Goal: Transaction & Acquisition: Book appointment/travel/reservation

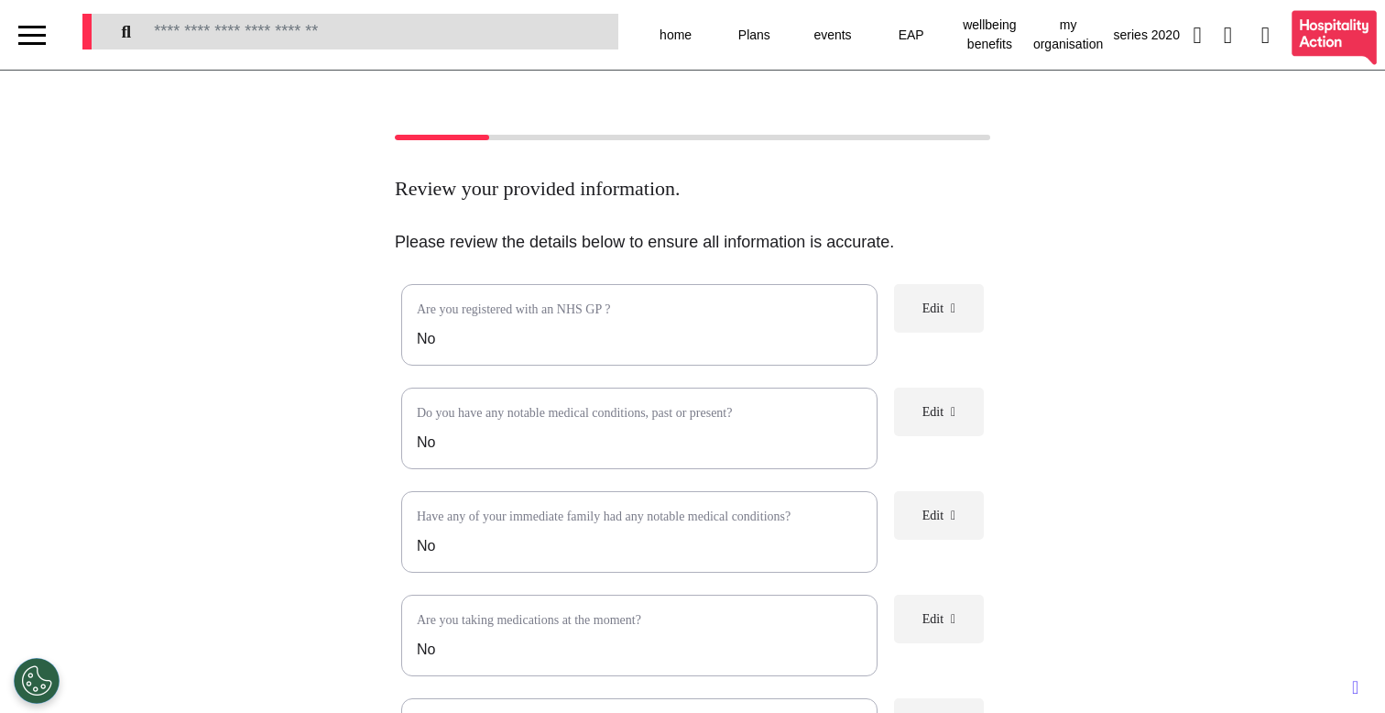
select select "**"
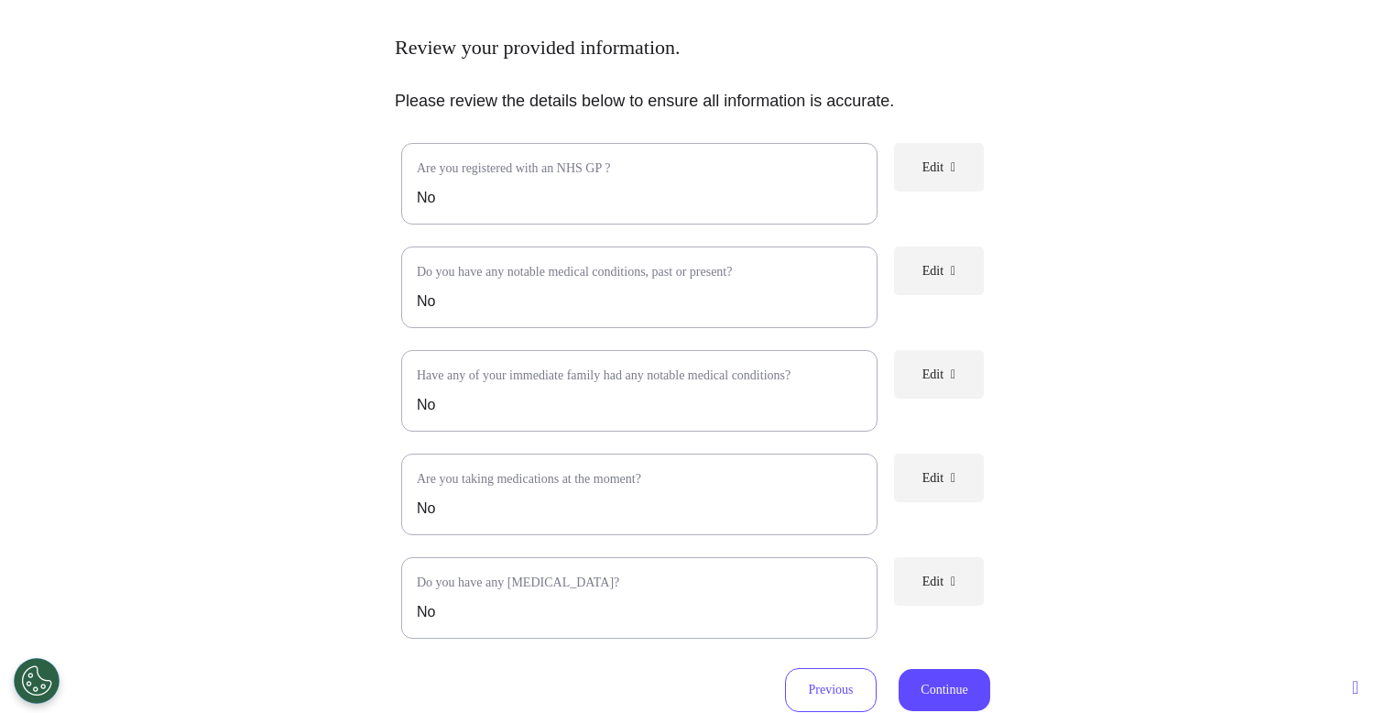
scroll to position [167, 0]
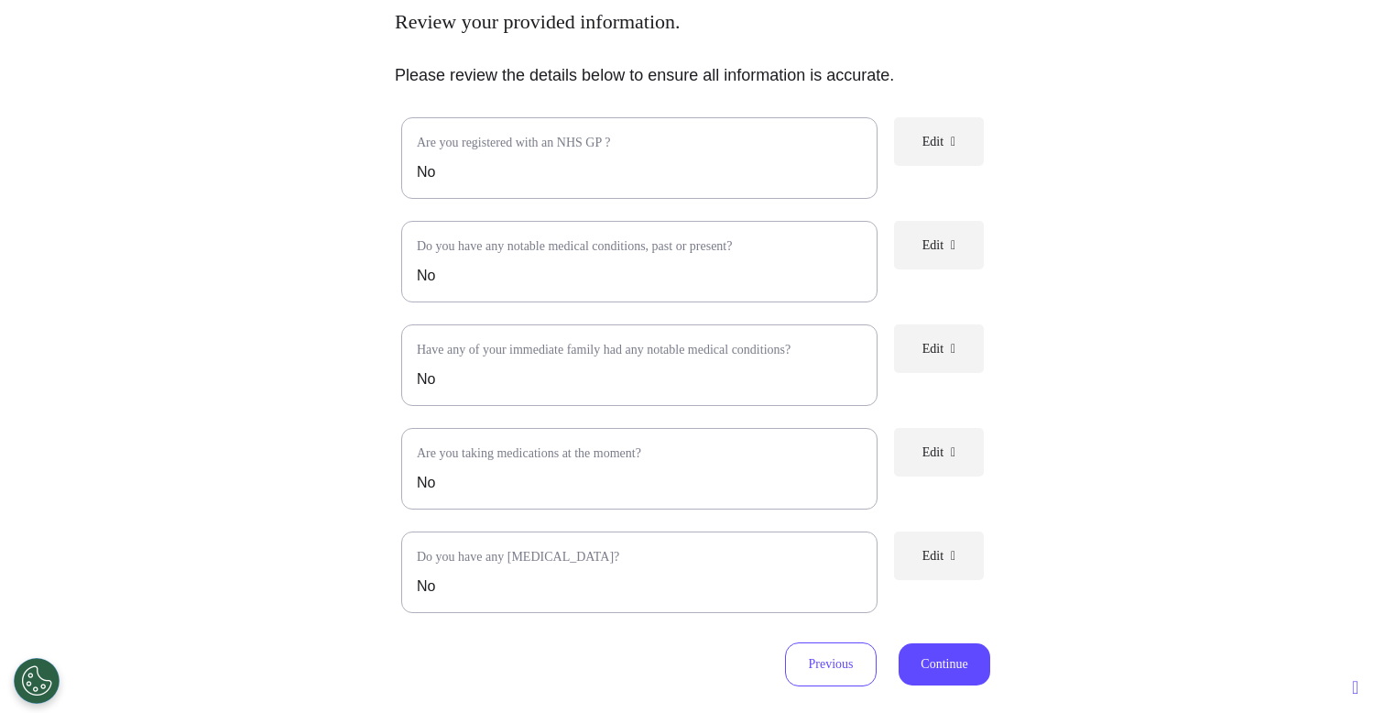
click at [930, 459] on span "Edit" at bounding box center [932, 452] width 21 height 14
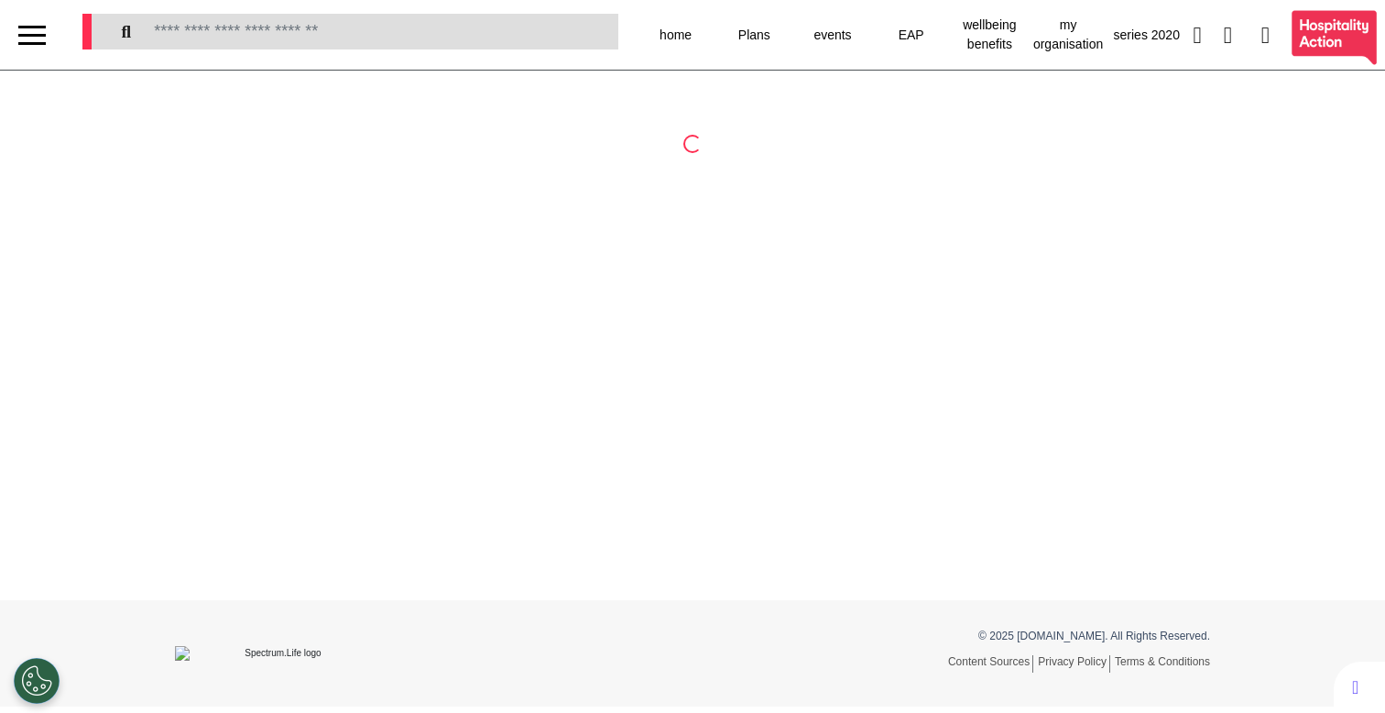
scroll to position [0, 0]
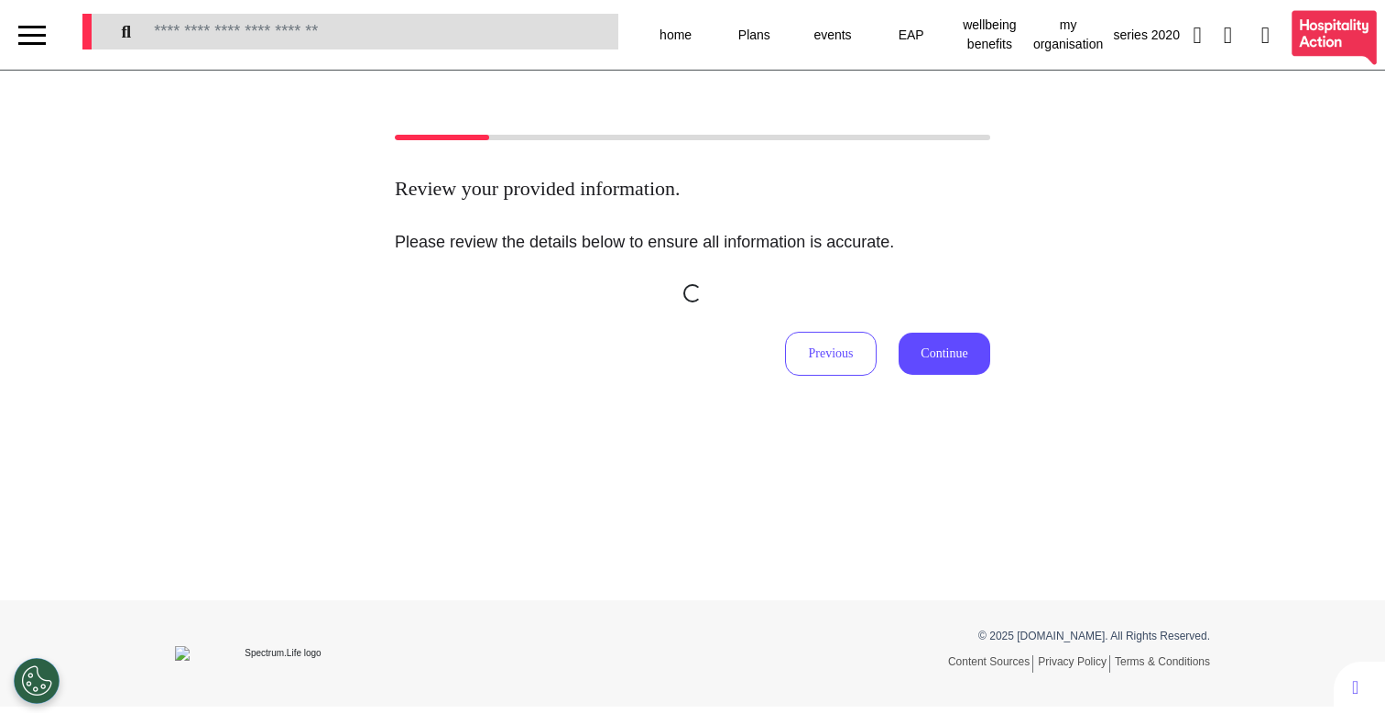
click at [57, 42] on div at bounding box center [32, 35] width 64 height 70
click at [48, 42] on div at bounding box center [32, 35] width 64 height 70
click at [36, 42] on div at bounding box center [31, 43] width 27 height 3
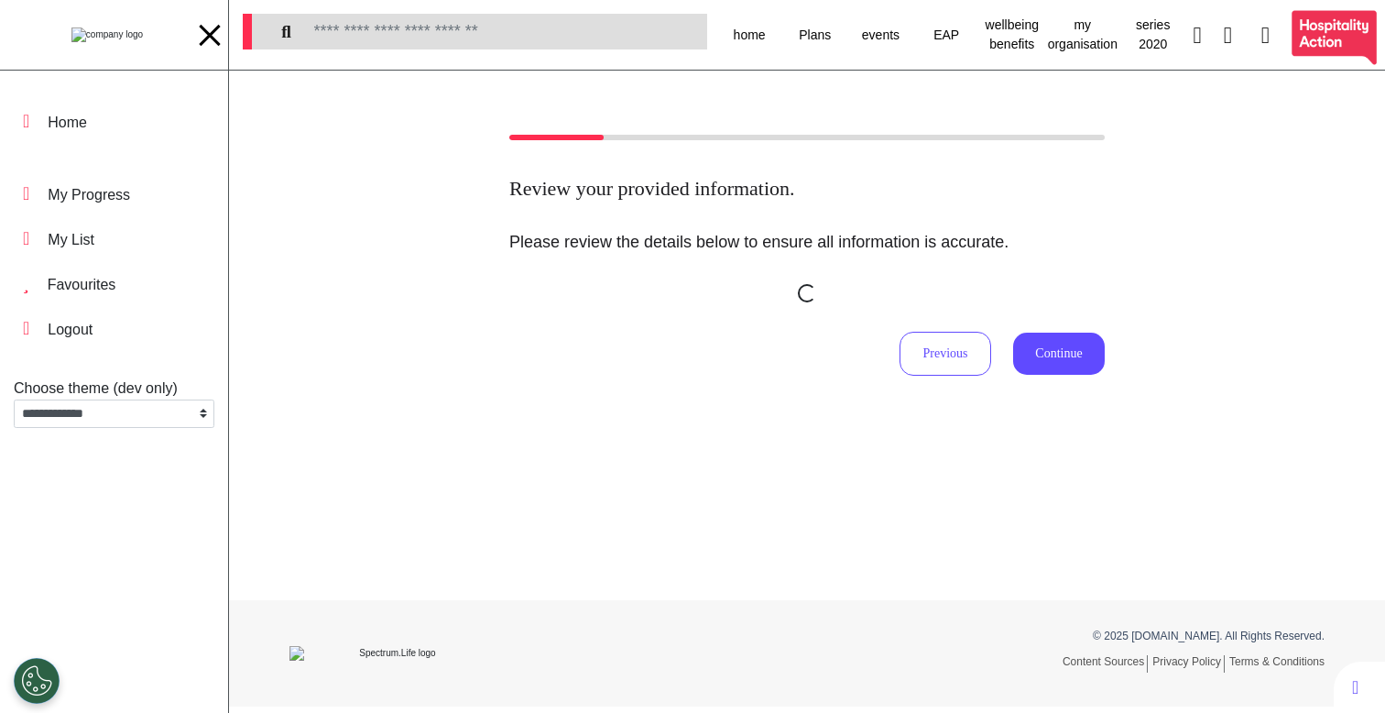
click at [104, 42] on img at bounding box center [106, 34] width 71 height 15
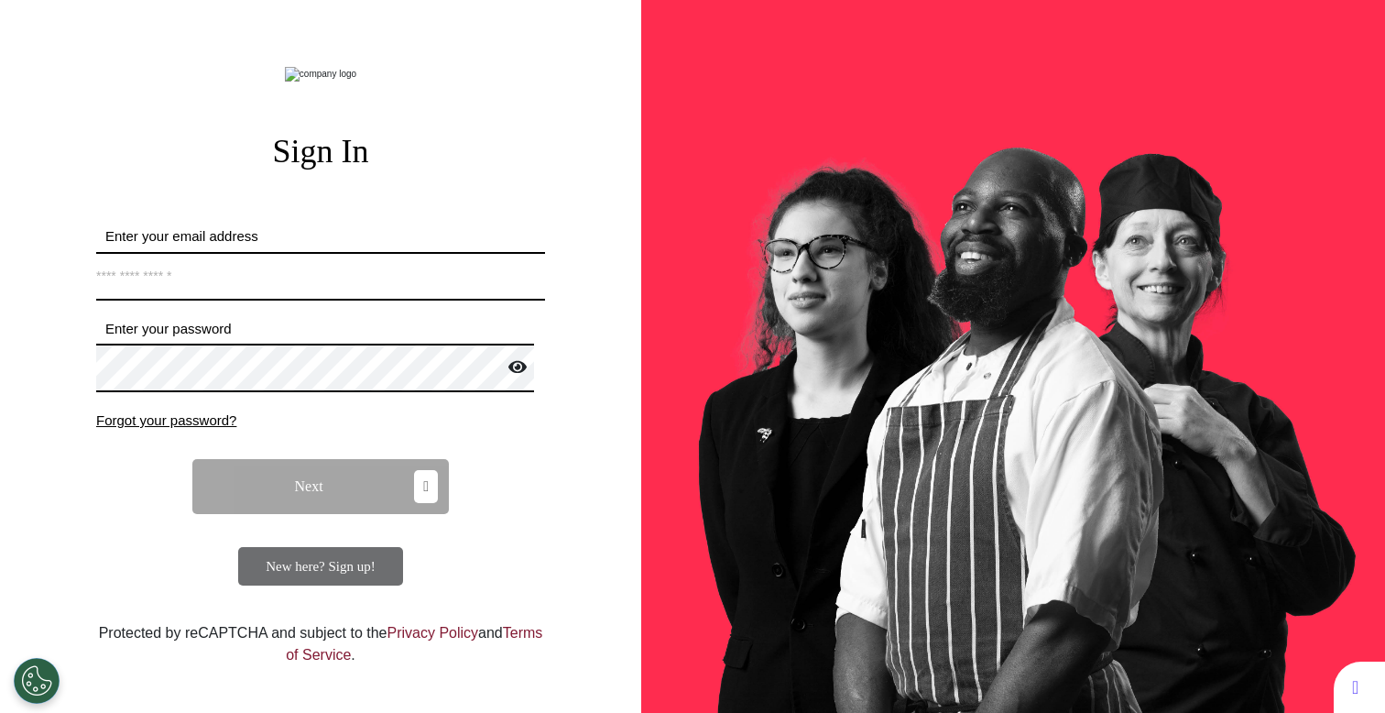
click at [278, 300] on input "Enter your email address" at bounding box center [320, 276] width 449 height 49
type input "**********"
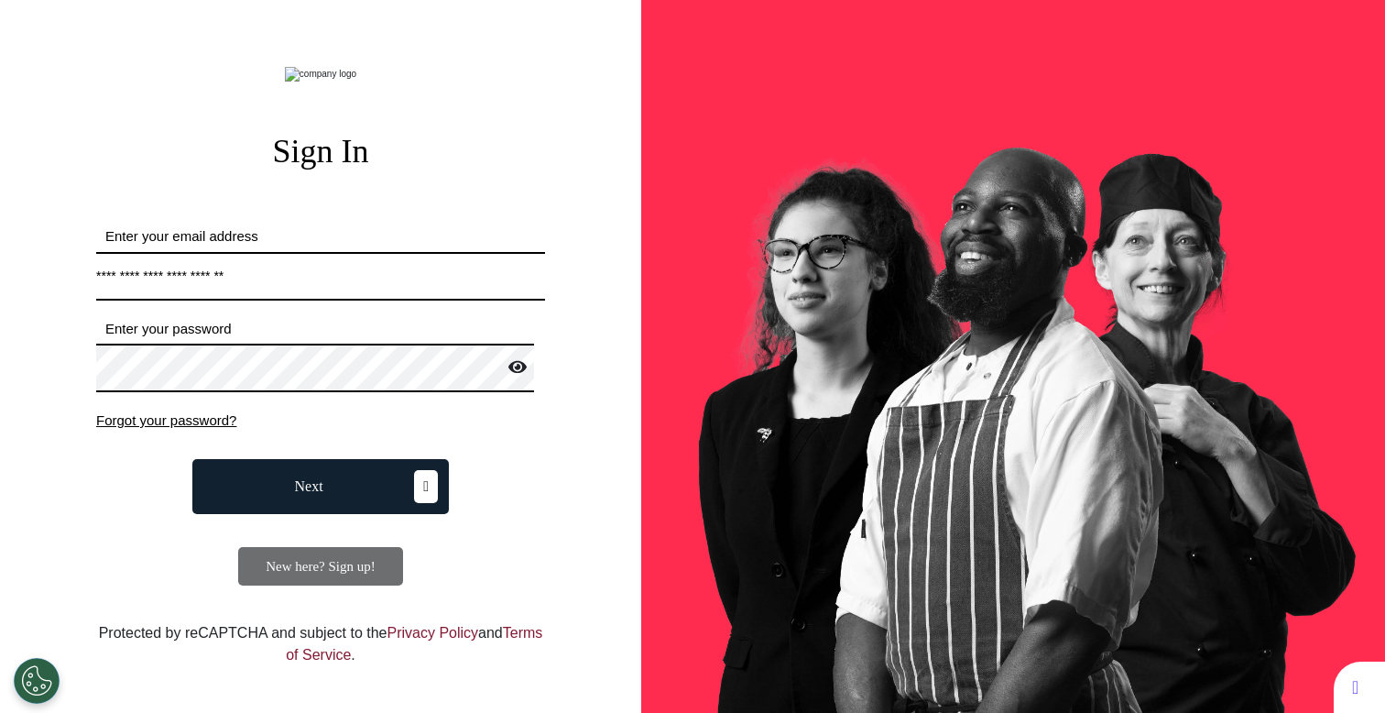
click at [345, 514] on button "Next" at bounding box center [320, 486] width 256 height 55
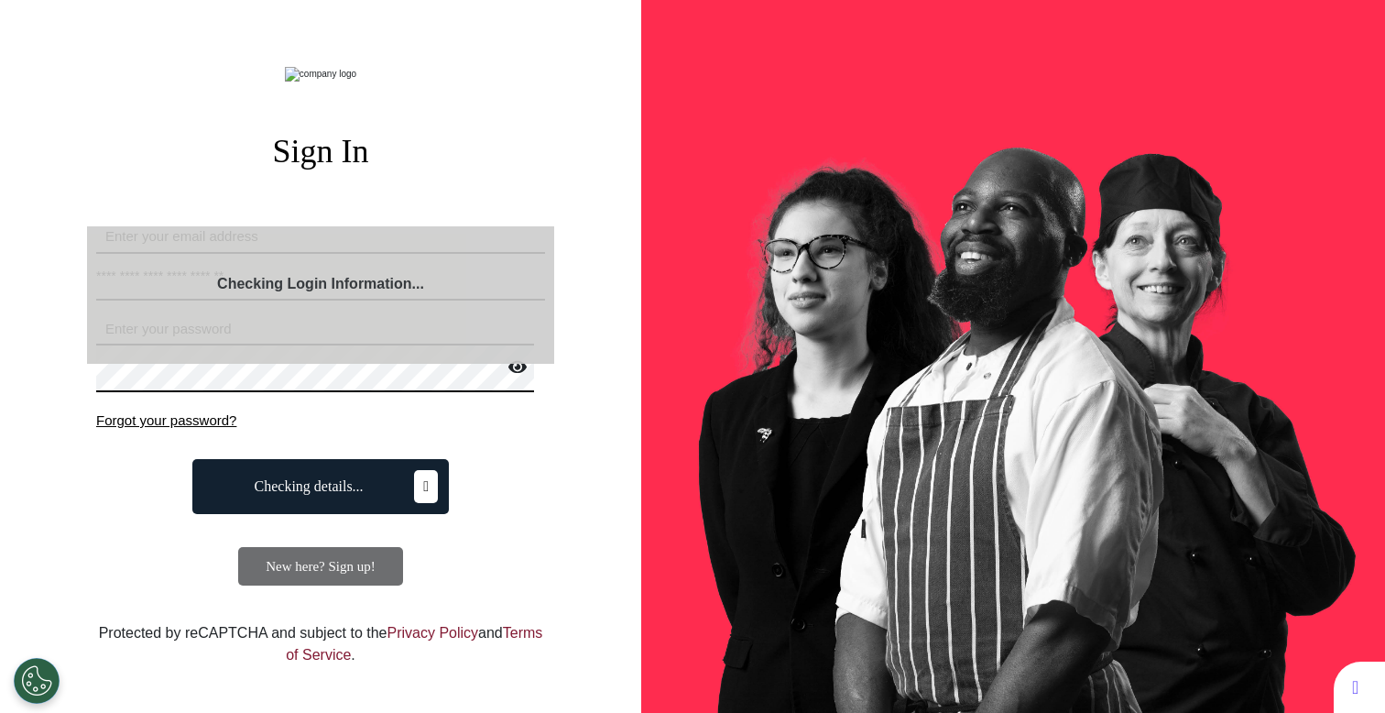
select select "**"
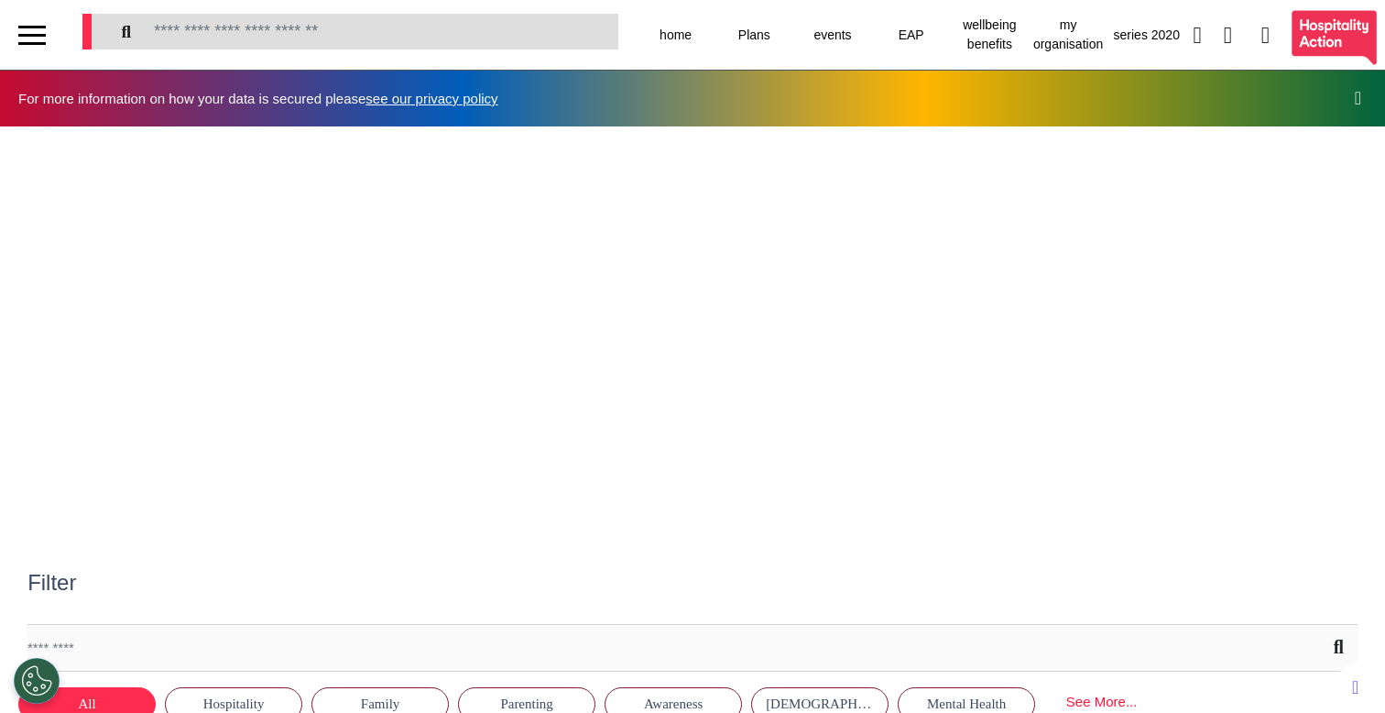
scroll to position [0, 692]
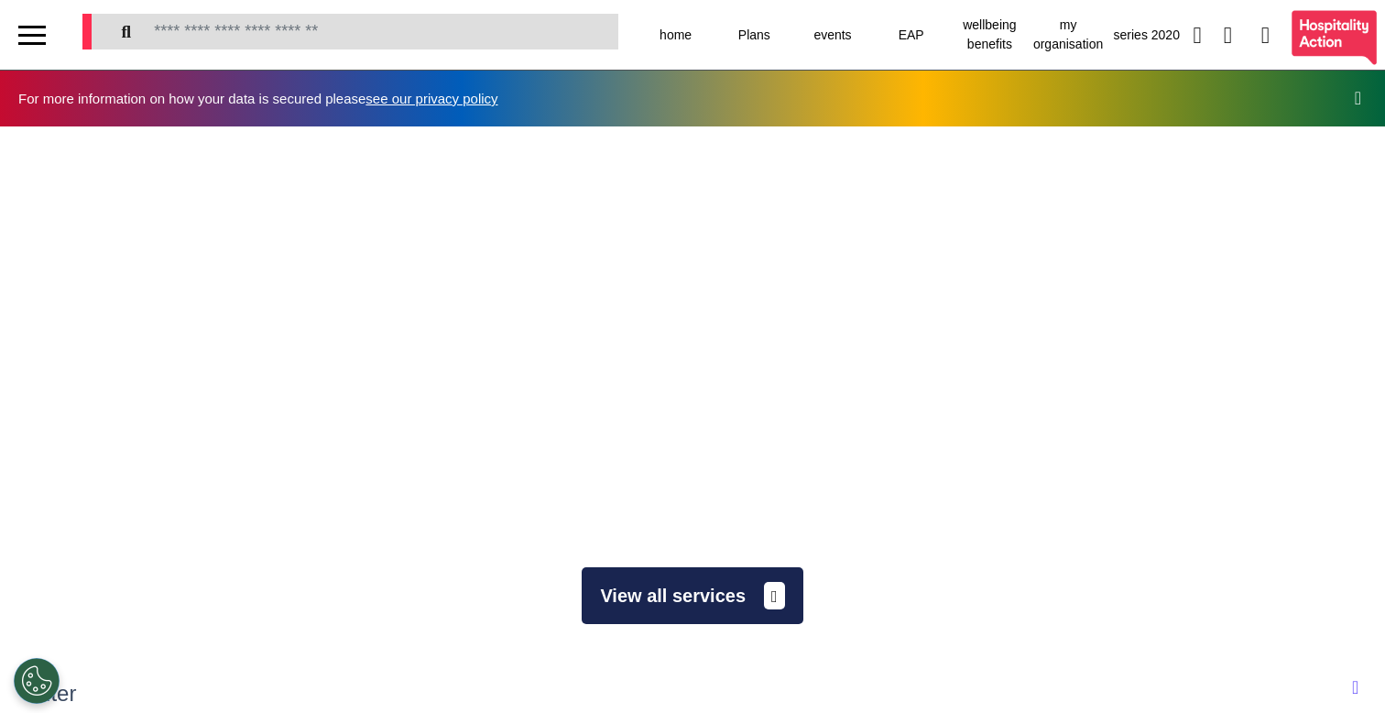
click at [662, 616] on button "View all services" at bounding box center [692, 595] width 221 height 57
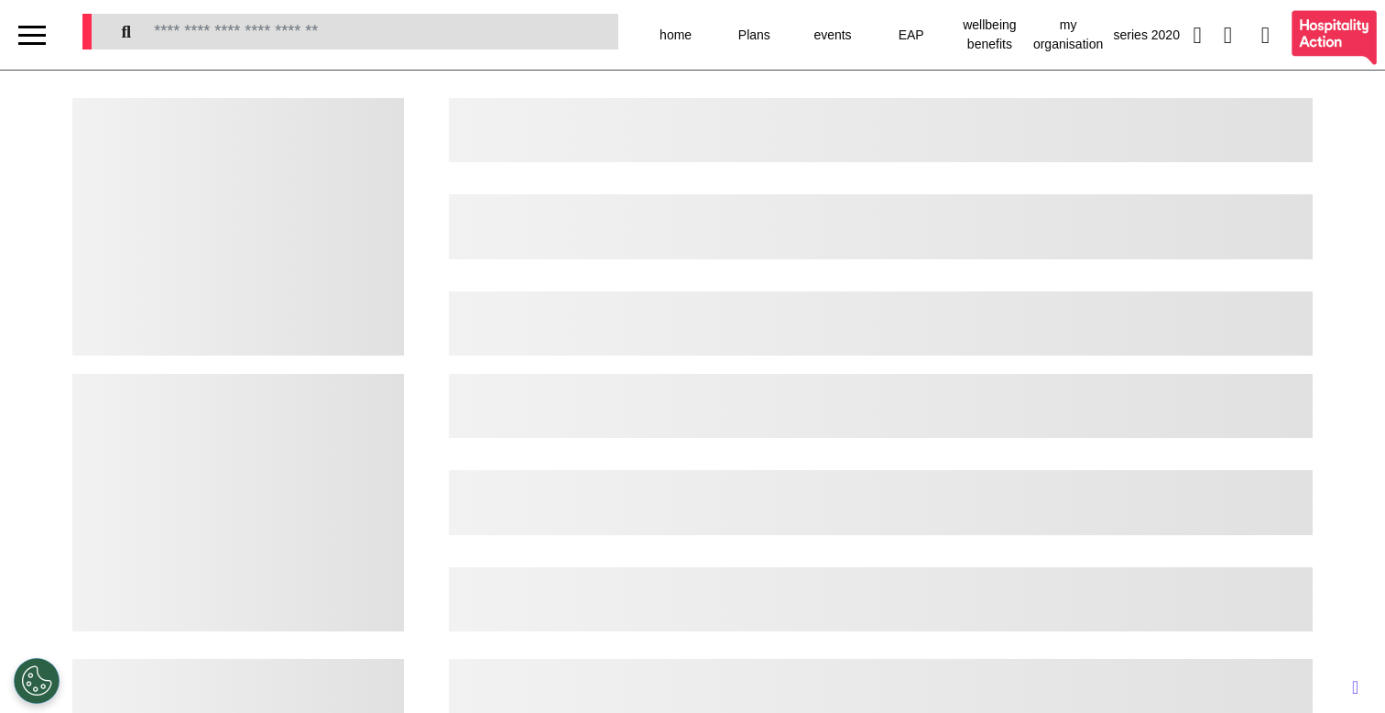
click at [667, 557] on div at bounding box center [881, 502] width 865 height 257
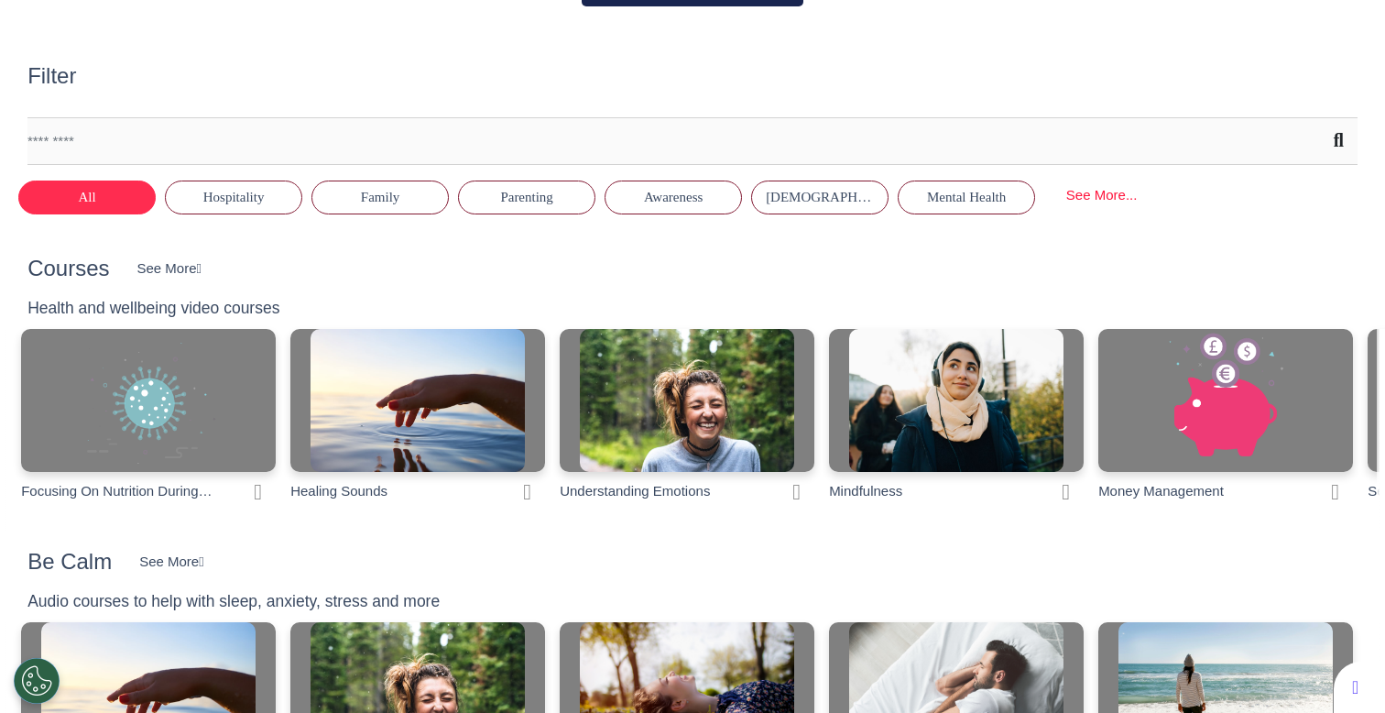
scroll to position [362, 0]
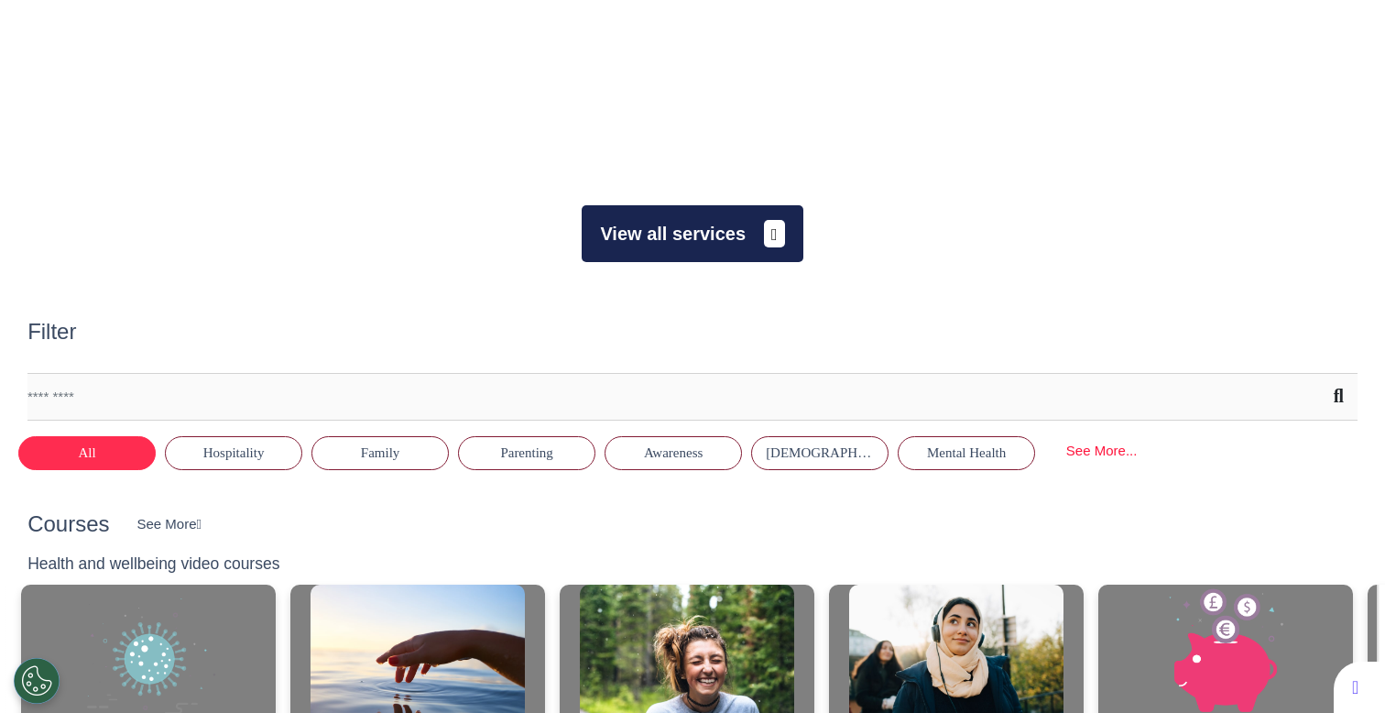
click at [713, 243] on button "View all services" at bounding box center [692, 233] width 221 height 57
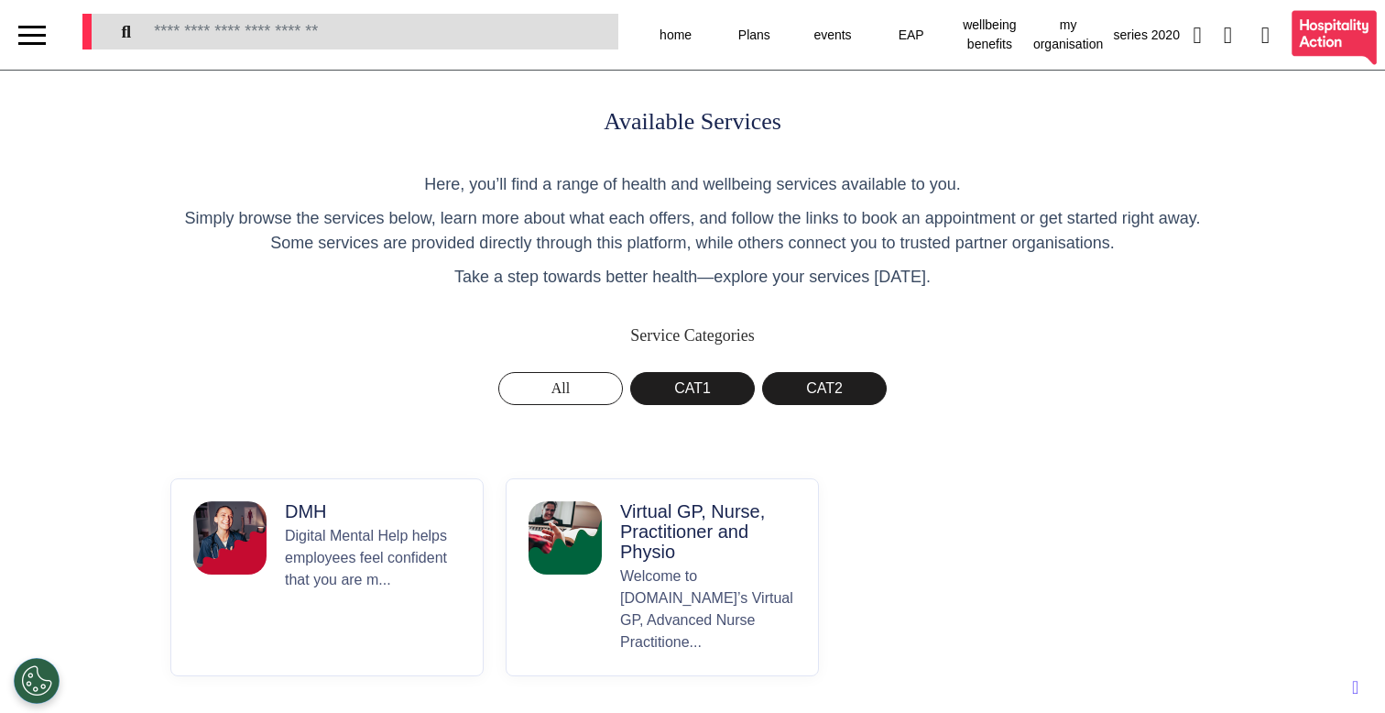
click at [669, 563] on div "Virtual GP, Nurse, Practitioner and Physio Welcome to [DOMAIN_NAME]’s Virtual G…" at bounding box center [708, 577] width 176 height 152
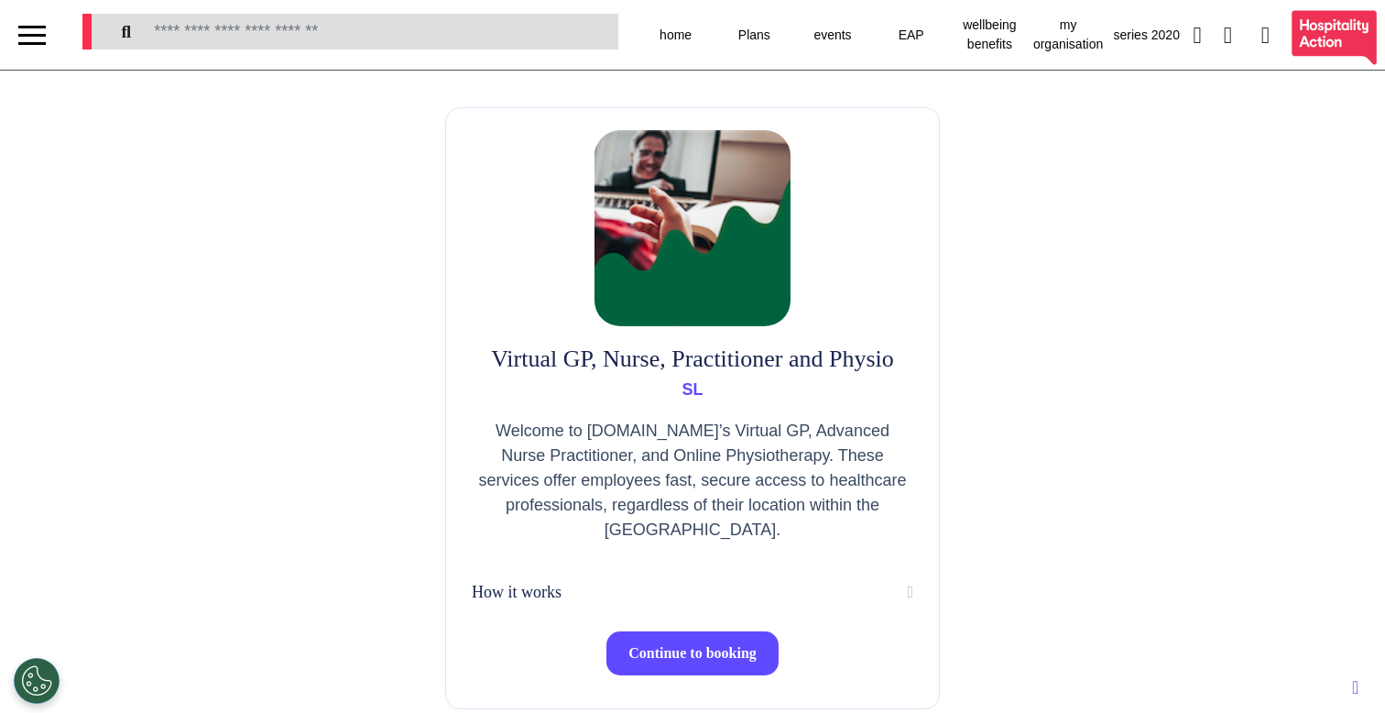
scroll to position [4, 0]
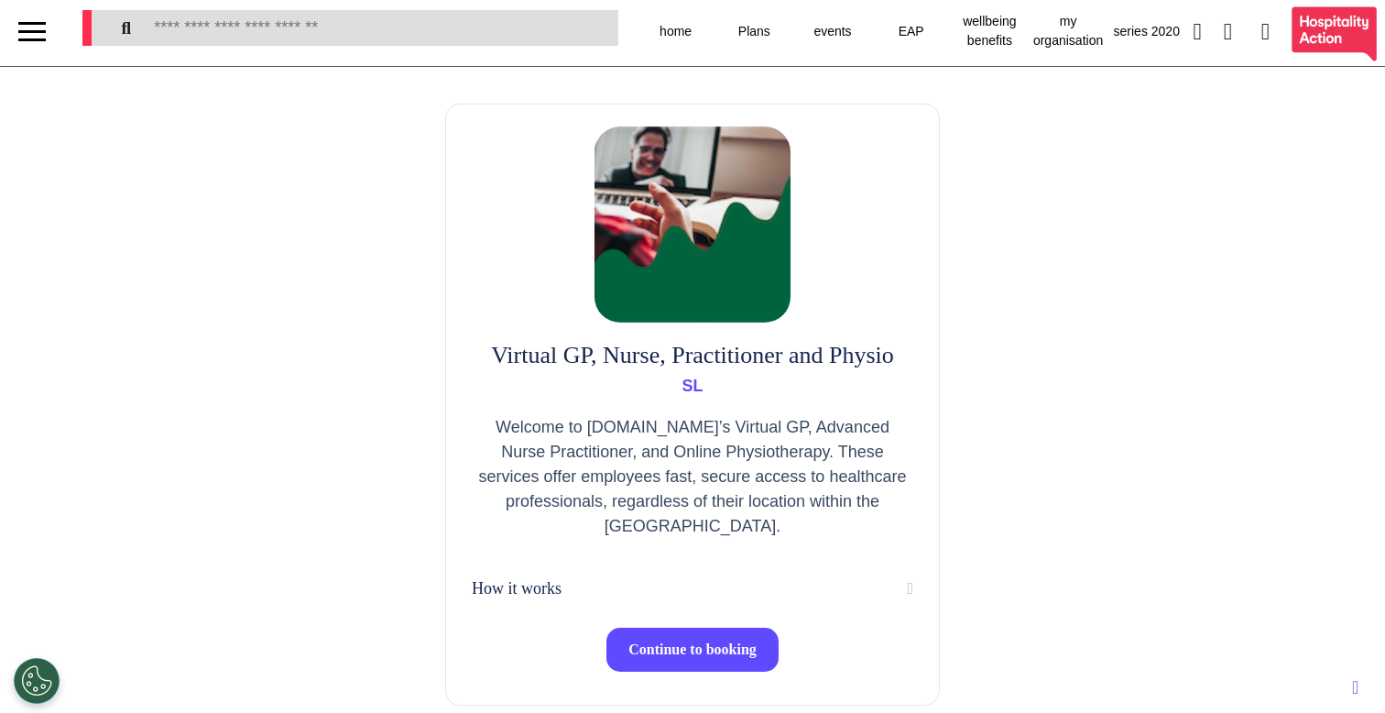
click at [643, 657] on span "Continue to booking" at bounding box center [692, 649] width 128 height 16
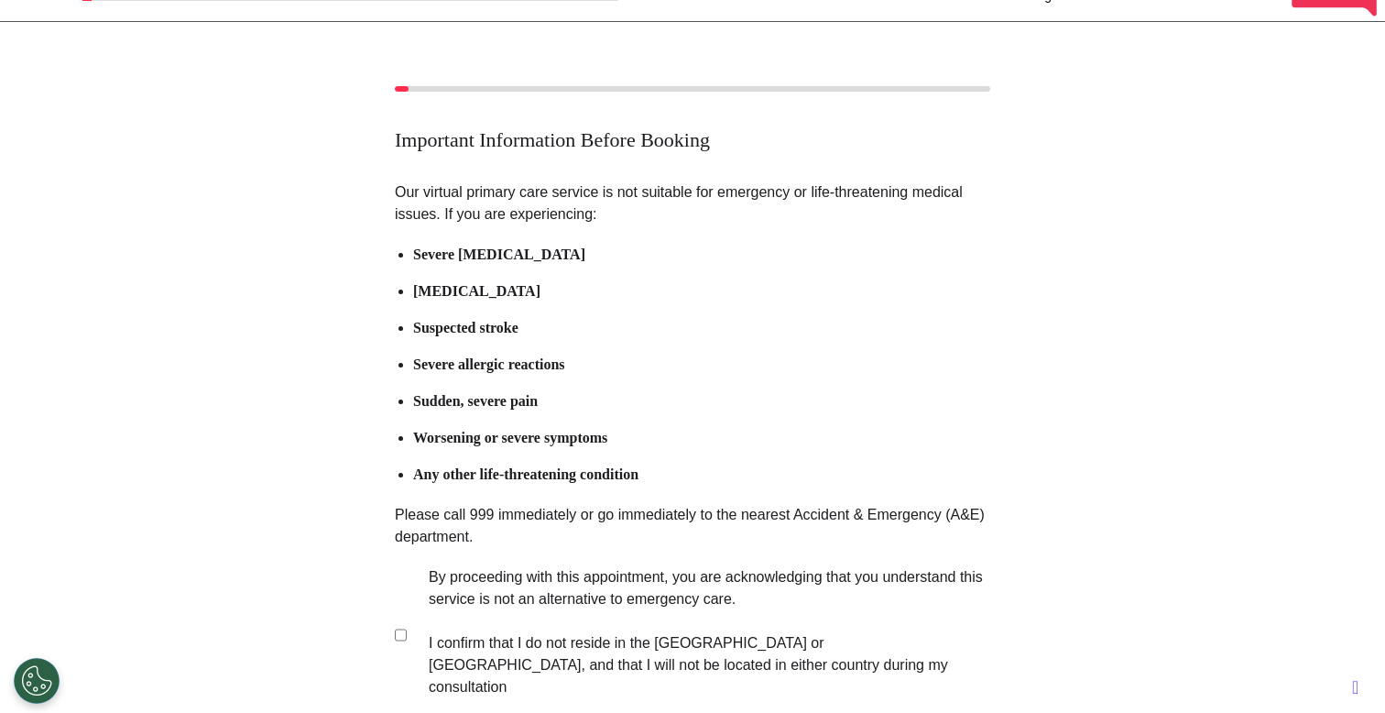
click at [624, 630] on label "By proceeding with this appointment, you are acknowledging that you understand …" at bounding box center [696, 632] width 573 height 132
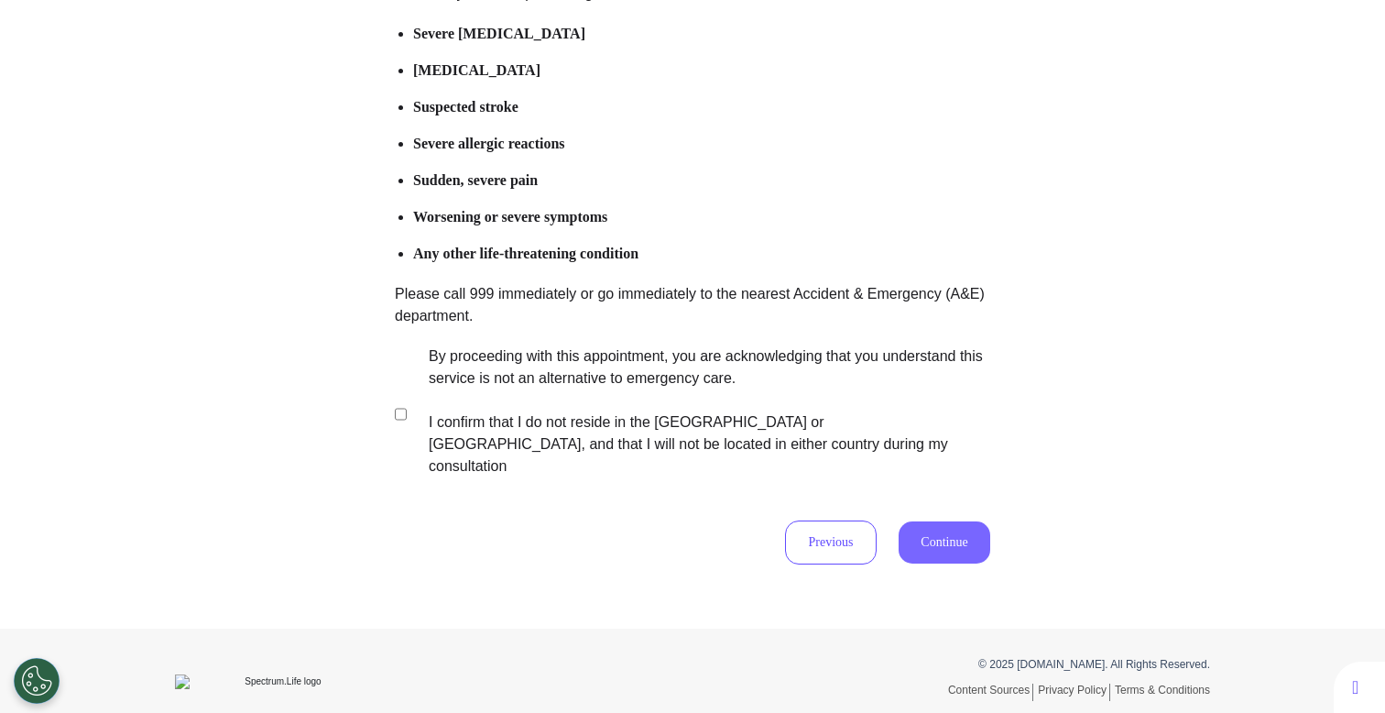
click at [940, 521] on button "Continue" at bounding box center [945, 542] width 92 height 42
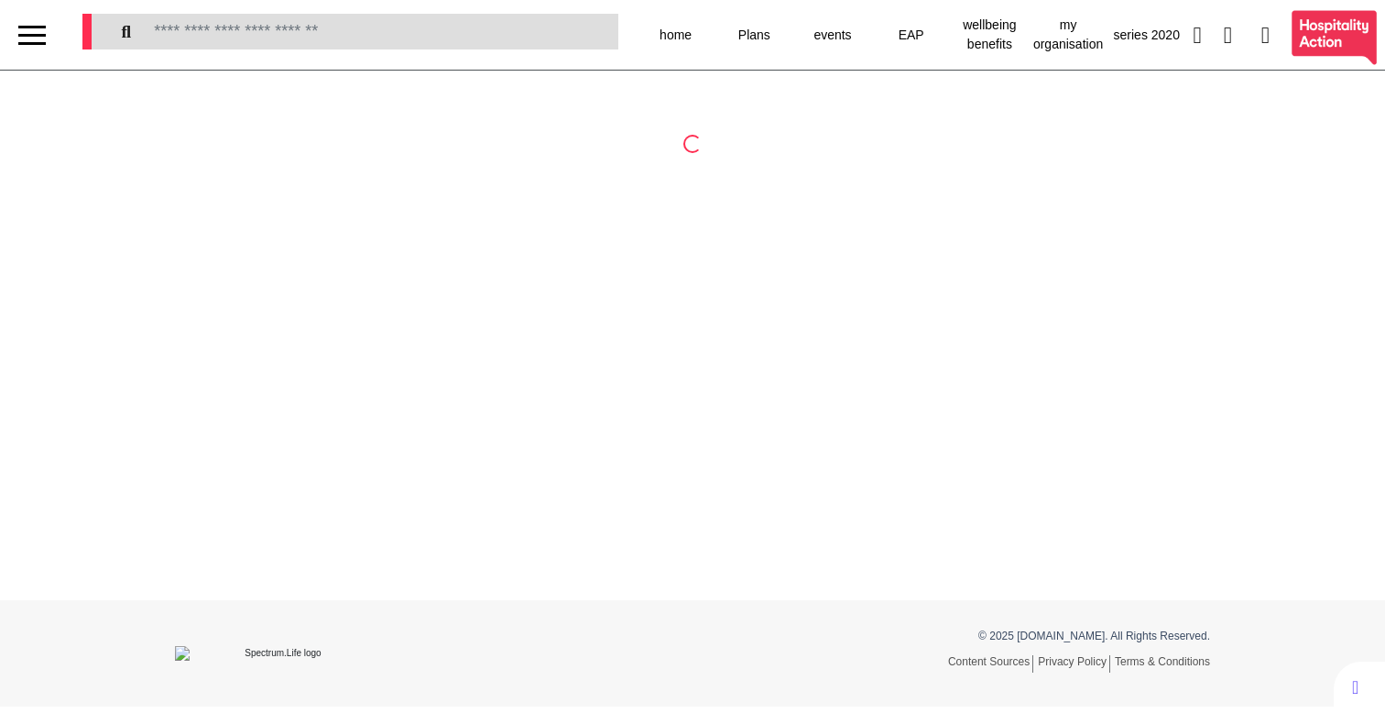
select select "**"
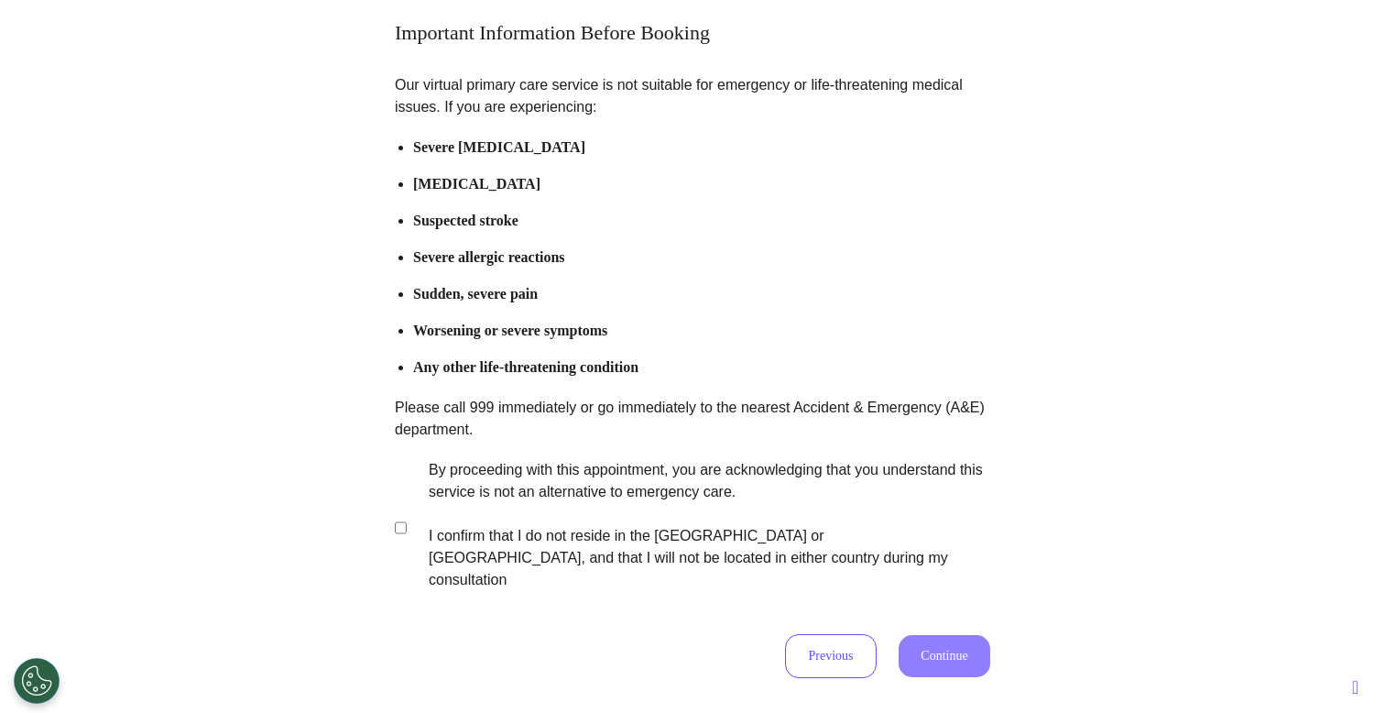
scroll to position [269, 0]
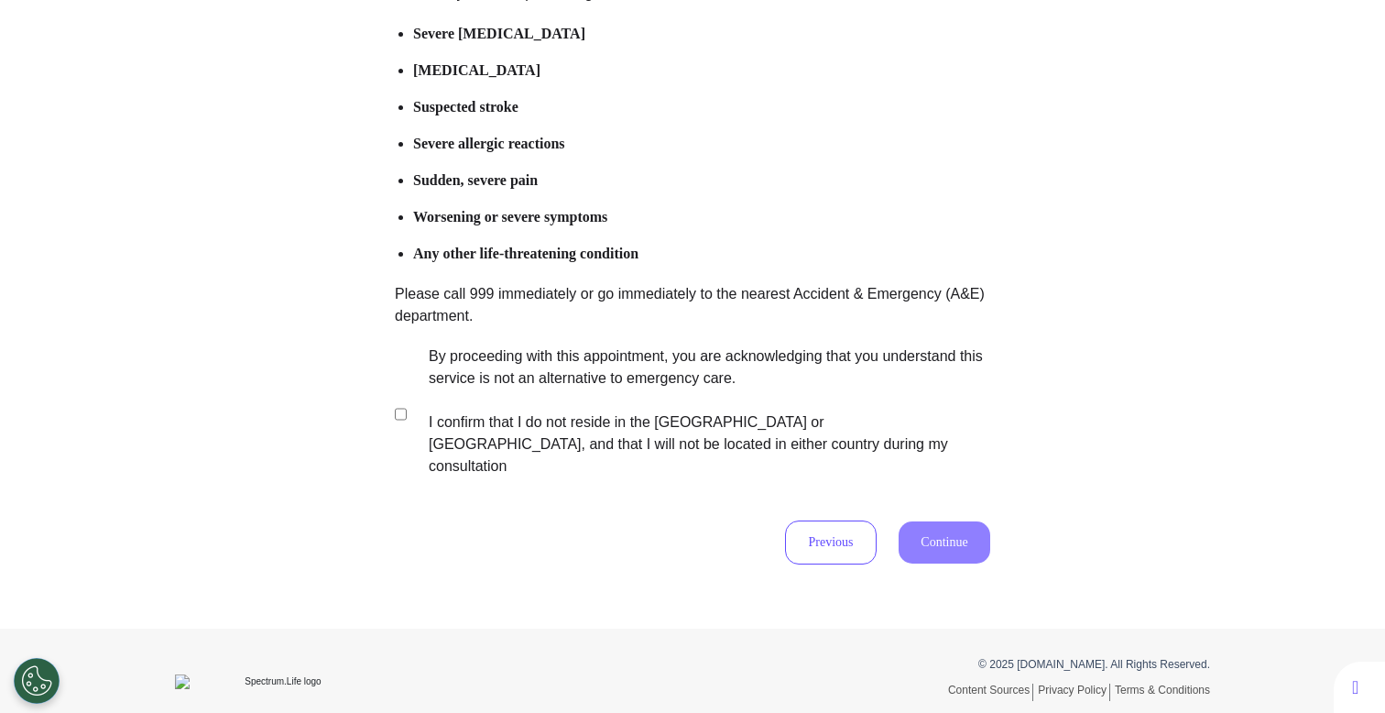
click at [583, 429] on label "By proceeding with this appointment, you are acknowledging that you understand …" at bounding box center [696, 411] width 573 height 132
click at [936, 521] on button "Continue" at bounding box center [945, 542] width 92 height 42
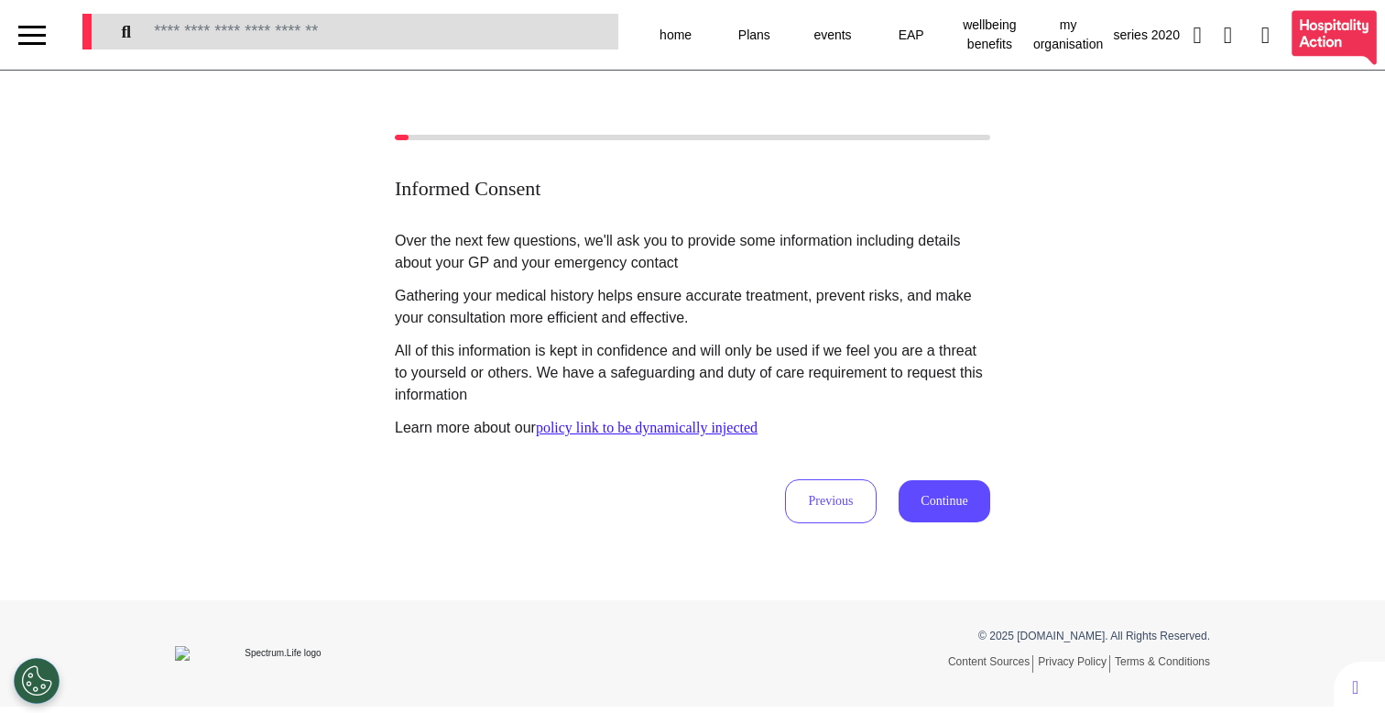
scroll to position [0, 0]
click at [934, 508] on button "Continue" at bounding box center [945, 501] width 92 height 42
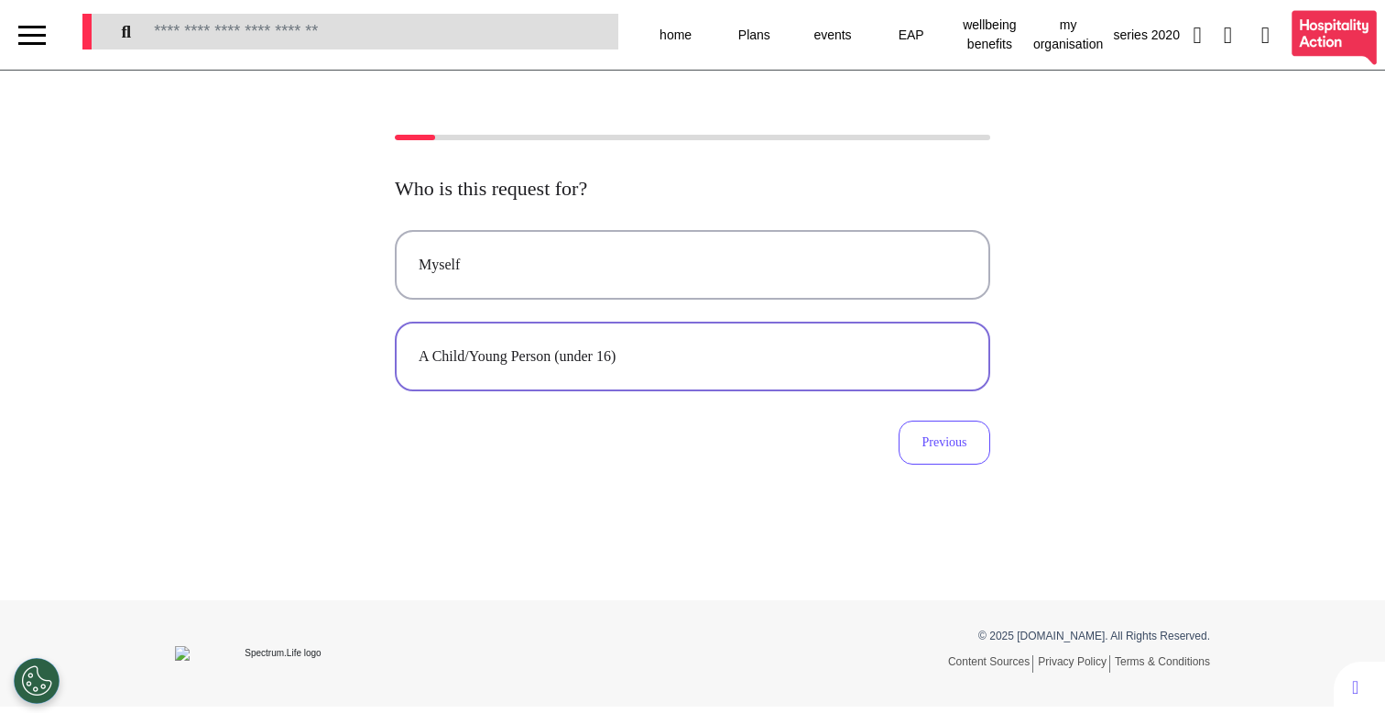
click at [580, 371] on button "A Child/Young Person (under 16)" at bounding box center [692, 357] width 595 height 70
select select "******"
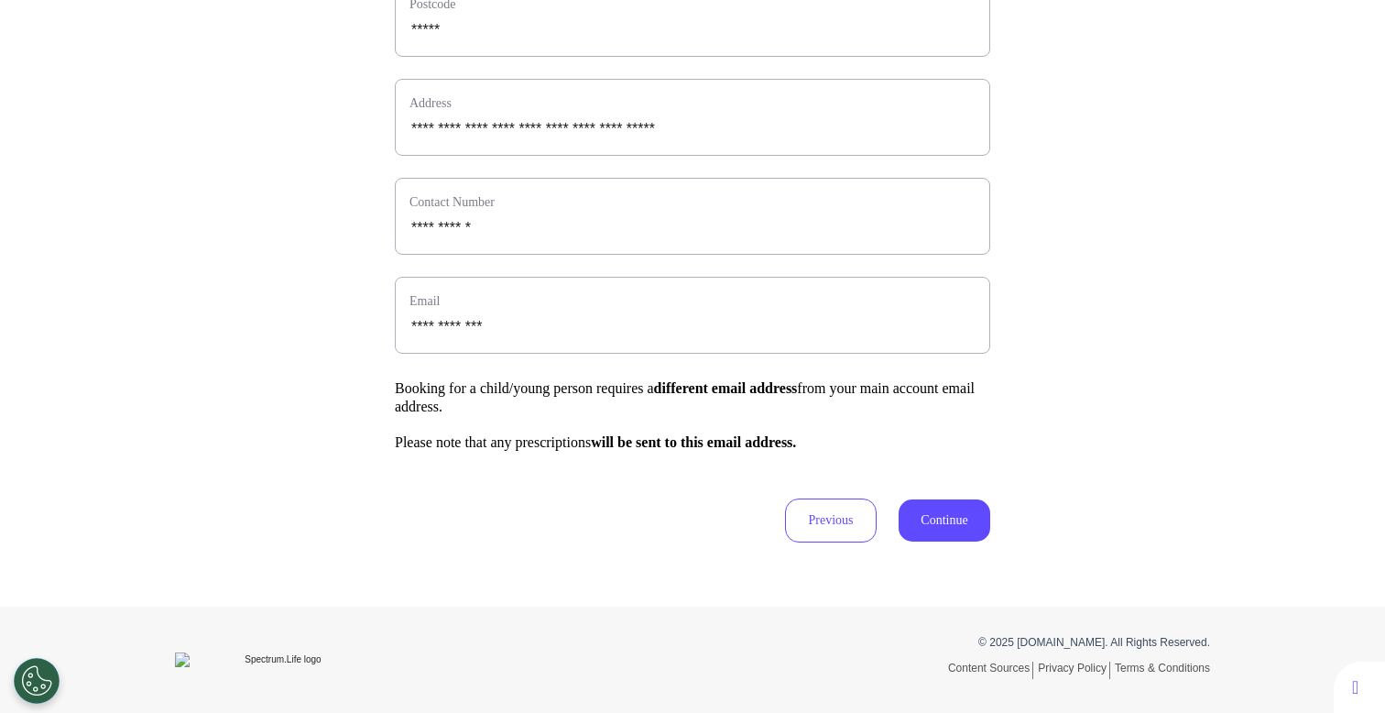
scroll to position [667, 0]
click at [932, 504] on button "Continue" at bounding box center [945, 520] width 92 height 42
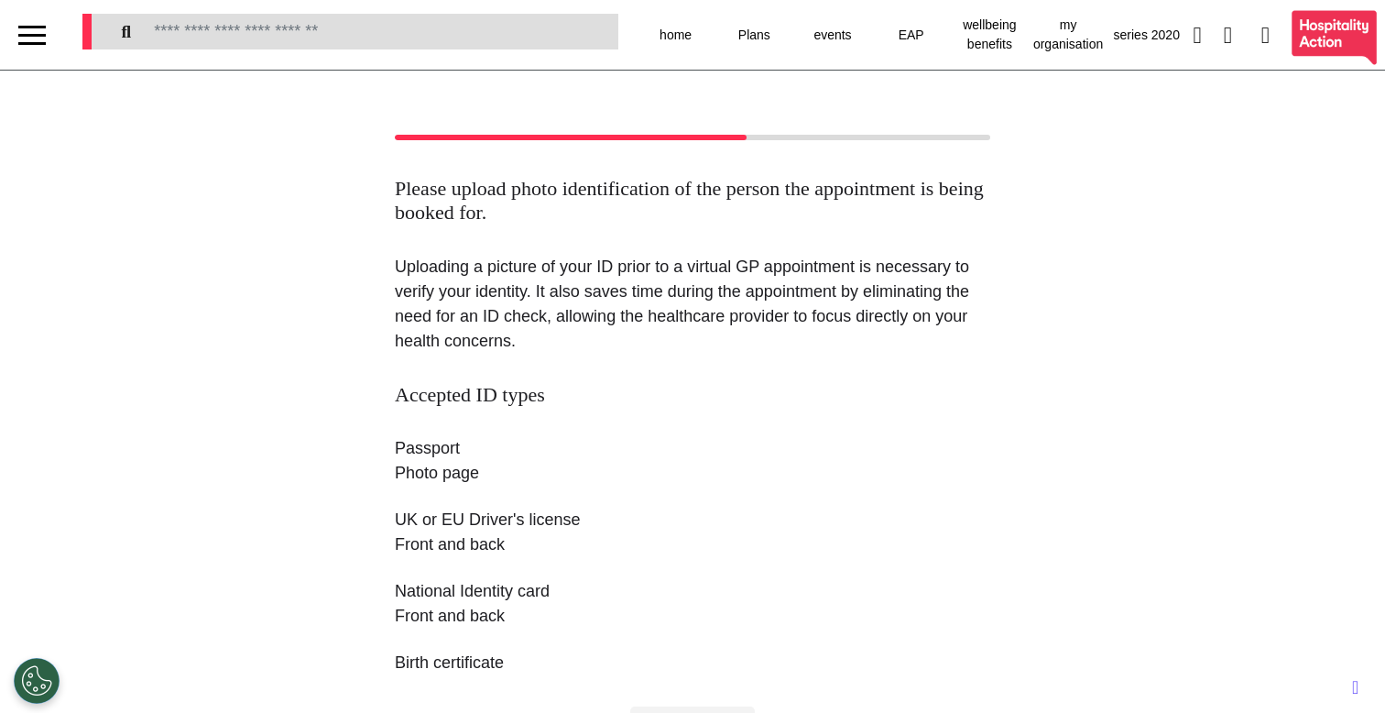
scroll to position [310, 0]
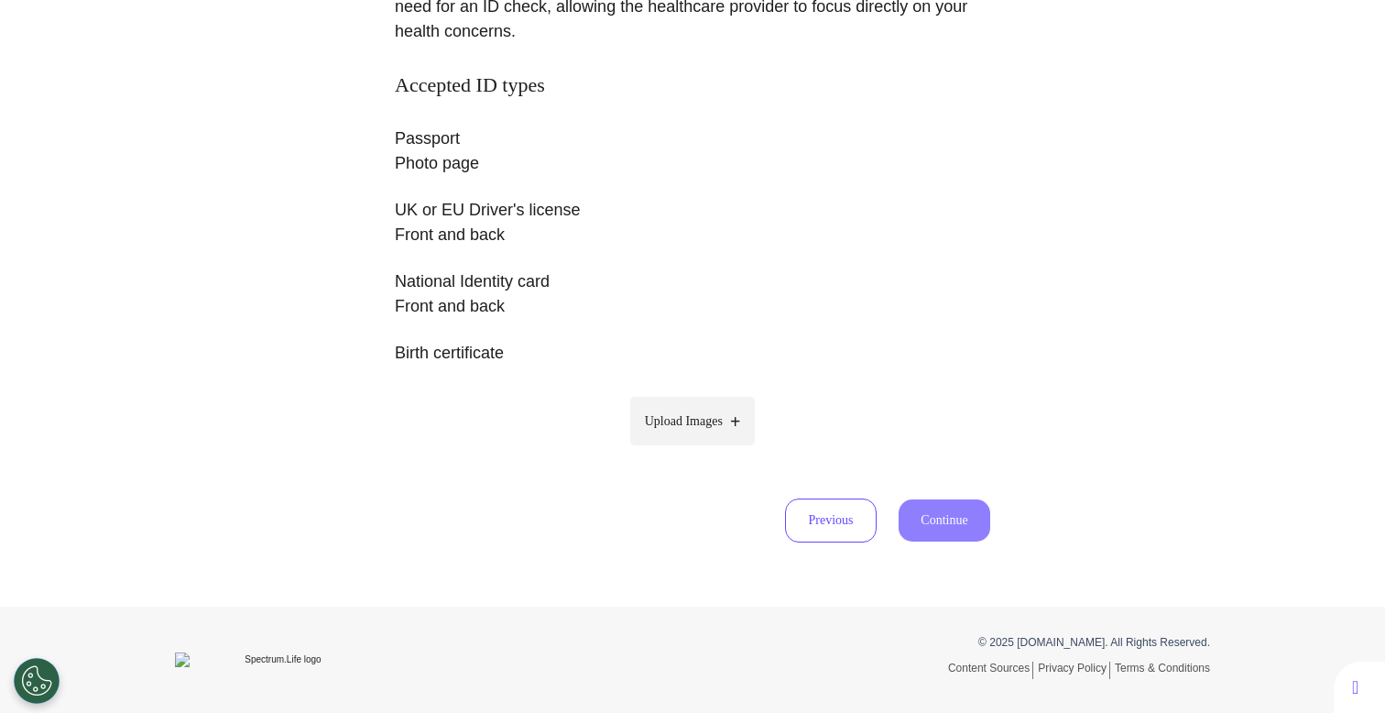
click at [667, 422] on span "Upload Images" at bounding box center [684, 420] width 78 height 19
click at [667, 450] on input "Upload Images" at bounding box center [692, 459] width 174 height 19
type input "**********"
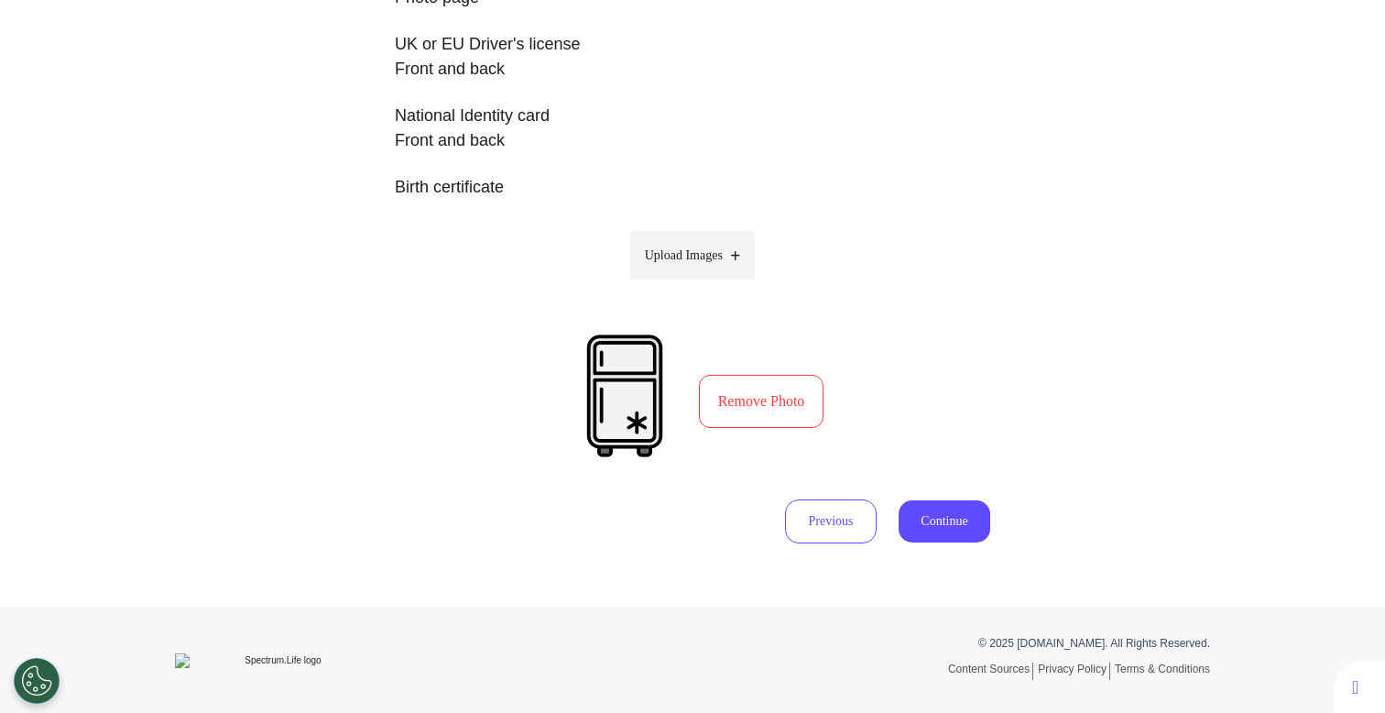
scroll to position [476, 0]
click at [714, 397] on button "Remove Photo" at bounding box center [761, 400] width 125 height 53
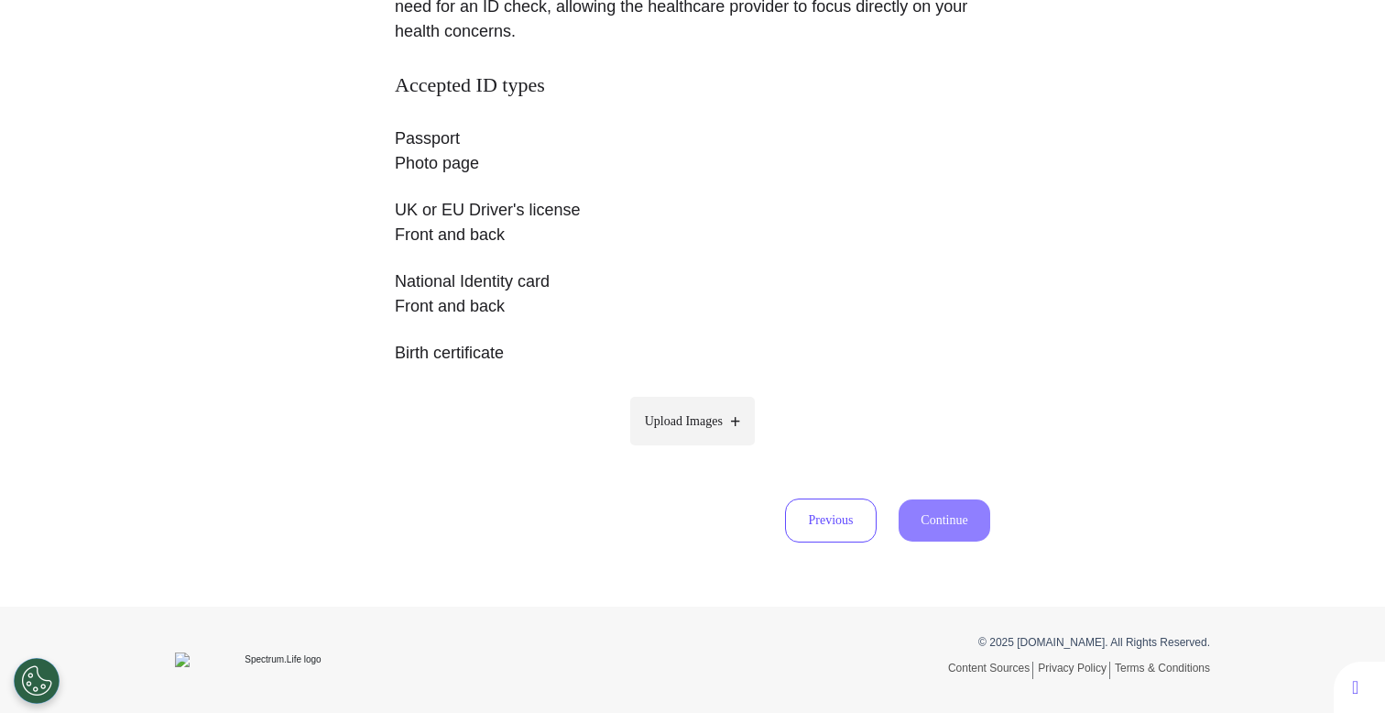
click at [701, 420] on span "Upload Images" at bounding box center [684, 420] width 78 height 19
click at [701, 450] on input "Upload Images" at bounding box center [692, 459] width 174 height 19
type input "**********"
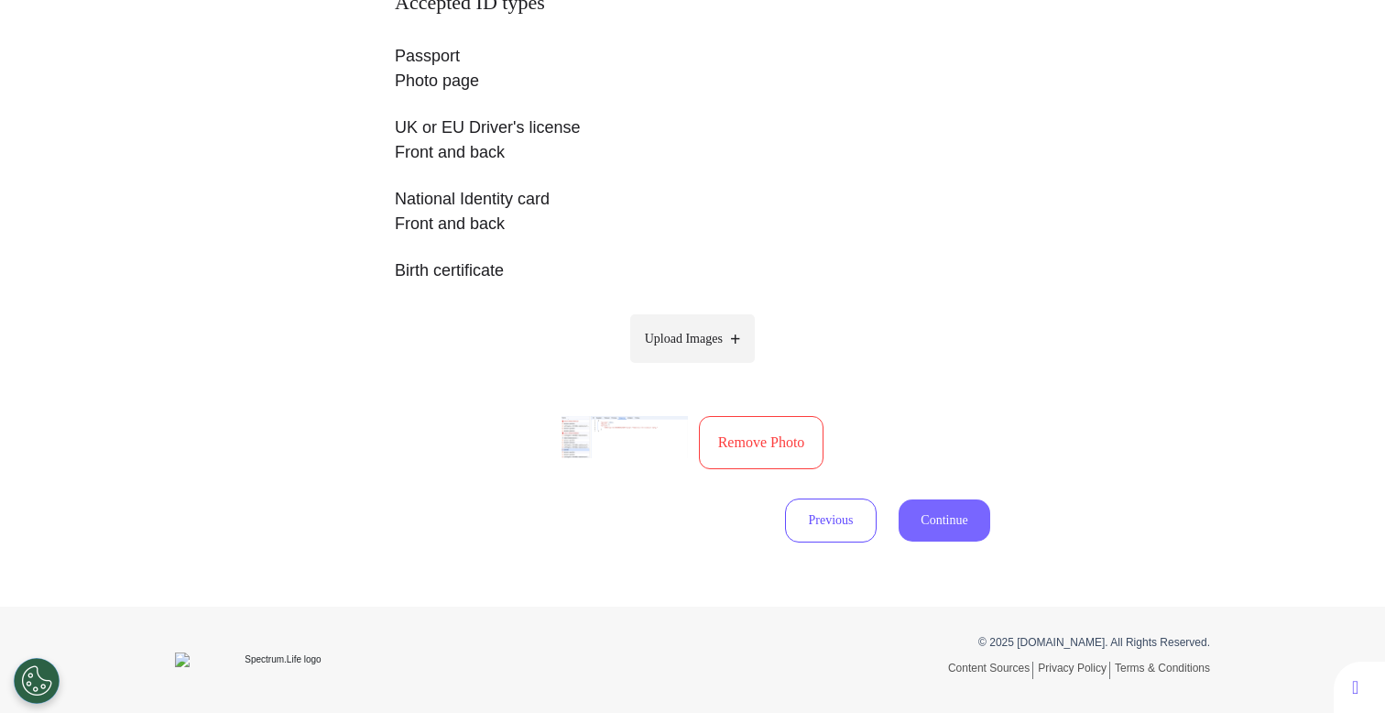
click at [925, 536] on button "Continue" at bounding box center [945, 520] width 92 height 42
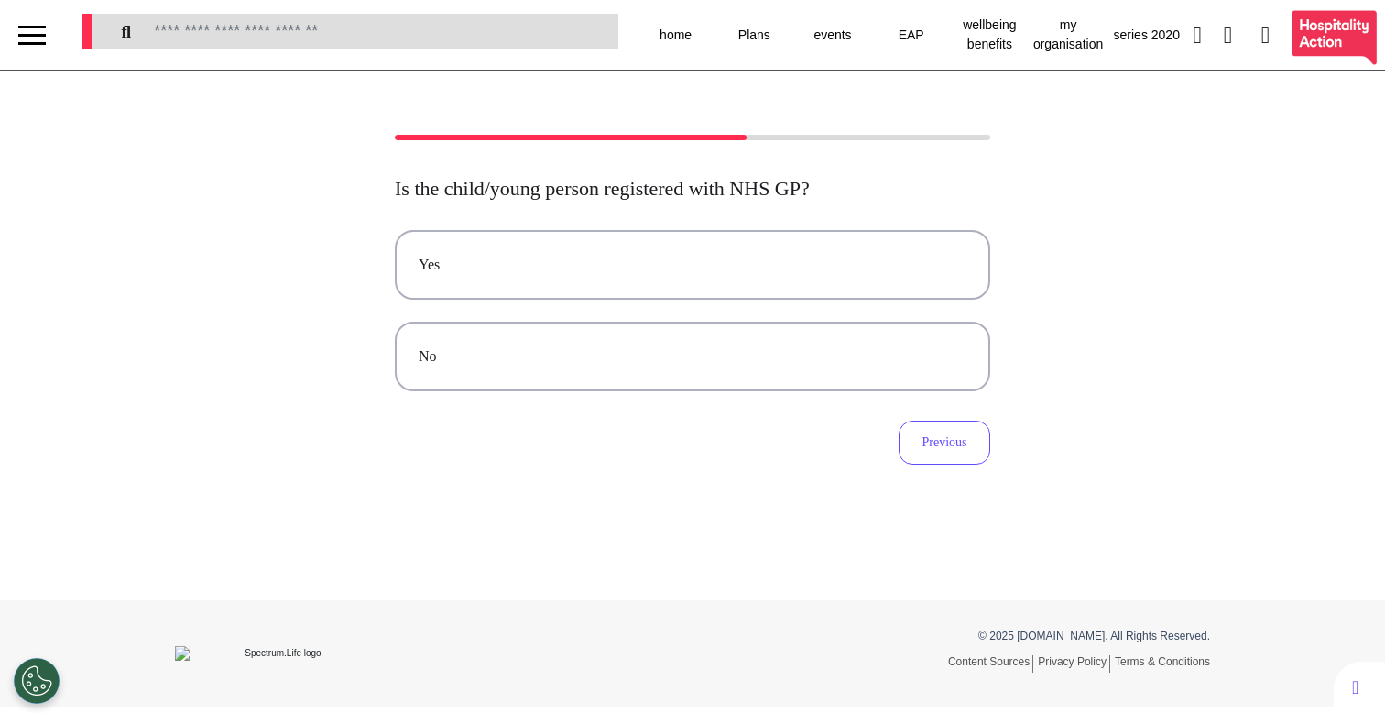
scroll to position [0, 0]
click at [562, 258] on div "Yes" at bounding box center [693, 265] width 548 height 22
click at [518, 374] on button "No" at bounding box center [692, 357] width 595 height 70
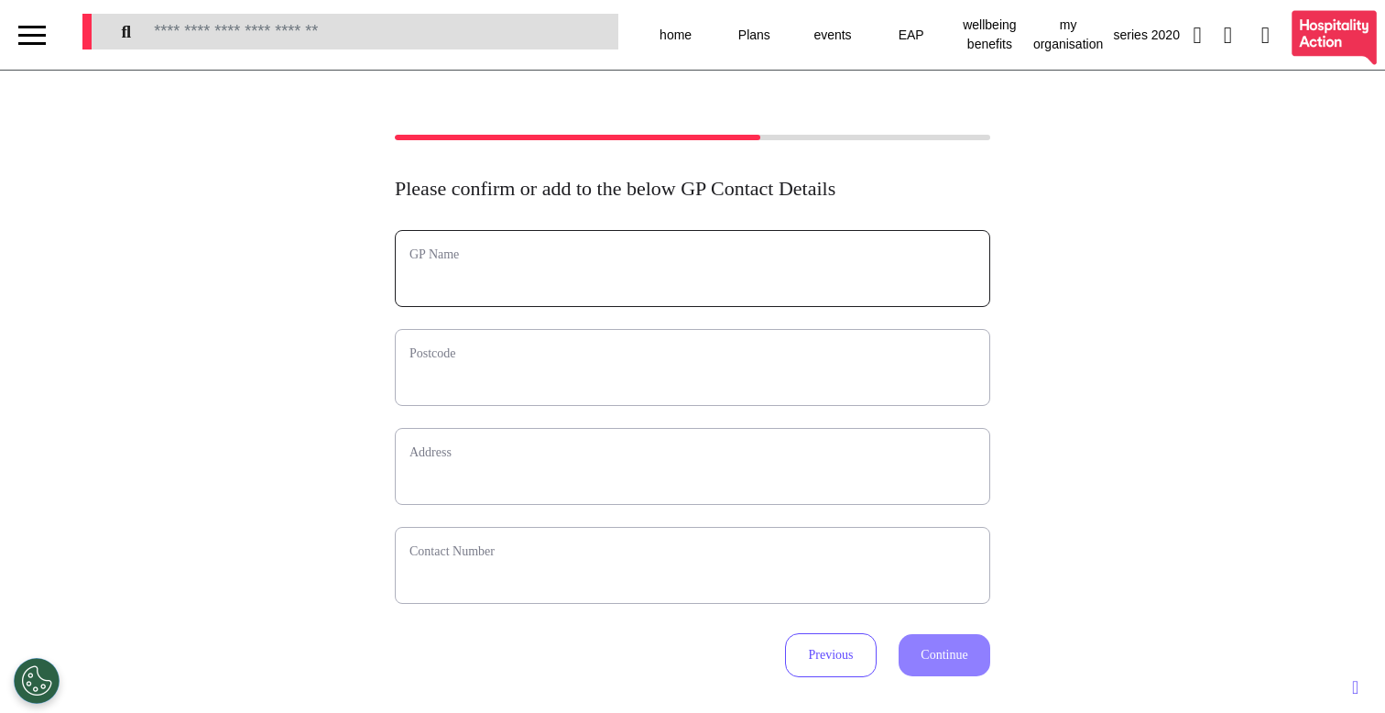
click at [567, 287] on input "text" at bounding box center [692, 280] width 566 height 24
click at [560, 289] on input "text" at bounding box center [692, 280] width 566 height 24
type input "*********"
click at [560, 388] on input "text" at bounding box center [692, 379] width 566 height 24
type input "*"
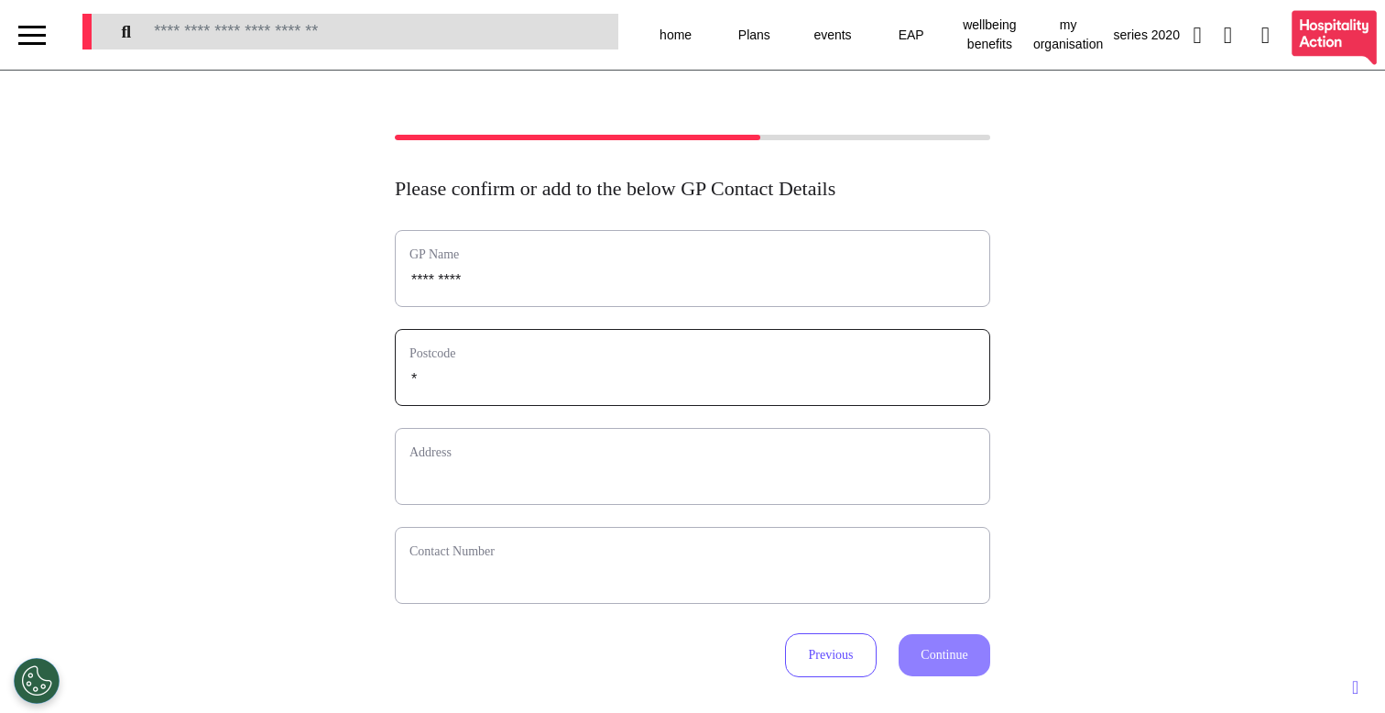
select select
type input "**"
select select
type input "***"
select select
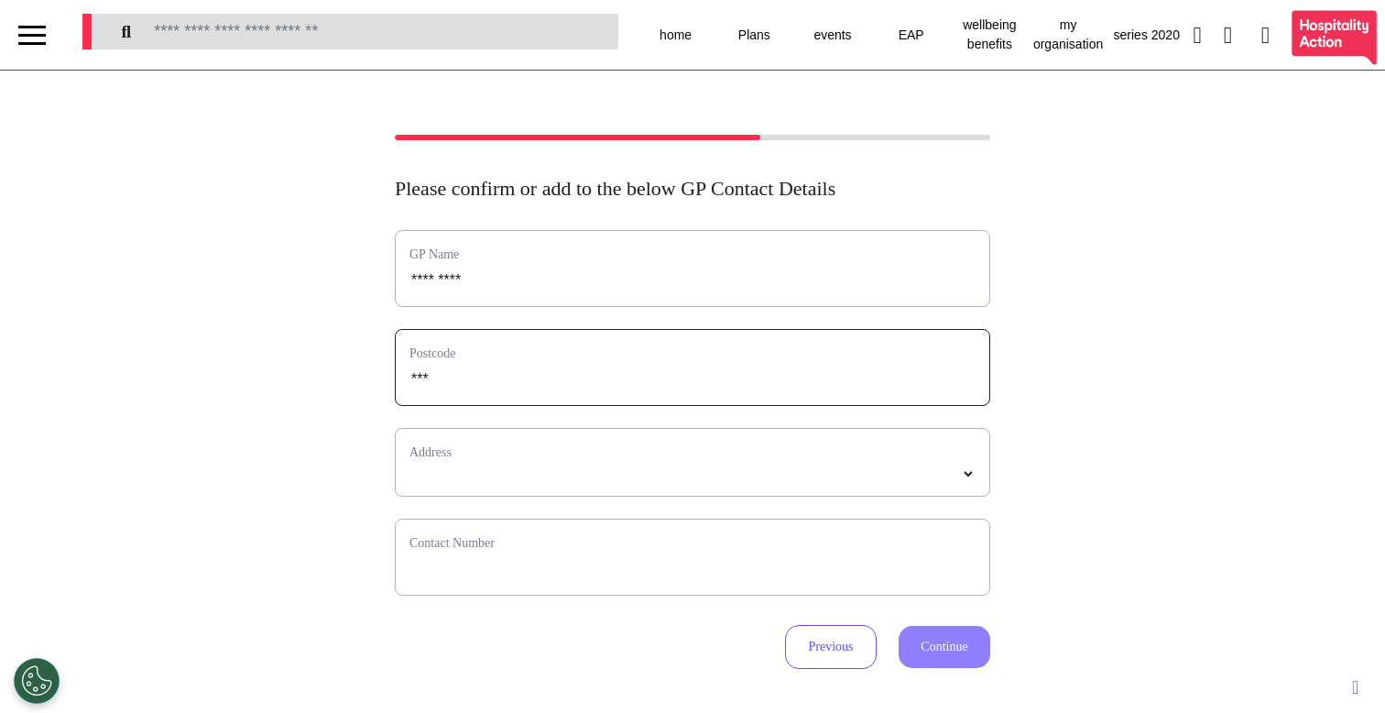
type input "****"
select select
type input "*****"
select select
type input "*****"
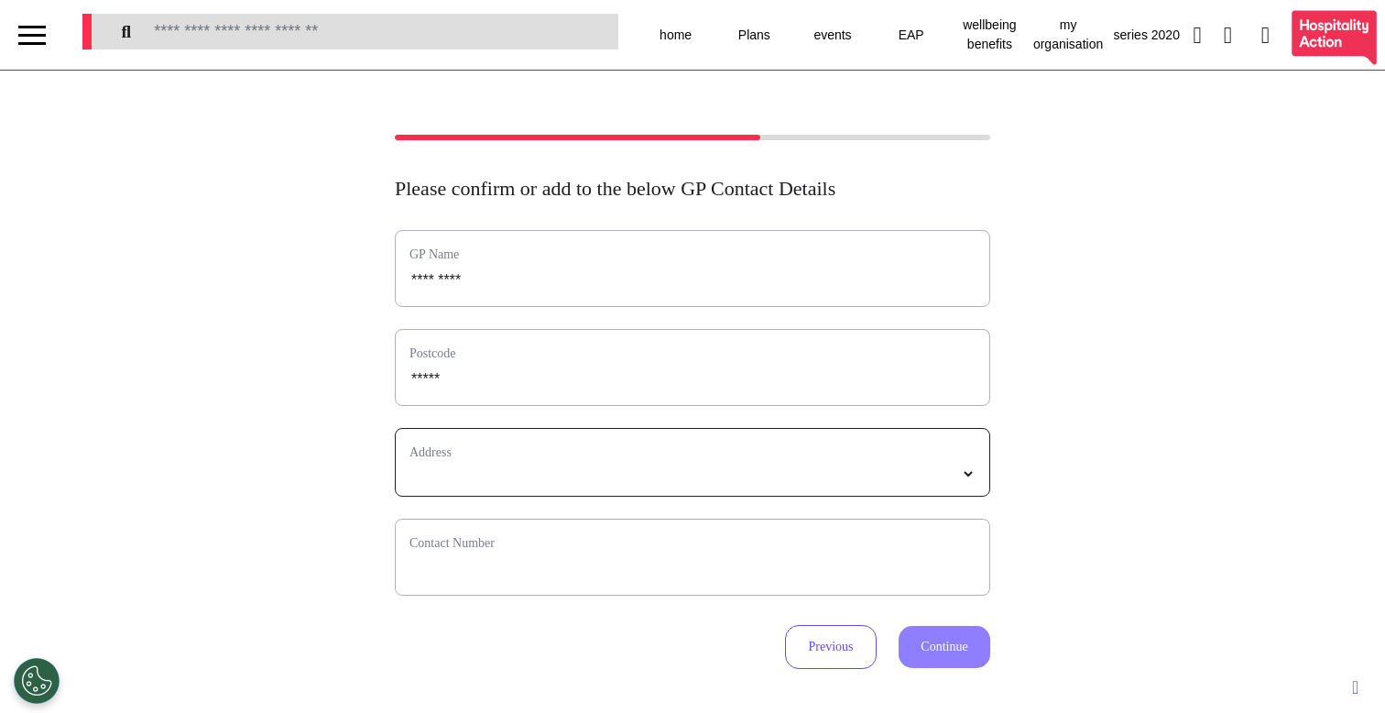
click at [459, 478] on select "*****" at bounding box center [692, 474] width 566 height 16
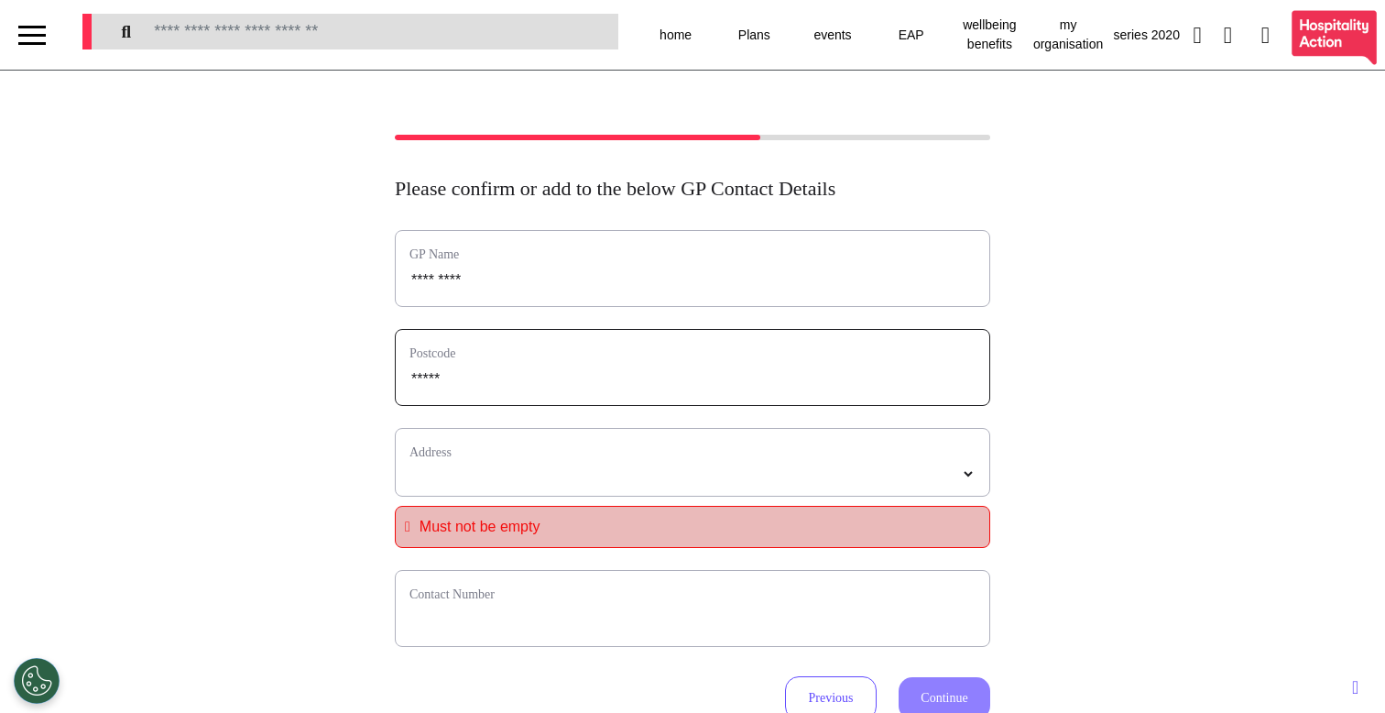
click at [594, 387] on input "*****" at bounding box center [692, 379] width 566 height 24
select select
click at [553, 494] on div "**********" at bounding box center [692, 462] width 595 height 69
click at [567, 476] on select "**********" at bounding box center [692, 474] width 566 height 16
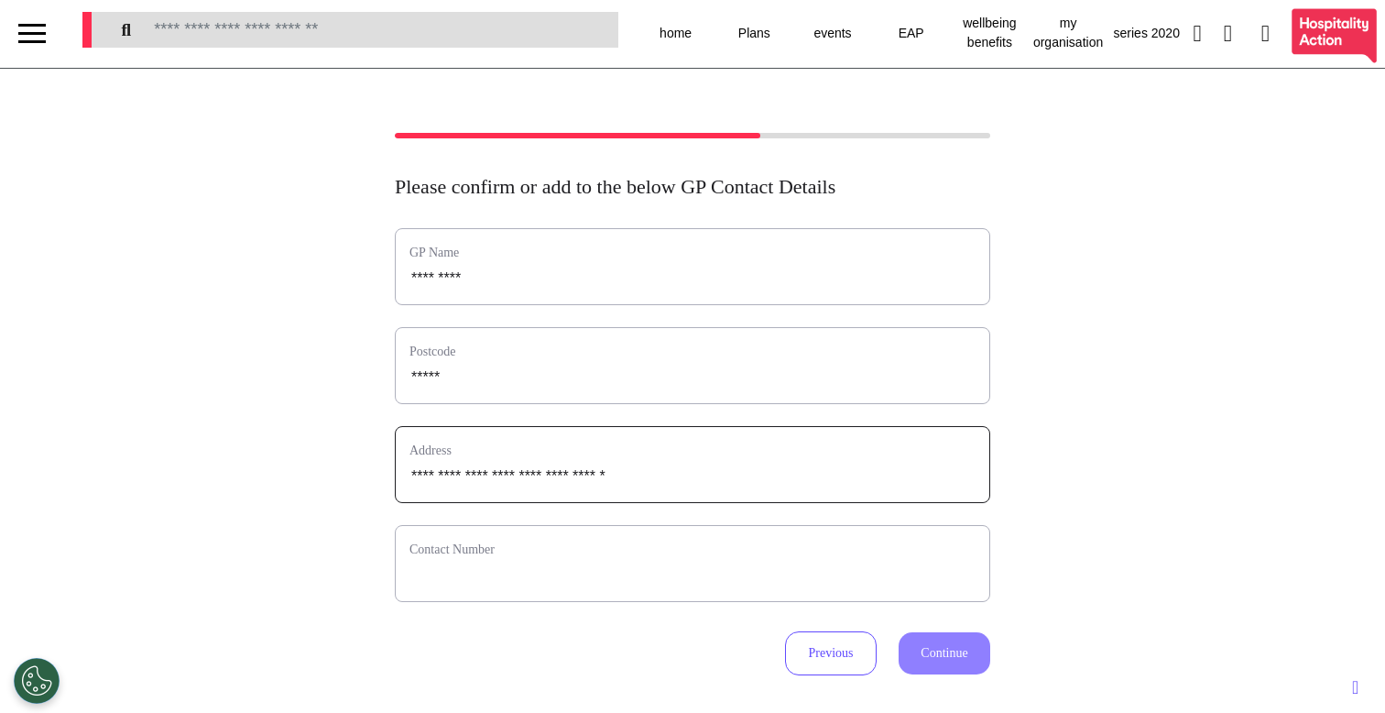
scroll to position [4, 0]
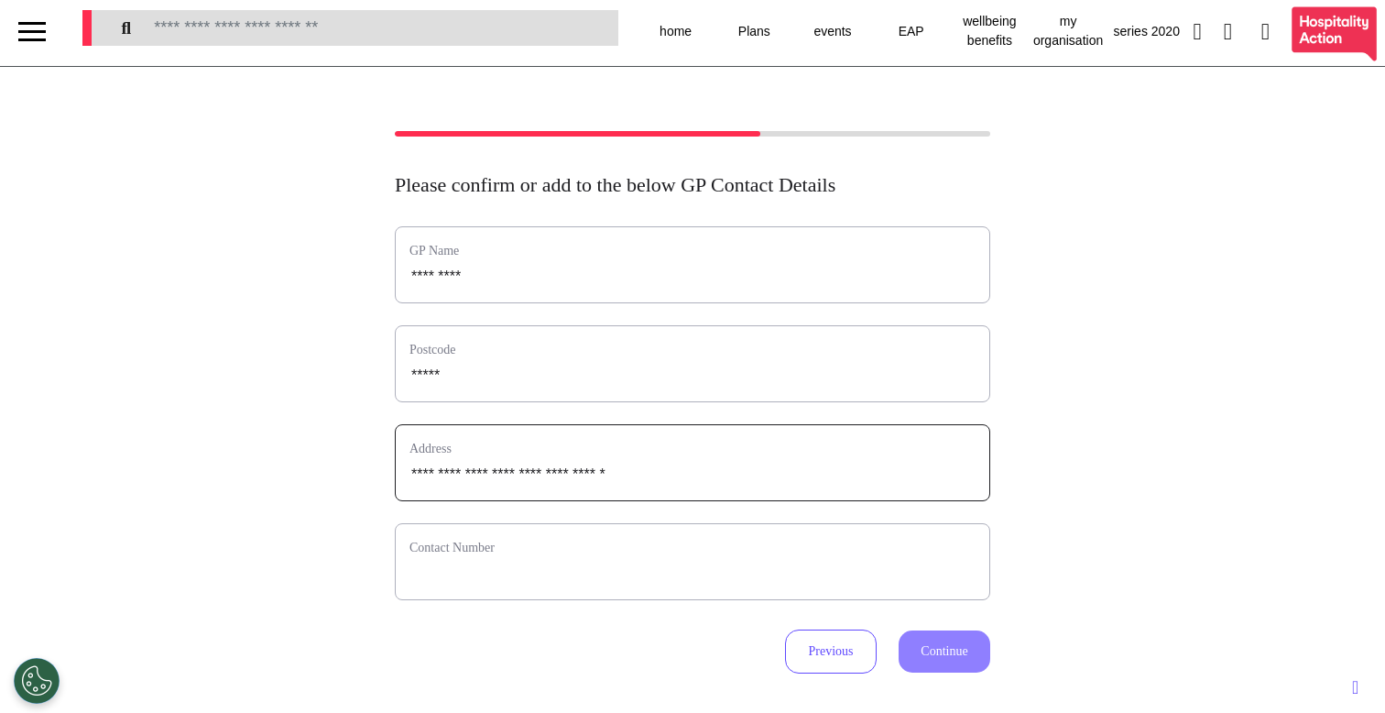
click at [626, 589] on div "Contact Number" at bounding box center [692, 561] width 595 height 77
click at [627, 580] on input "phone" at bounding box center [692, 574] width 566 height 24
type input "**********"
click at [953, 648] on button "Continue" at bounding box center [945, 651] width 92 height 42
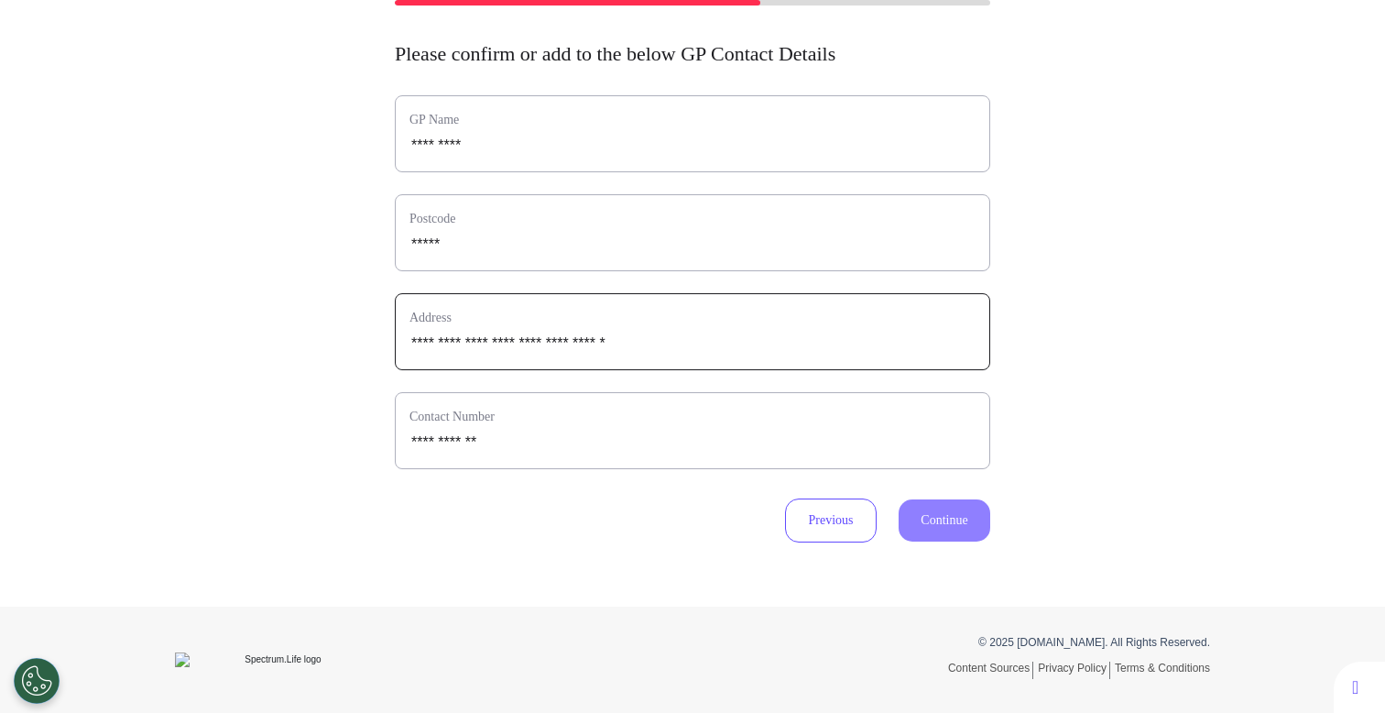
scroll to position [0, 0]
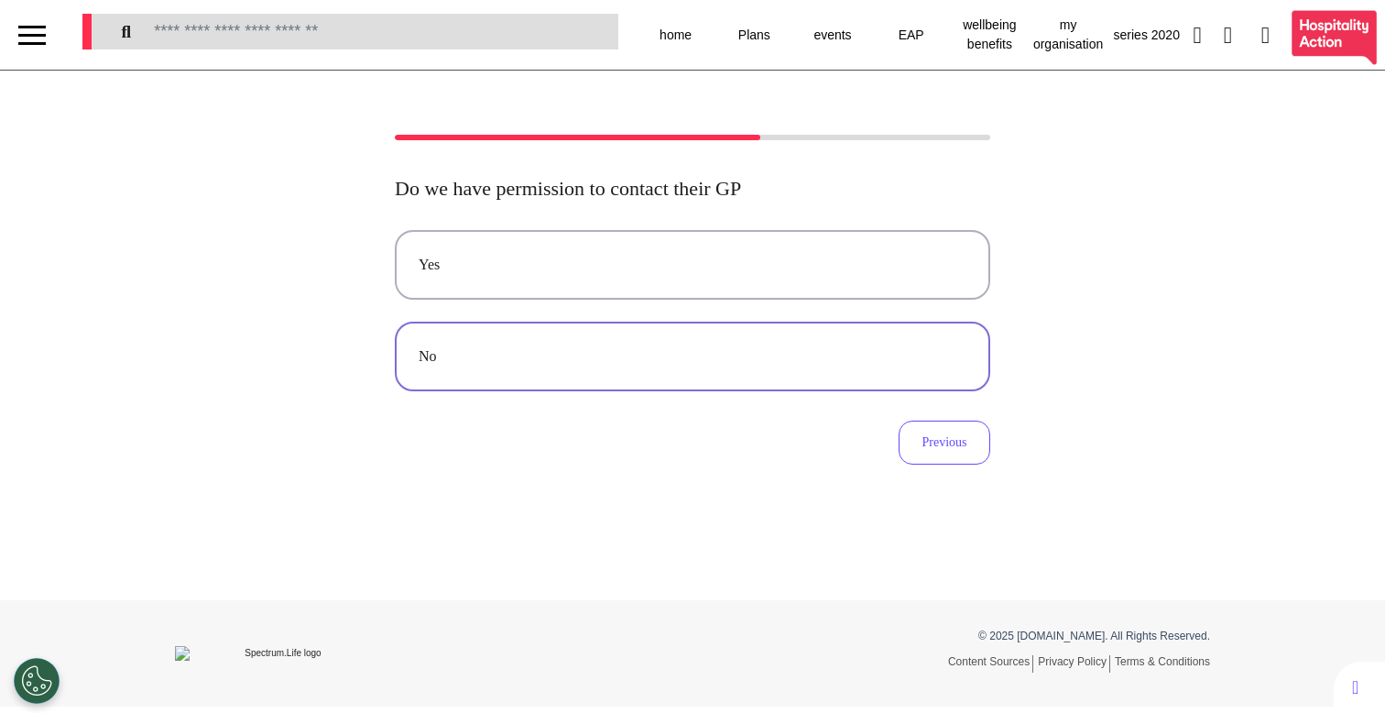
click at [579, 345] on div "No" at bounding box center [693, 356] width 548 height 22
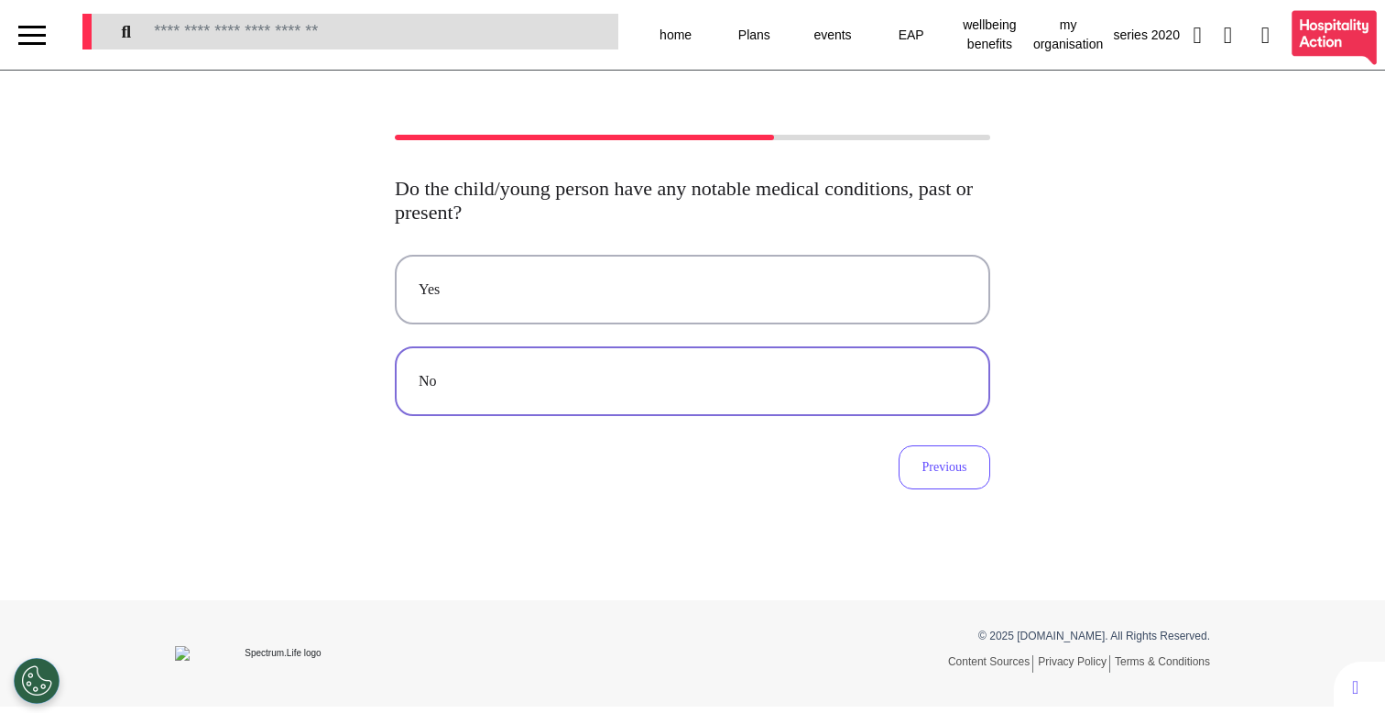
click at [516, 407] on button "No" at bounding box center [692, 381] width 595 height 70
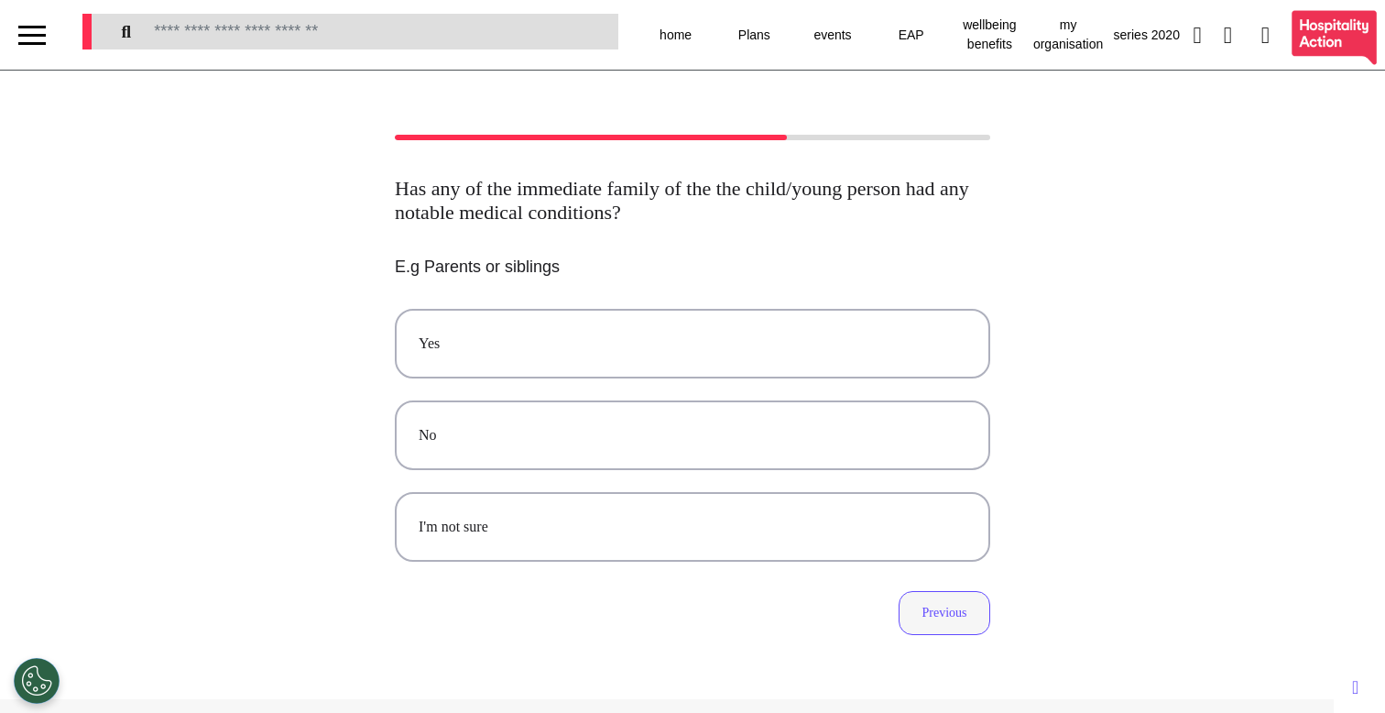
click at [910, 616] on button "Previous" at bounding box center [945, 613] width 92 height 44
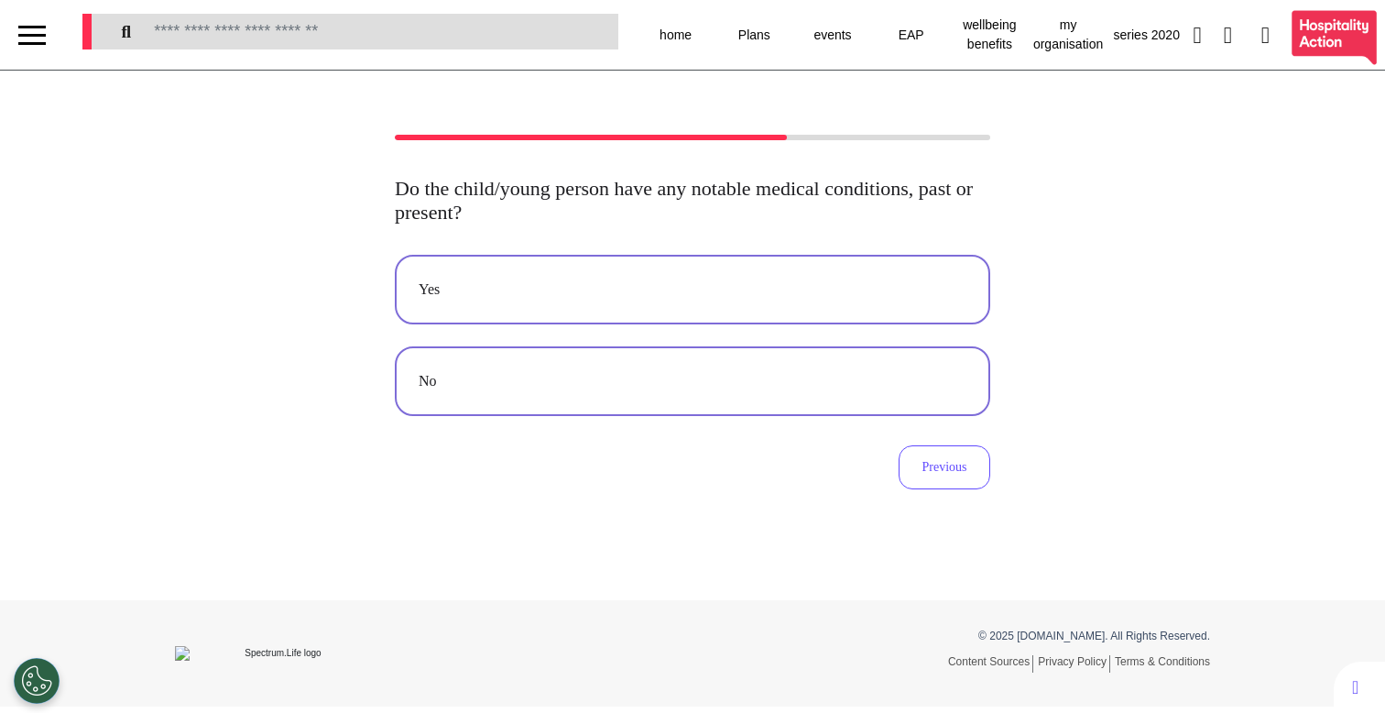
drag, startPoint x: 598, startPoint y: 311, endPoint x: 608, endPoint y: 309, distance: 10.4
click at [608, 309] on button "Yes" at bounding box center [692, 290] width 595 height 70
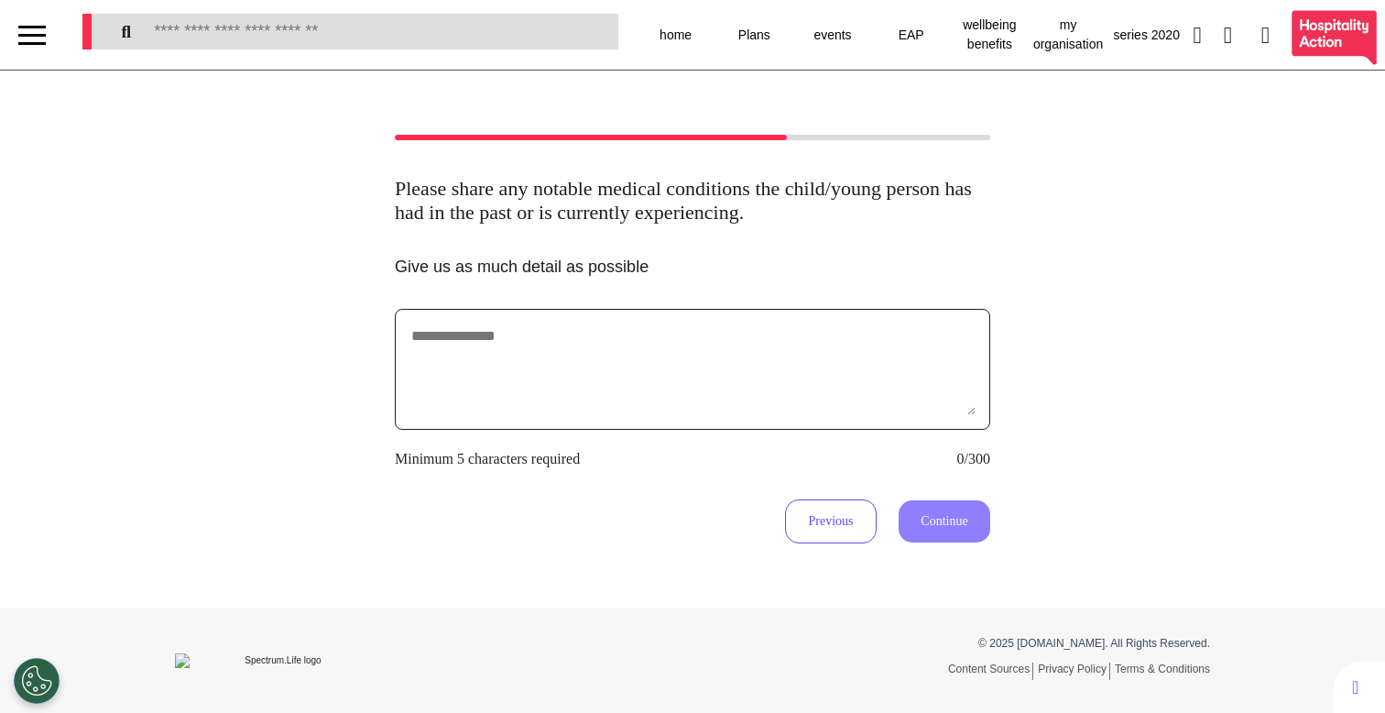
click at [558, 387] on textarea at bounding box center [692, 369] width 566 height 92
type textarea "**********"
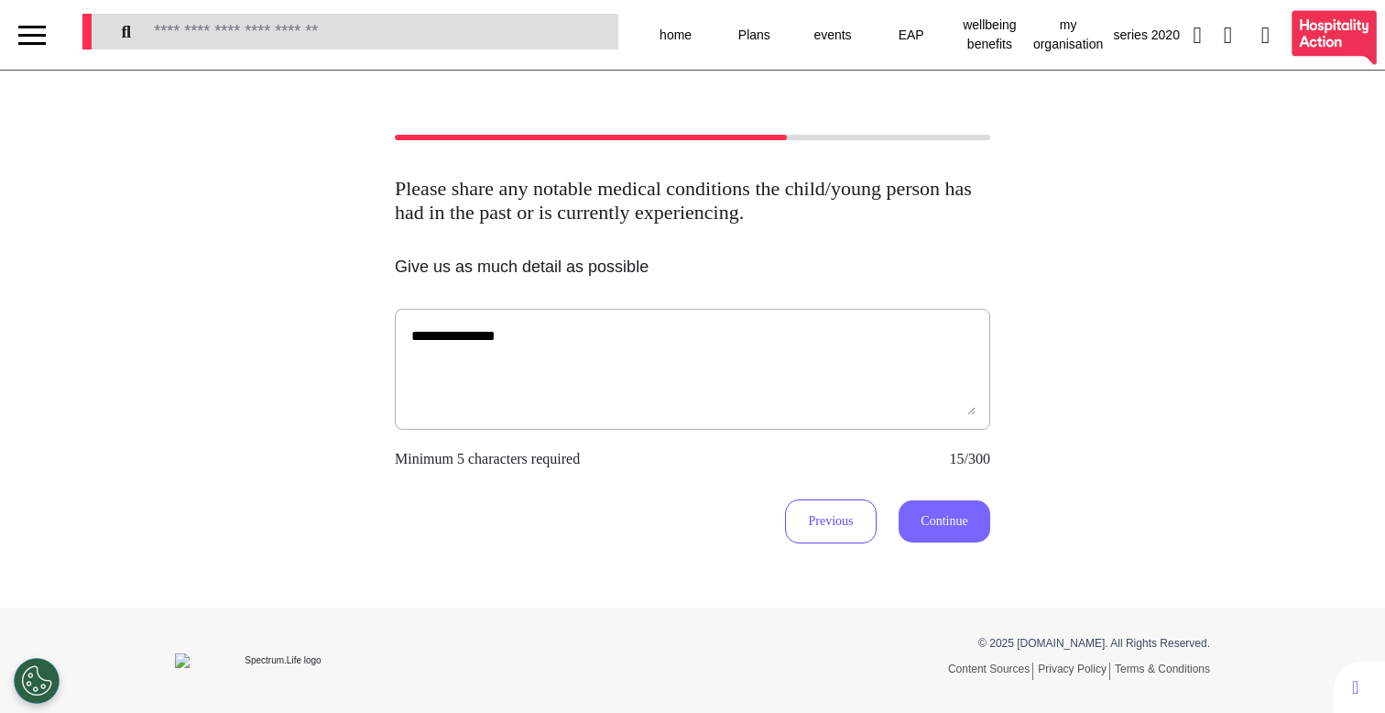
click at [974, 542] on button "Continue" at bounding box center [945, 521] width 92 height 42
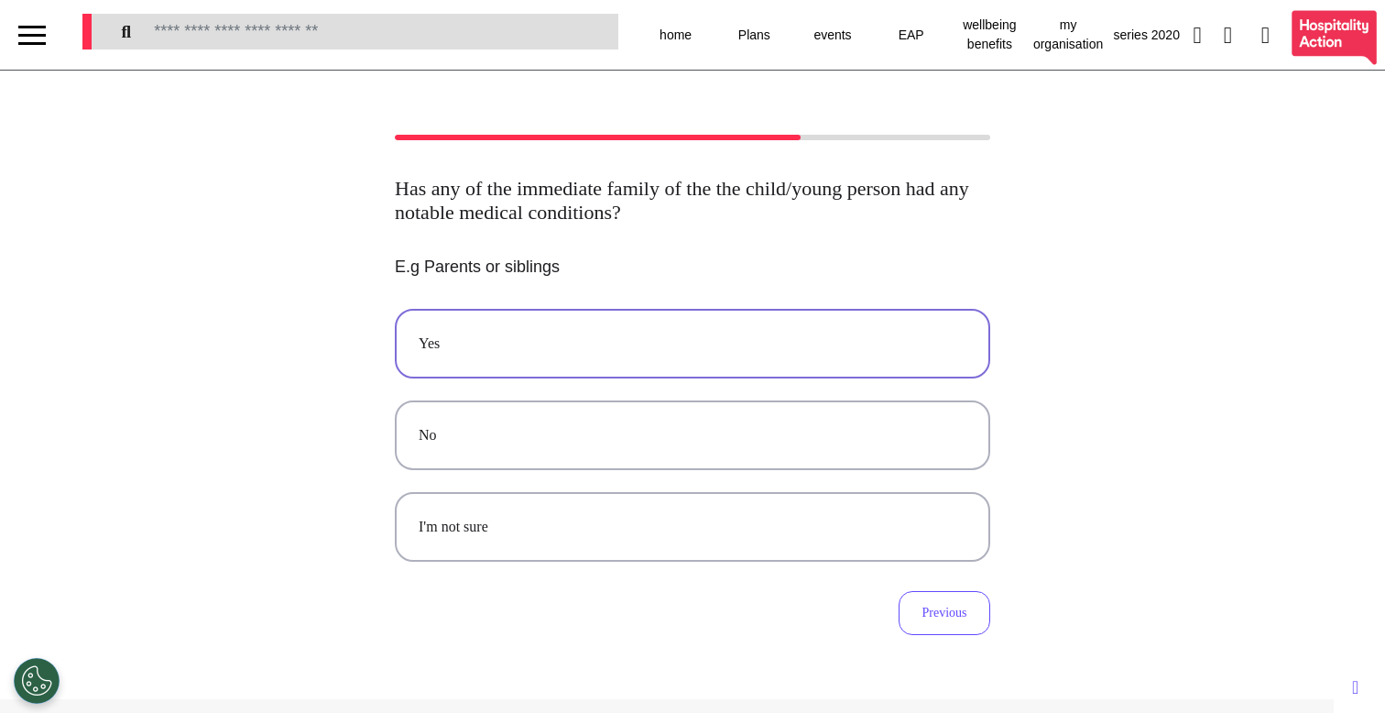
click at [727, 349] on div "Yes" at bounding box center [693, 344] width 548 height 22
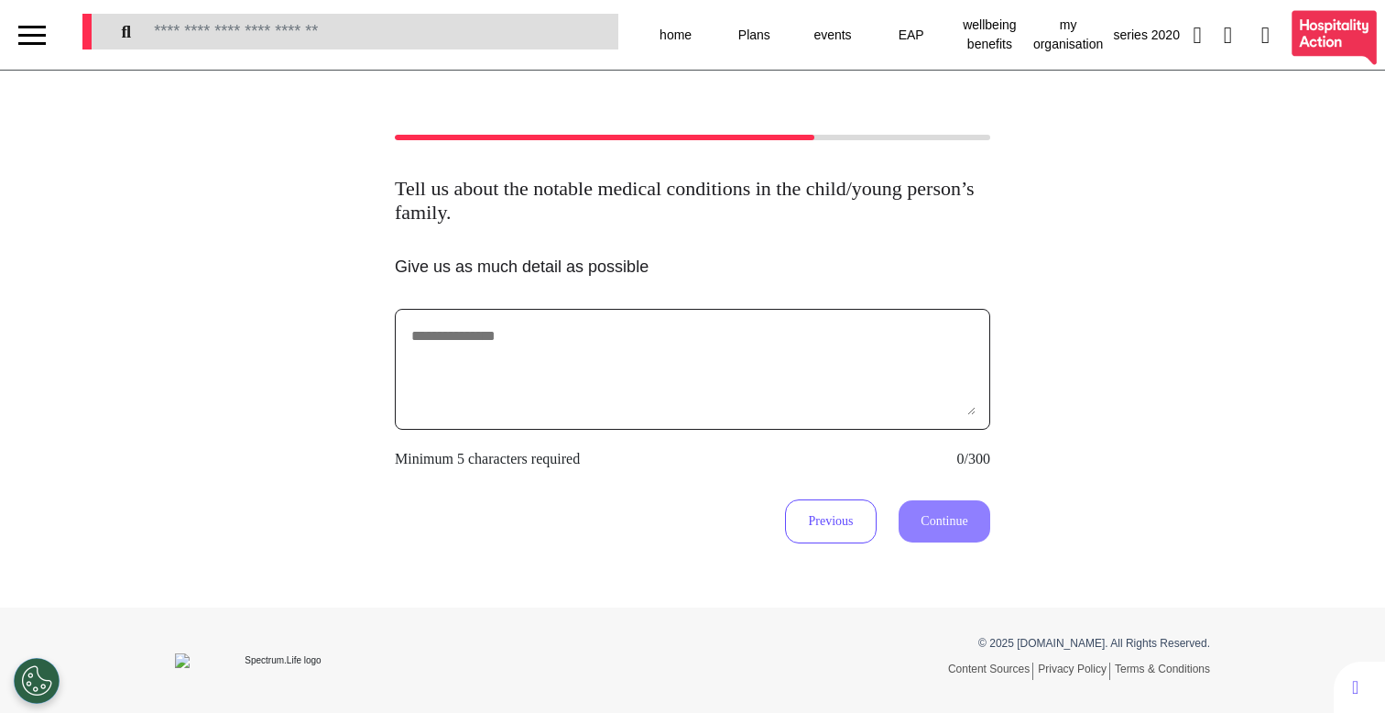
click at [530, 359] on textarea at bounding box center [692, 369] width 566 height 92
type textarea "**********"
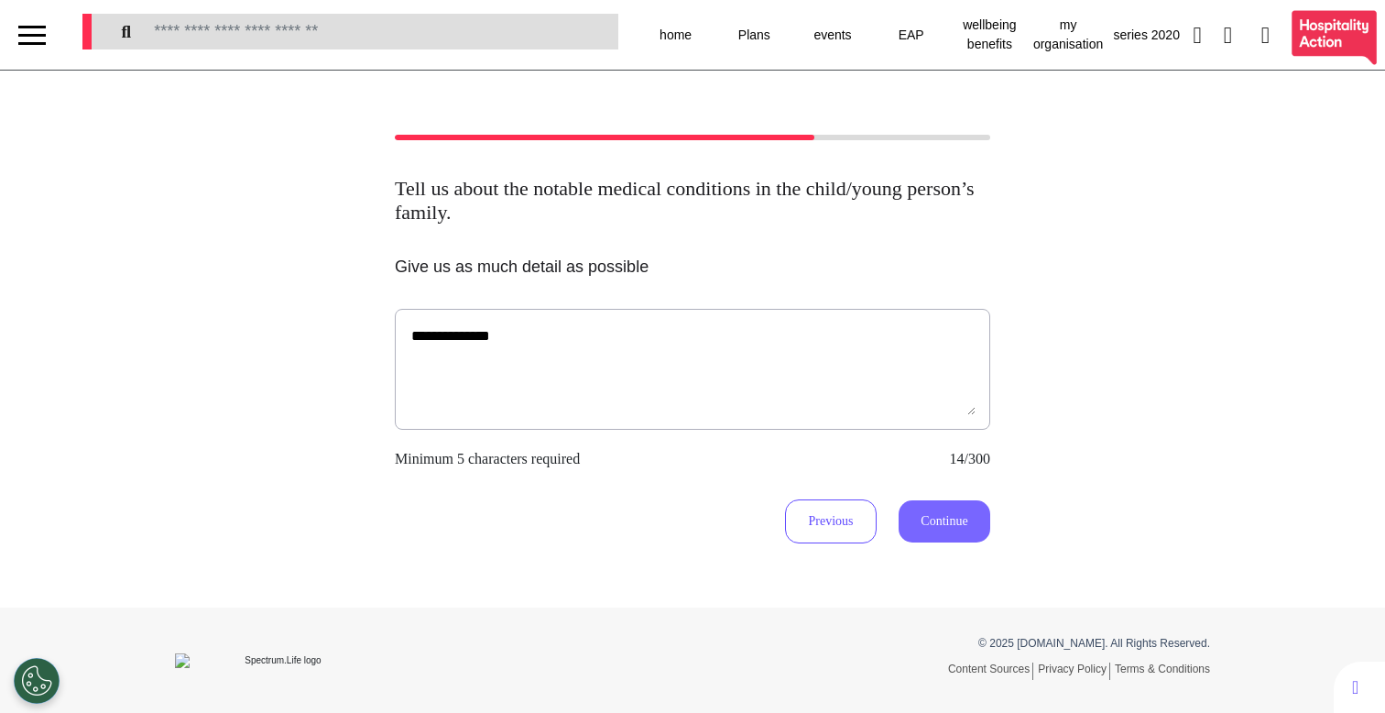
click at [954, 525] on button "Continue" at bounding box center [945, 521] width 92 height 42
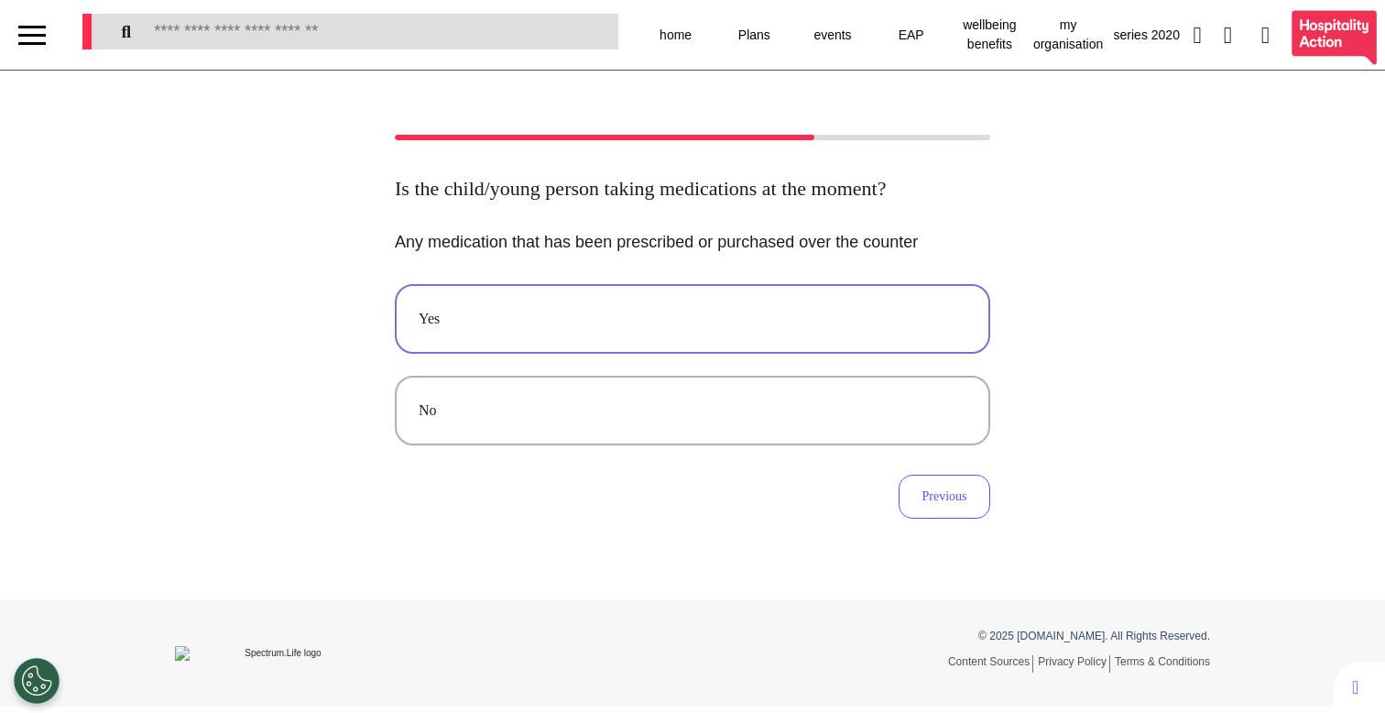
click at [734, 354] on button "Yes" at bounding box center [692, 319] width 595 height 70
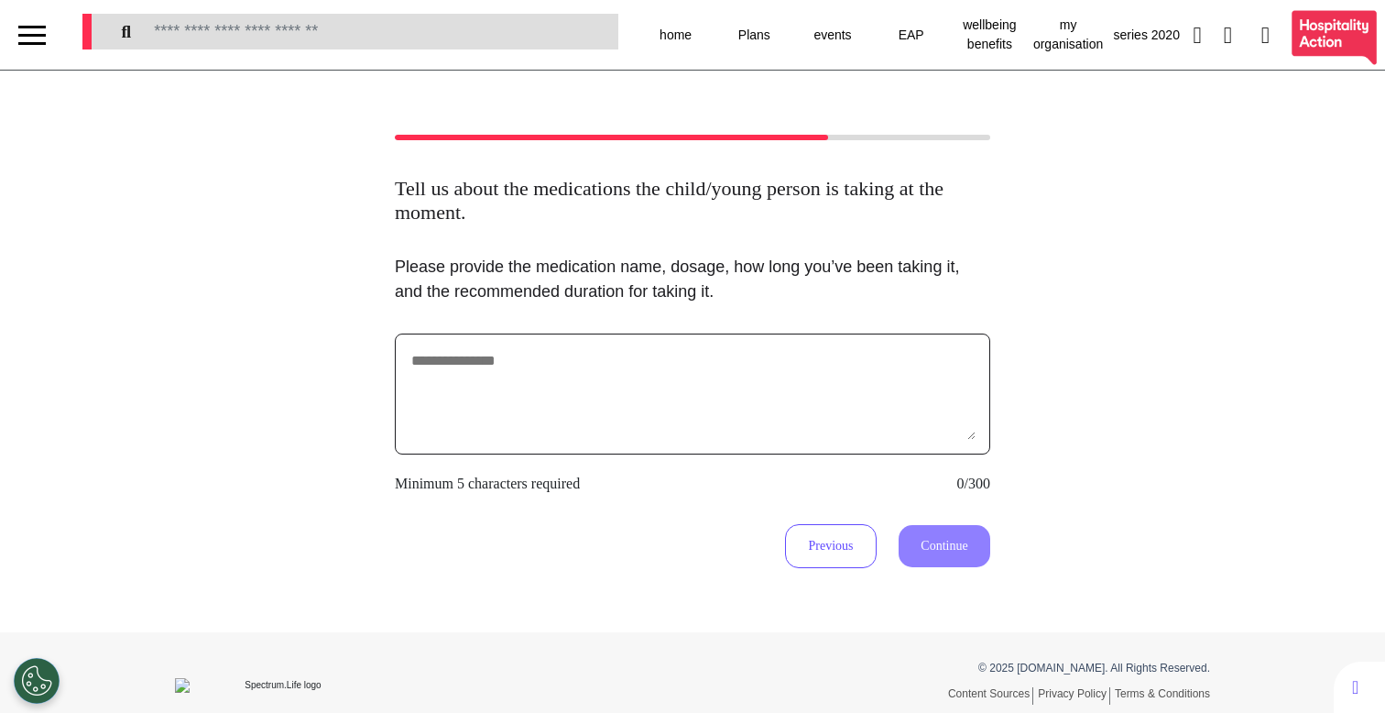
click at [731, 353] on textarea at bounding box center [692, 394] width 566 height 92
type textarea "**********"
click at [911, 540] on button "Continue" at bounding box center [945, 546] width 92 height 42
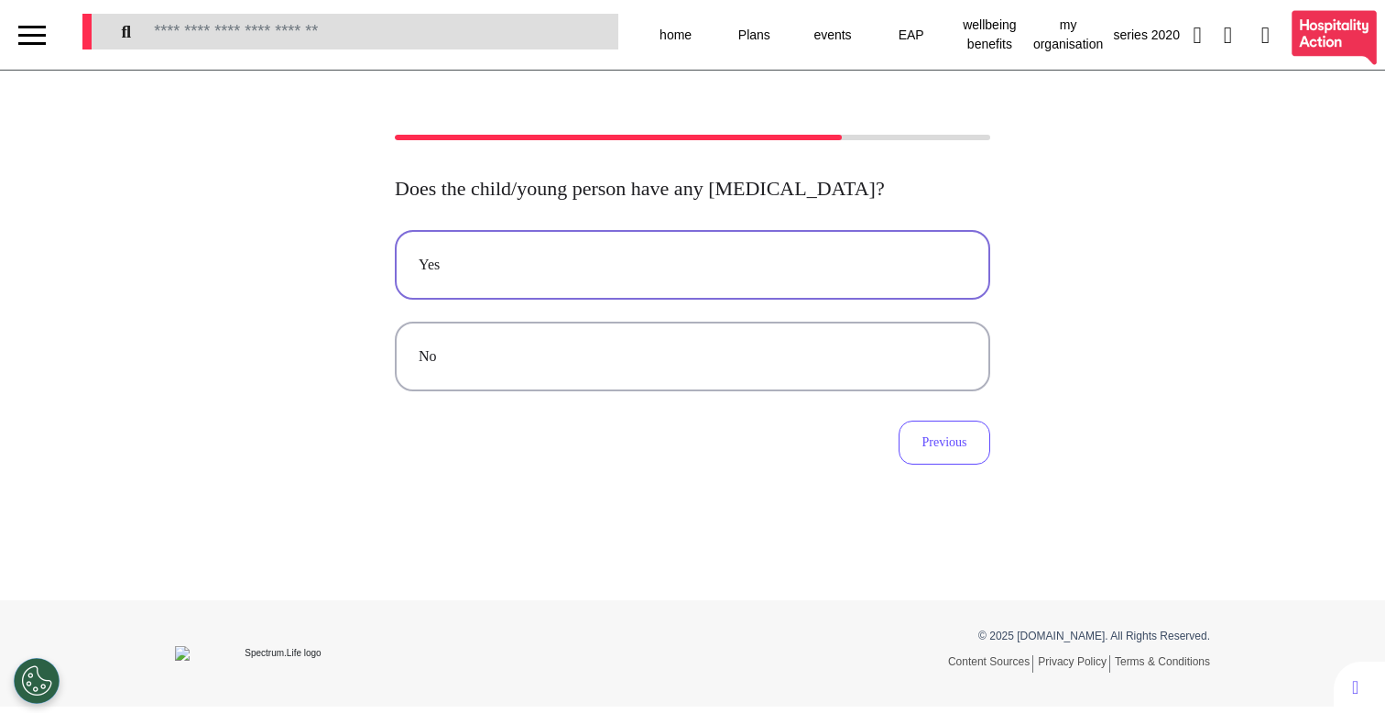
click at [626, 279] on button "Yes" at bounding box center [692, 265] width 595 height 70
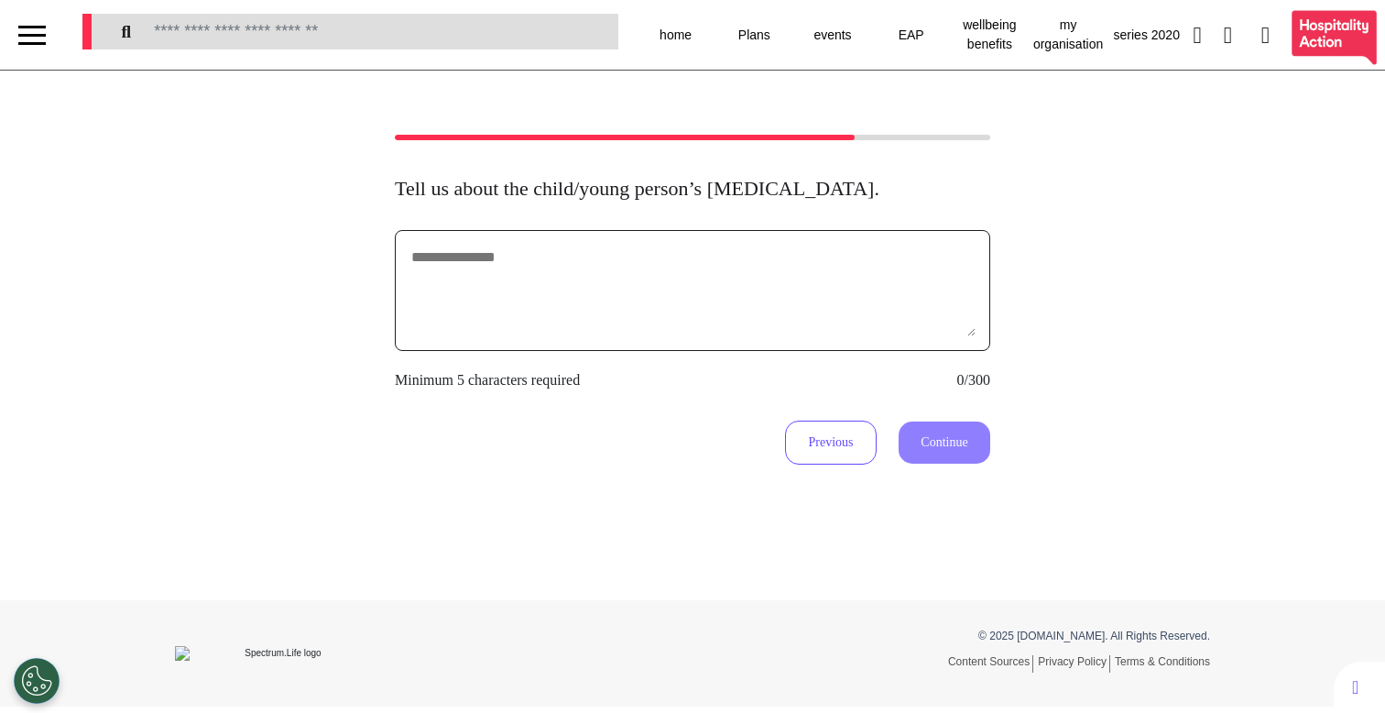
click at [594, 290] on textarea at bounding box center [692, 291] width 566 height 92
type textarea "*******"
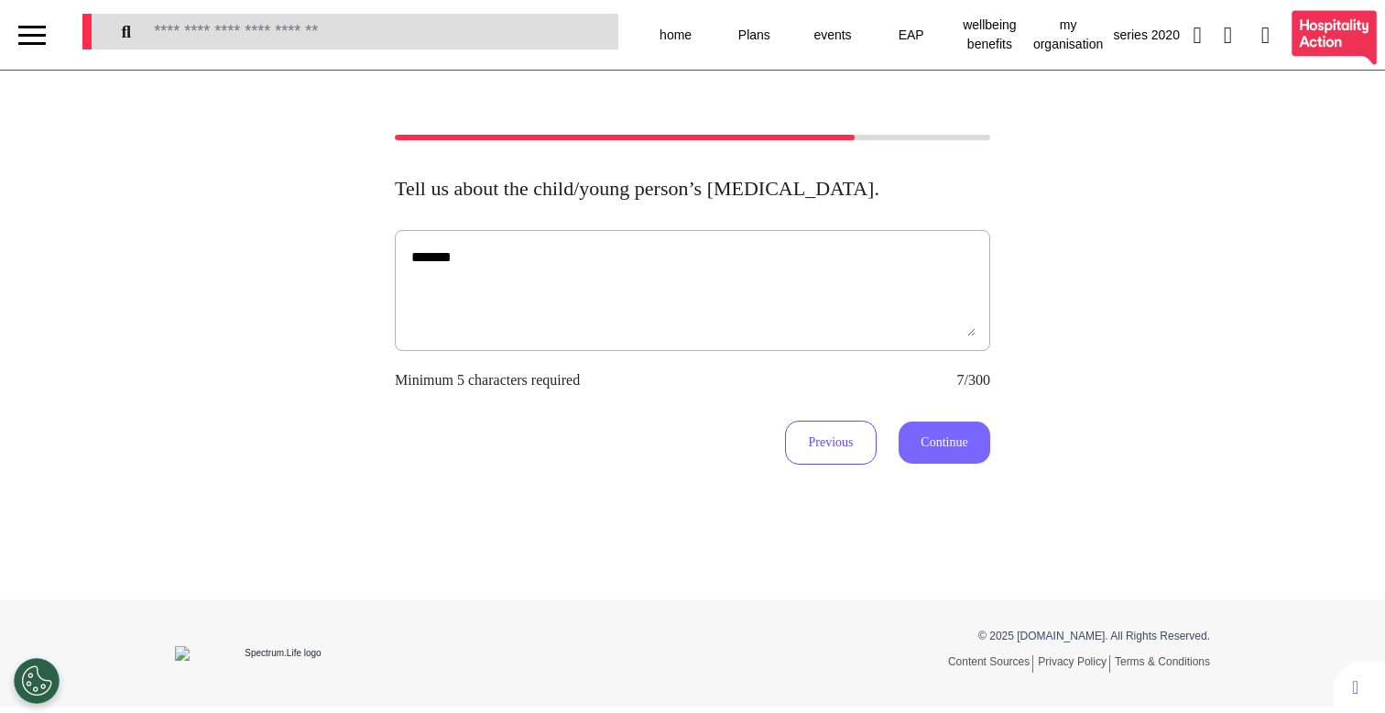
click at [936, 452] on button "Continue" at bounding box center [945, 442] width 92 height 42
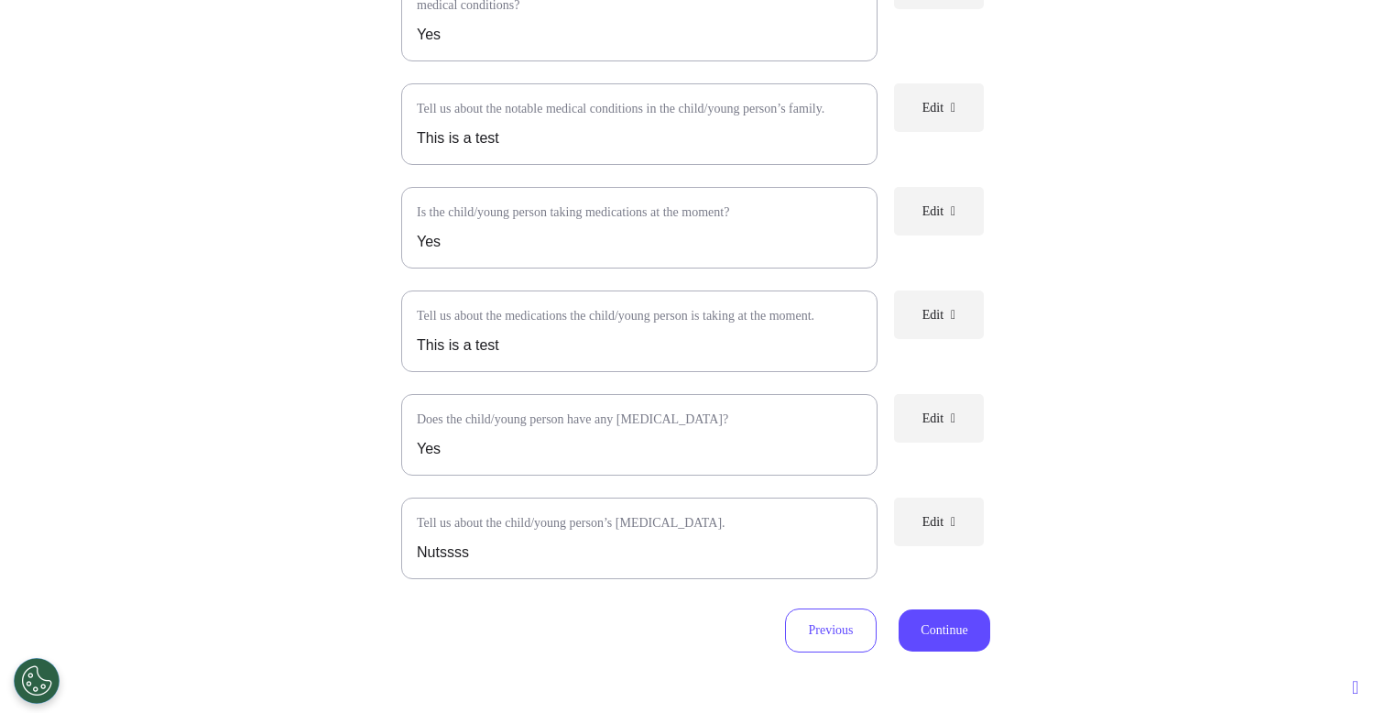
scroll to position [990, 0]
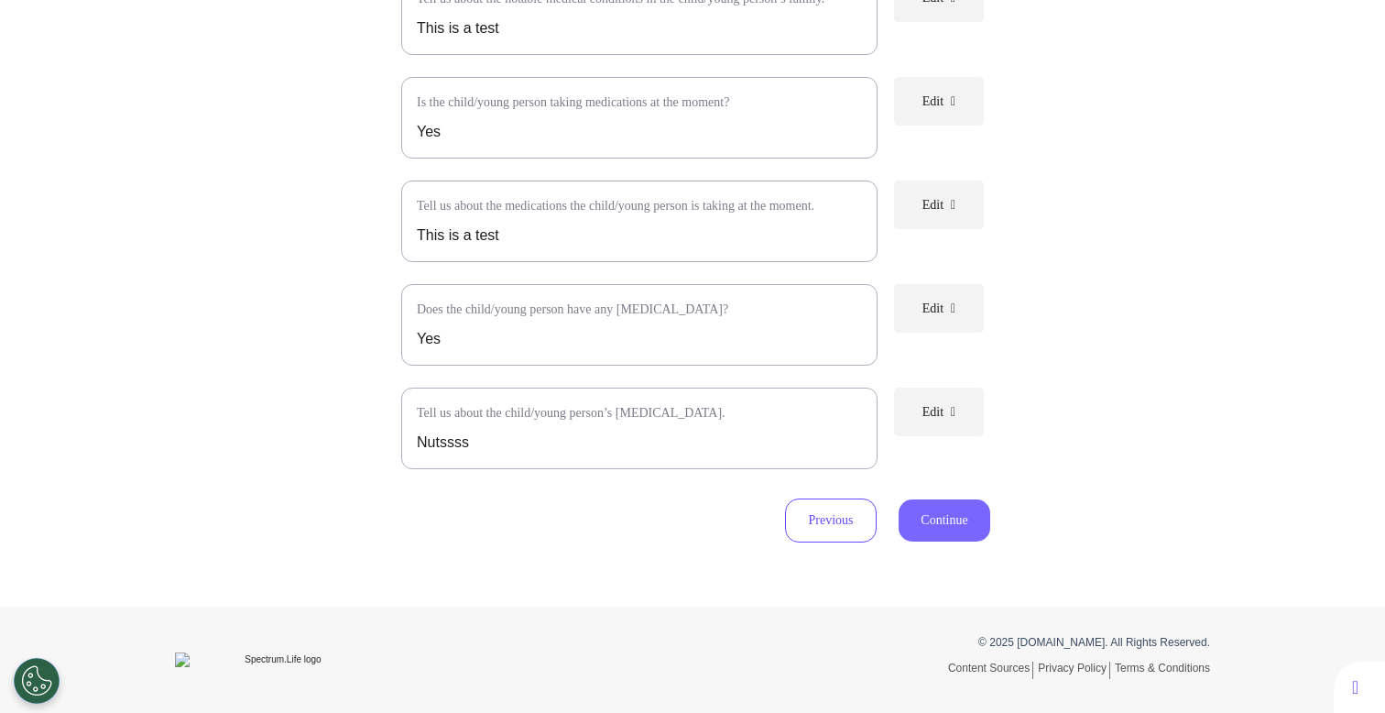
click at [958, 519] on button "Continue" at bounding box center [945, 520] width 92 height 42
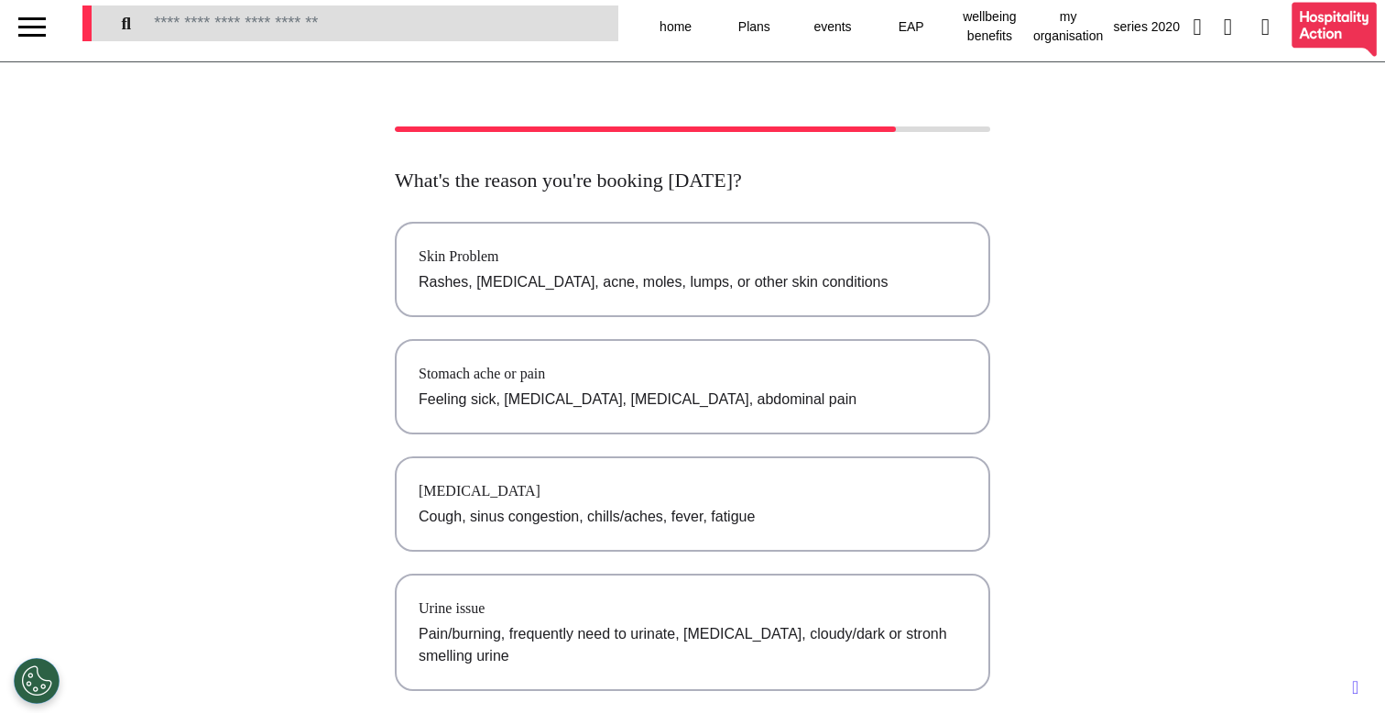
scroll to position [0, 0]
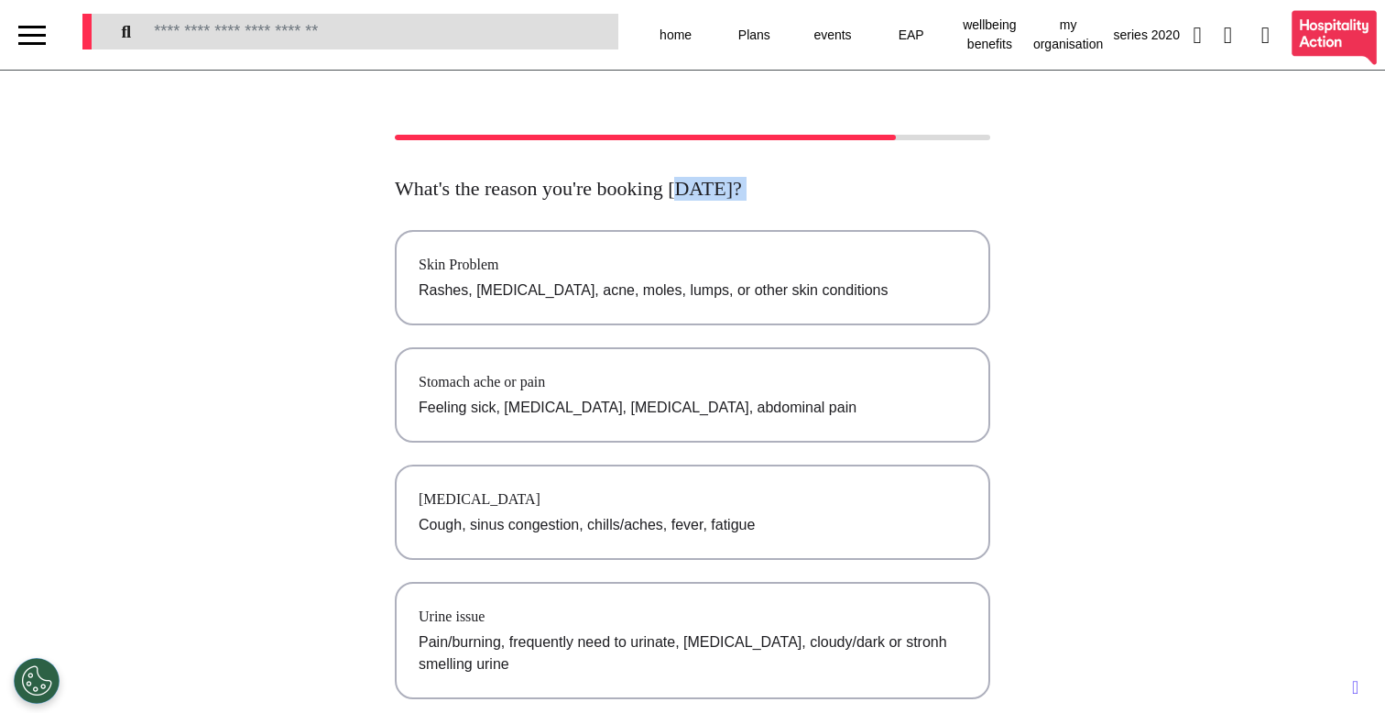
drag, startPoint x: 395, startPoint y: 202, endPoint x: 872, endPoint y: 195, distance: 477.3
click at [746, 196] on div "What's the reason you're booking today? Skin Problem Rashes, eczema, acne, mole…" at bounding box center [692, 579] width 595 height 804
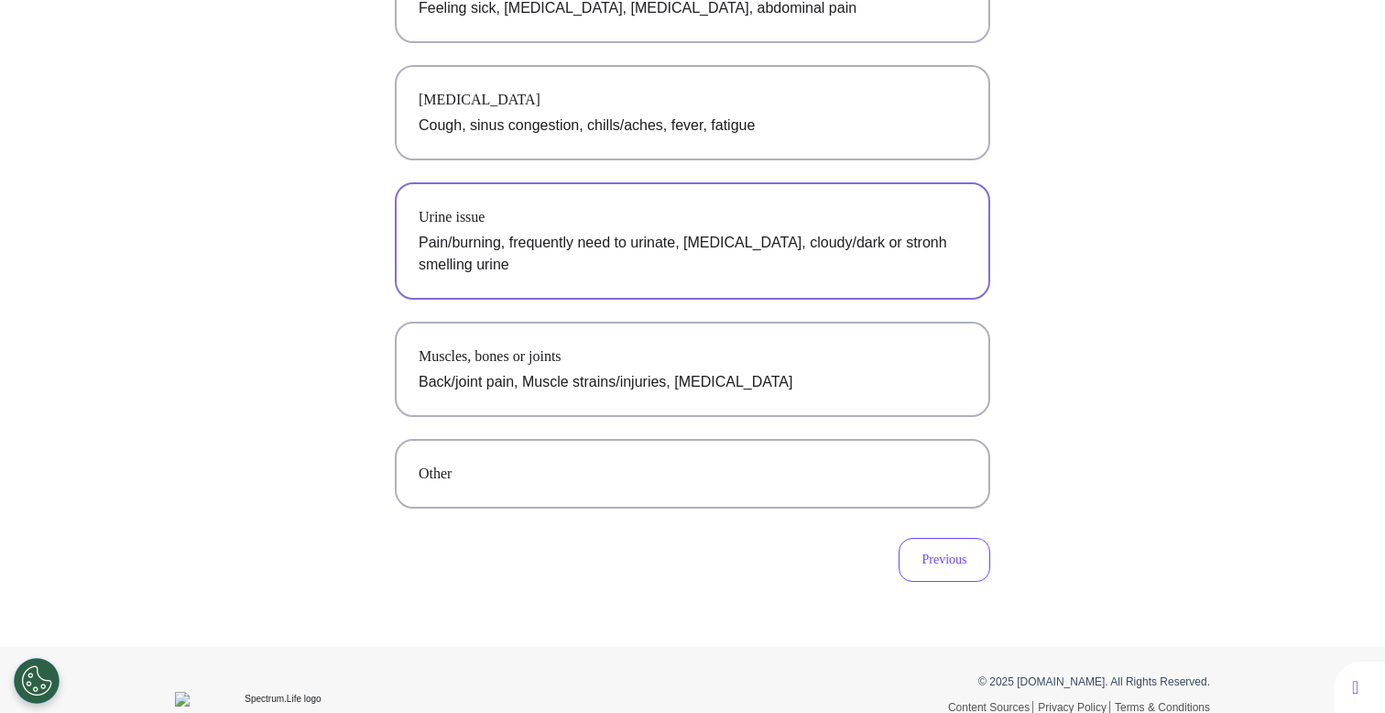
scroll to position [394, 0]
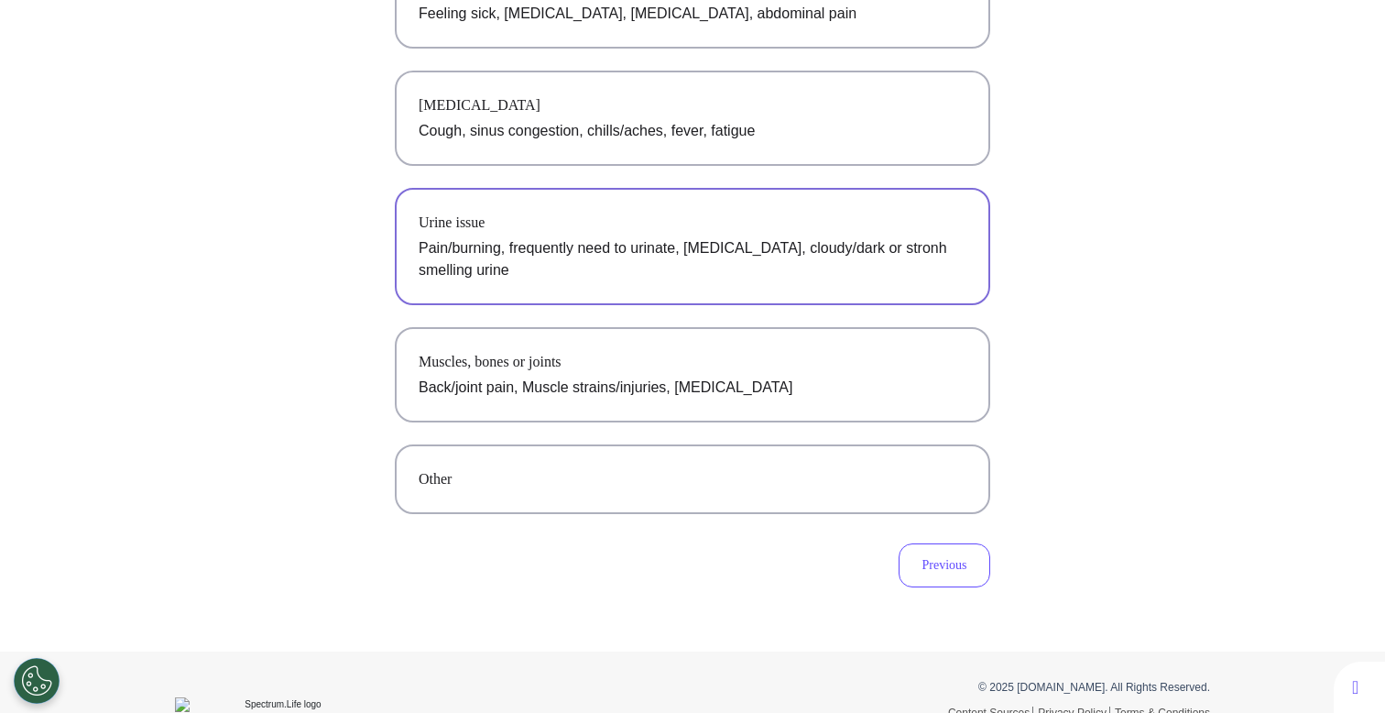
click at [627, 249] on p "Pain/burning, frequently need to urinate, blood in urine, cloudy/dark or stronh…" at bounding box center [693, 259] width 548 height 44
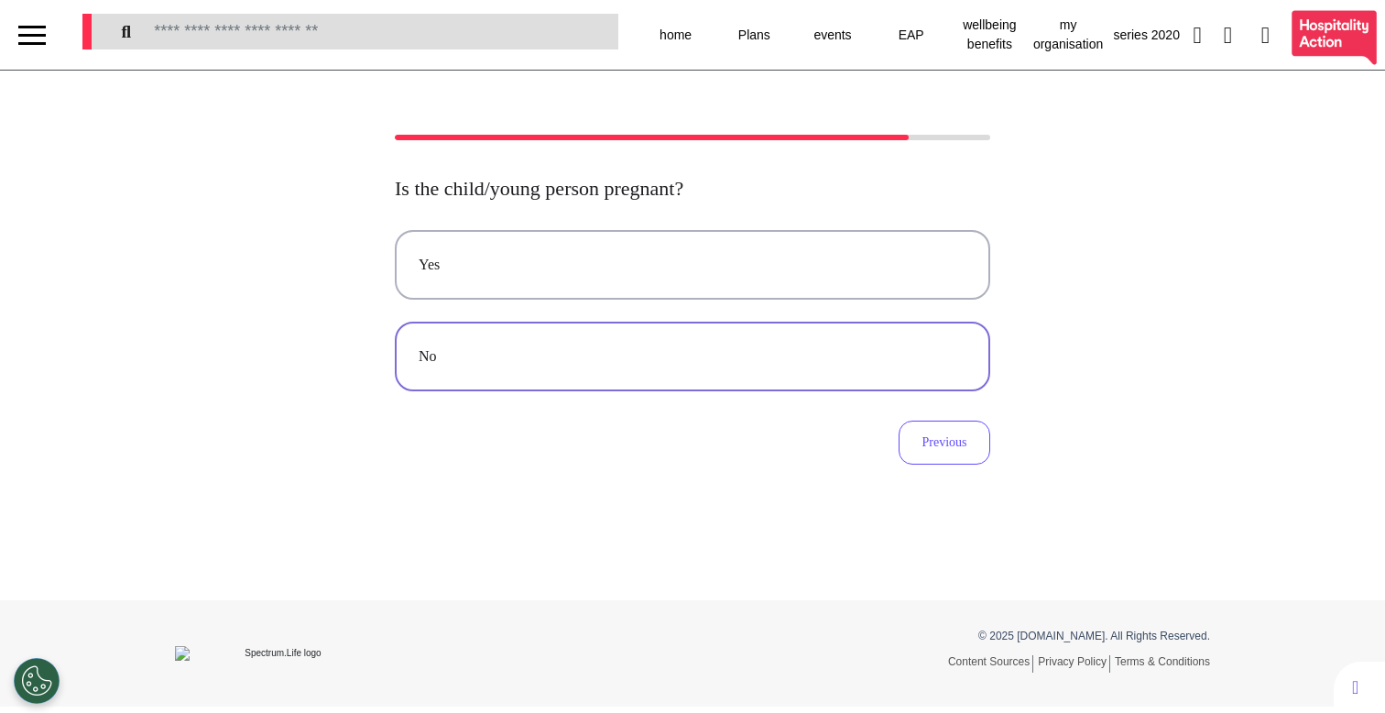
click at [564, 363] on div "No" at bounding box center [693, 356] width 548 height 22
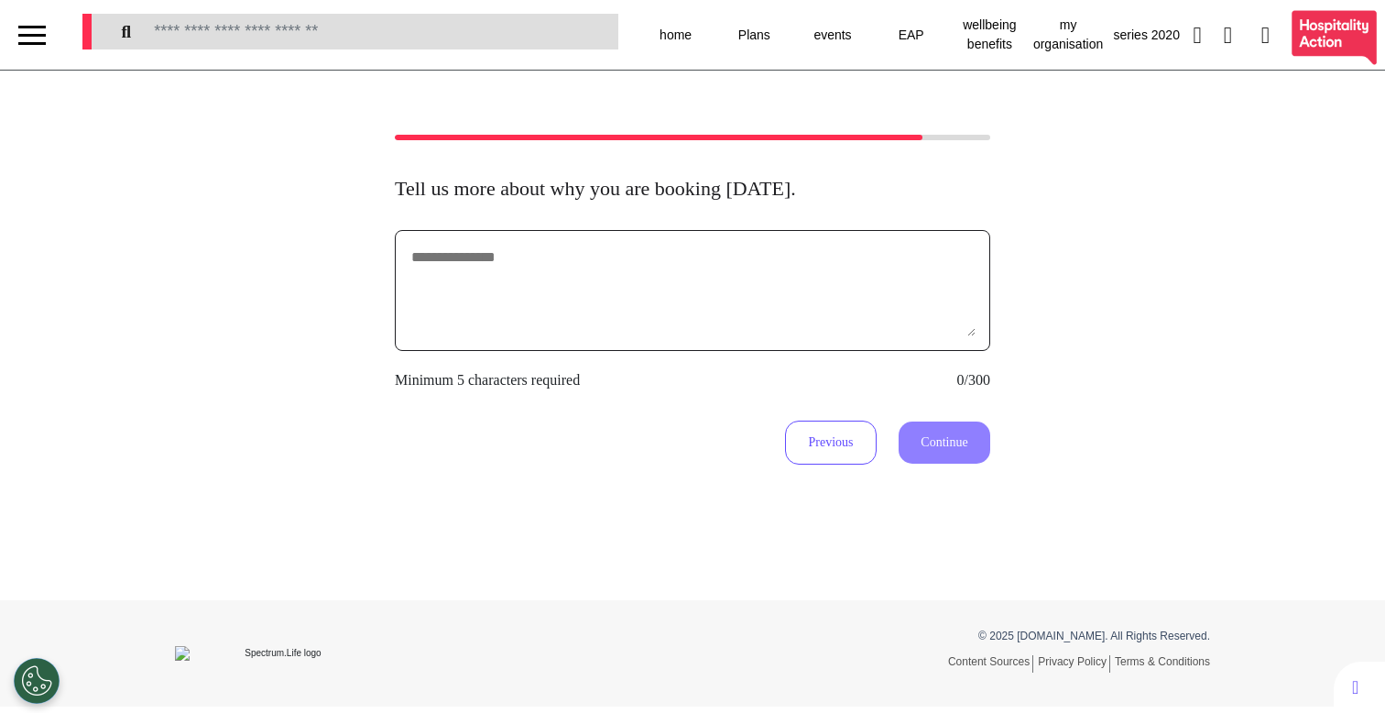
click at [615, 333] on textarea at bounding box center [692, 291] width 566 height 92
type textarea "**********"
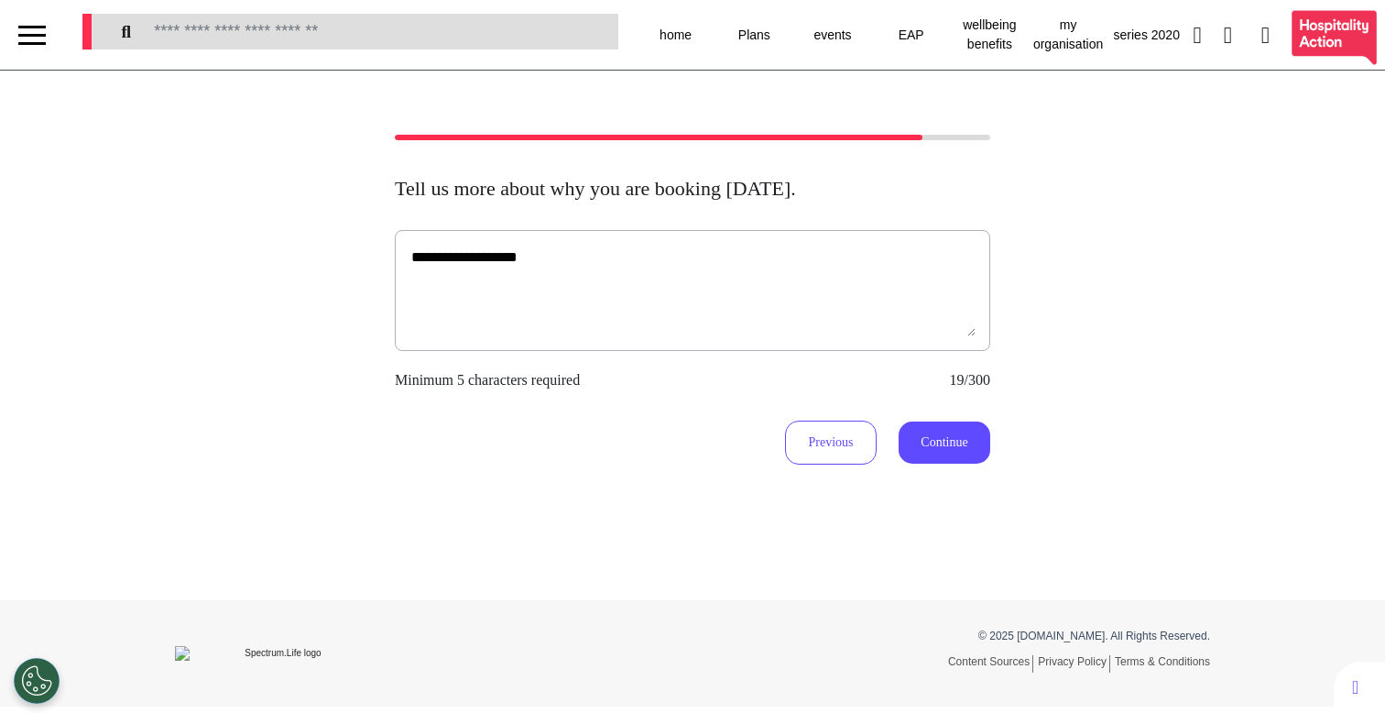
click at [990, 445] on div "**********" at bounding box center [692, 300] width 1385 height 330
click at [973, 443] on button "Continue" at bounding box center [945, 442] width 92 height 42
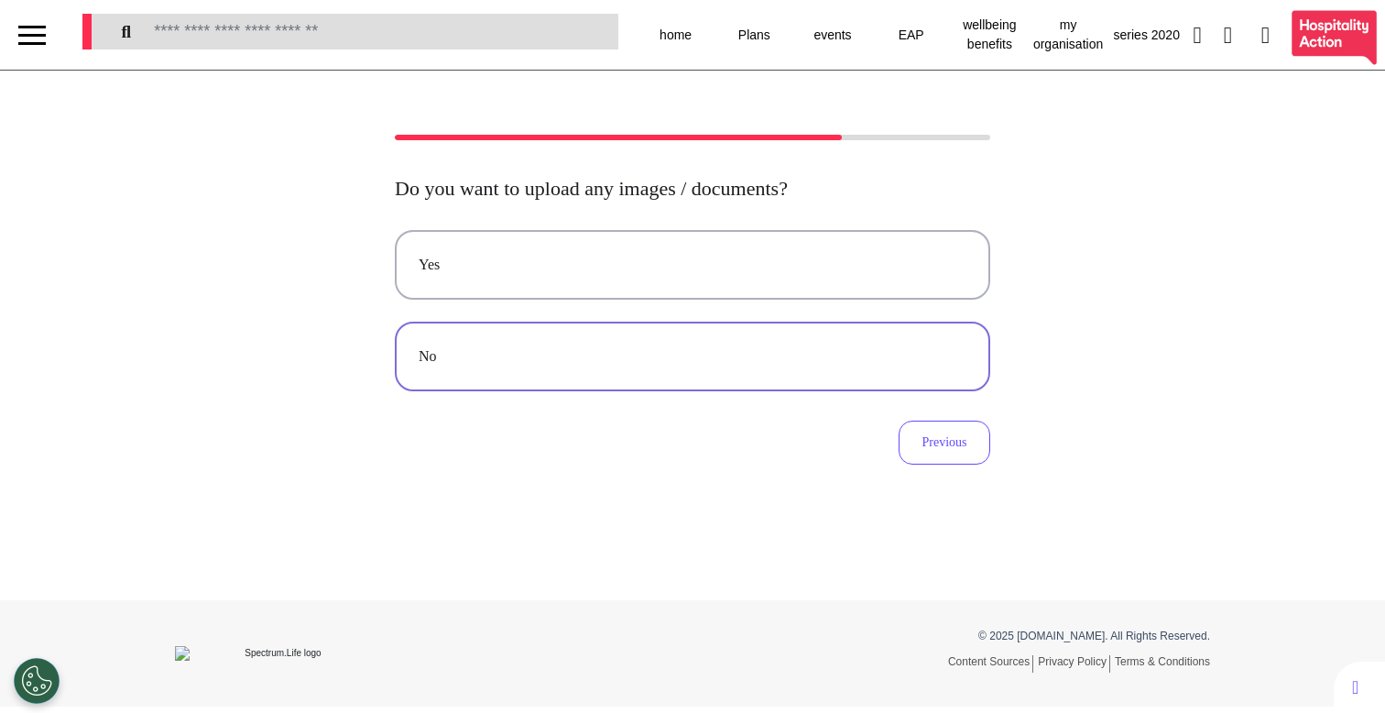
click at [740, 344] on button "No" at bounding box center [692, 357] width 595 height 70
click at [674, 365] on div "Audio" at bounding box center [693, 356] width 548 height 22
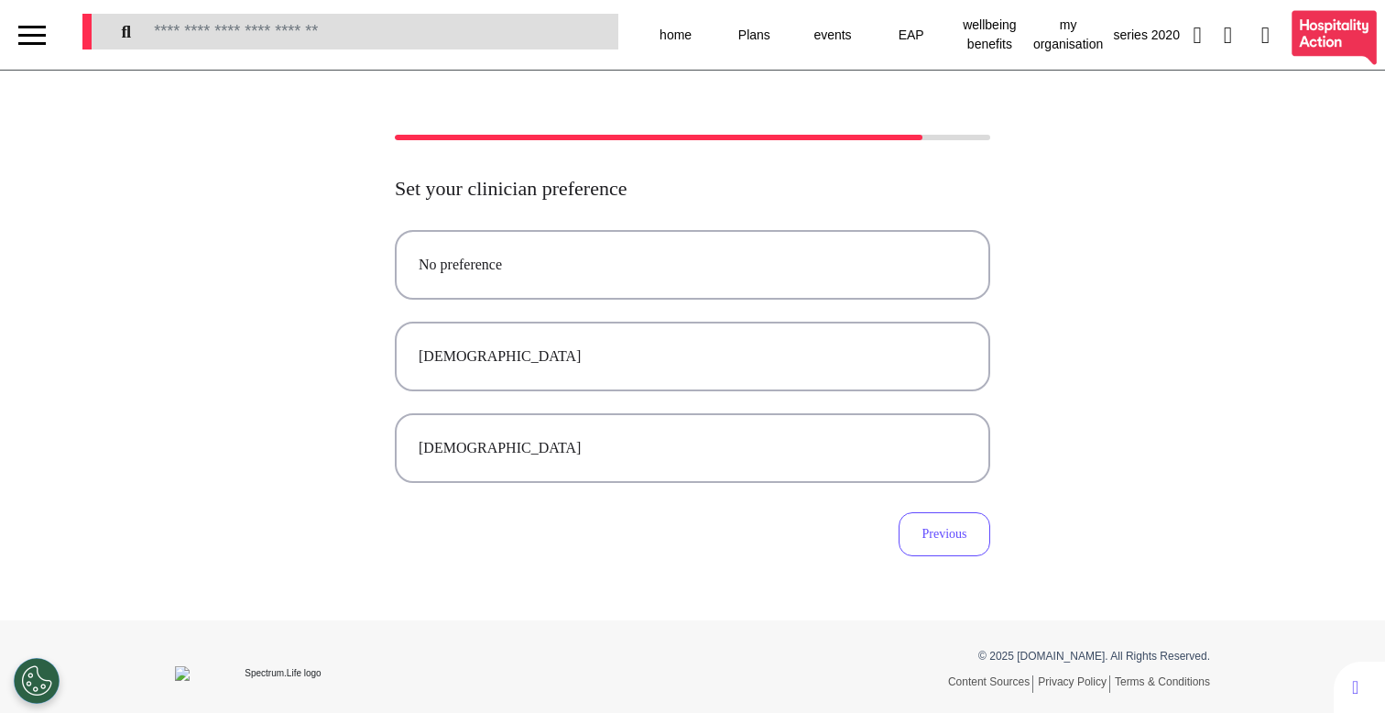
click at [45, 44] on div at bounding box center [31, 43] width 27 height 3
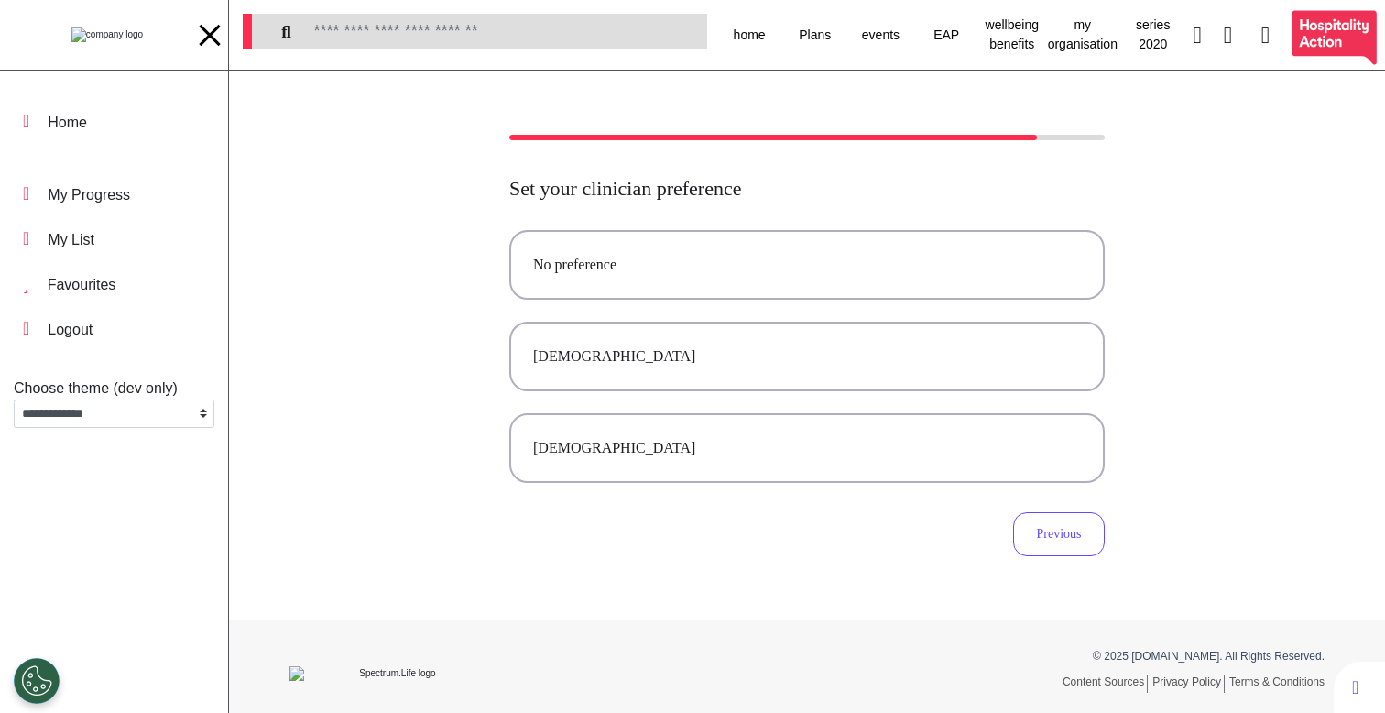
click at [112, 31] on img at bounding box center [106, 34] width 71 height 15
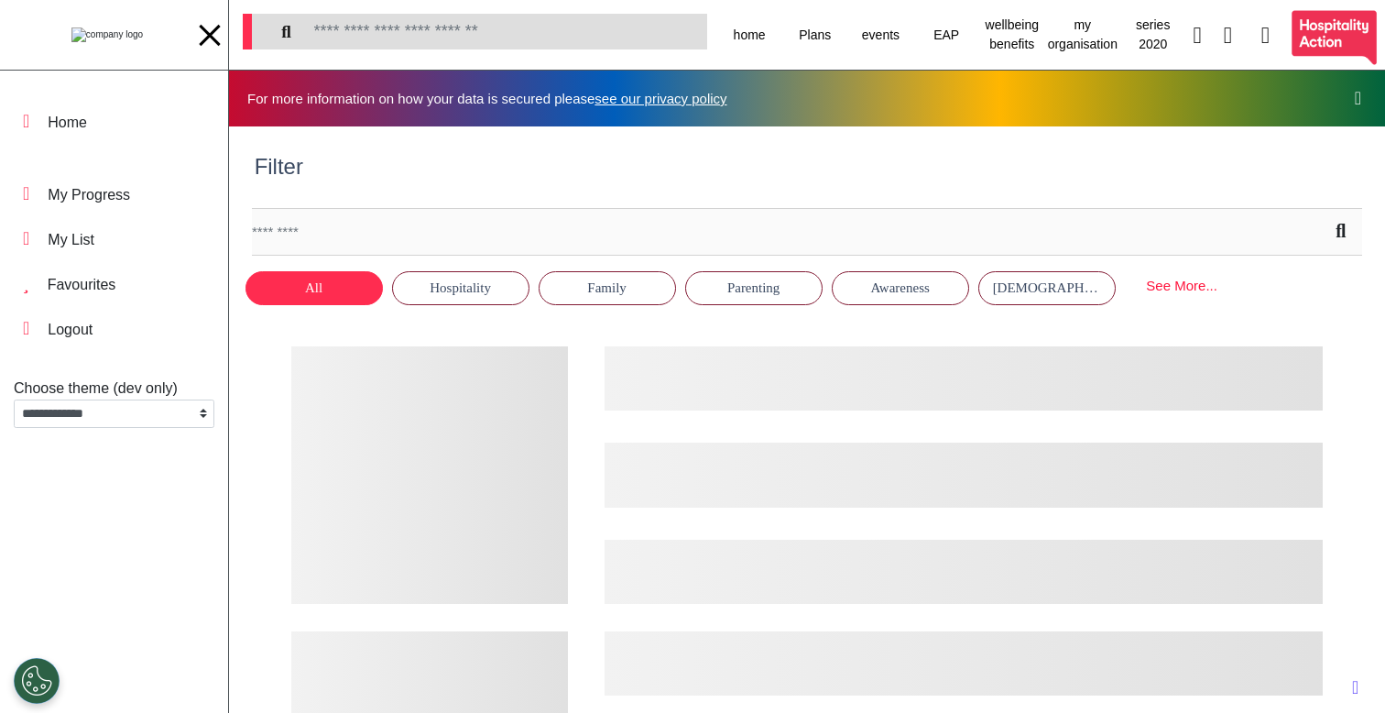
click at [586, 178] on div "Filter" at bounding box center [807, 176] width 1133 height 45
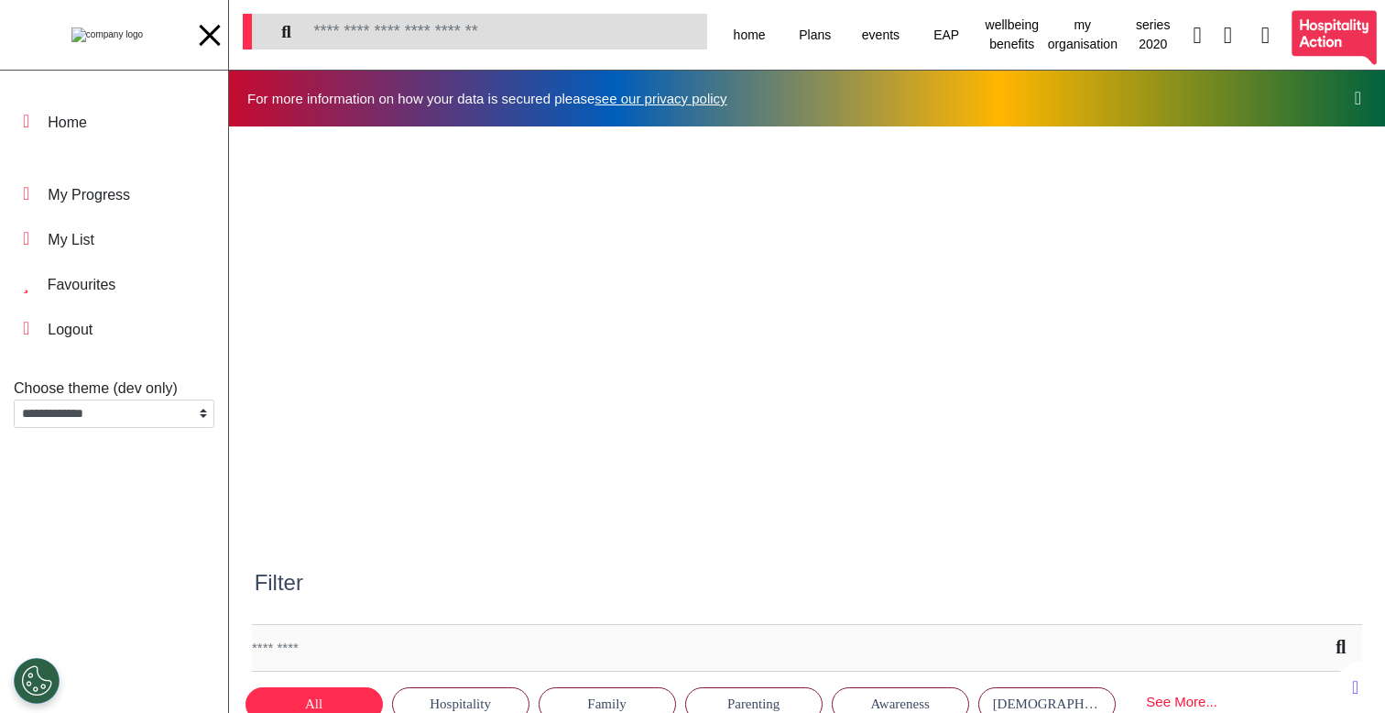
click at [214, 35] on div at bounding box center [209, 35] width 27 height 3
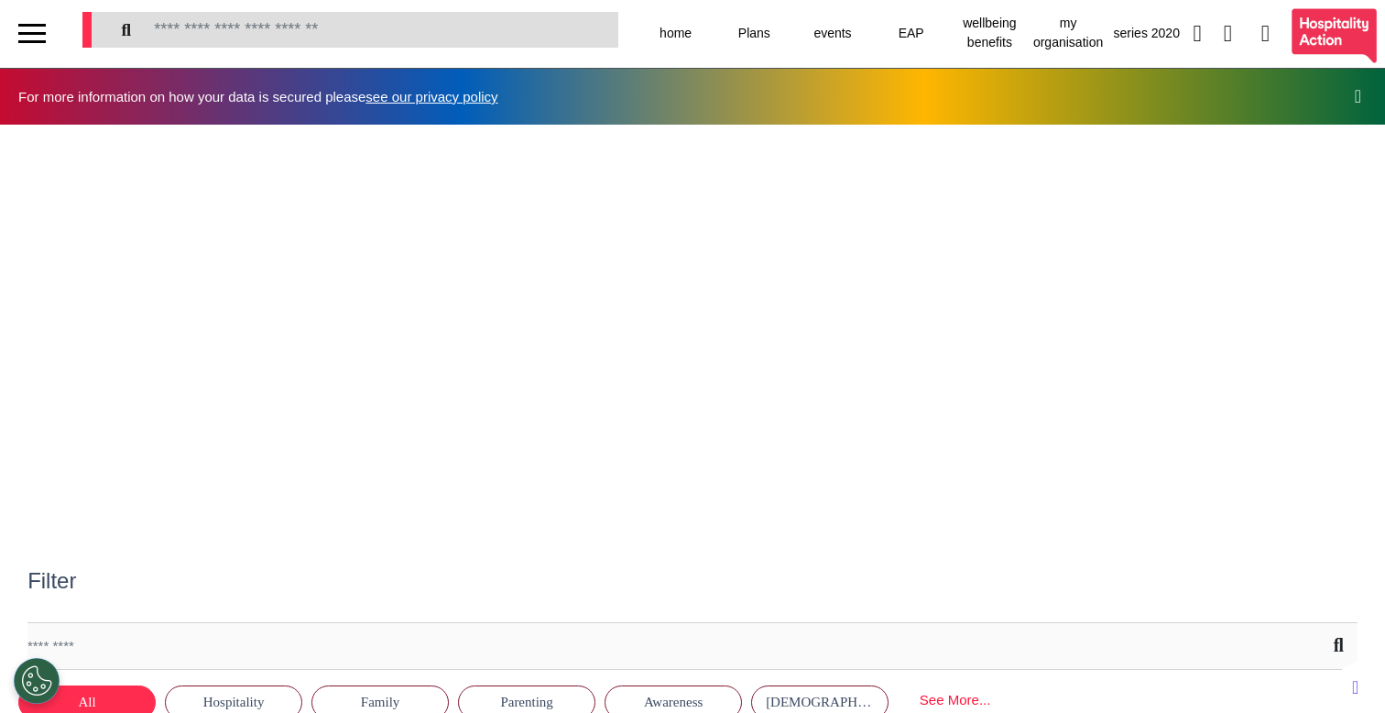
scroll to position [4, 0]
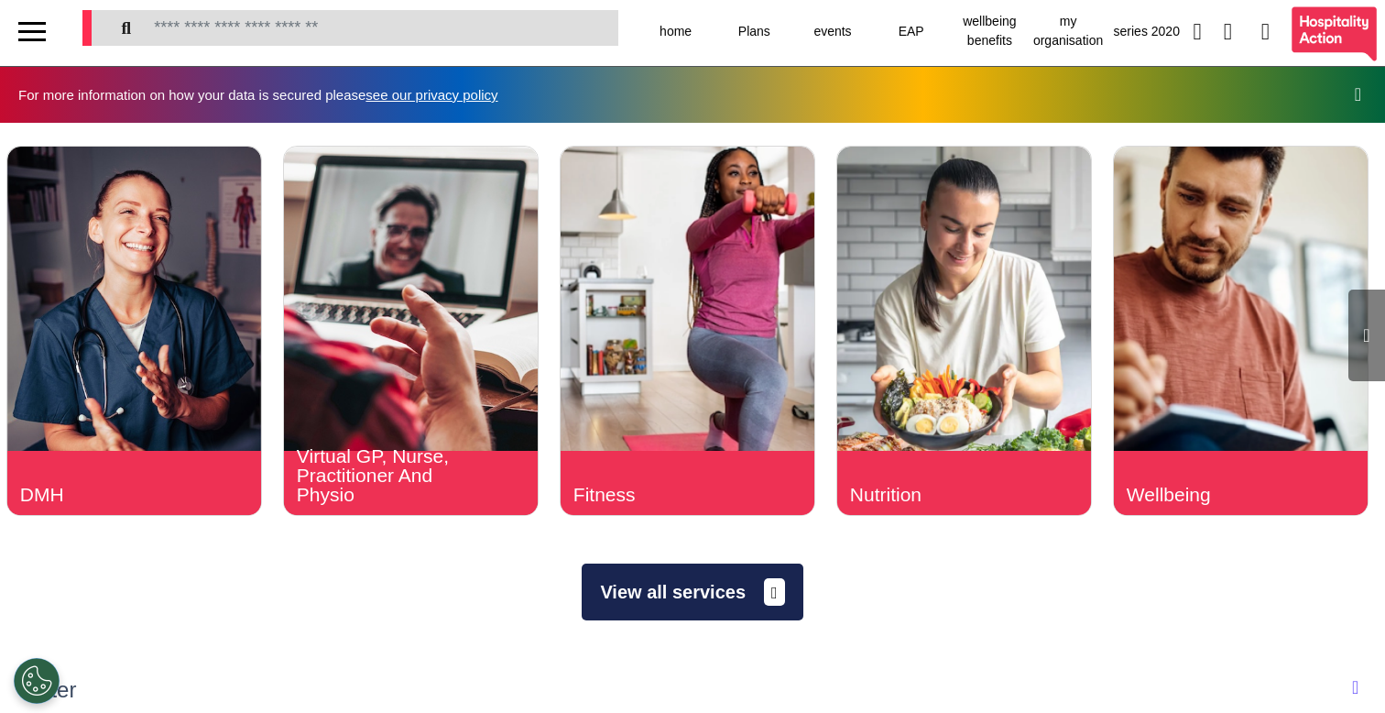
click at [652, 604] on button "View all services" at bounding box center [692, 591] width 221 height 57
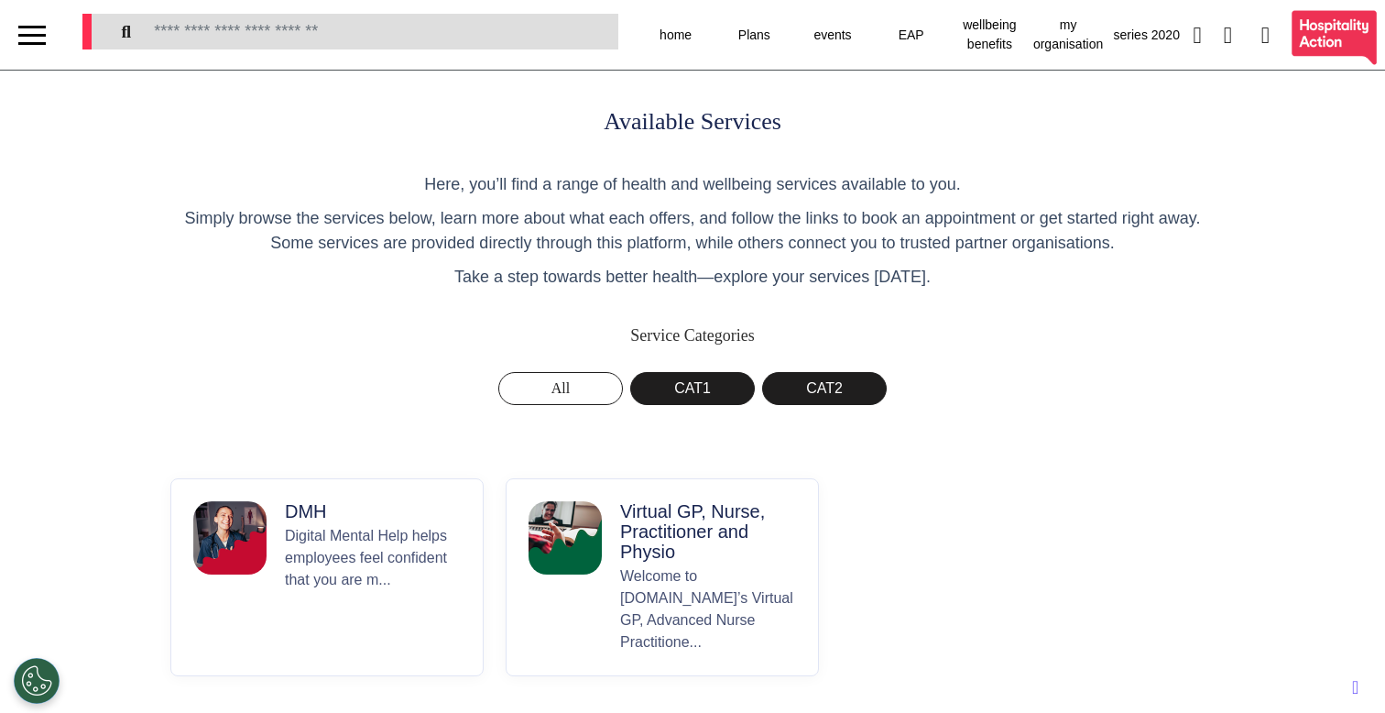
click at [653, 551] on p "Virtual GP, Nurse, Practitioner and Physio" at bounding box center [708, 531] width 176 height 60
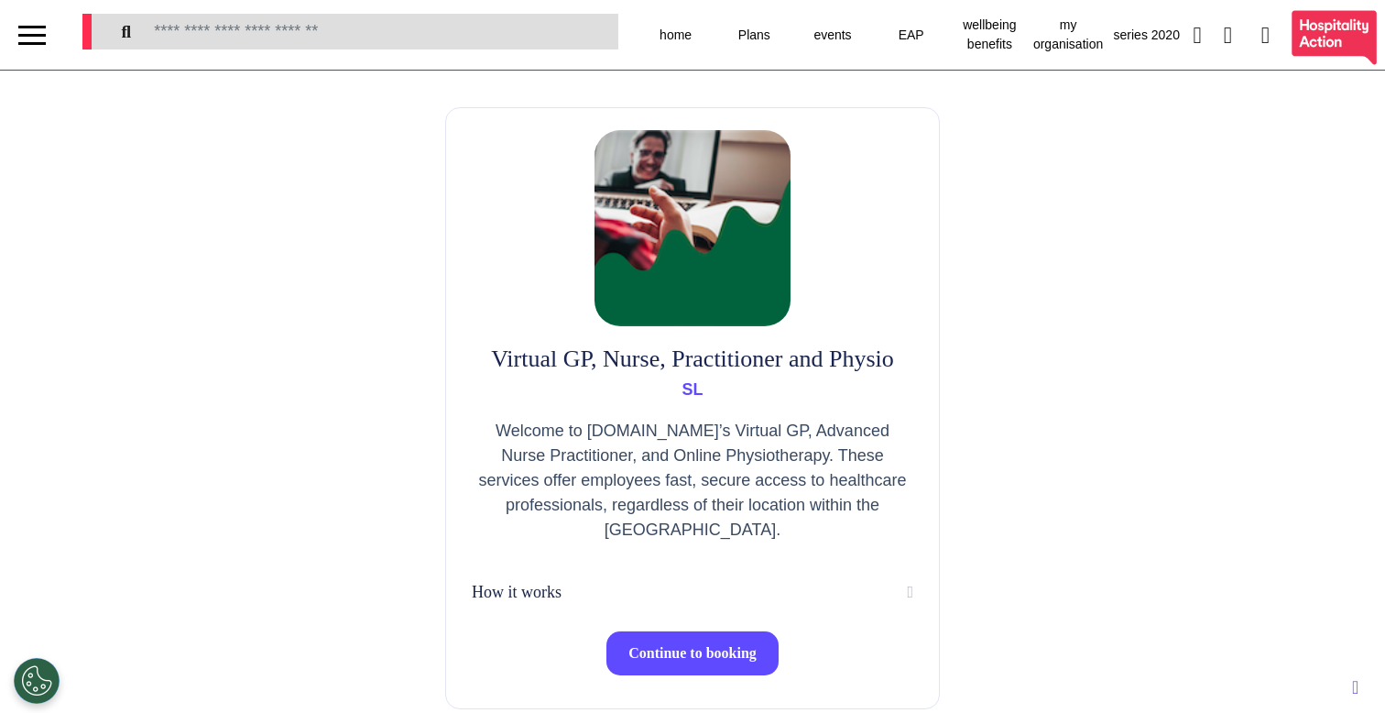
click at [693, 649] on span "Continue to booking" at bounding box center [692, 653] width 128 height 16
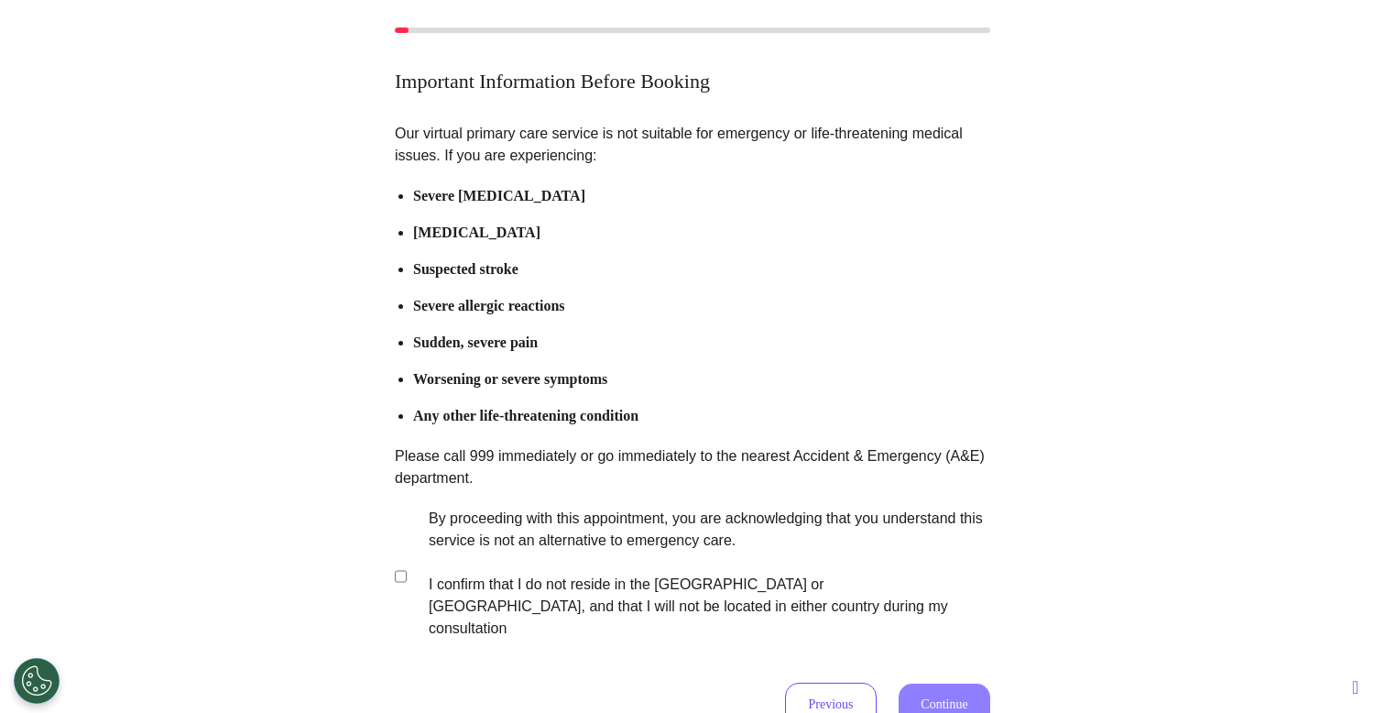
scroll to position [113, 0]
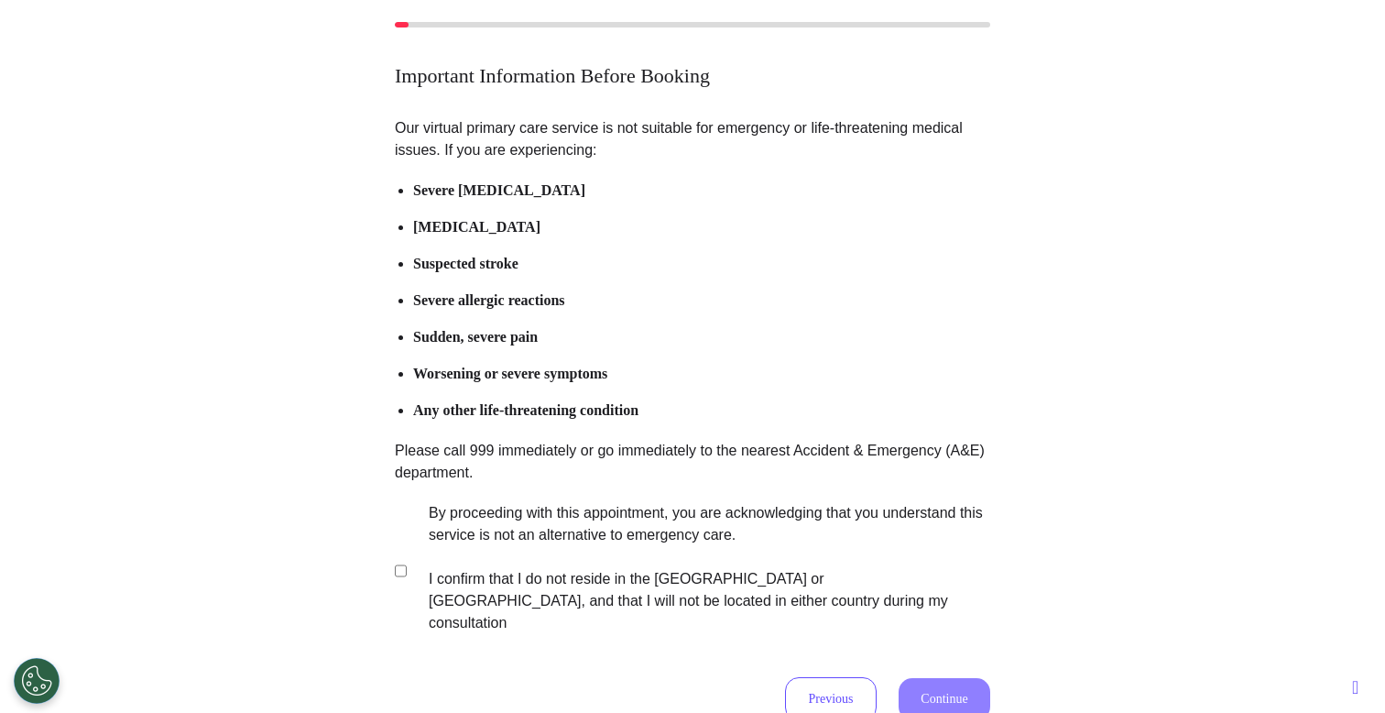
click at [577, 545] on label "By proceeding with this appointment, you are acknowledging that you understand …" at bounding box center [696, 568] width 573 height 132
click at [951, 685] on button "Continue" at bounding box center [945, 699] width 92 height 42
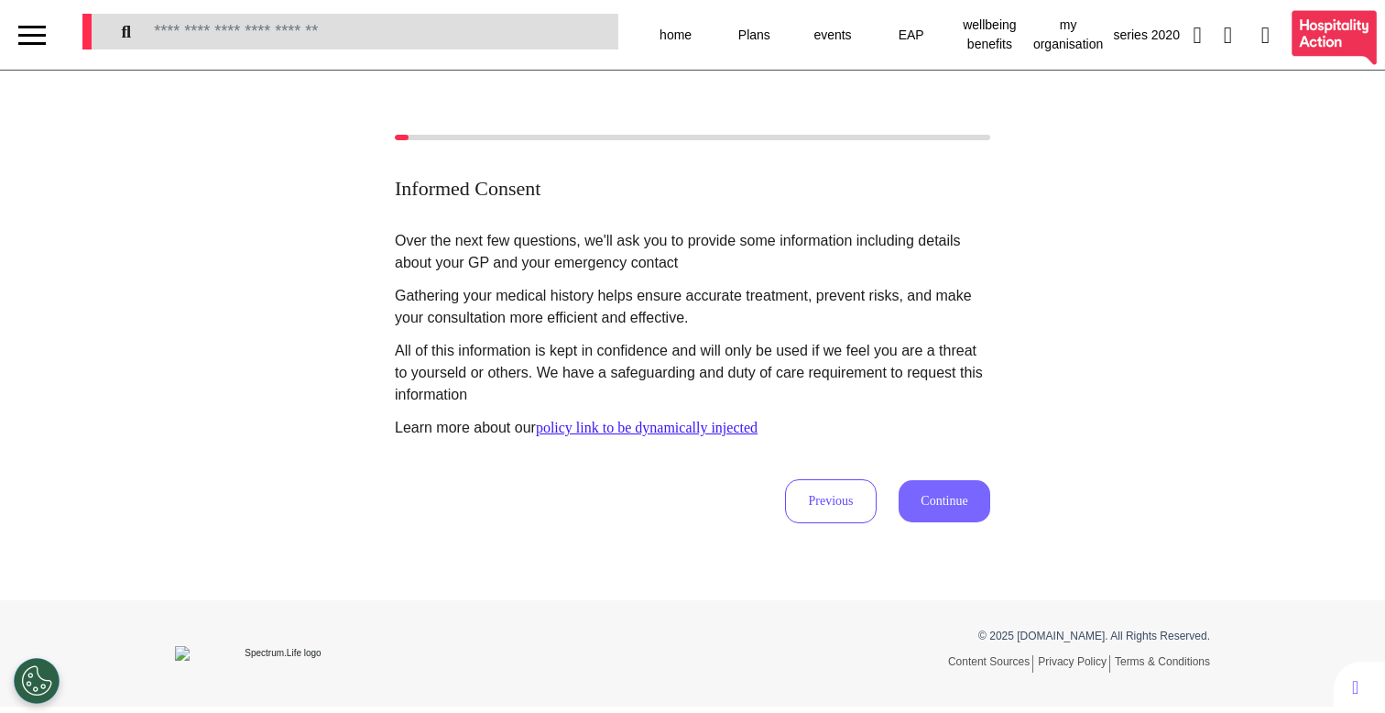
click at [922, 501] on button "Continue" at bounding box center [945, 501] width 92 height 42
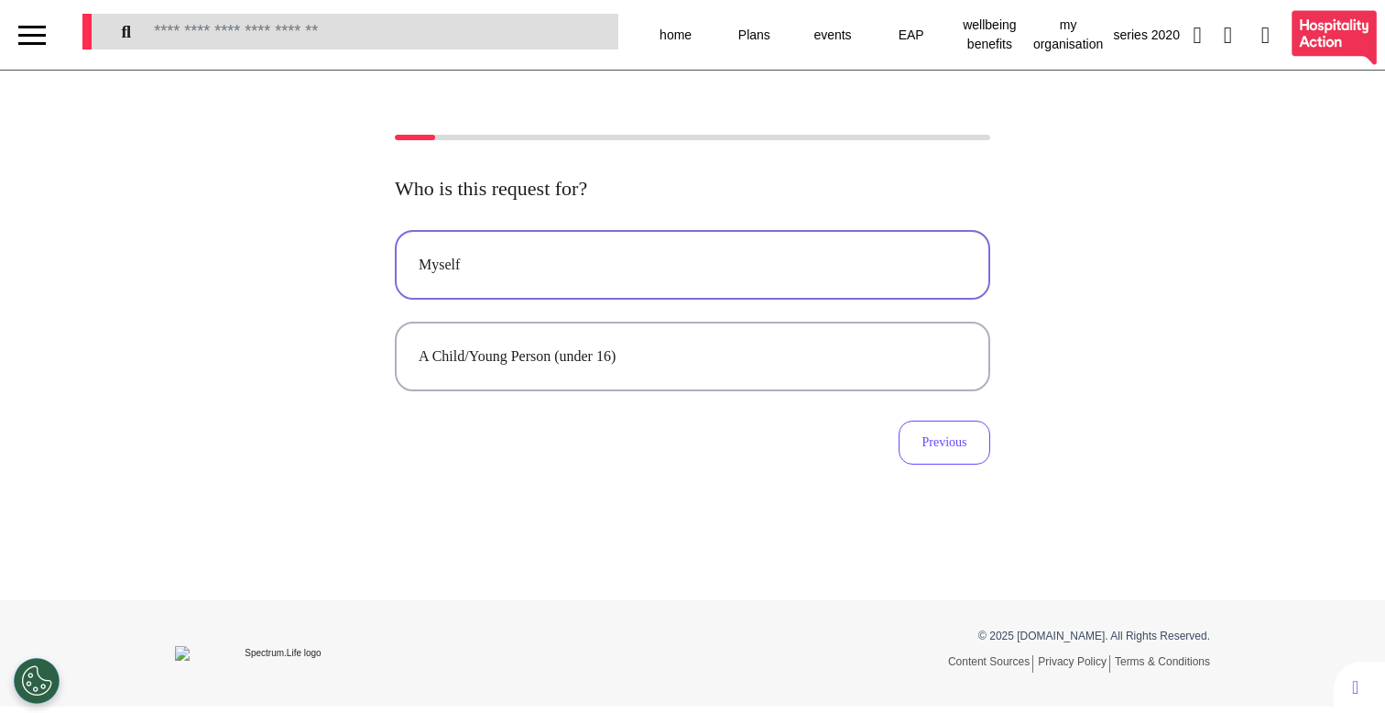
click at [653, 284] on button "Myself" at bounding box center [692, 265] width 595 height 70
select select "******"
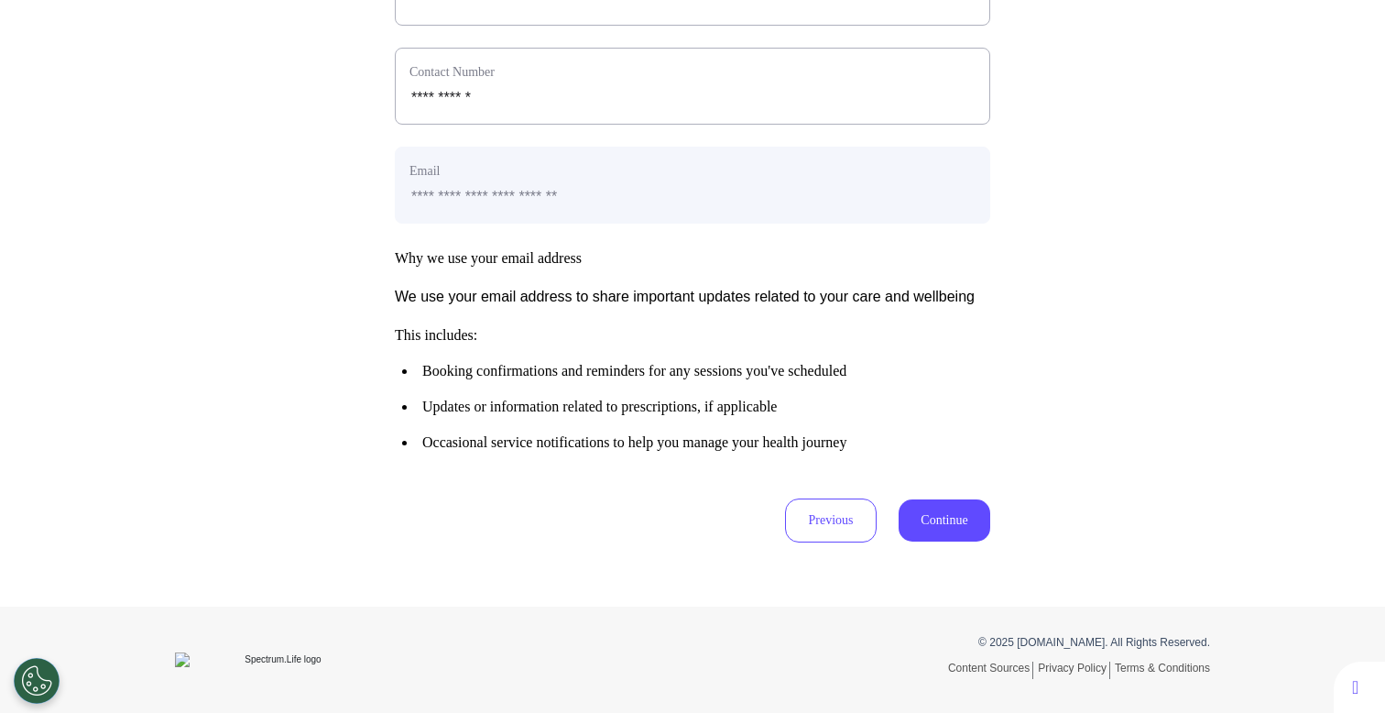
scroll to position [820, 0]
click at [965, 529] on button "Continue" at bounding box center [945, 520] width 92 height 42
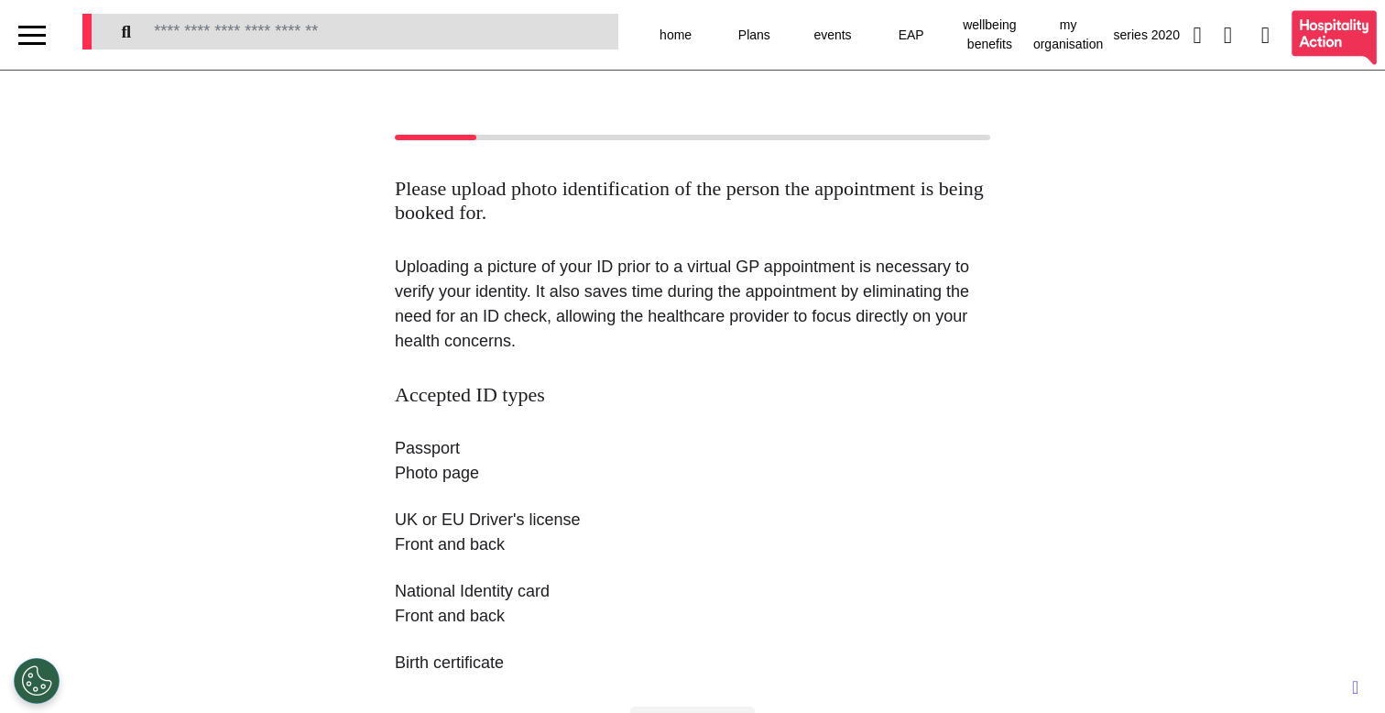
scroll to position [310, 0]
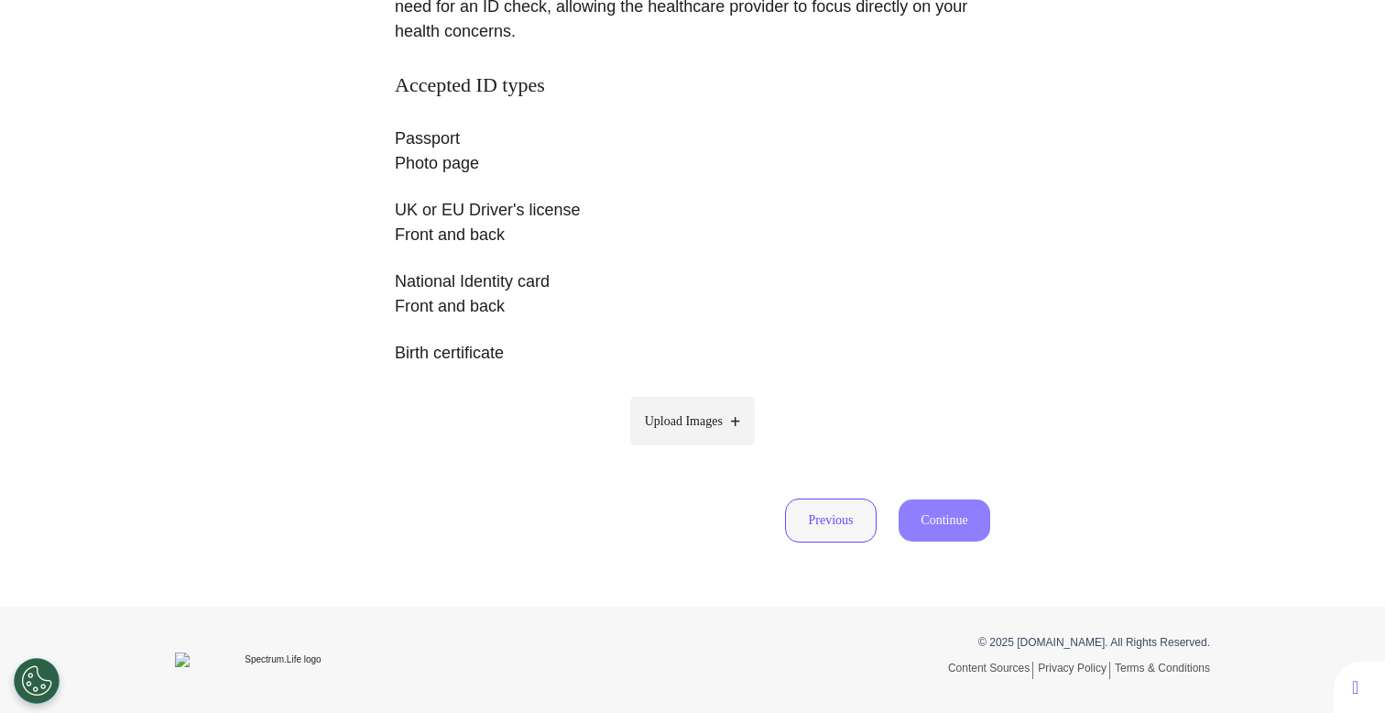
click at [801, 520] on button "Previous" at bounding box center [831, 520] width 92 height 44
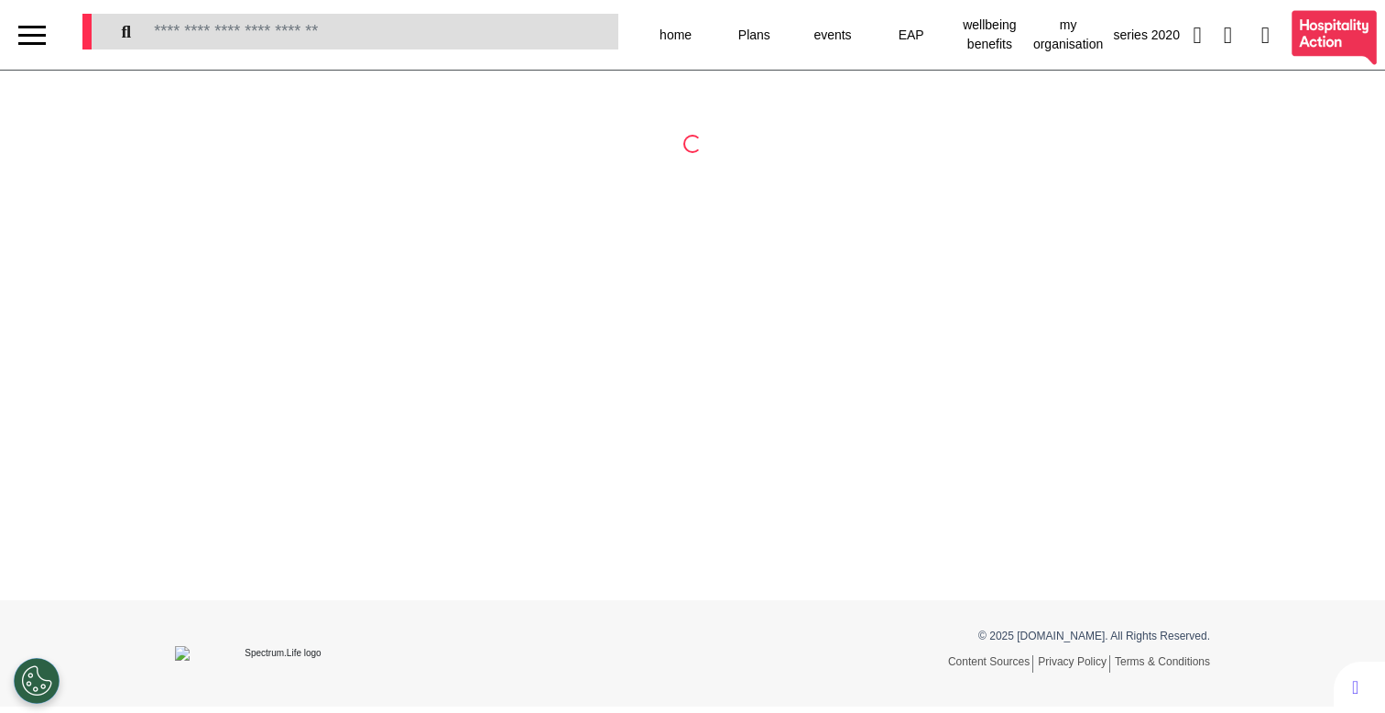
scroll to position [0, 0]
select select "******"
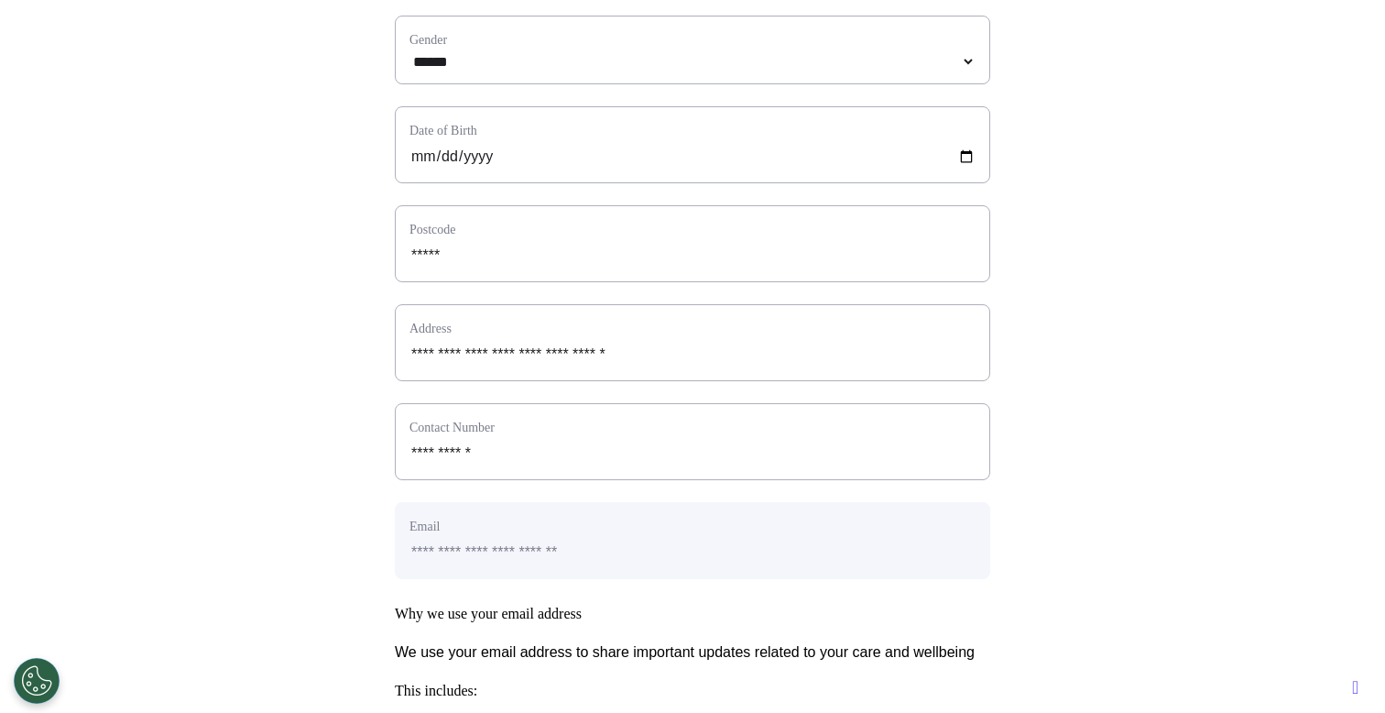
scroll to position [820, 0]
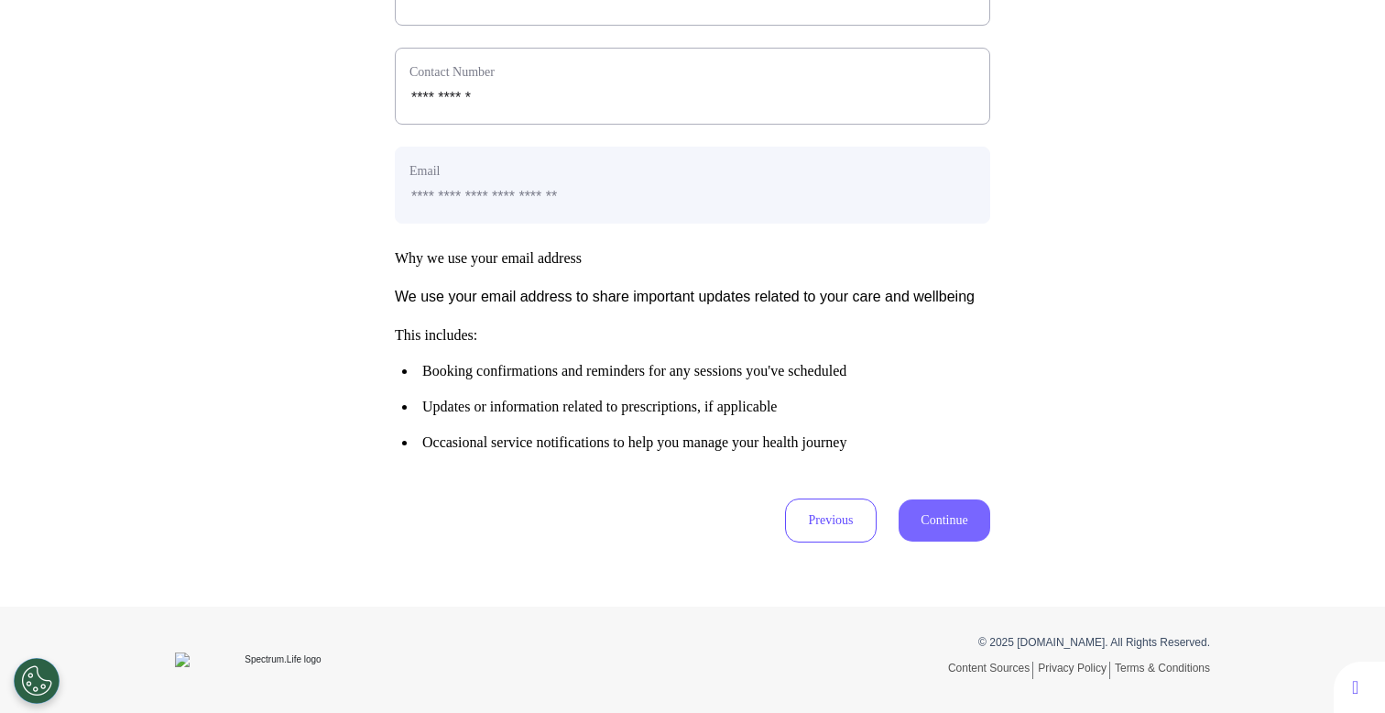
click at [970, 515] on button "Continue" at bounding box center [945, 520] width 92 height 42
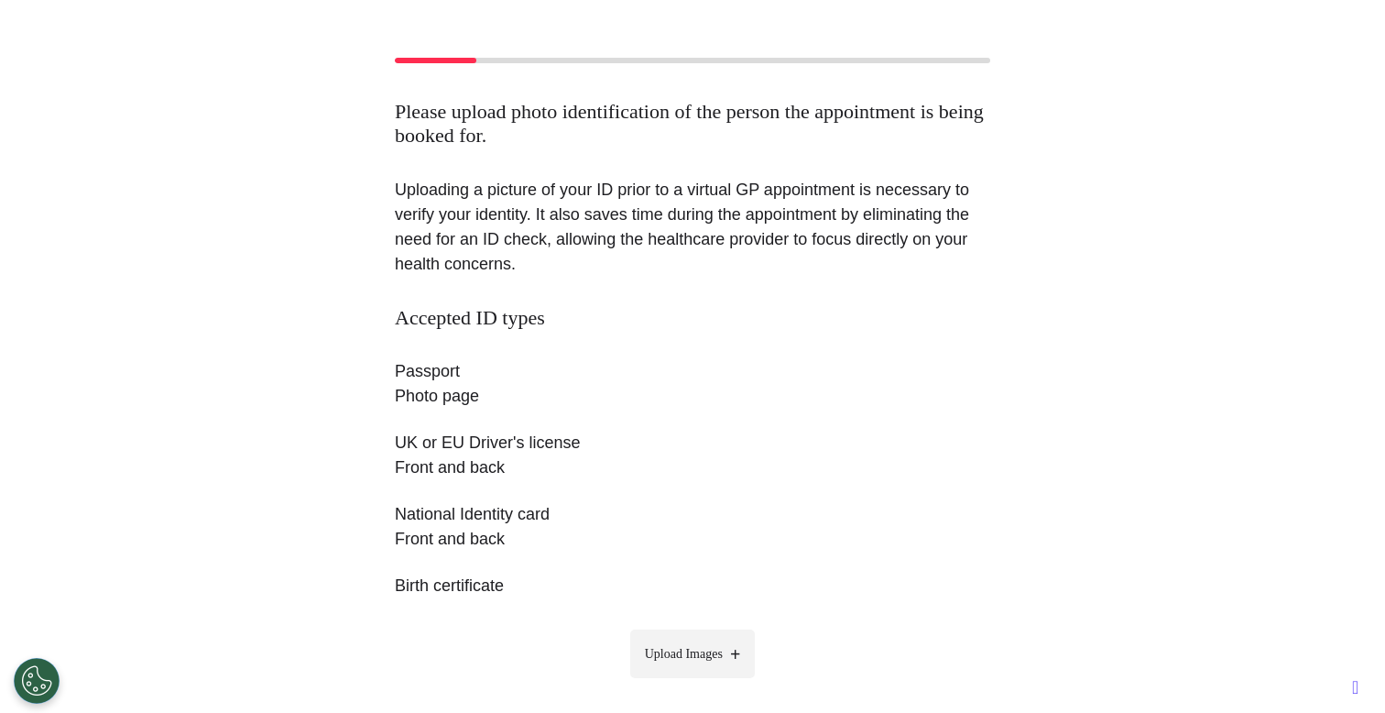
scroll to position [309, 0]
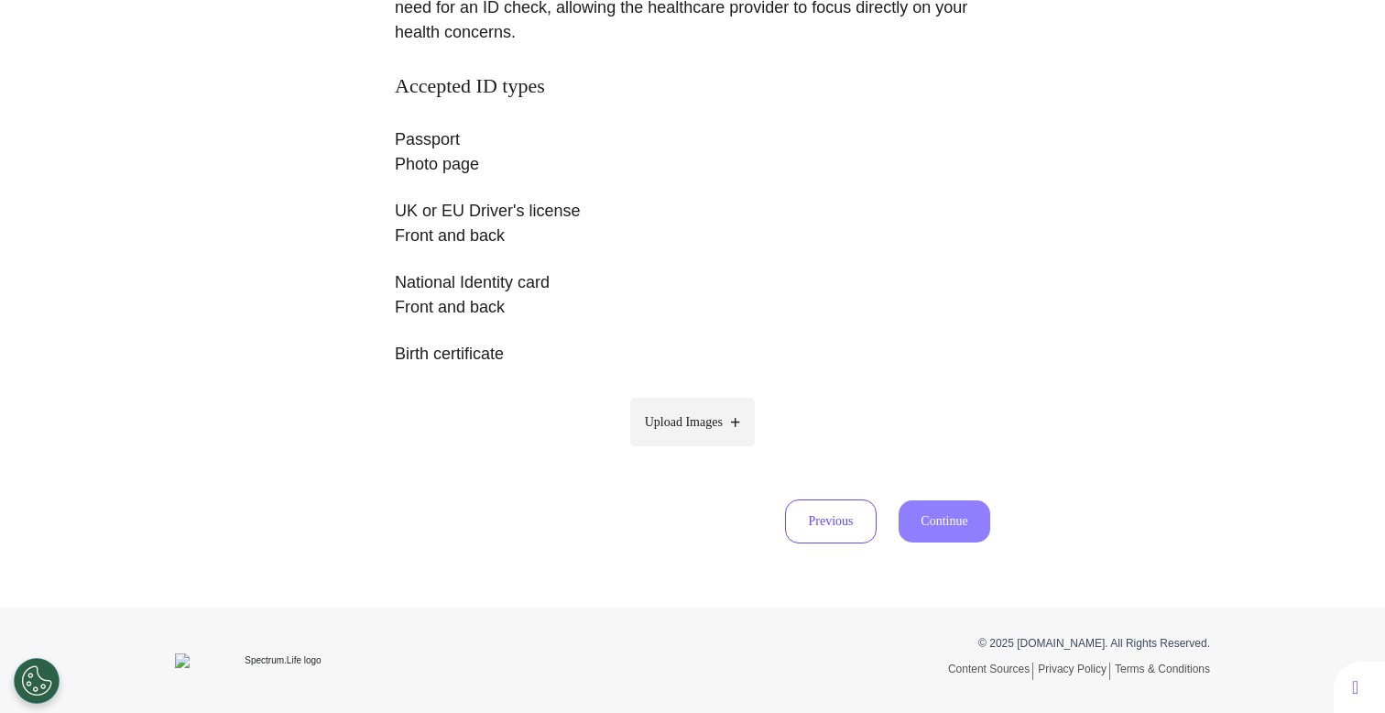
click at [736, 436] on label "Upload Images" at bounding box center [692, 422] width 125 height 49
click at [736, 451] on input "Upload Images" at bounding box center [692, 460] width 174 height 19
type input "**********"
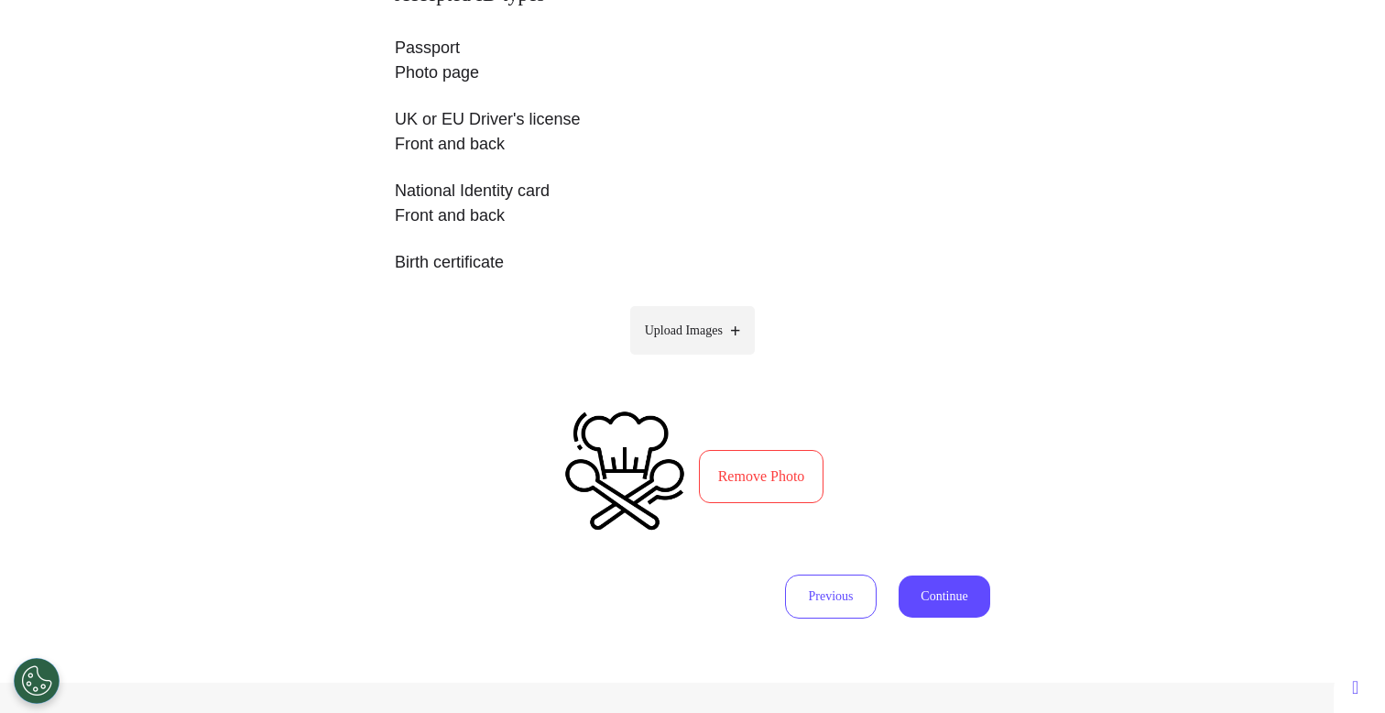
scroll to position [476, 0]
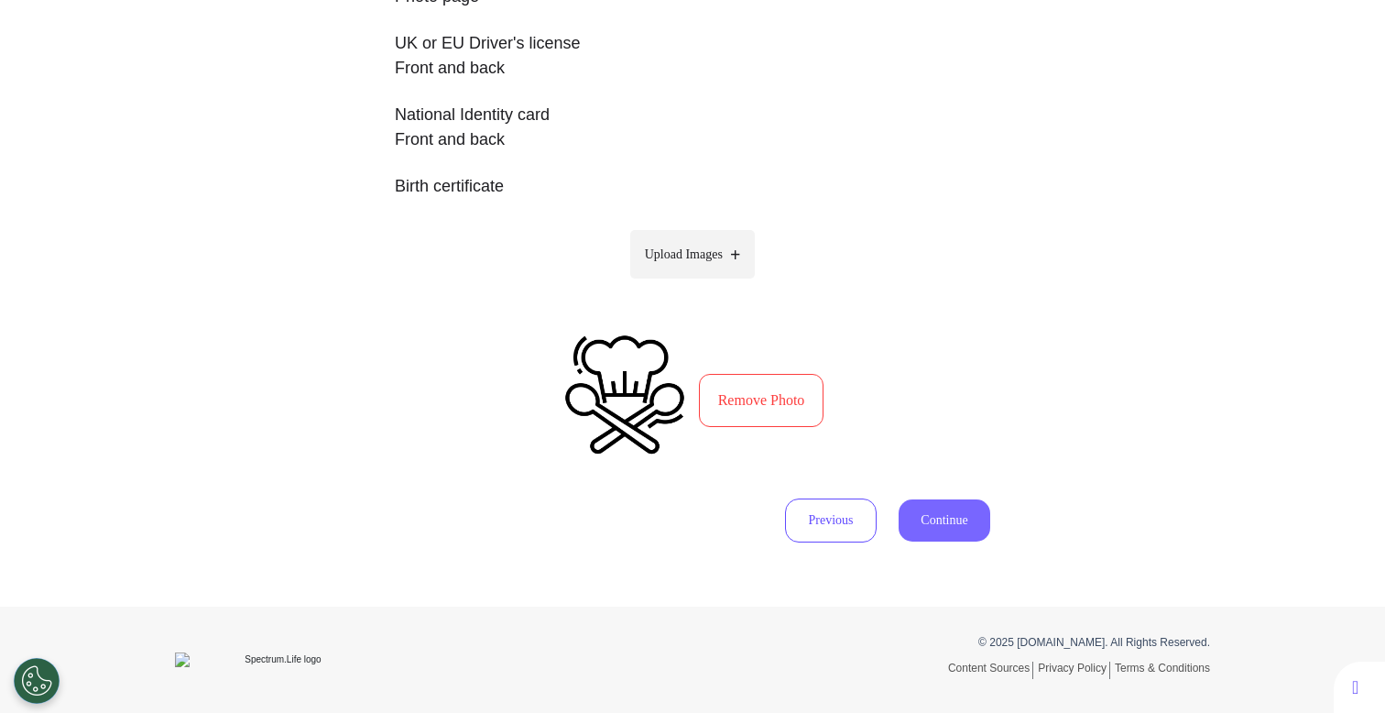
click at [945, 524] on button "Continue" at bounding box center [945, 520] width 92 height 42
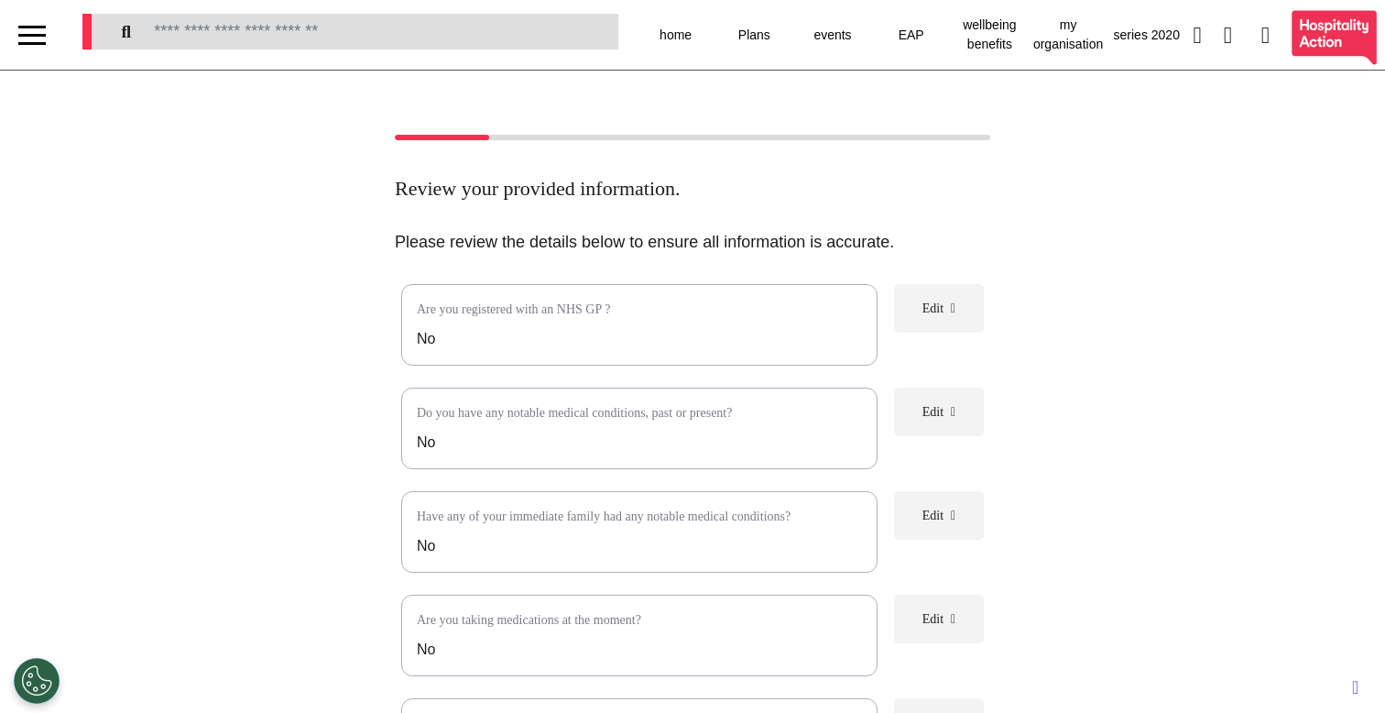
scroll to position [278, 0]
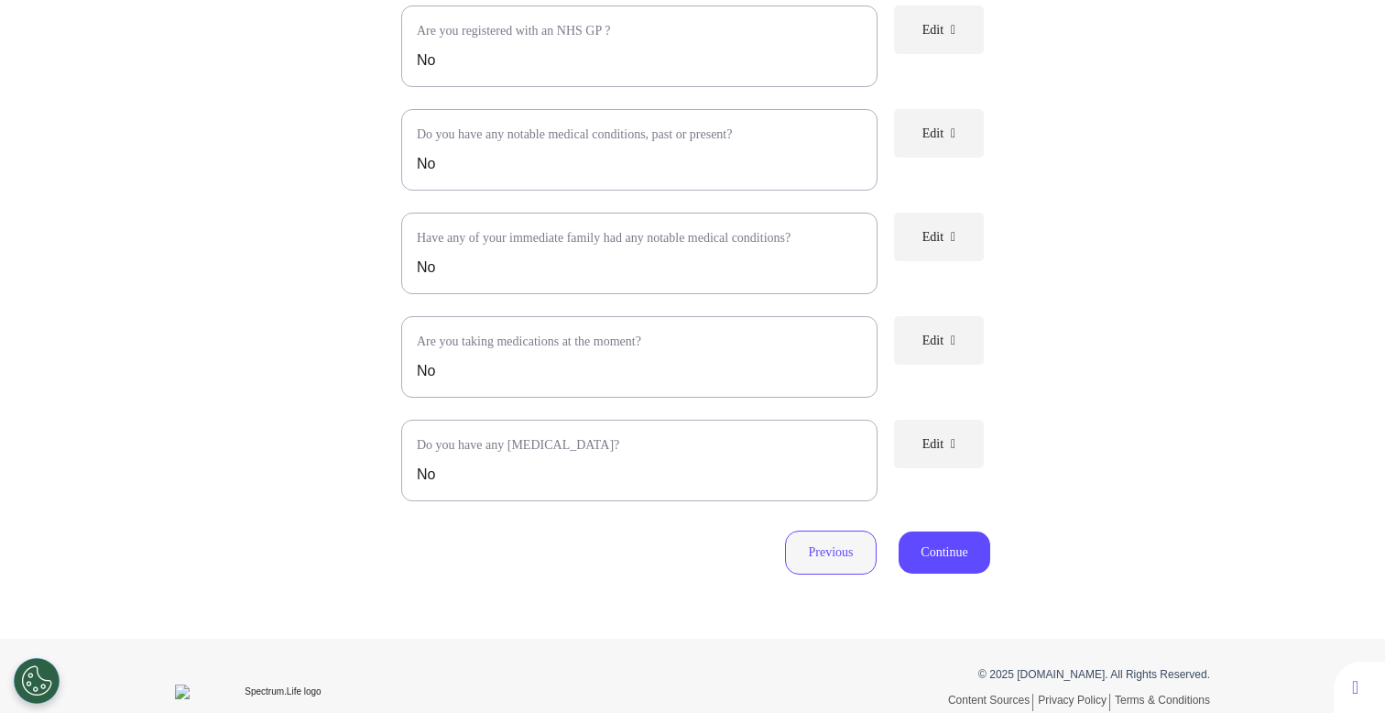
click at [812, 562] on button "Previous" at bounding box center [831, 552] width 92 height 44
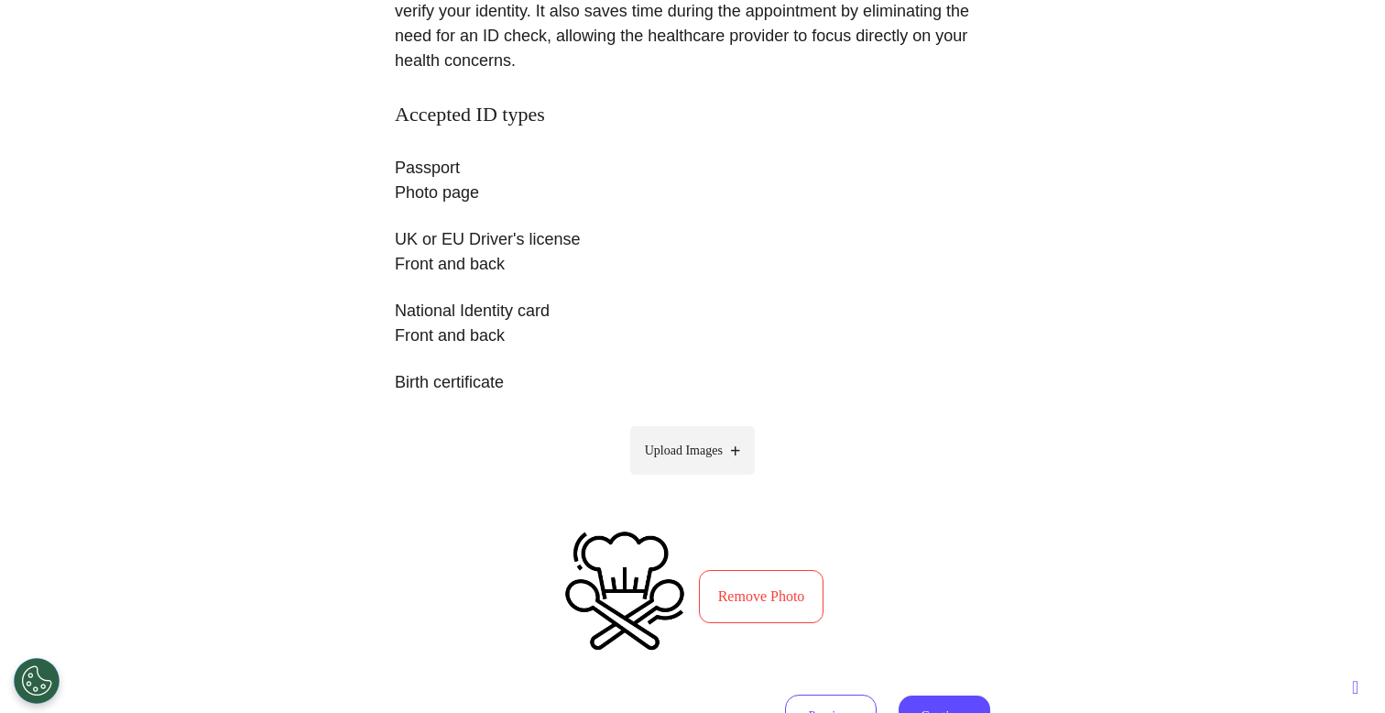
scroll to position [476, 0]
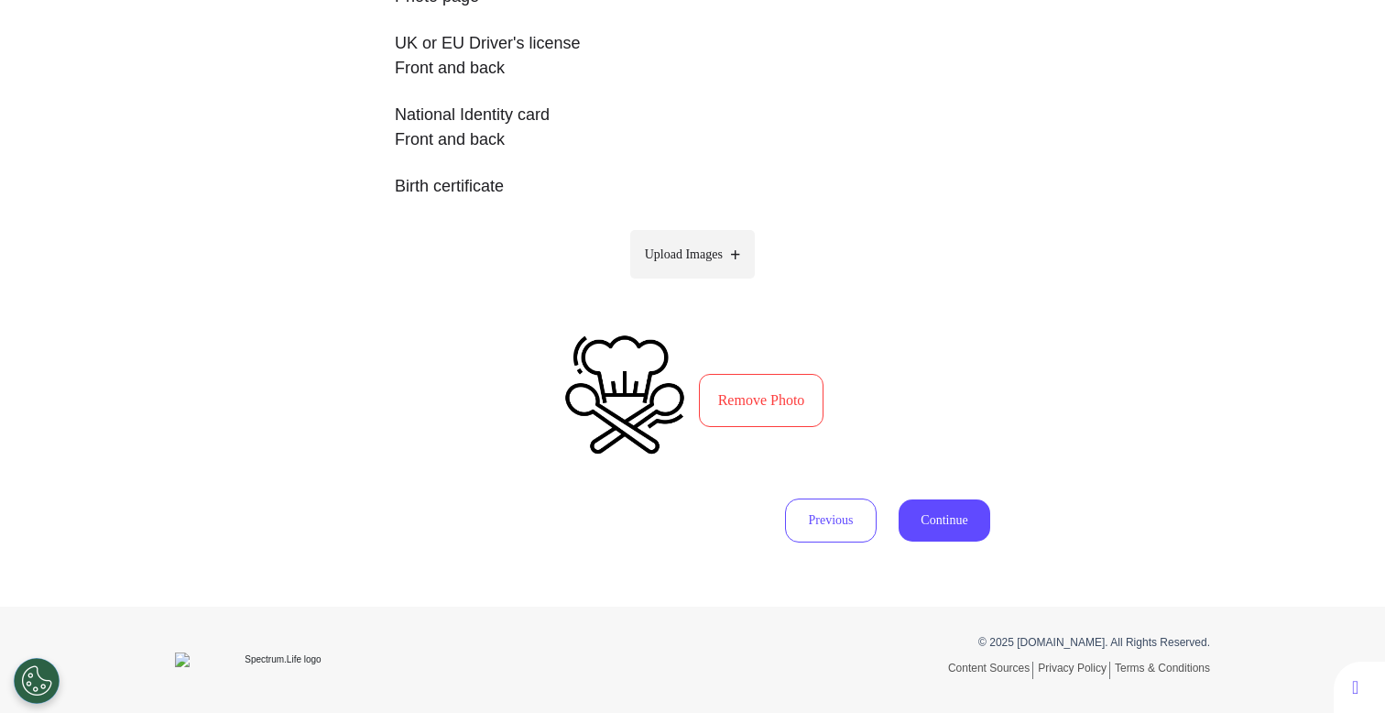
click at [748, 401] on button "Remove Photo" at bounding box center [761, 400] width 125 height 53
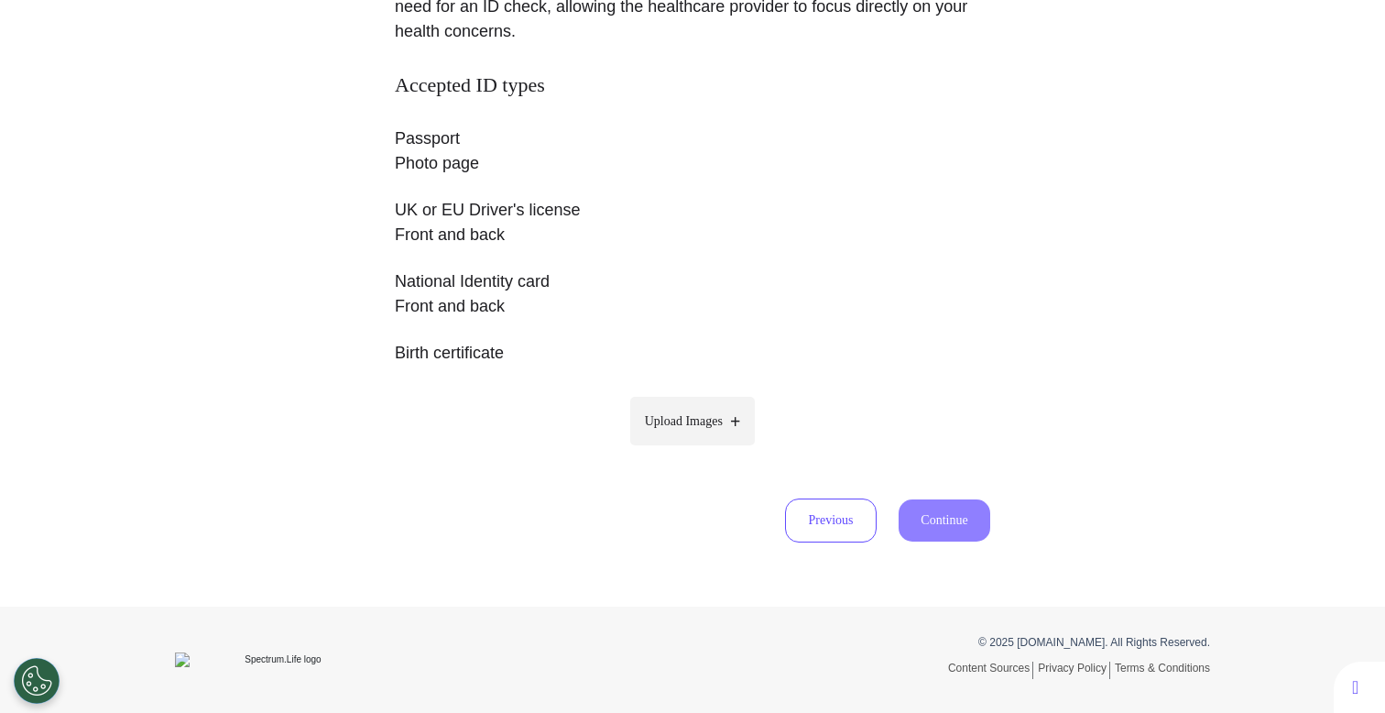
click at [705, 445] on div "Accepted ID types Passport Photo page UK or EU Driver's license Front and back …" at bounding box center [692, 271] width 595 height 396
click at [711, 424] on span "Upload Images" at bounding box center [684, 420] width 78 height 19
click at [711, 450] on input "Upload Images" at bounding box center [692, 459] width 174 height 19
type input "**********"
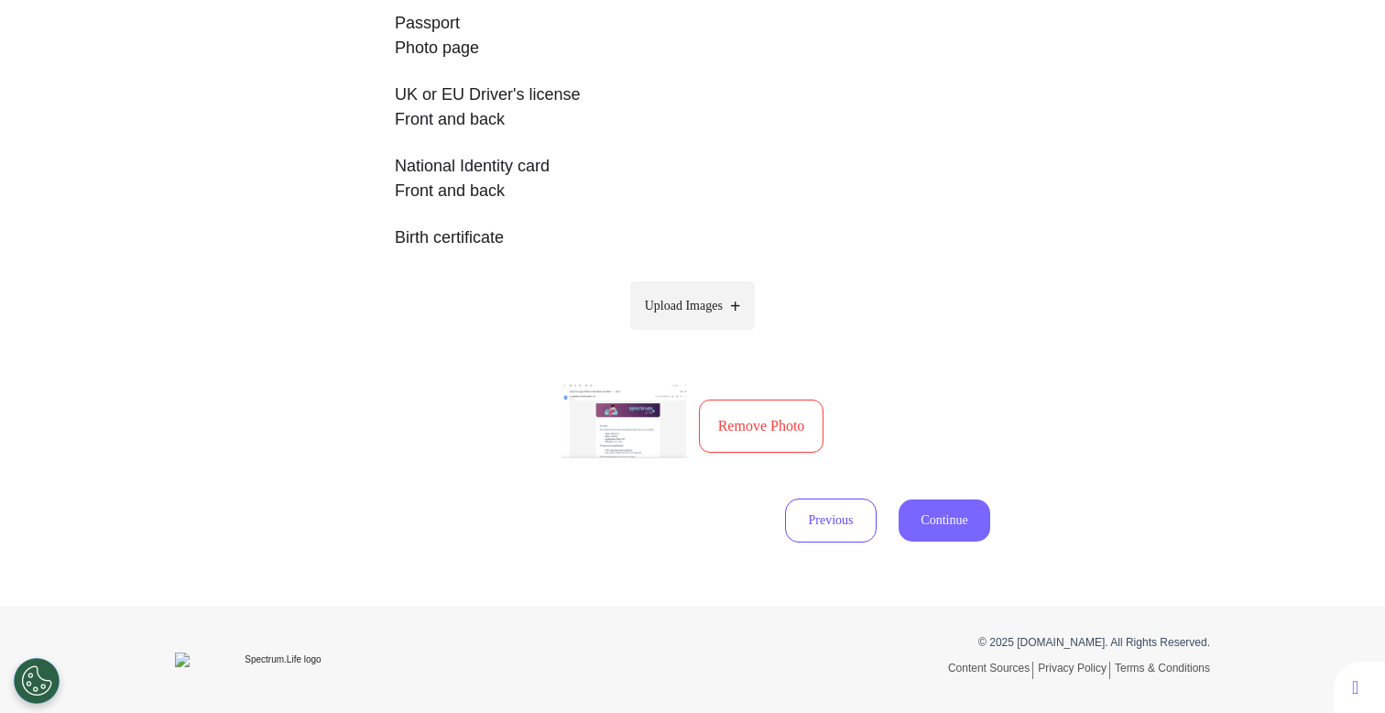
click at [936, 529] on button "Continue" at bounding box center [945, 520] width 92 height 42
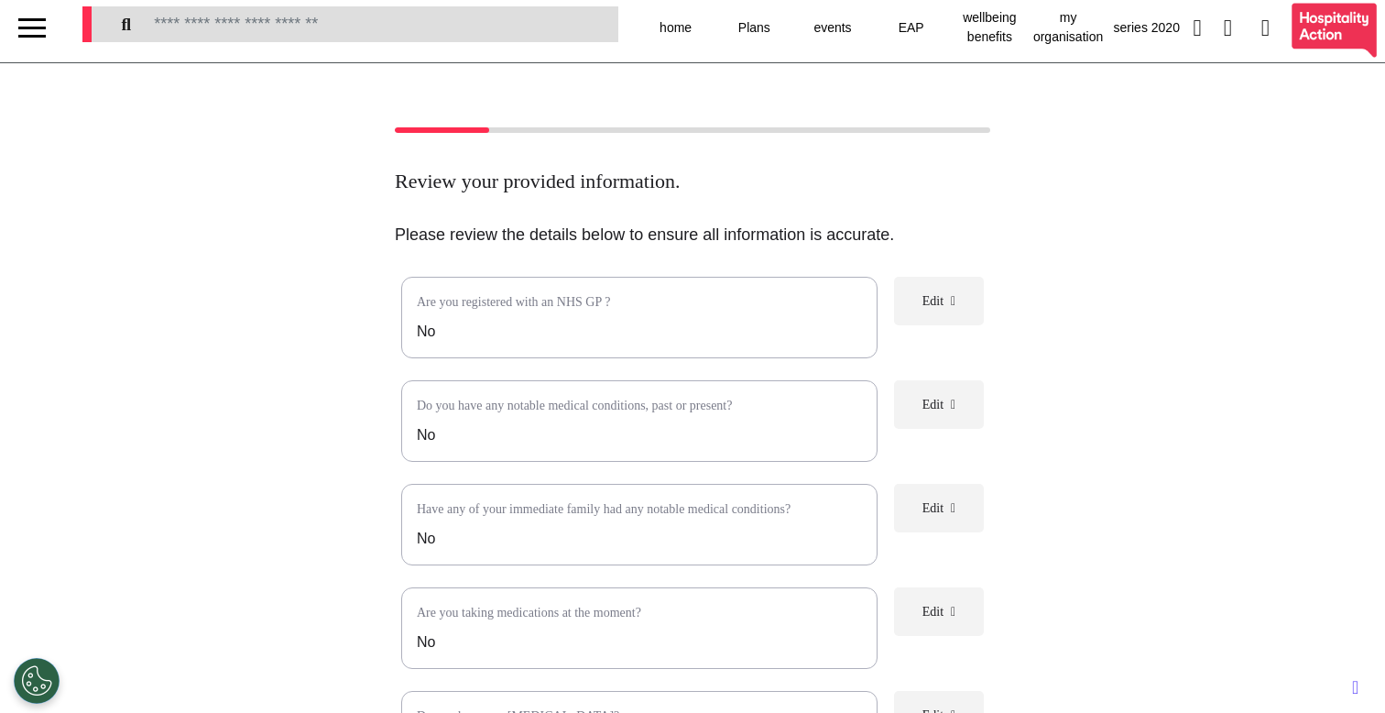
scroll to position [330, 0]
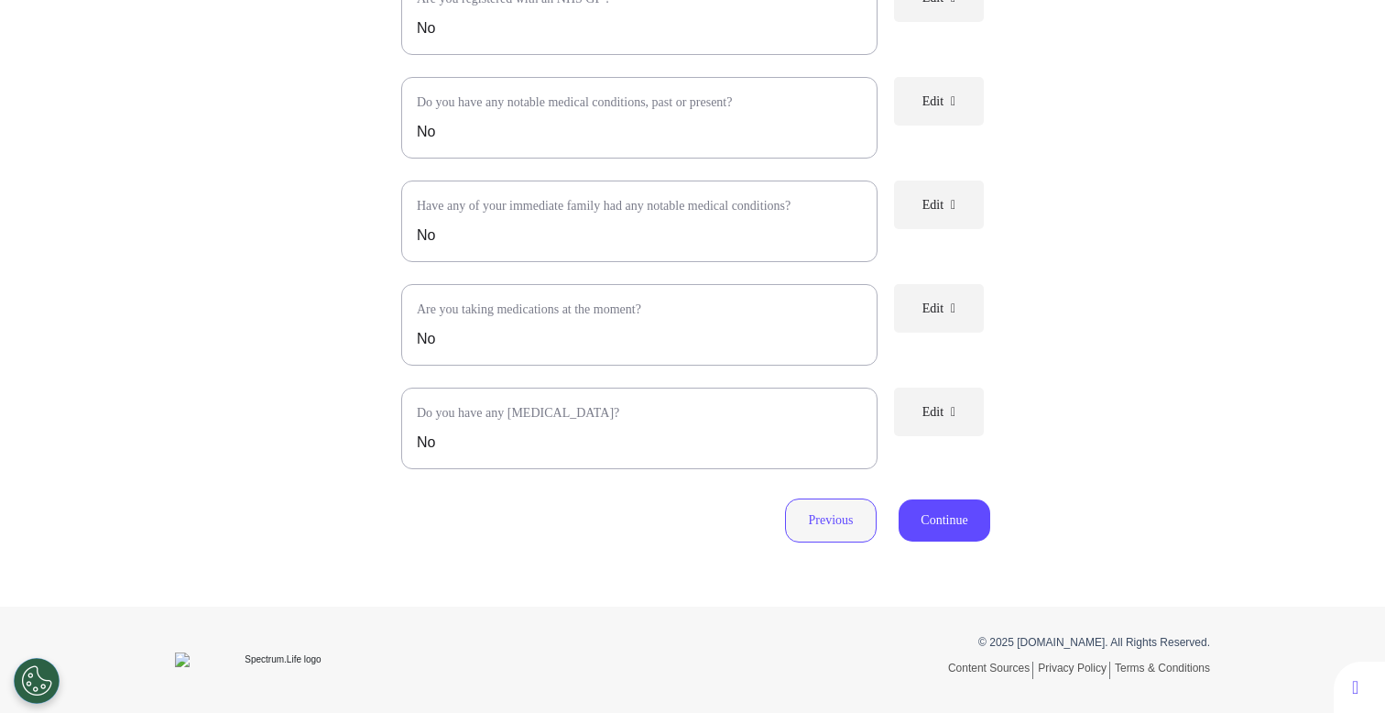
click at [845, 530] on button "Previous" at bounding box center [831, 520] width 92 height 44
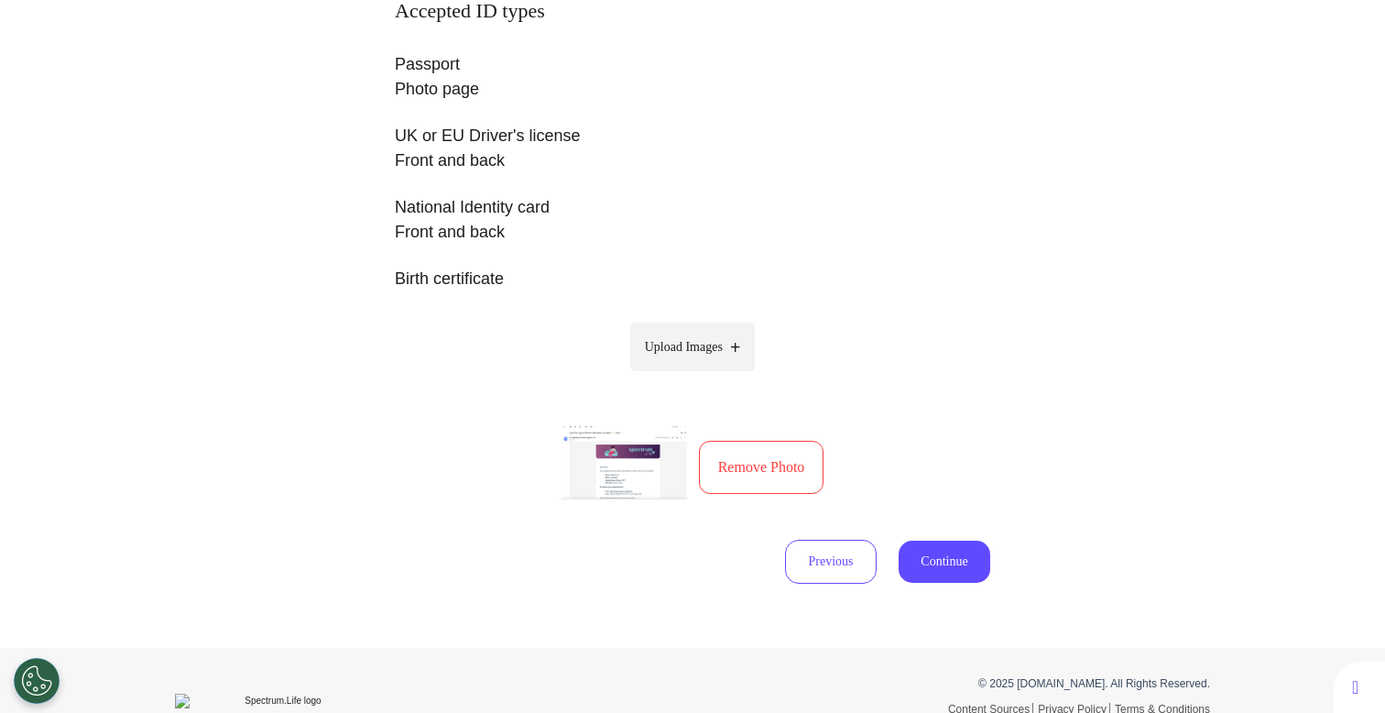
scroll to position [425, 0]
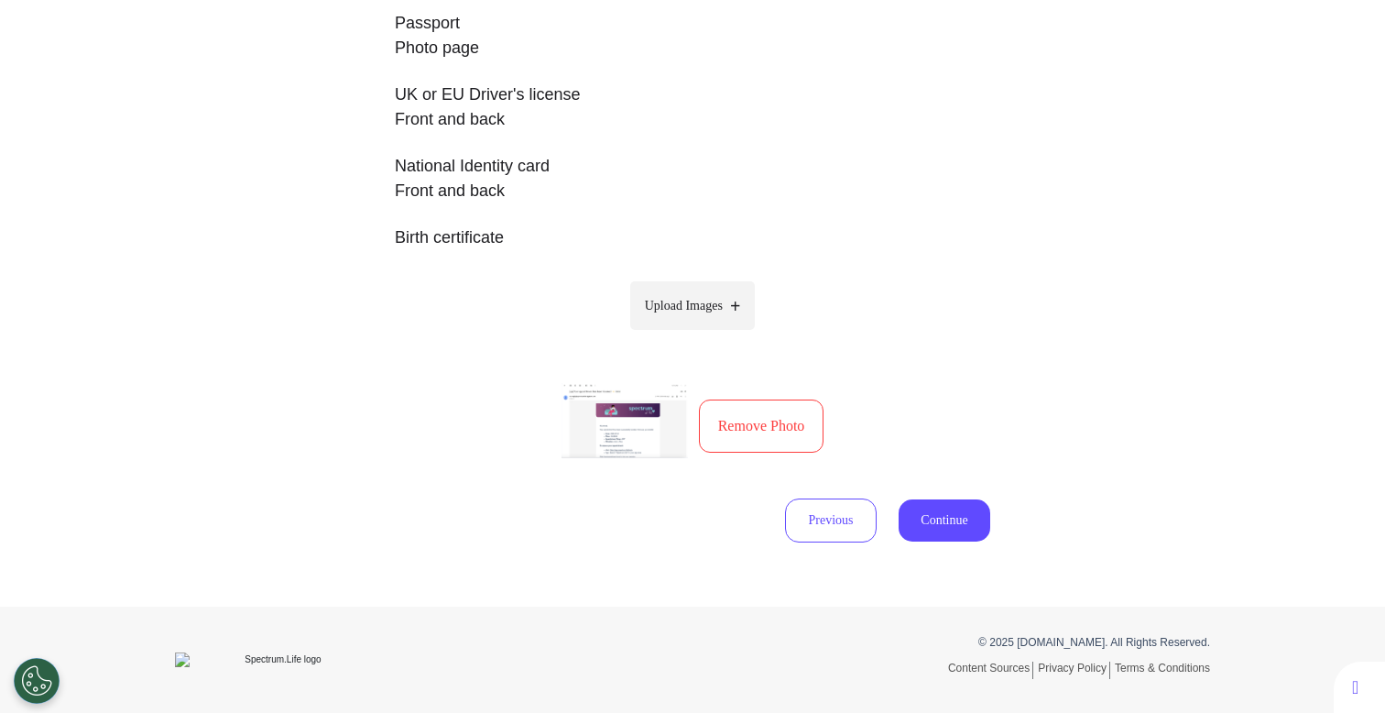
click at [809, 418] on button "Remove Photo" at bounding box center [761, 425] width 125 height 53
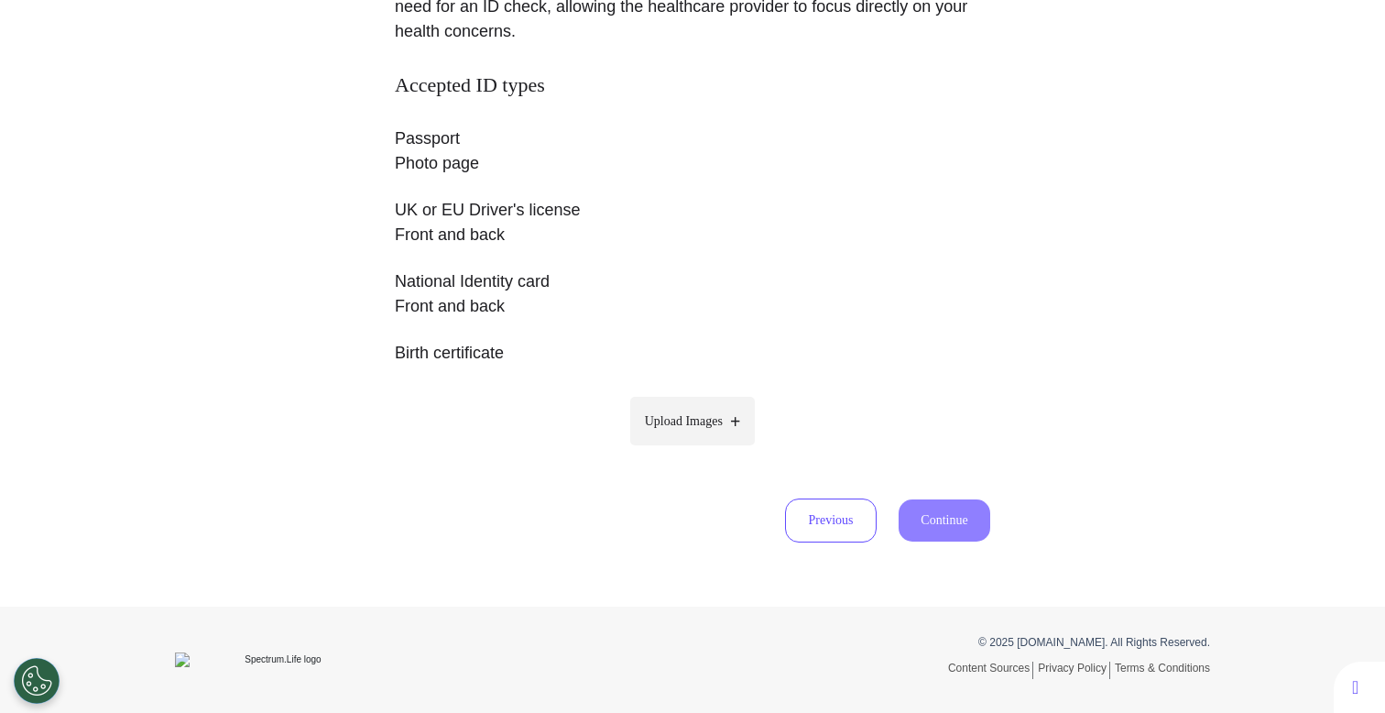
scroll to position [310, 0]
click at [703, 405] on label "Upload Images" at bounding box center [692, 421] width 125 height 49
click at [703, 450] on input "Upload Images" at bounding box center [692, 459] width 174 height 19
type input "**********"
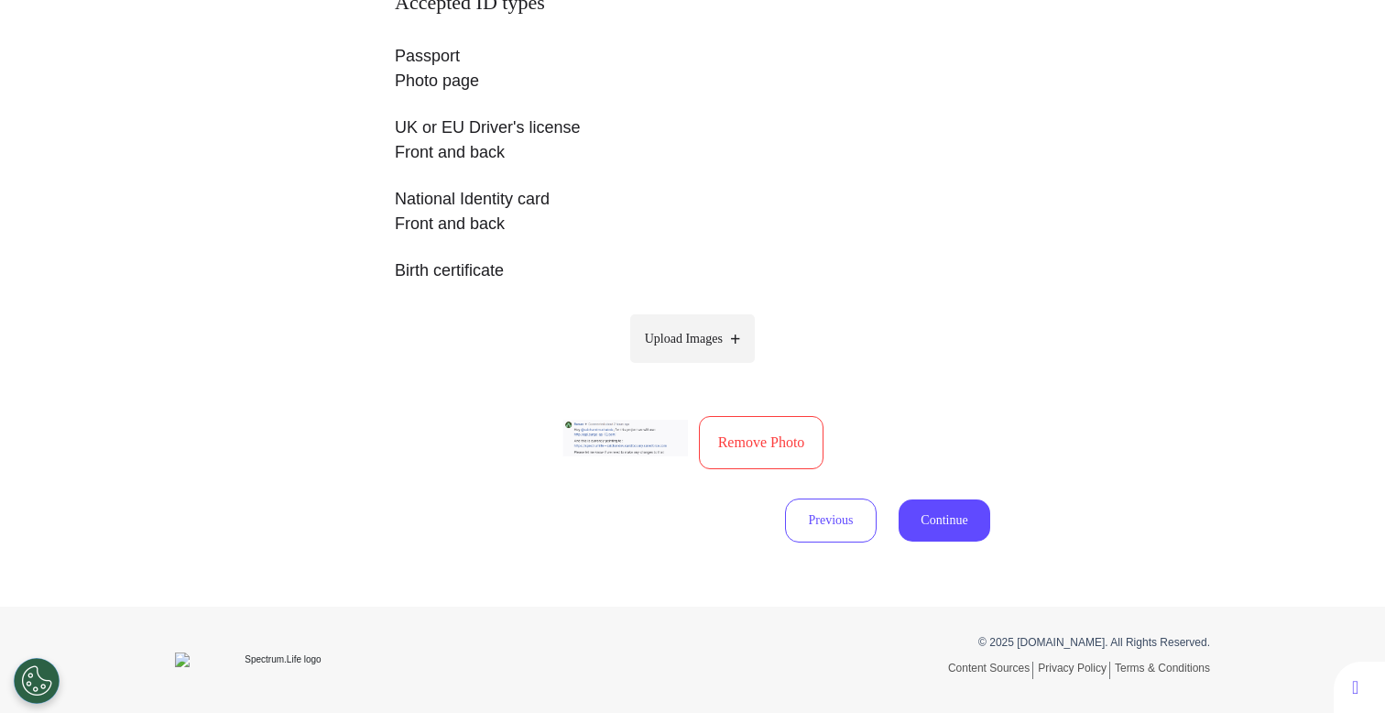
click at [765, 442] on button "Remove Photo" at bounding box center [761, 442] width 125 height 53
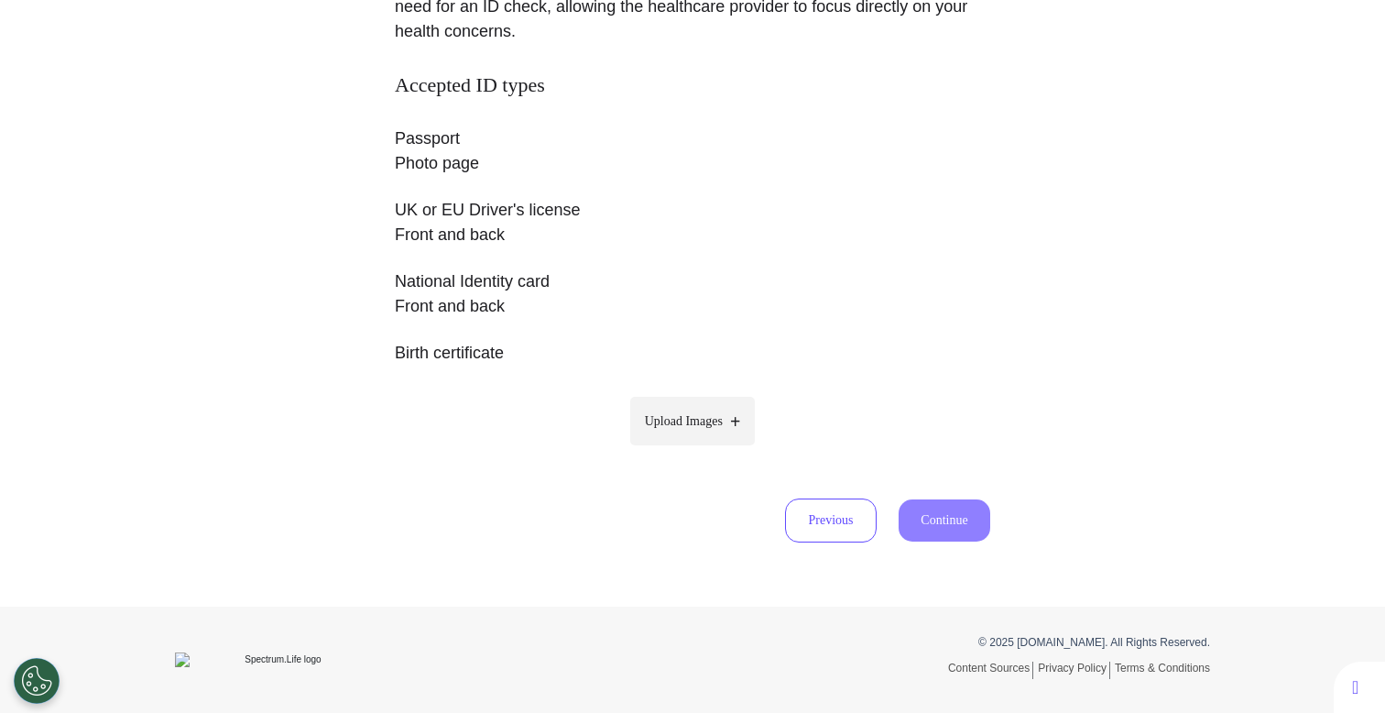
scroll to position [310, 0]
click at [682, 428] on span "Upload Images" at bounding box center [684, 420] width 78 height 19
click at [672, 420] on span "Upload Images" at bounding box center [684, 420] width 78 height 19
click at [672, 450] on input "Upload Images" at bounding box center [692, 459] width 174 height 19
type input "**********"
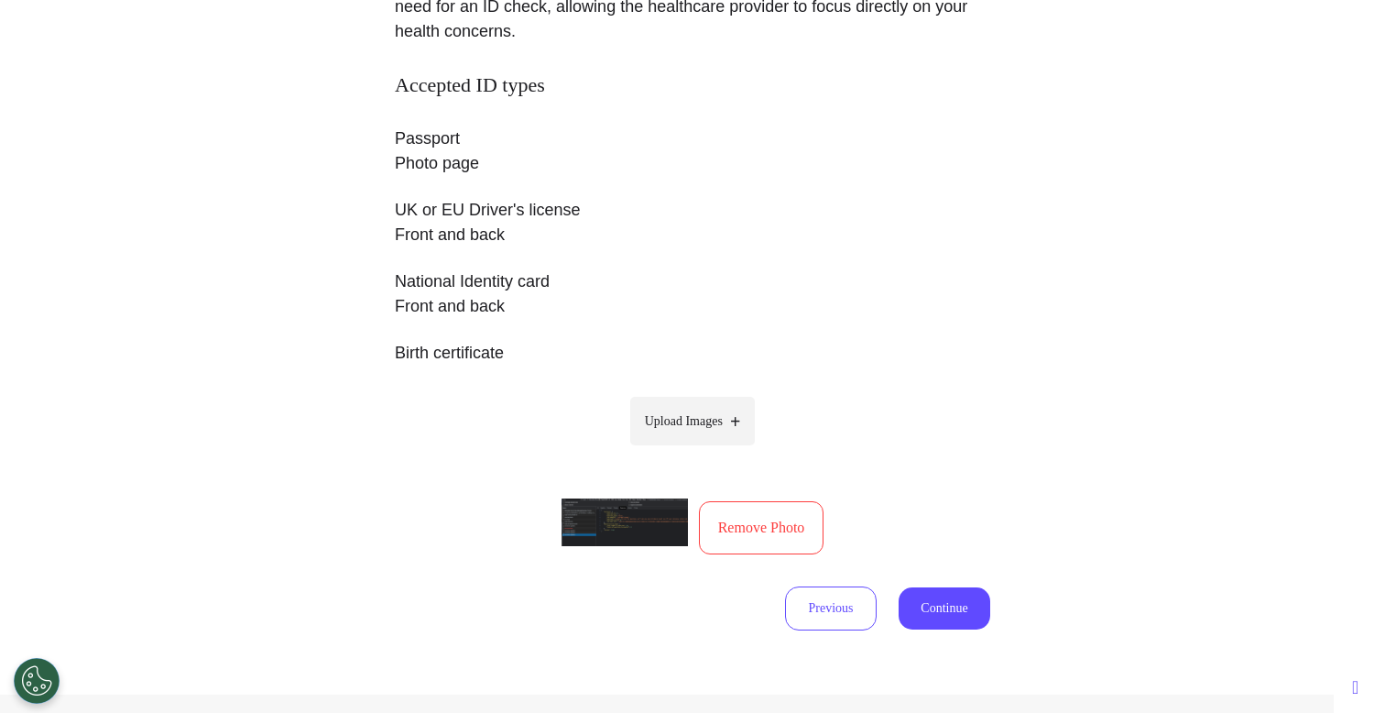
scroll to position [392, 0]
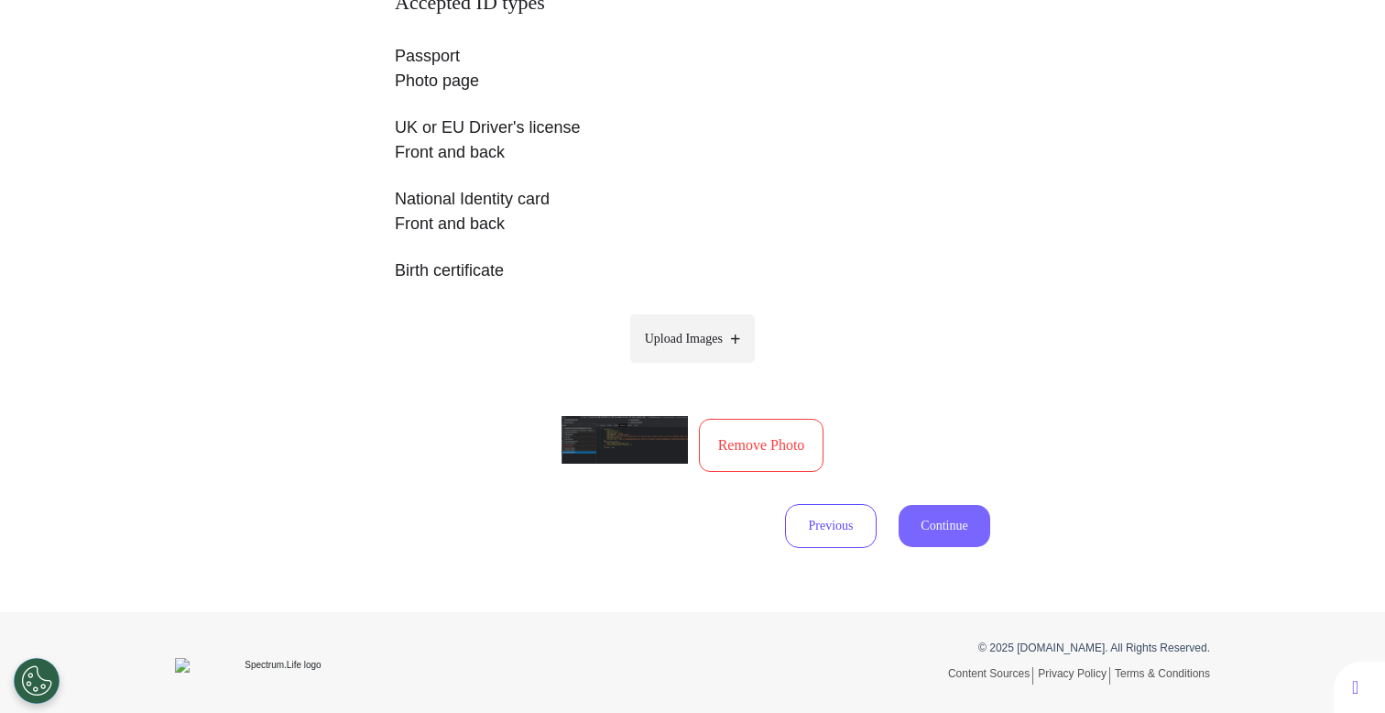
click at [955, 523] on button "Continue" at bounding box center [945, 526] width 92 height 42
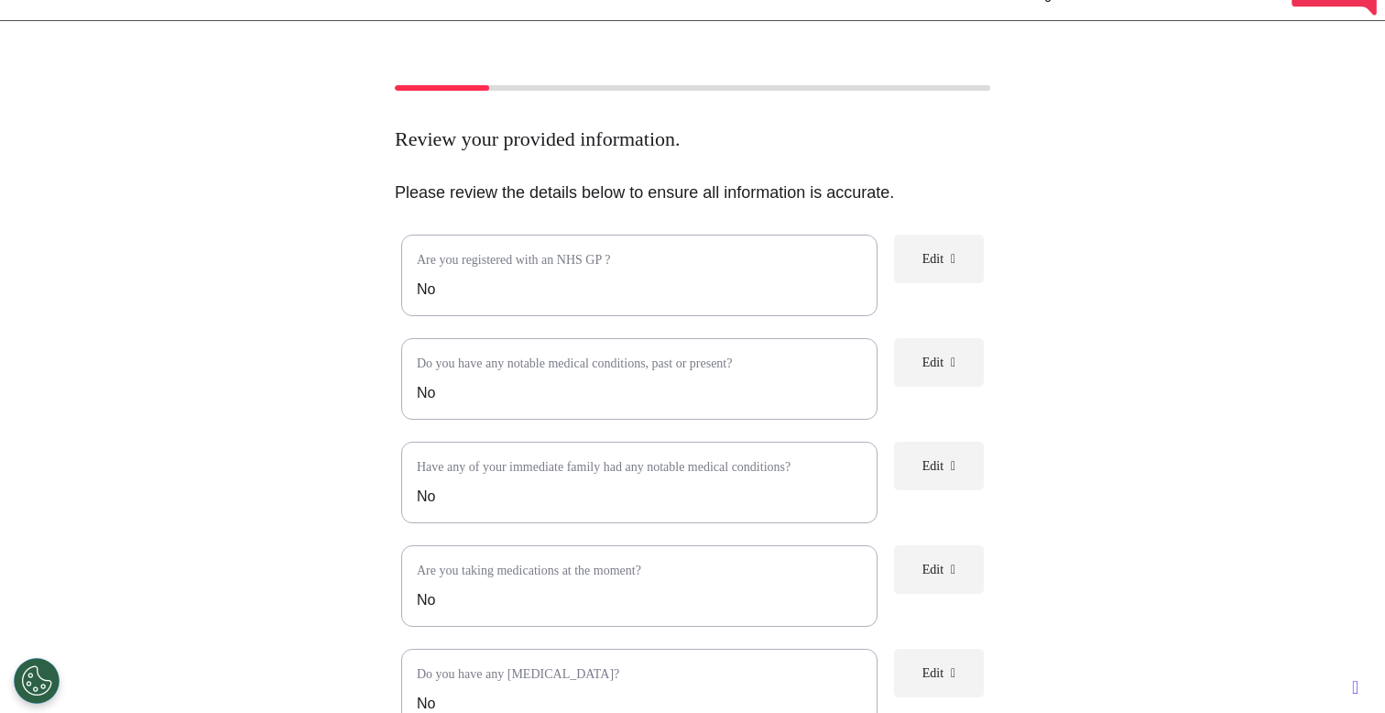
scroll to position [207, 0]
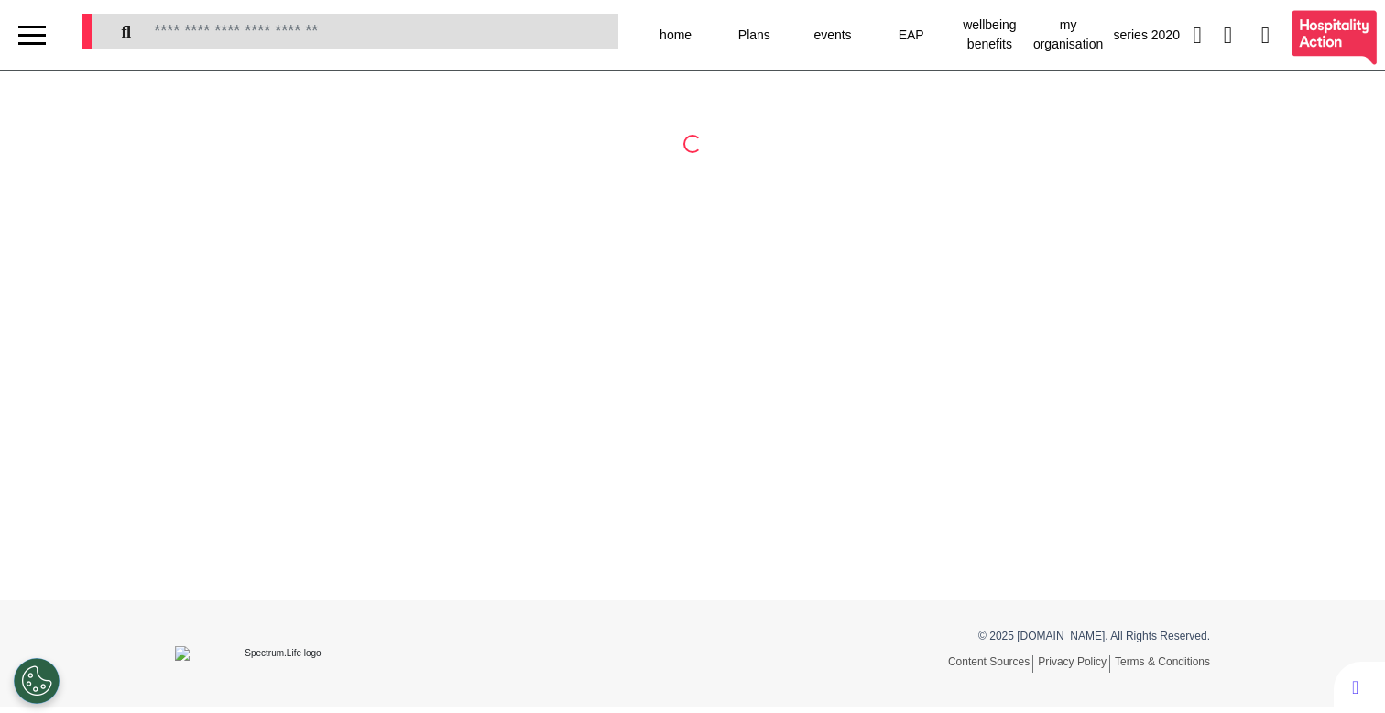
select select "**"
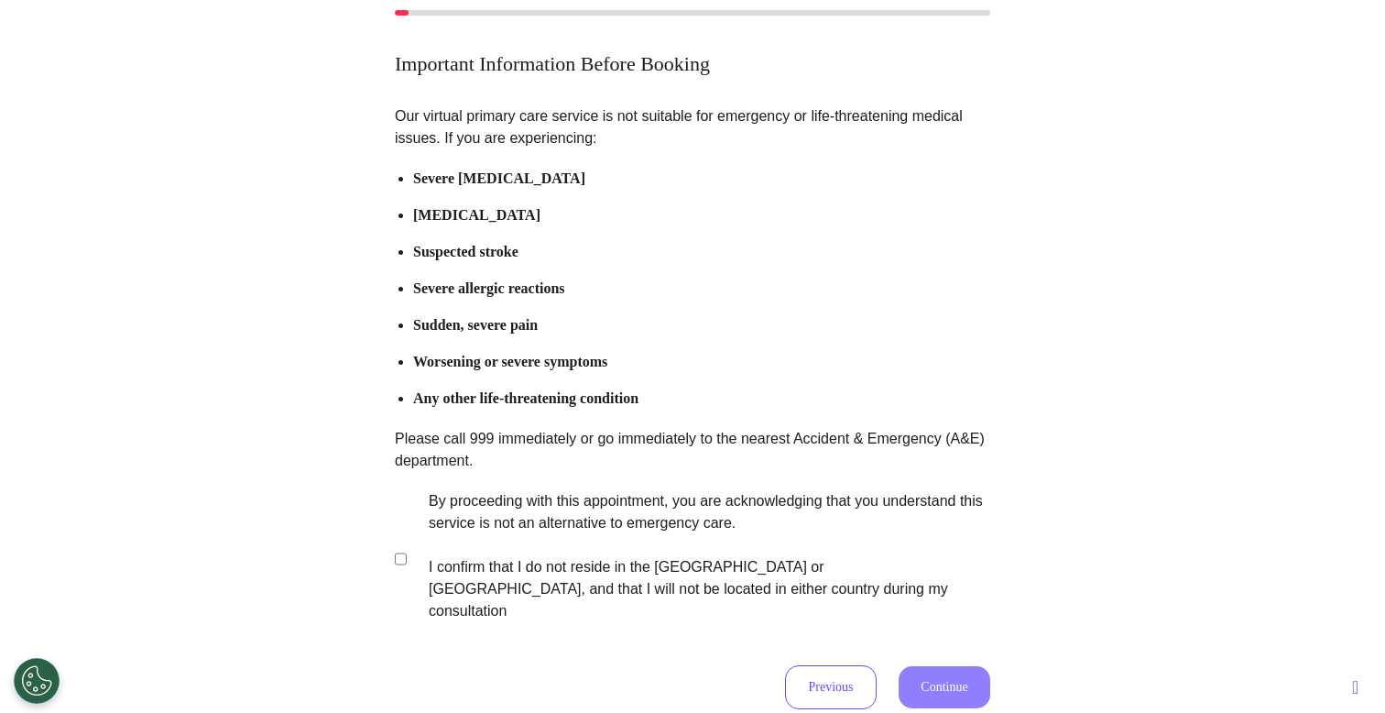
scroll to position [269, 0]
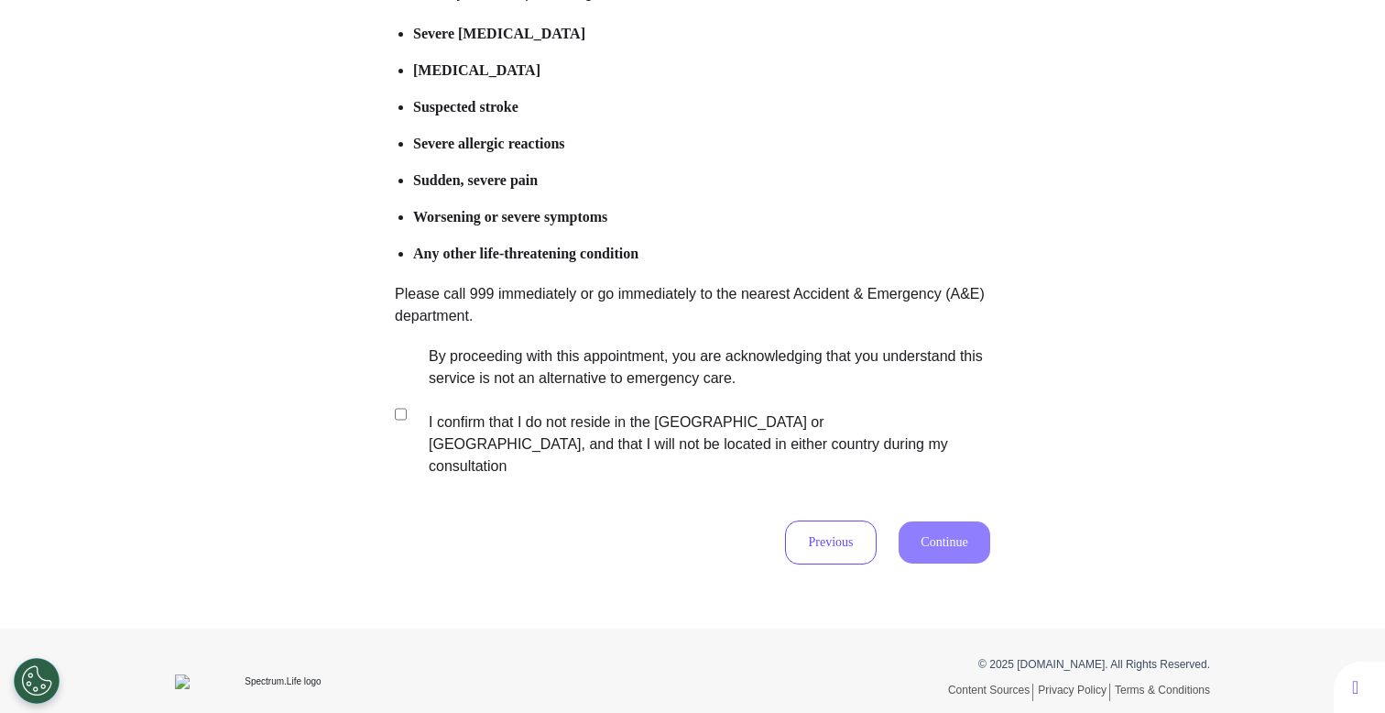
click at [604, 370] on label "By proceeding with this appointment, you are acknowledging that you understand …" at bounding box center [696, 411] width 573 height 132
click at [899, 521] on button "Continue" at bounding box center [945, 542] width 92 height 42
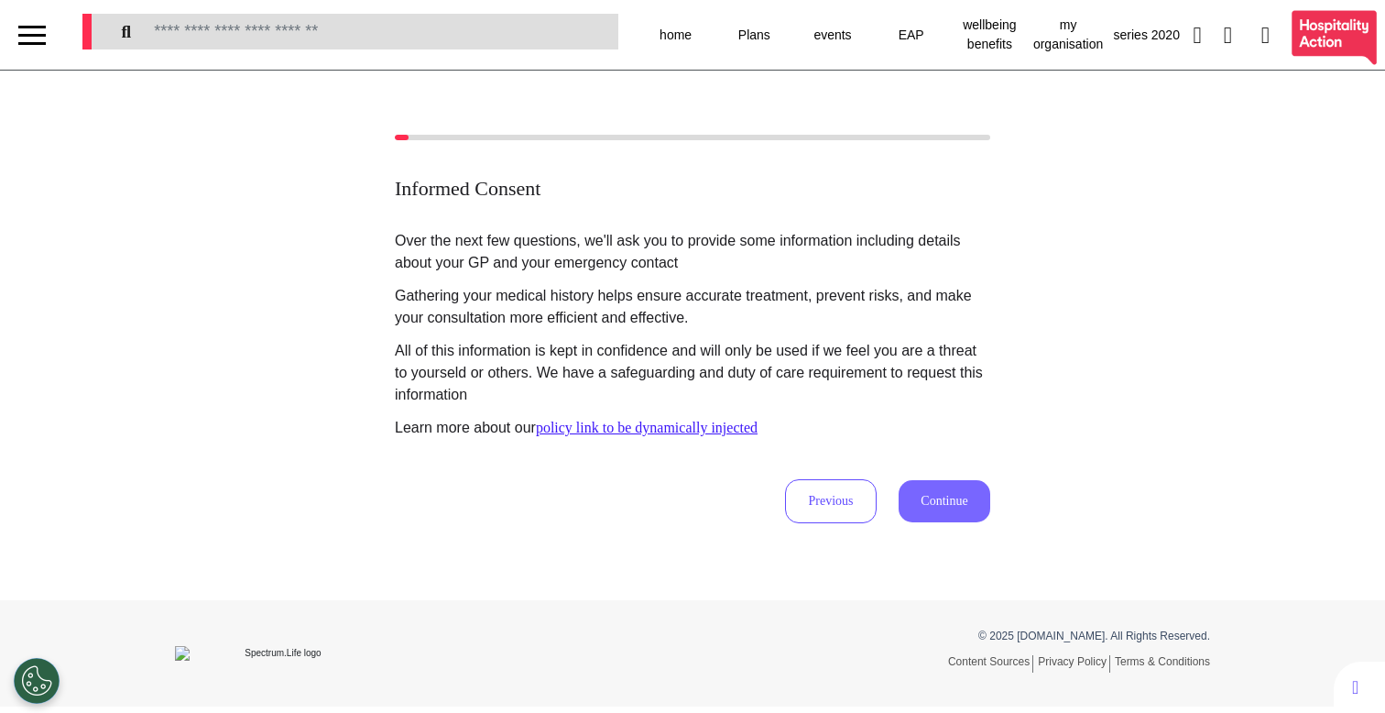
click at [920, 506] on button "Continue" at bounding box center [945, 501] width 92 height 42
click at [848, 503] on button "Previous" at bounding box center [831, 501] width 92 height 44
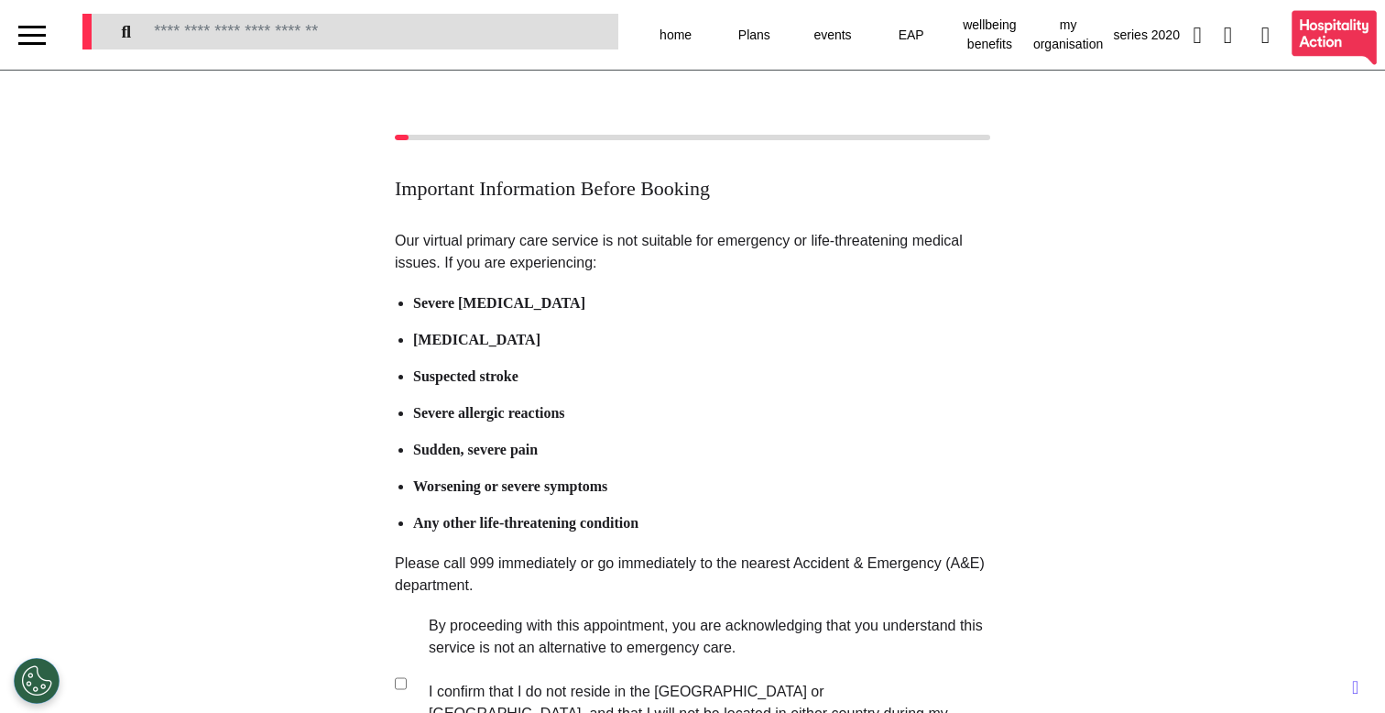
scroll to position [269, 0]
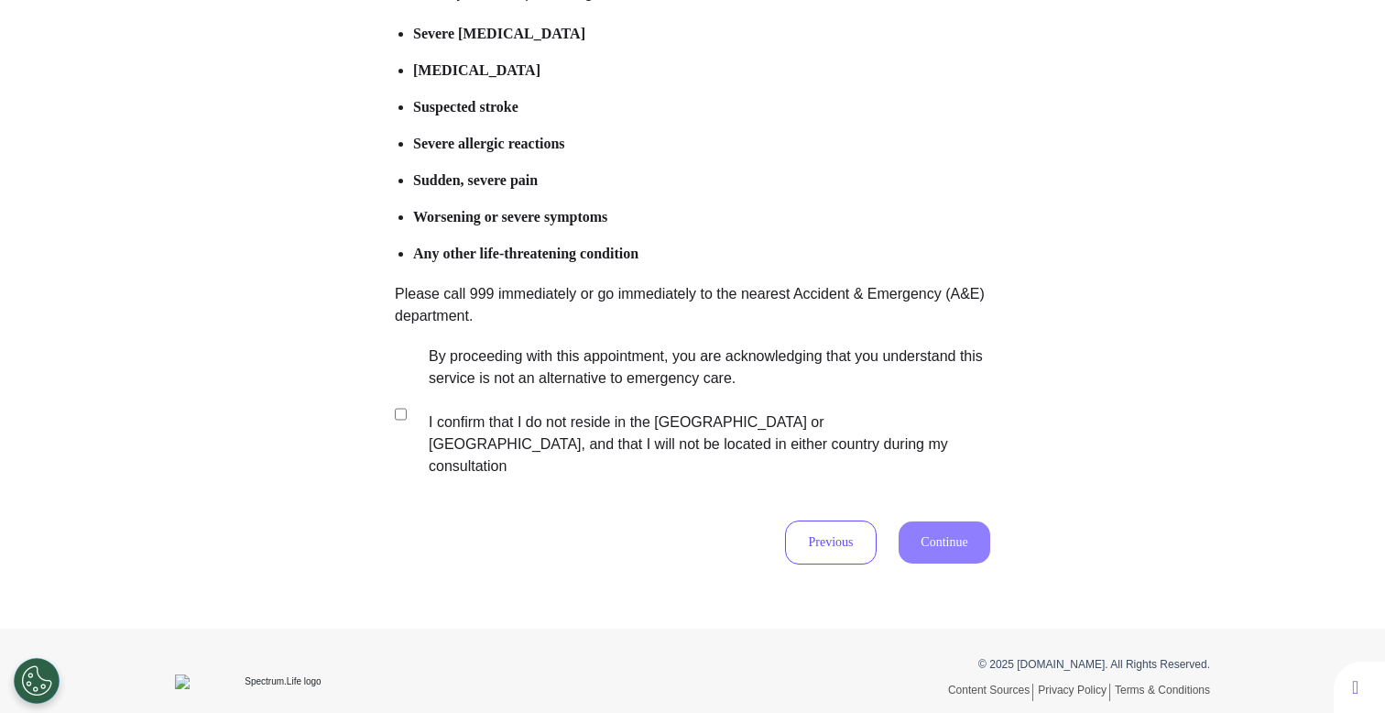
click at [588, 410] on label "By proceeding with this appointment, you are acknowledging that you understand …" at bounding box center [696, 411] width 573 height 132
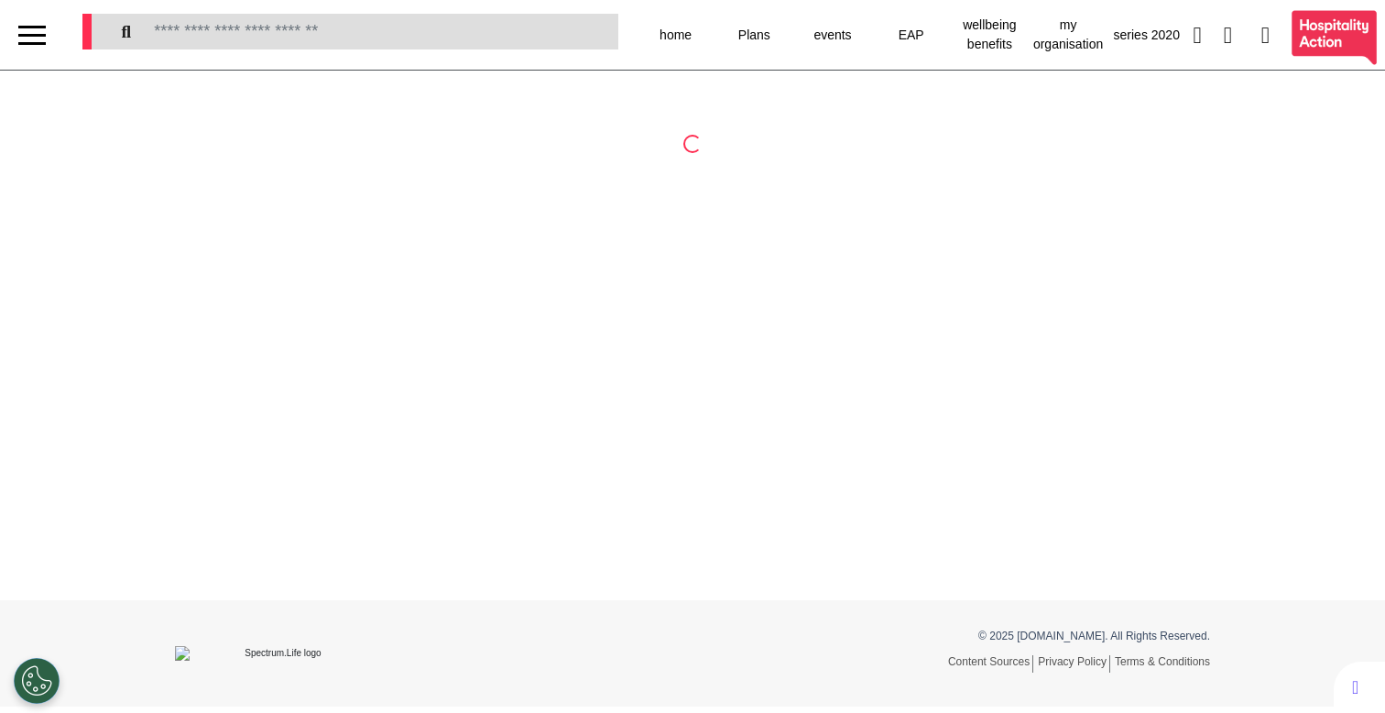
select select "**"
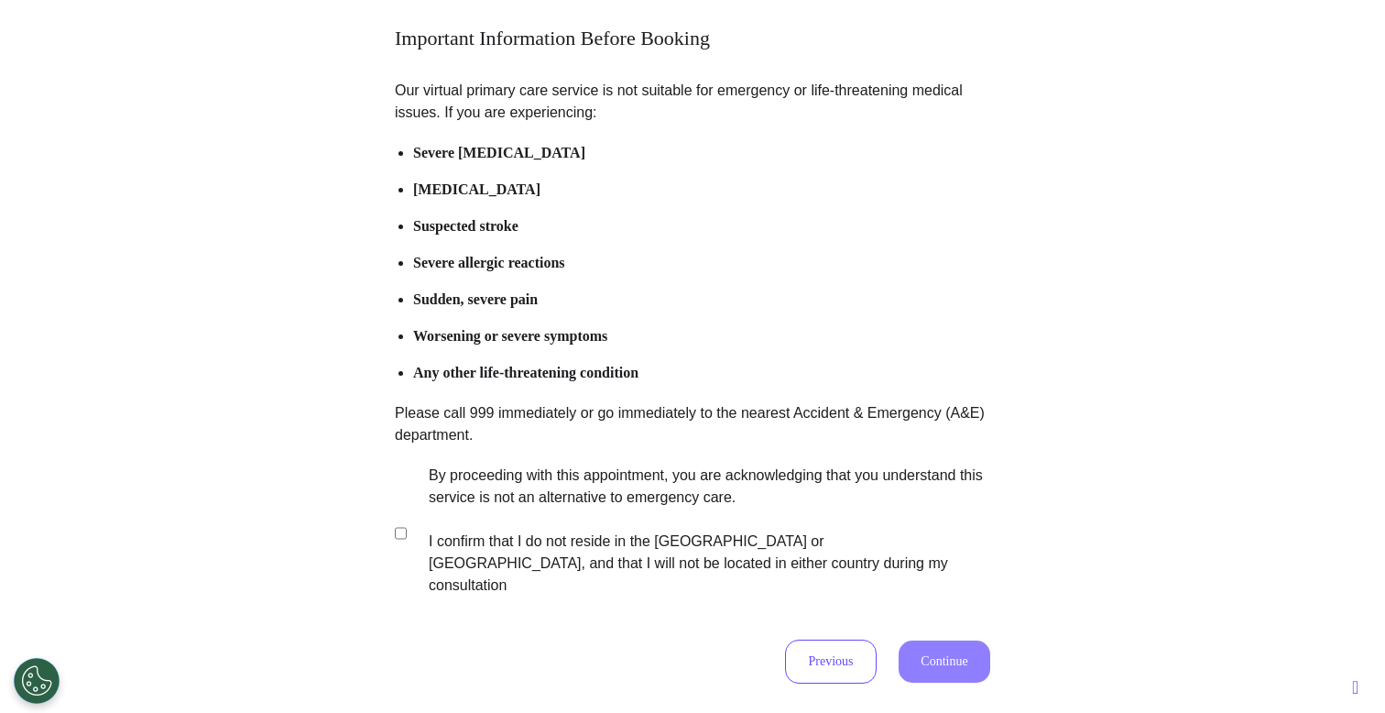
scroll to position [269, 0]
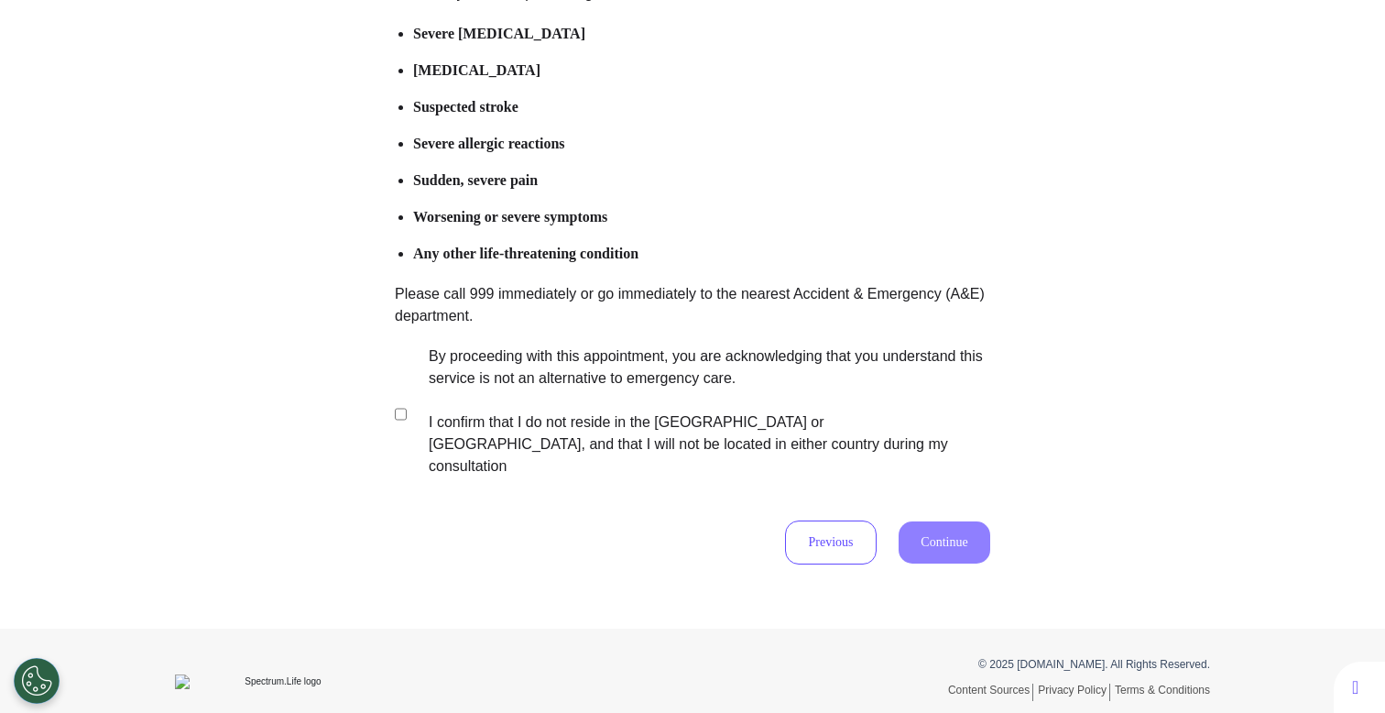
click at [643, 369] on label "By proceeding with this appointment, you are acknowledging that you understand …" at bounding box center [696, 411] width 573 height 132
click at [964, 521] on button "Continue" at bounding box center [945, 542] width 92 height 42
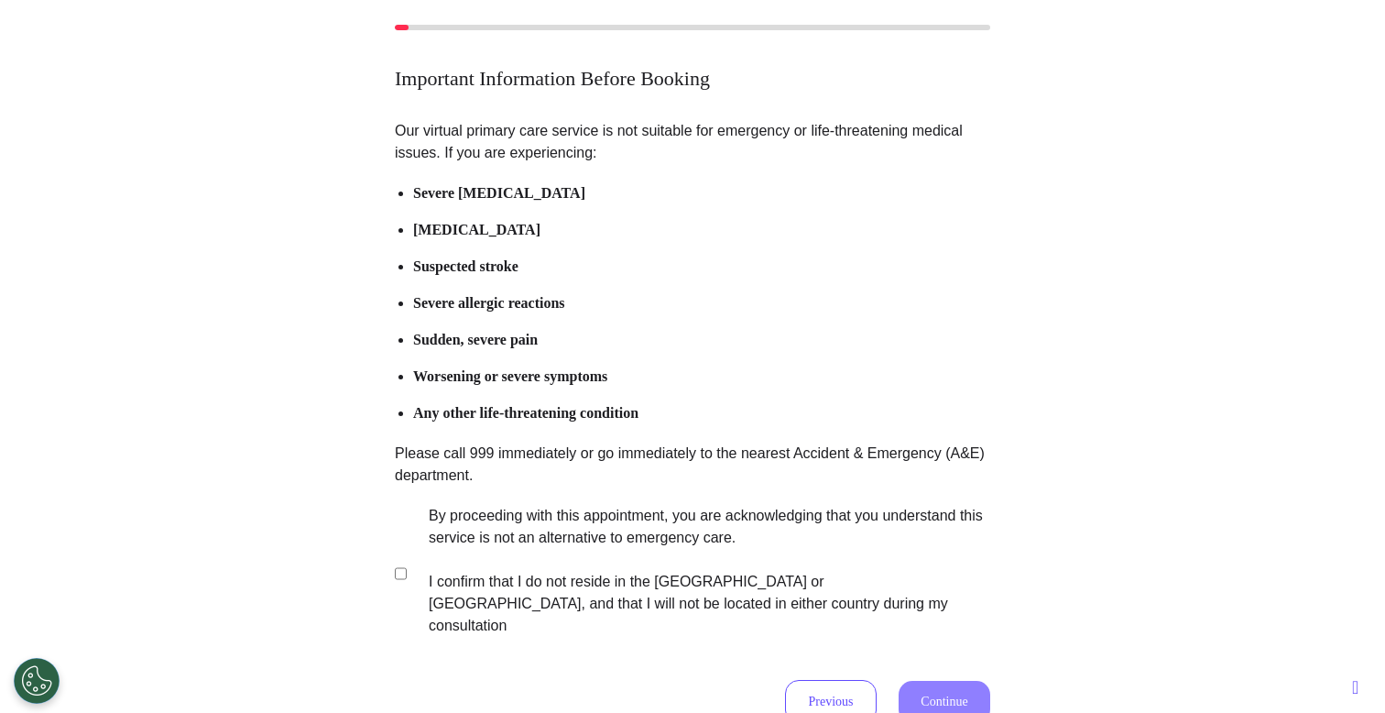
scroll to position [0, 0]
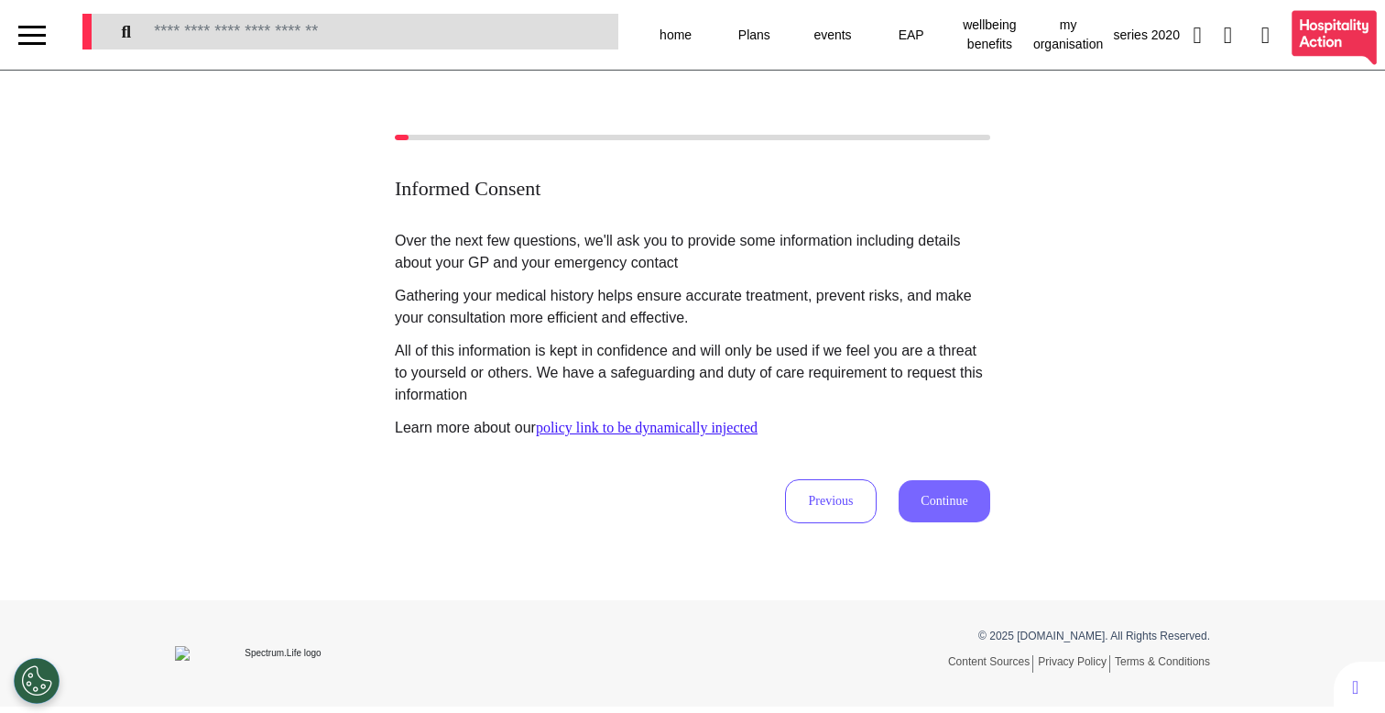
click at [943, 497] on button "Continue" at bounding box center [945, 501] width 92 height 42
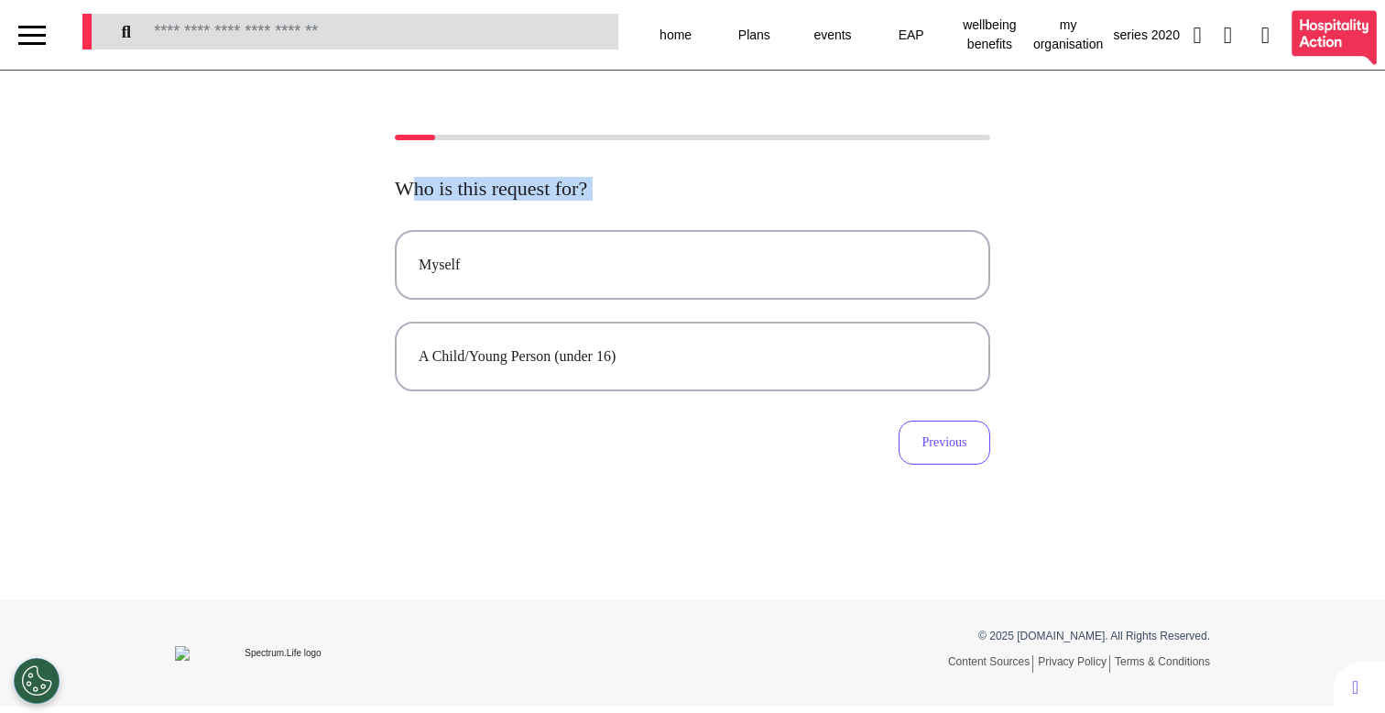
drag, startPoint x: 390, startPoint y: 193, endPoint x: 709, endPoint y: 202, distance: 318.9
click at [583, 202] on div "Who is this request for? Myself A Child/Young Person (under 16) Previous" at bounding box center [692, 300] width 1385 height 330
click at [697, 276] on button "Myself" at bounding box center [692, 265] width 595 height 70
click at [592, 503] on div "Who is this request for? Myself A Child/Young Person (under 16) Previous" at bounding box center [692, 335] width 1385 height 529
select select "******"
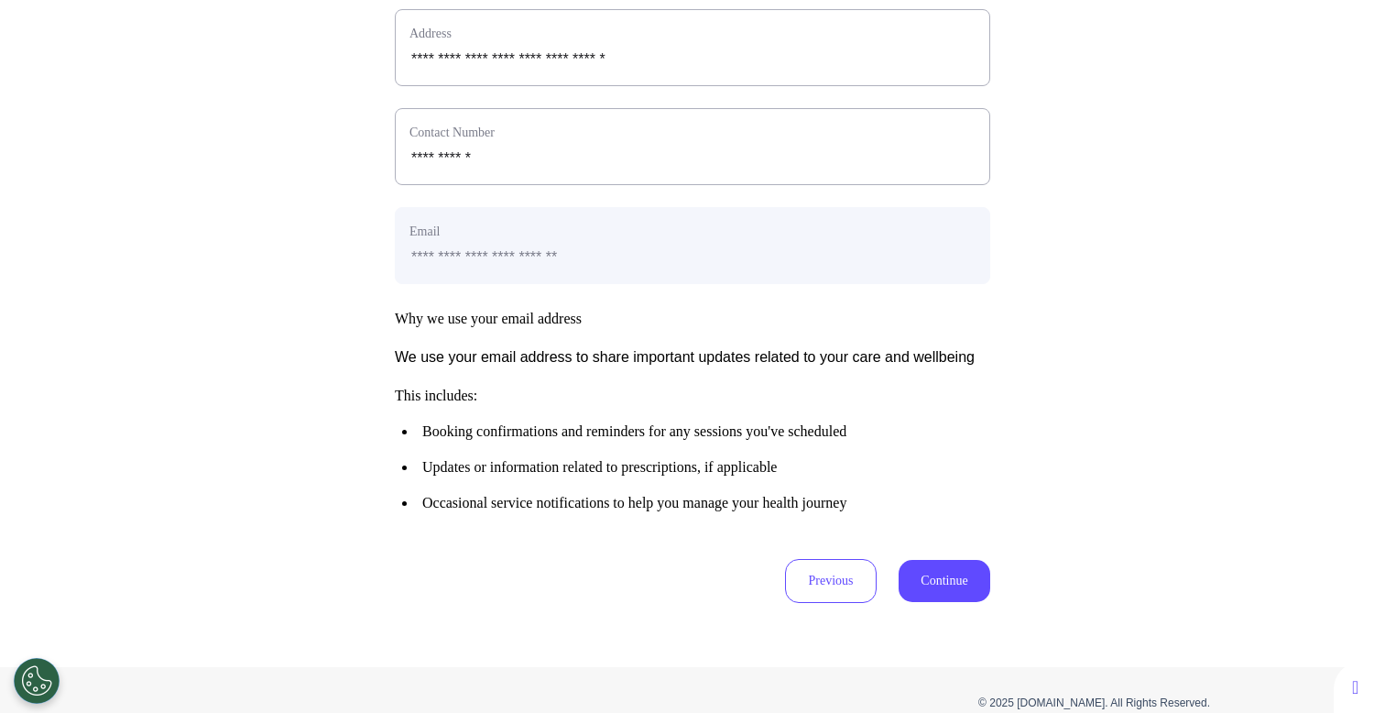
scroll to position [820, 0]
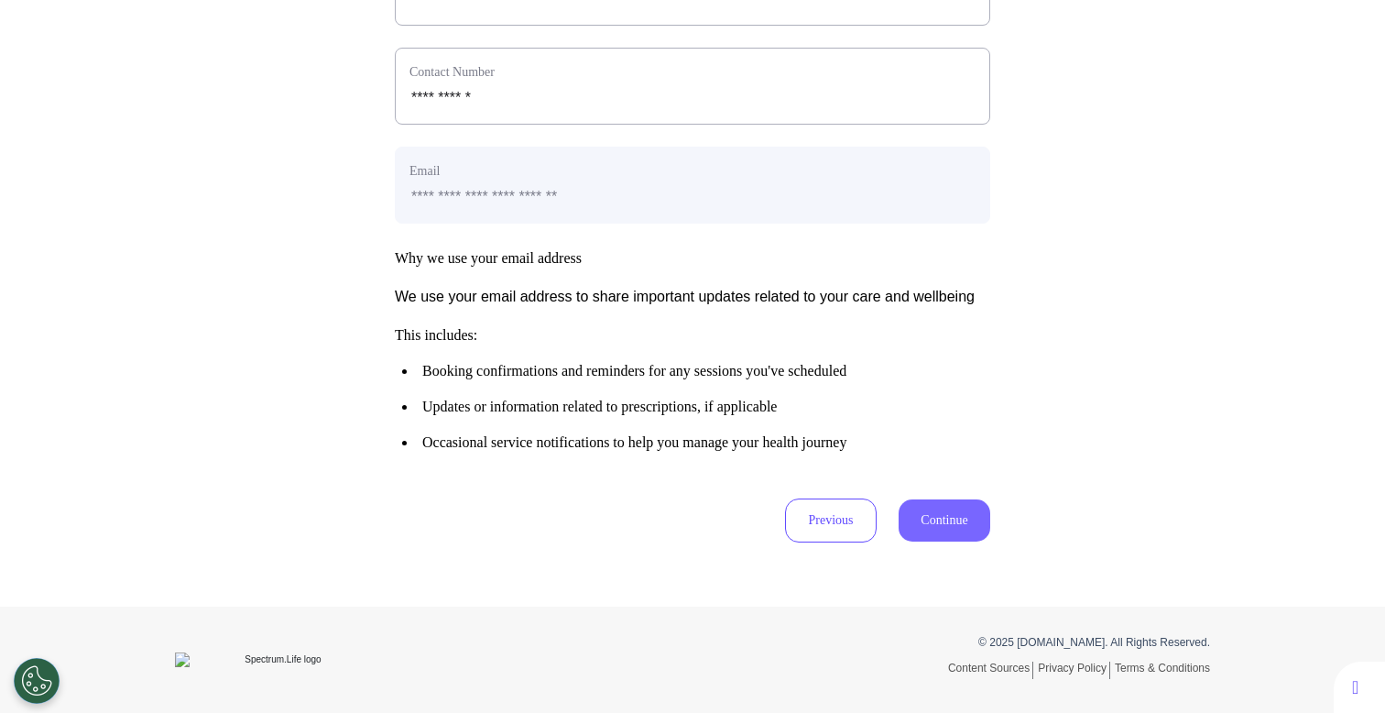
click at [922, 519] on button "Continue" at bounding box center [945, 520] width 92 height 42
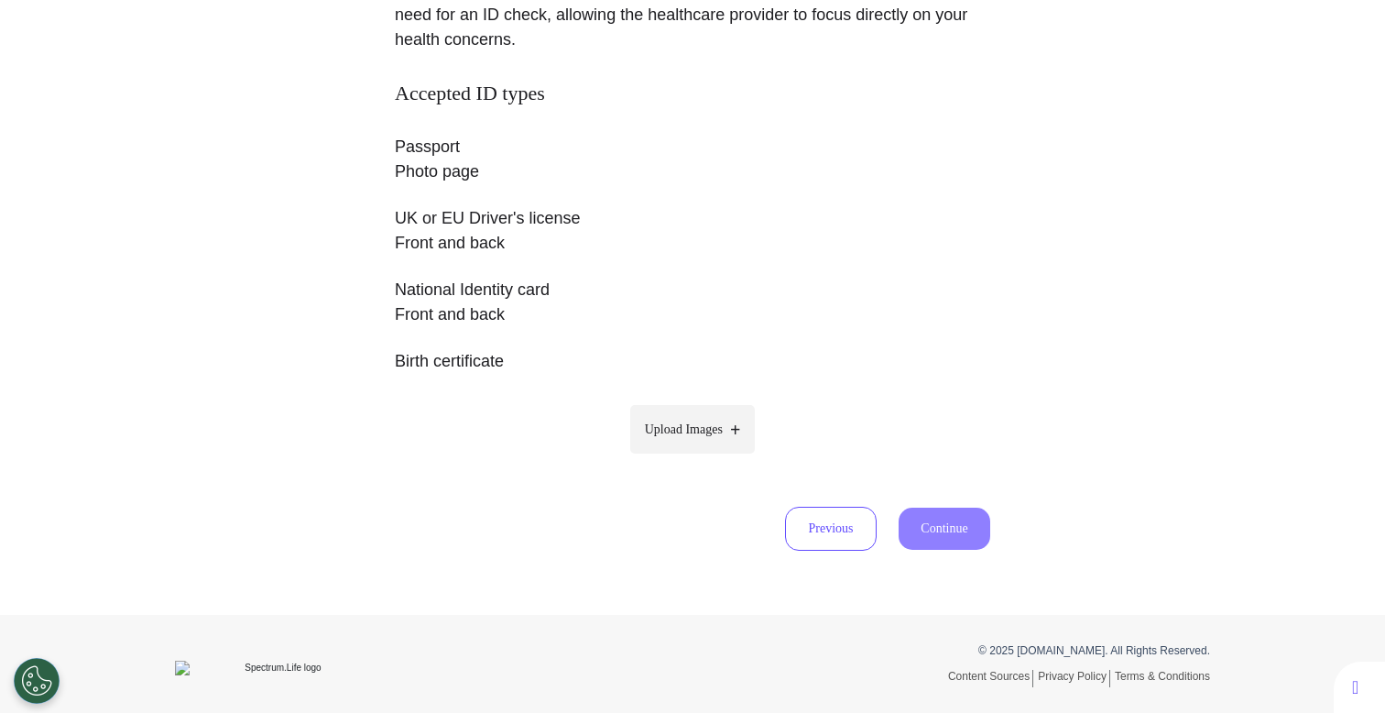
scroll to position [310, 0]
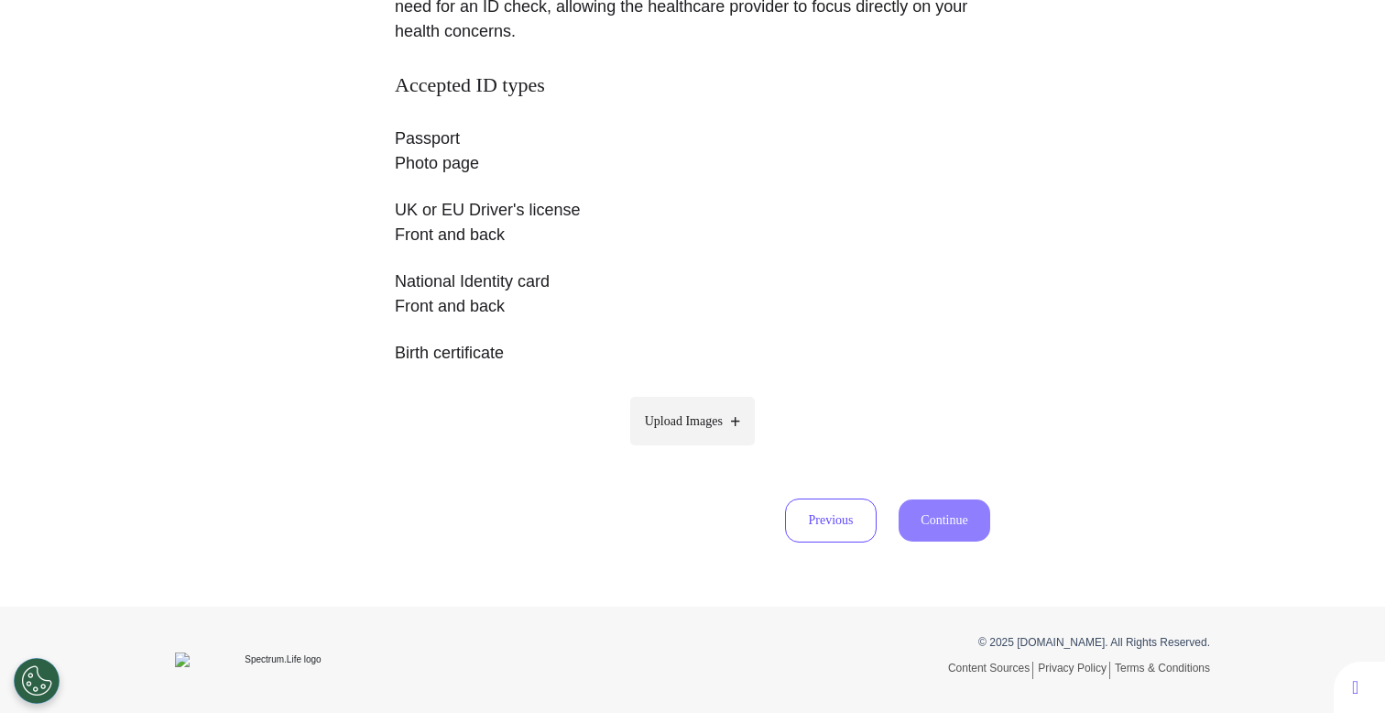
click at [705, 452] on div "Accepted ID types Passport Photo page UK or EU Driver's license Front and back …" at bounding box center [692, 271] width 595 height 396
click at [722, 419] on label "Upload Images" at bounding box center [692, 421] width 125 height 49
click at [722, 450] on input "Upload Images" at bounding box center [692, 459] width 174 height 19
click at [677, 423] on span "Upload Images" at bounding box center [684, 420] width 78 height 19
click at [677, 450] on input "Upload Images" at bounding box center [692, 459] width 174 height 19
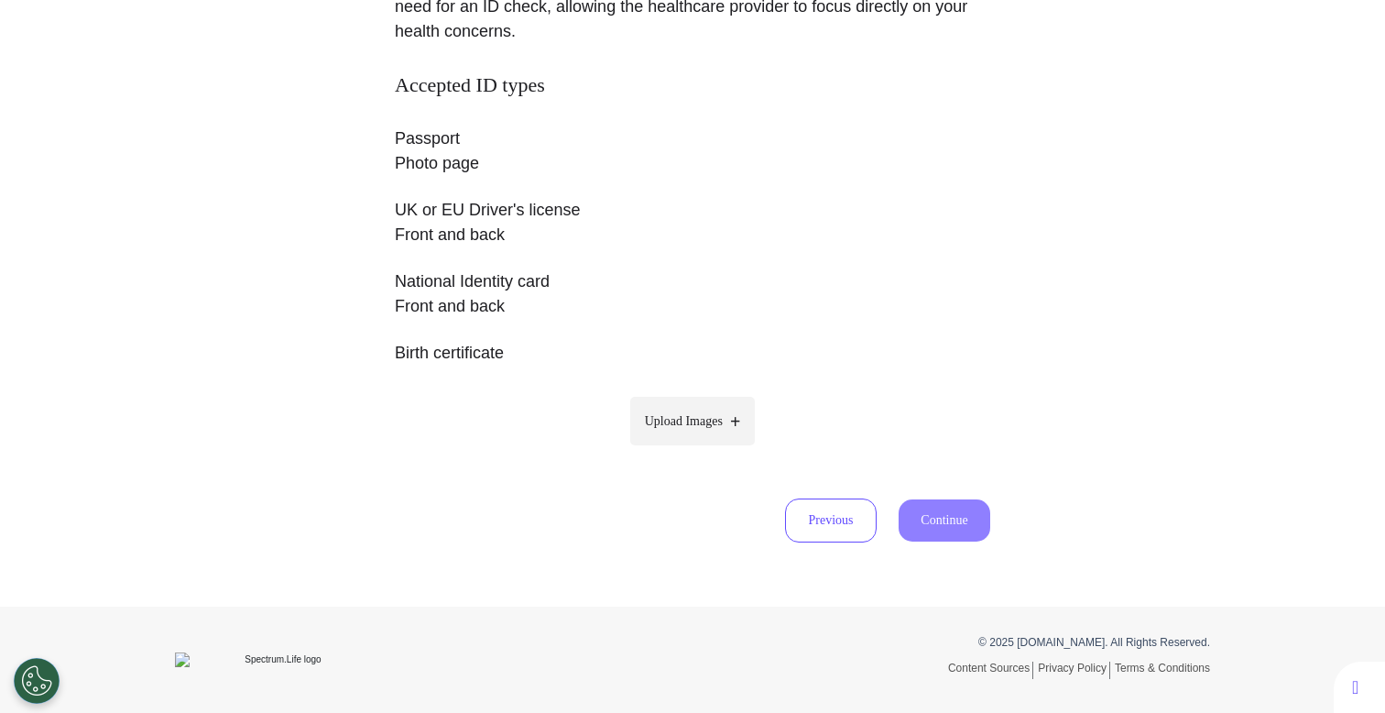
type input "**********"
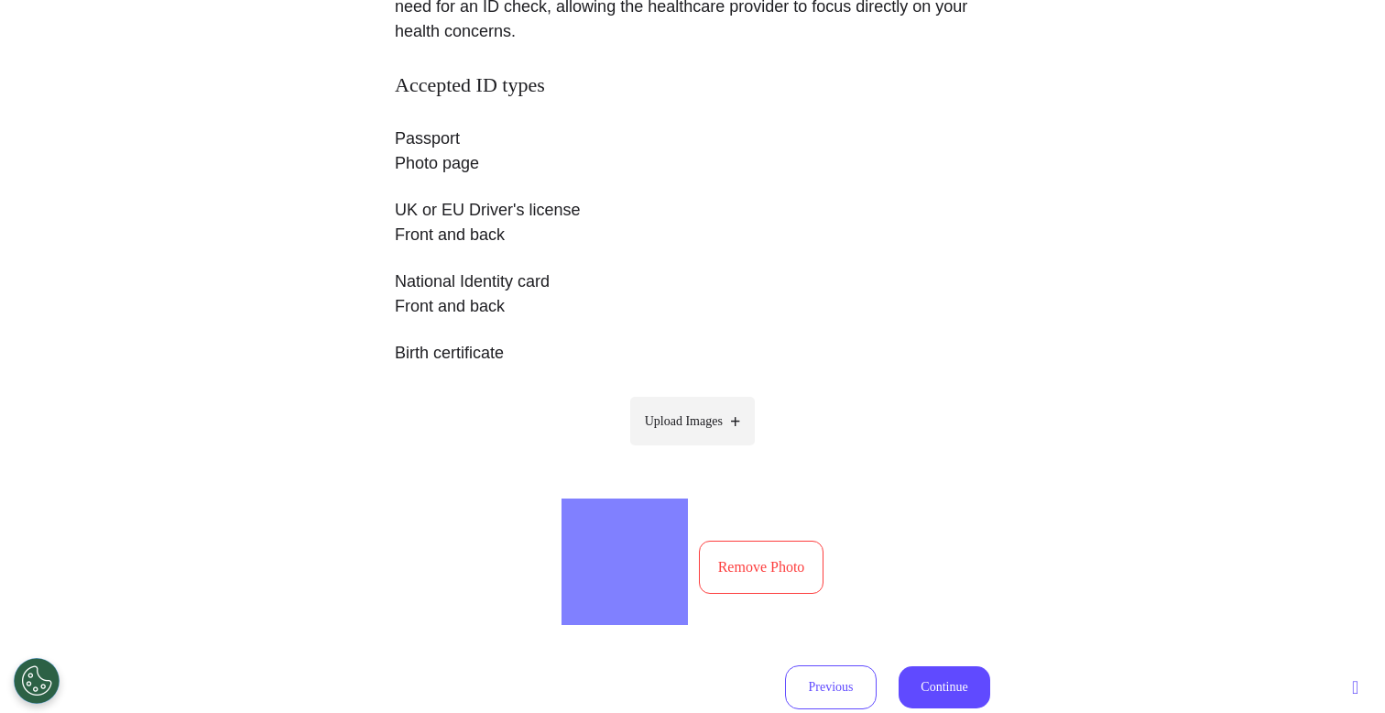
scroll to position [476, 0]
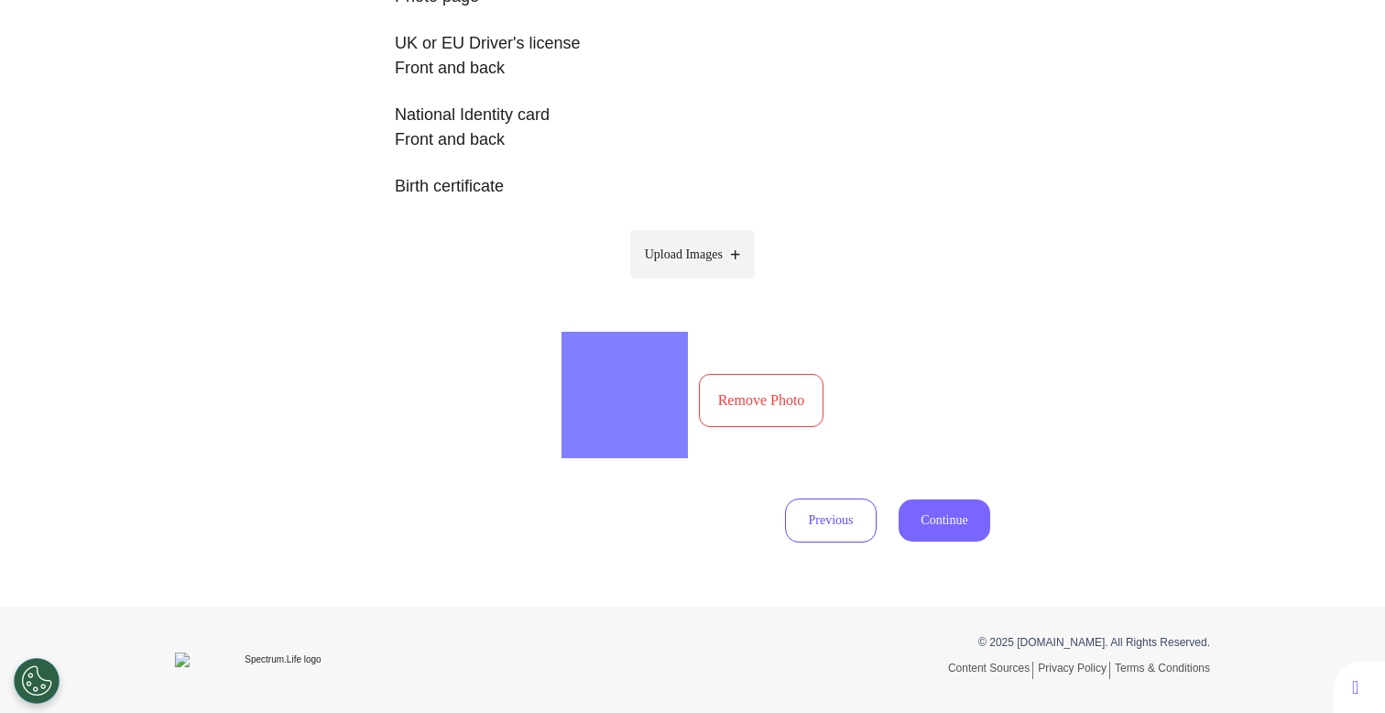
click at [940, 518] on button "Continue" at bounding box center [945, 520] width 92 height 42
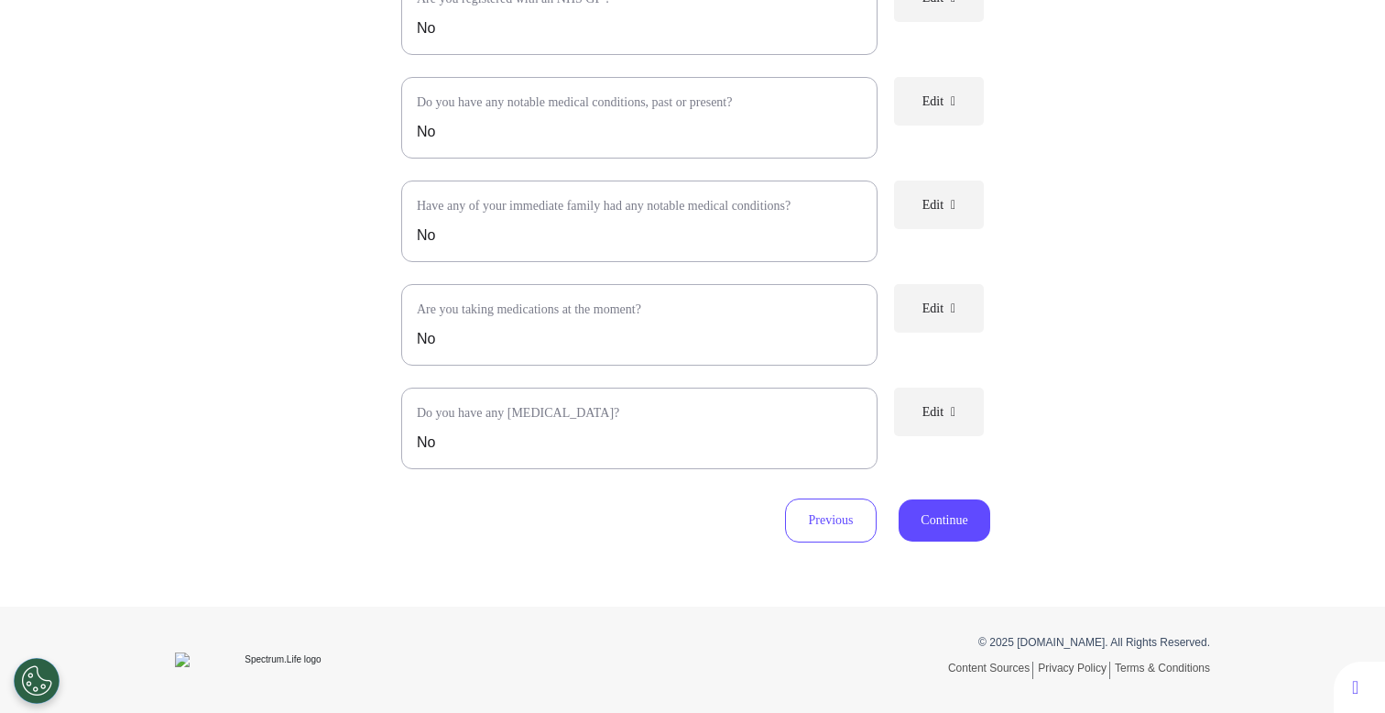
scroll to position [330, 0]
click at [948, 530] on button "Continue" at bounding box center [945, 520] width 92 height 42
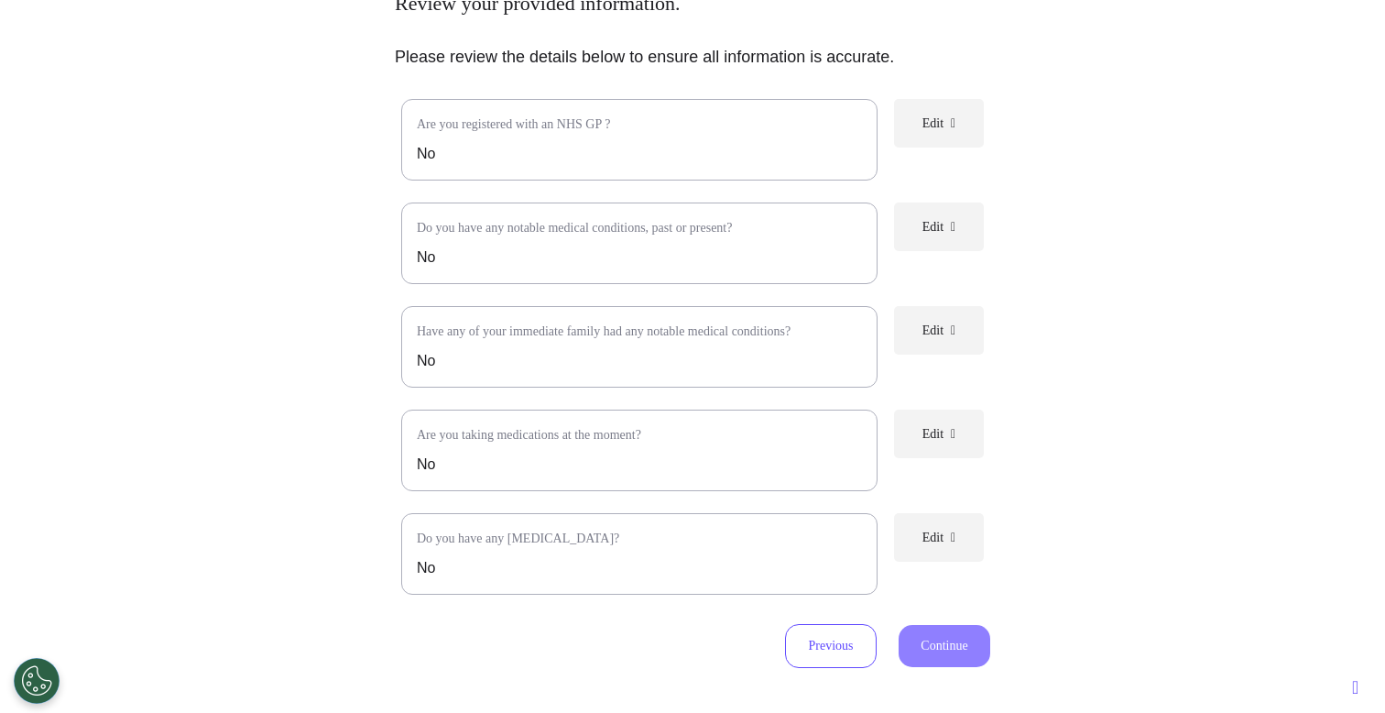
scroll to position [0, 0]
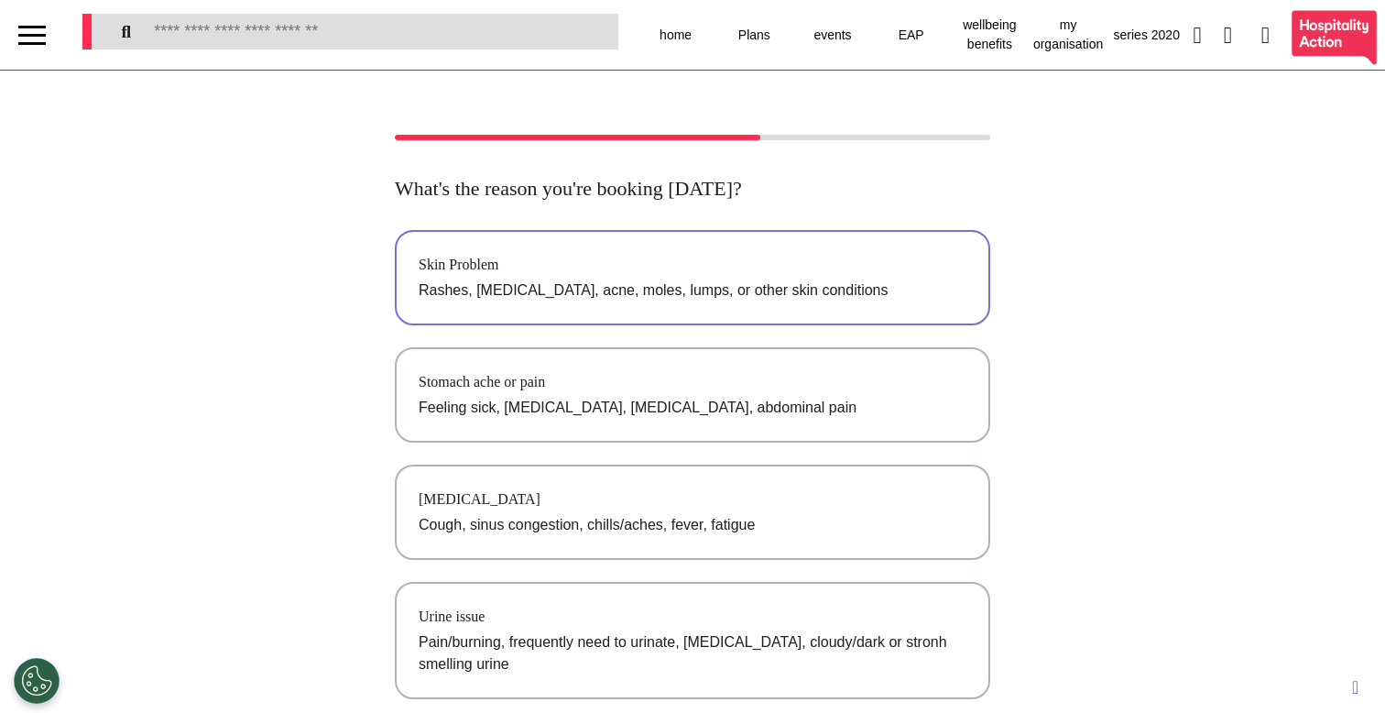
click at [780, 257] on div "Skin Problem" at bounding box center [693, 265] width 548 height 22
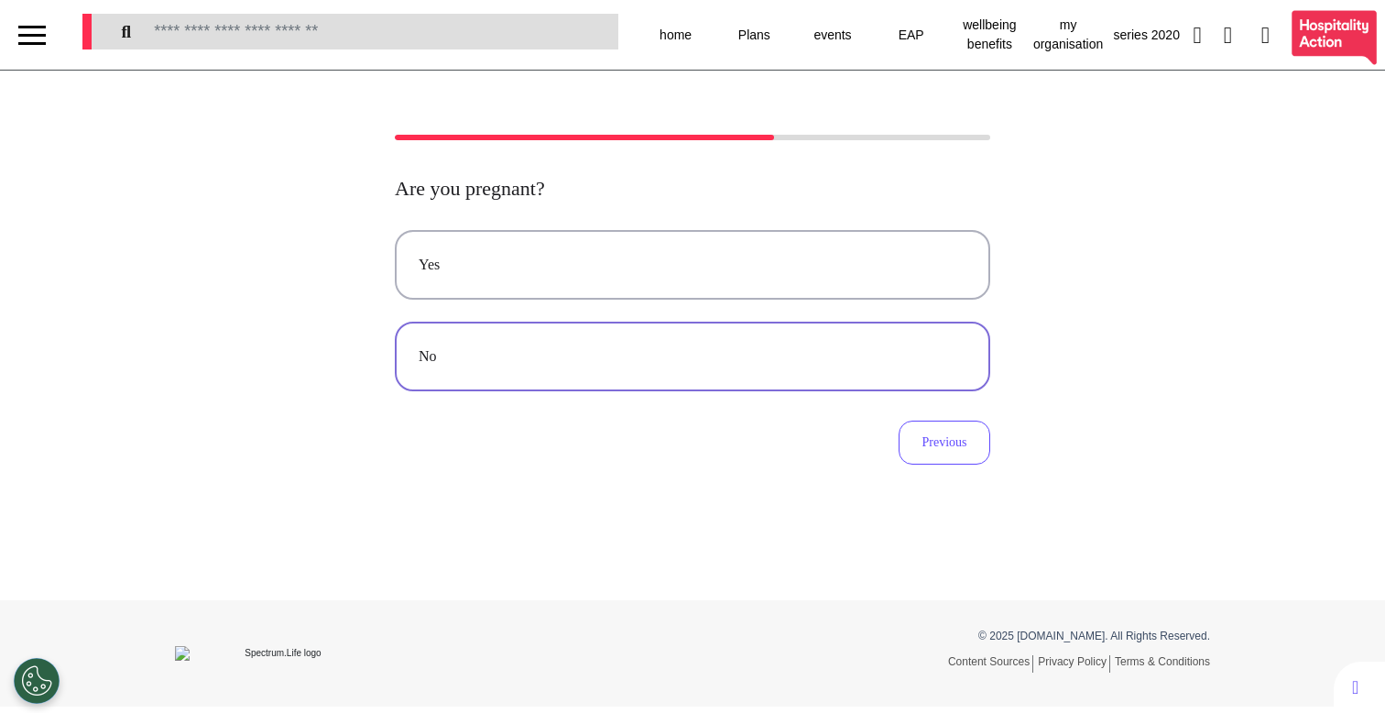
click at [679, 349] on div "No" at bounding box center [693, 356] width 548 height 22
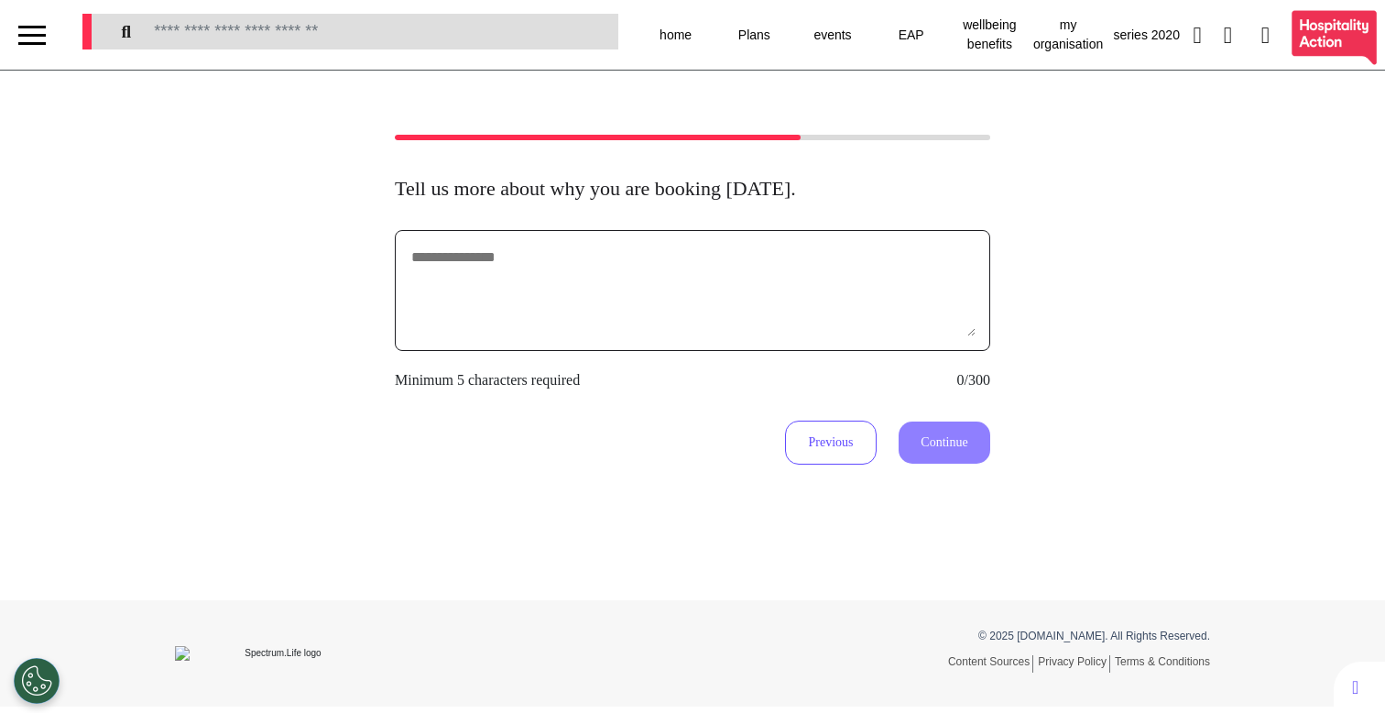
click at [692, 301] on textarea at bounding box center [692, 291] width 566 height 92
type textarea "********"
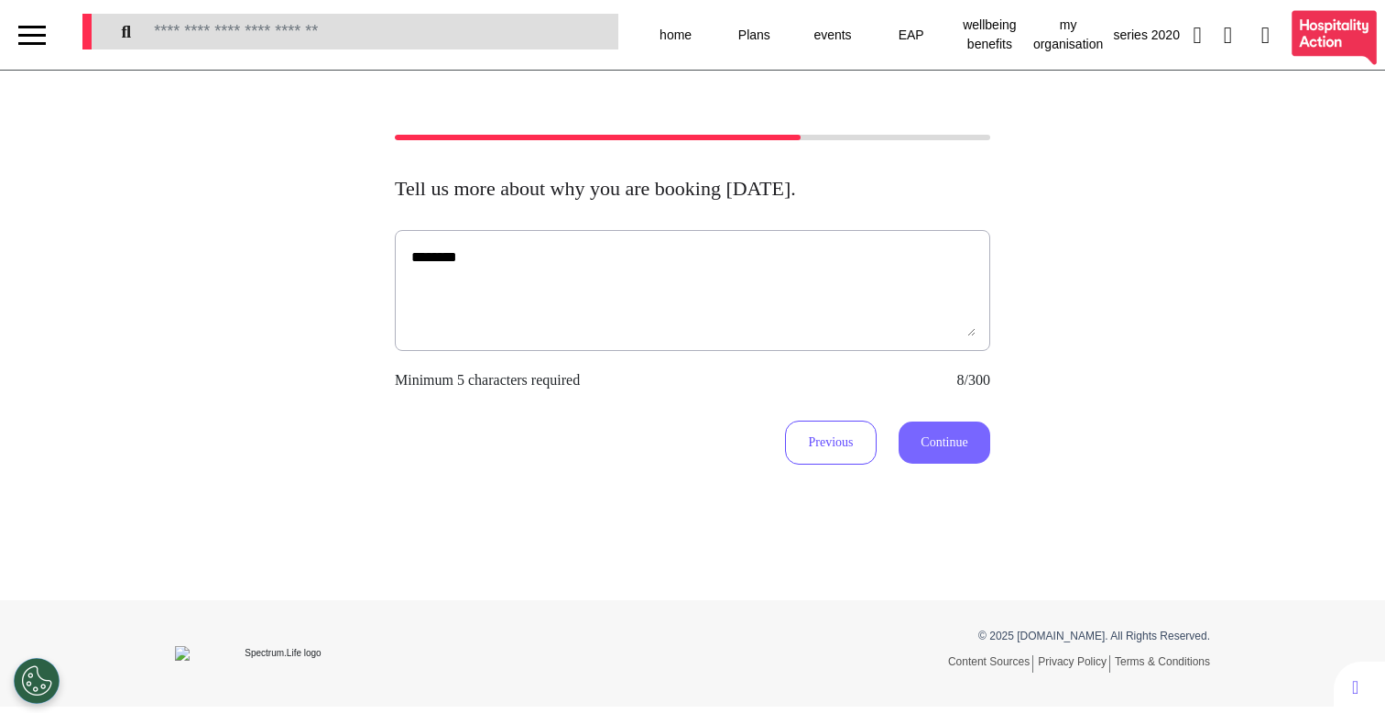
click at [964, 454] on button "Continue" at bounding box center [945, 442] width 92 height 42
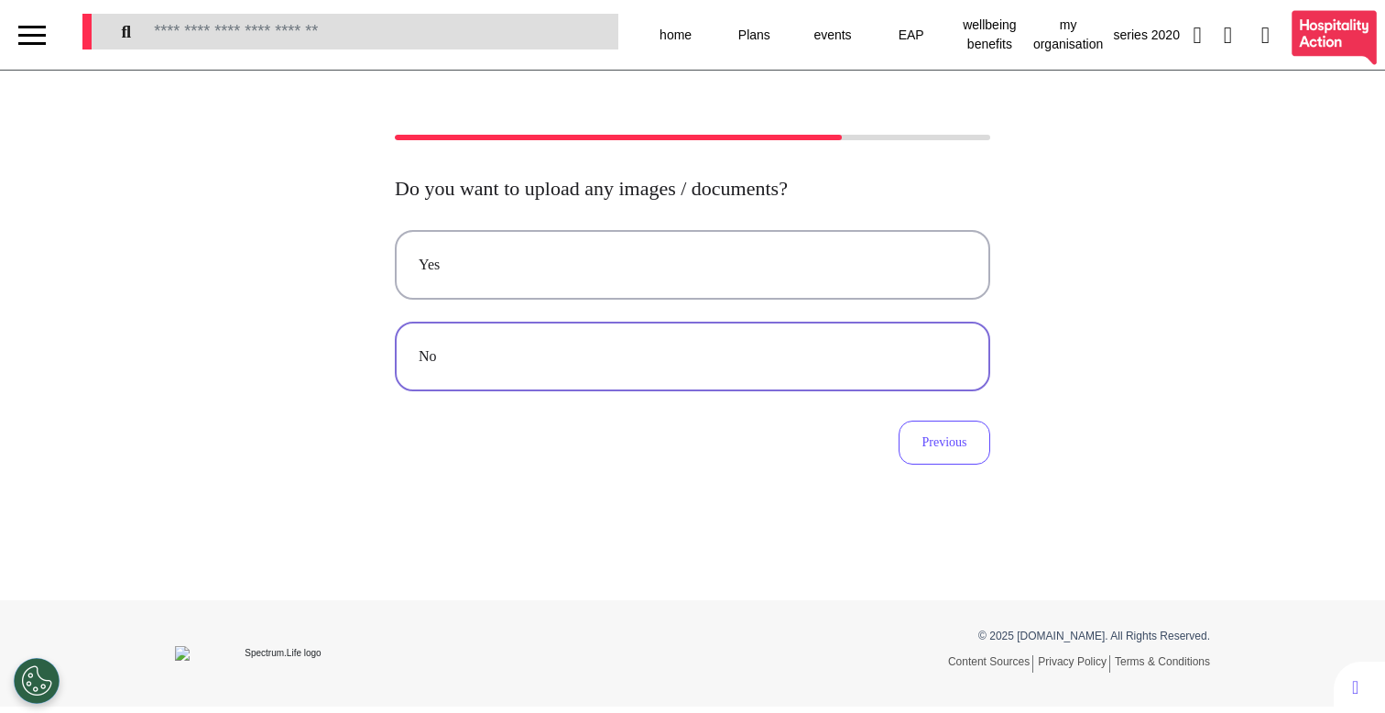
click at [674, 358] on div "No" at bounding box center [693, 356] width 548 height 22
click at [554, 287] on button "Video" at bounding box center [692, 265] width 595 height 70
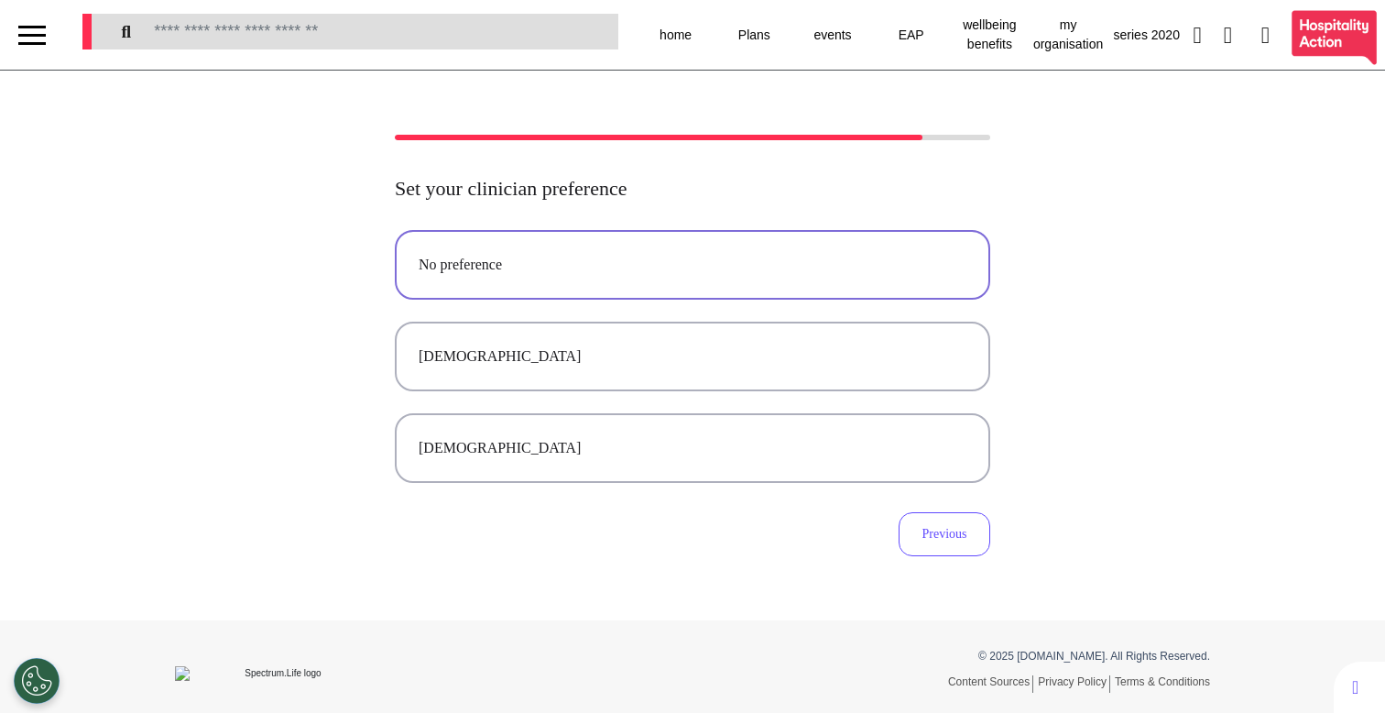
click at [465, 277] on button "No preference" at bounding box center [692, 265] width 595 height 70
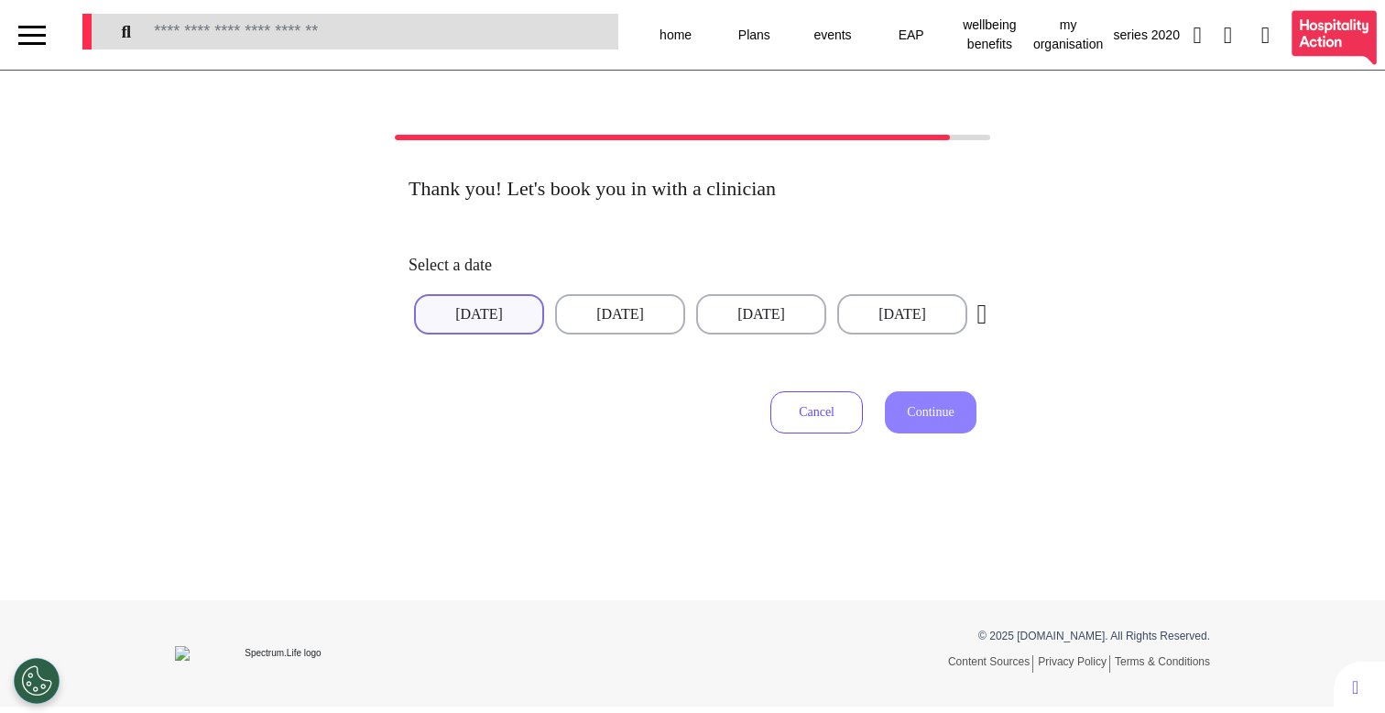
click at [504, 321] on button "29 Aug 2025" at bounding box center [479, 314] width 130 height 40
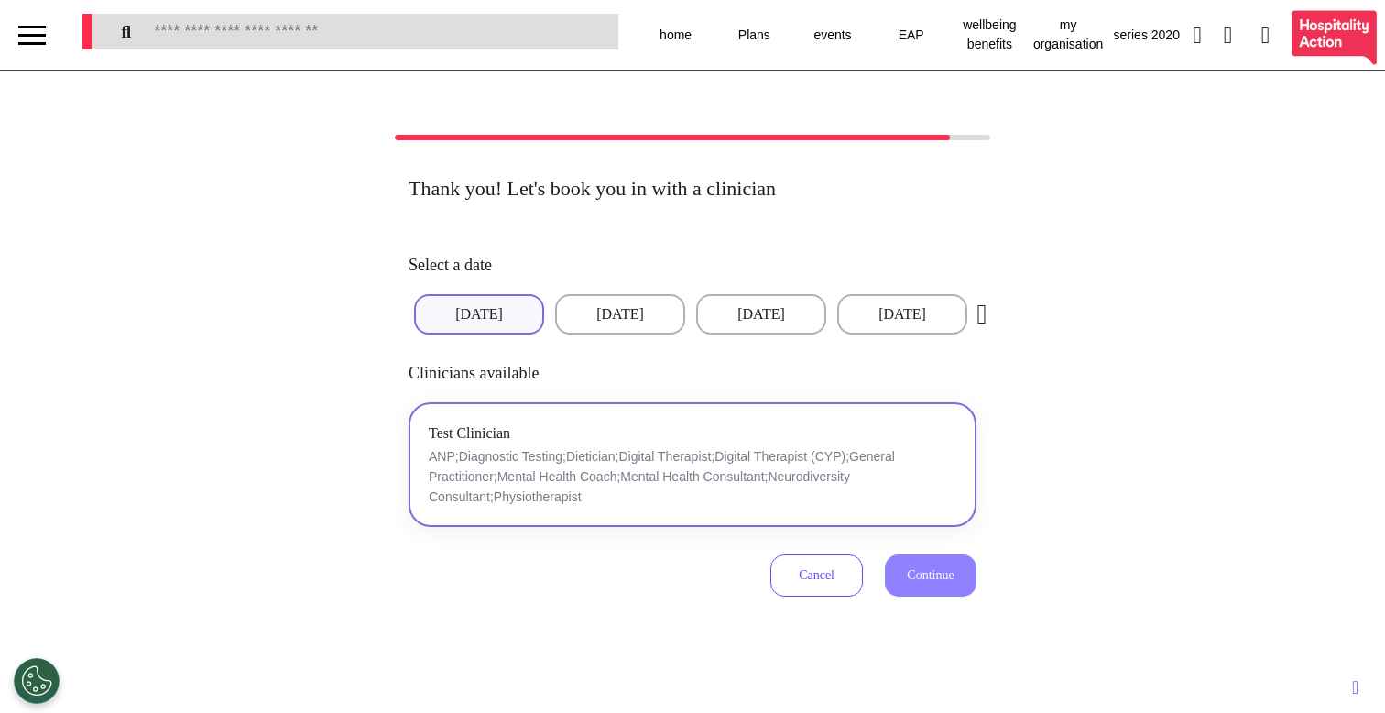
click at [565, 420] on button "Test Clinician ANP;Diagnostic Testing;Dietician;Digital Therapist;Digital Thera…" at bounding box center [693, 464] width 568 height 125
click at [910, 572] on span "Continue" at bounding box center [930, 575] width 47 height 14
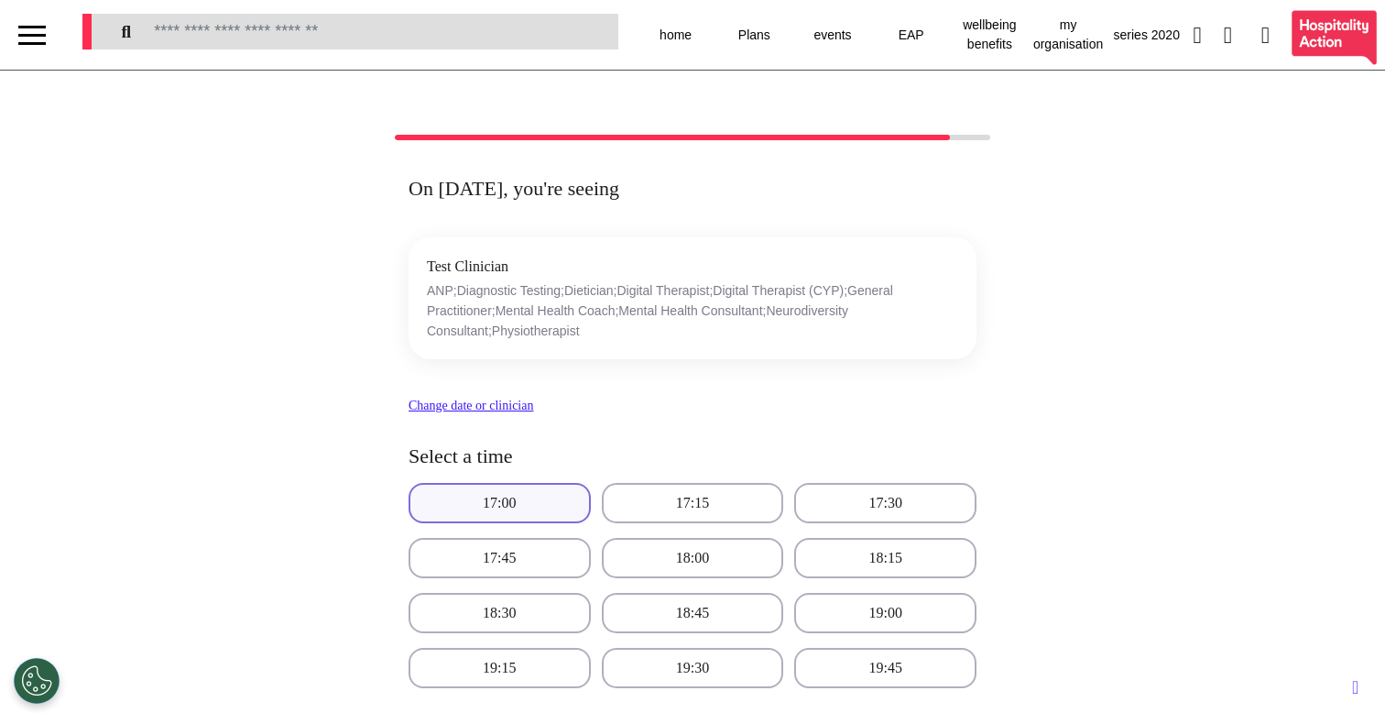
scroll to position [331, 0]
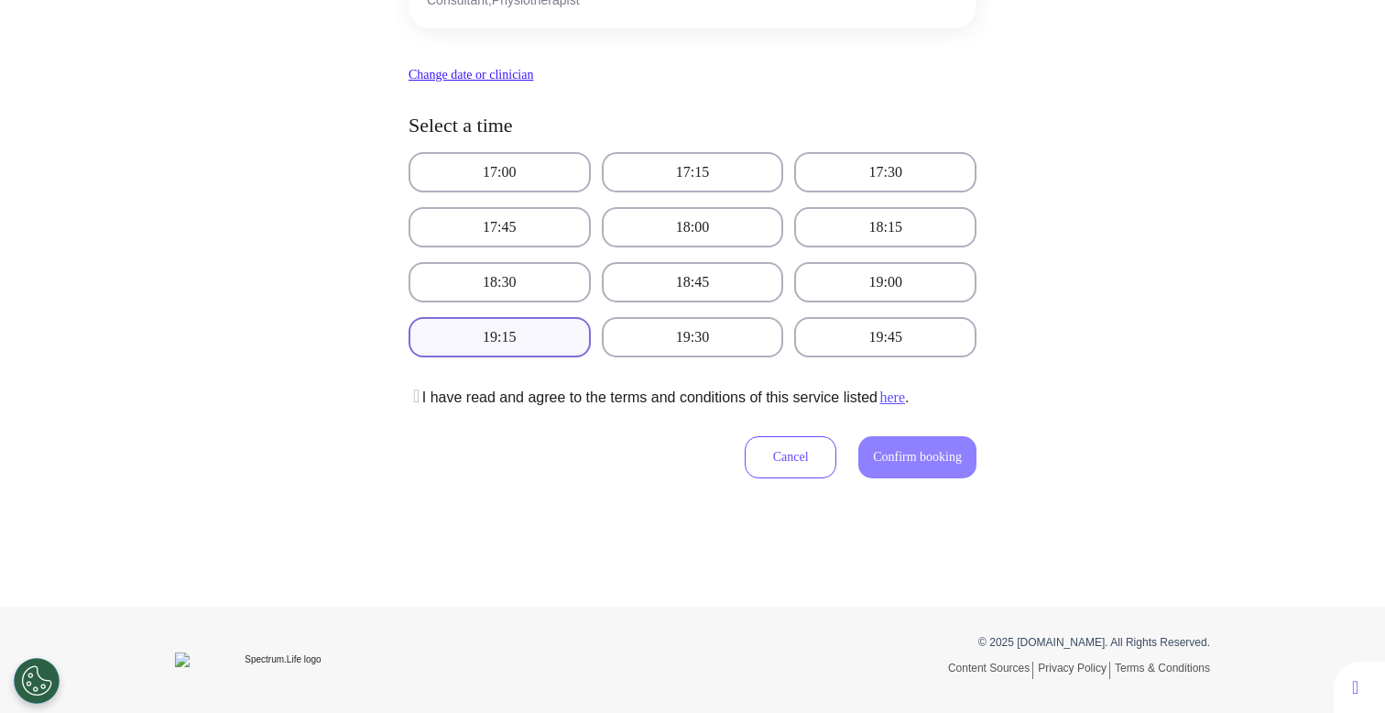
drag, startPoint x: 511, startPoint y: 323, endPoint x: 476, endPoint y: 356, distance: 47.9
click at [511, 323] on button "19:15" at bounding box center [500, 337] width 182 height 40
click at [419, 399] on icon at bounding box center [414, 396] width 11 height 18
click at [901, 462] on span "Confirm booking" at bounding box center [917, 457] width 89 height 14
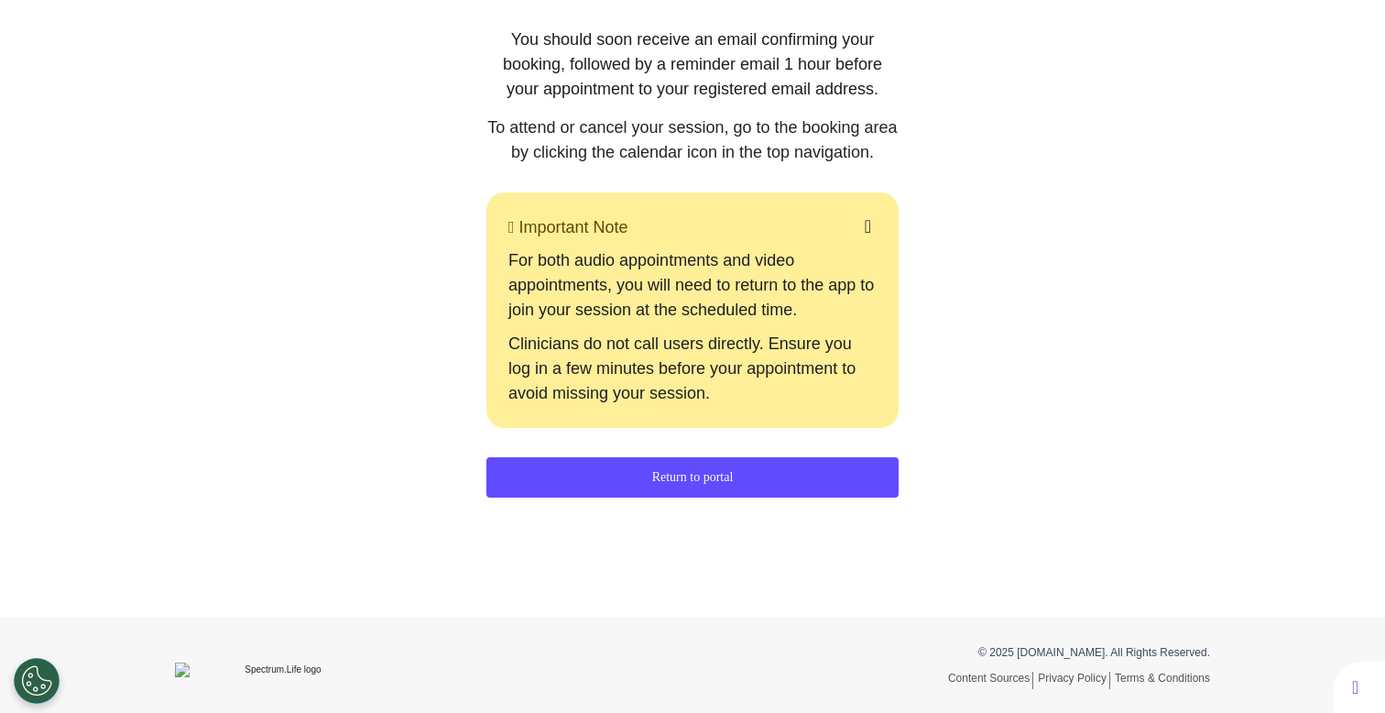
click at [595, 497] on button "Return to portal" at bounding box center [692, 477] width 412 height 40
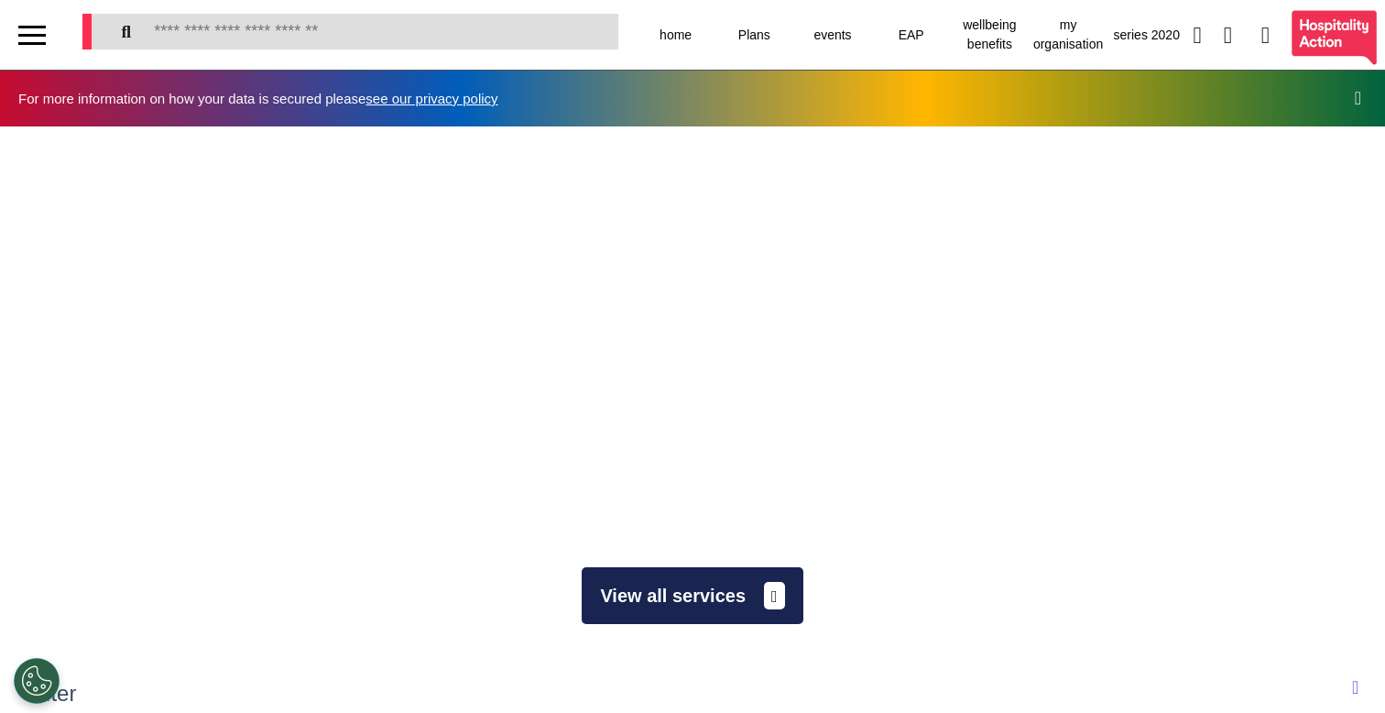
click at [641, 575] on button "View all services" at bounding box center [692, 595] width 221 height 57
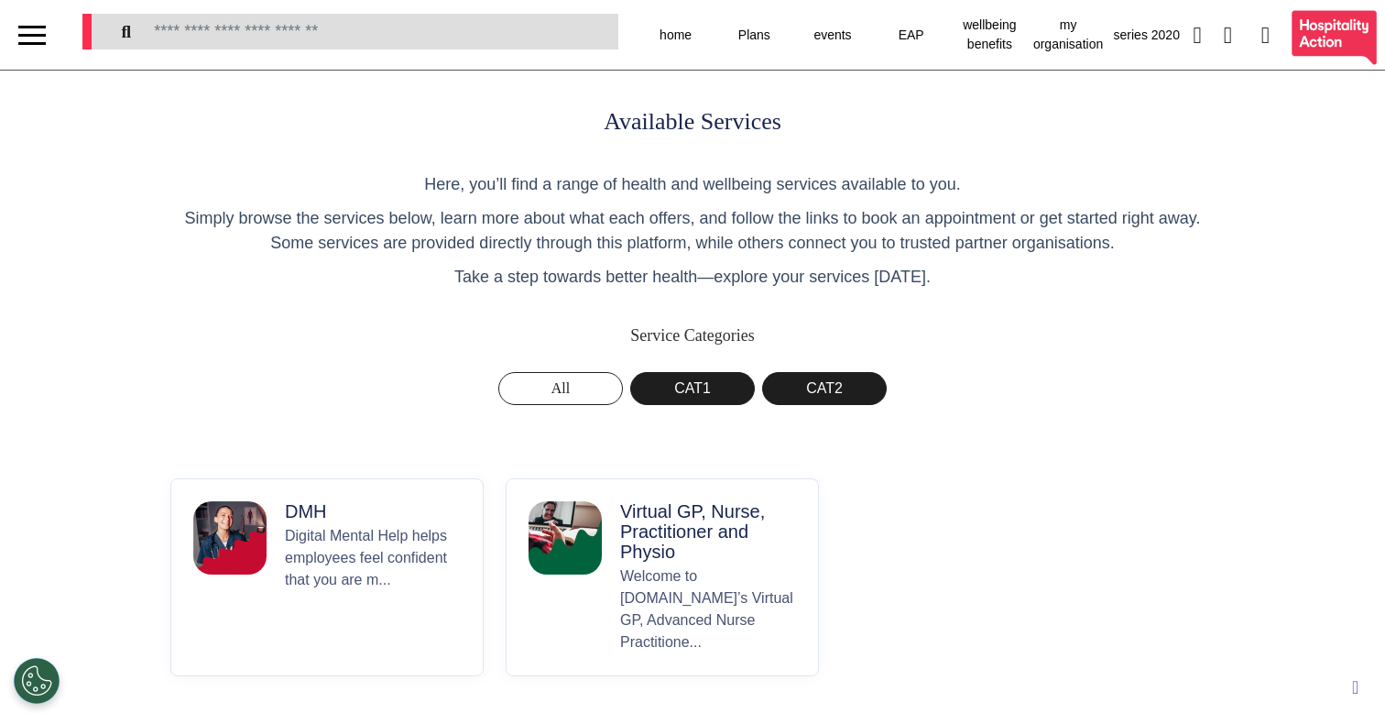
click at [661, 614] on p "Welcome to [DOMAIN_NAME]’s Virtual GP, Advanced Nurse Practitione..." at bounding box center [708, 609] width 176 height 88
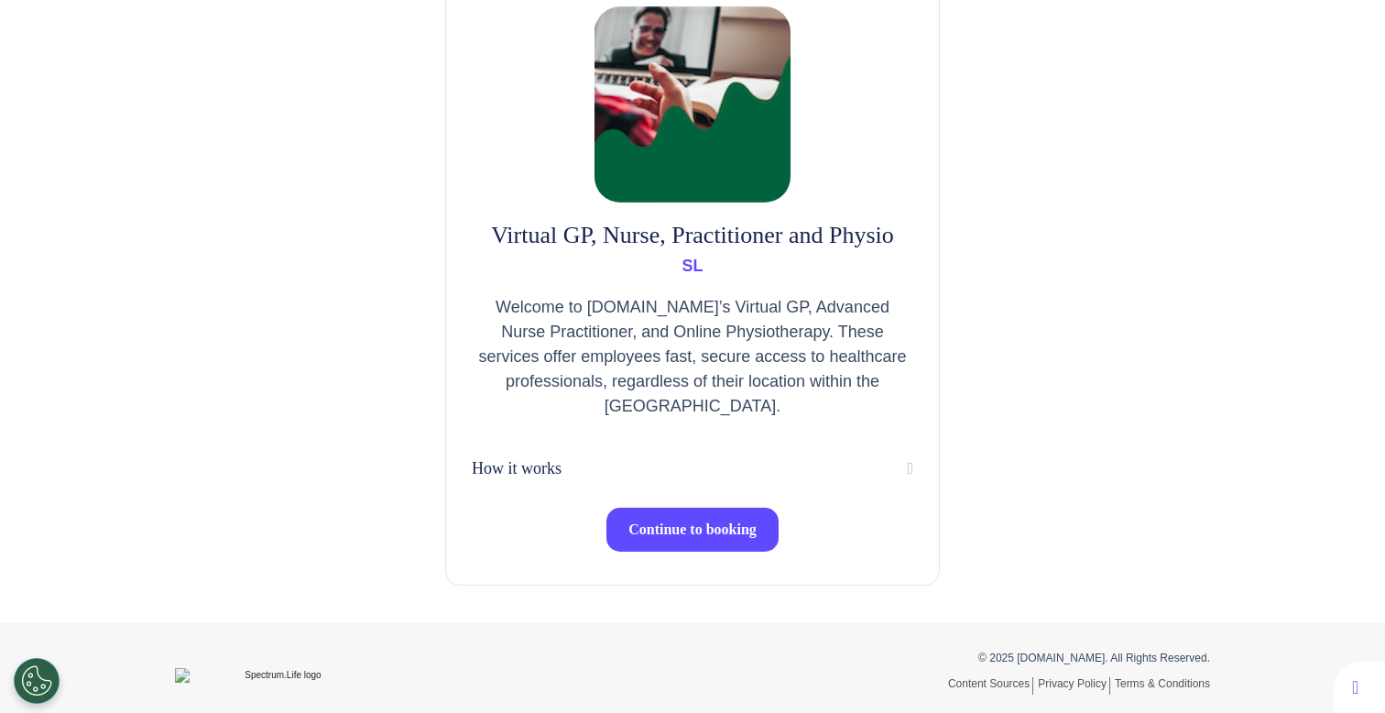
scroll to position [143, 0]
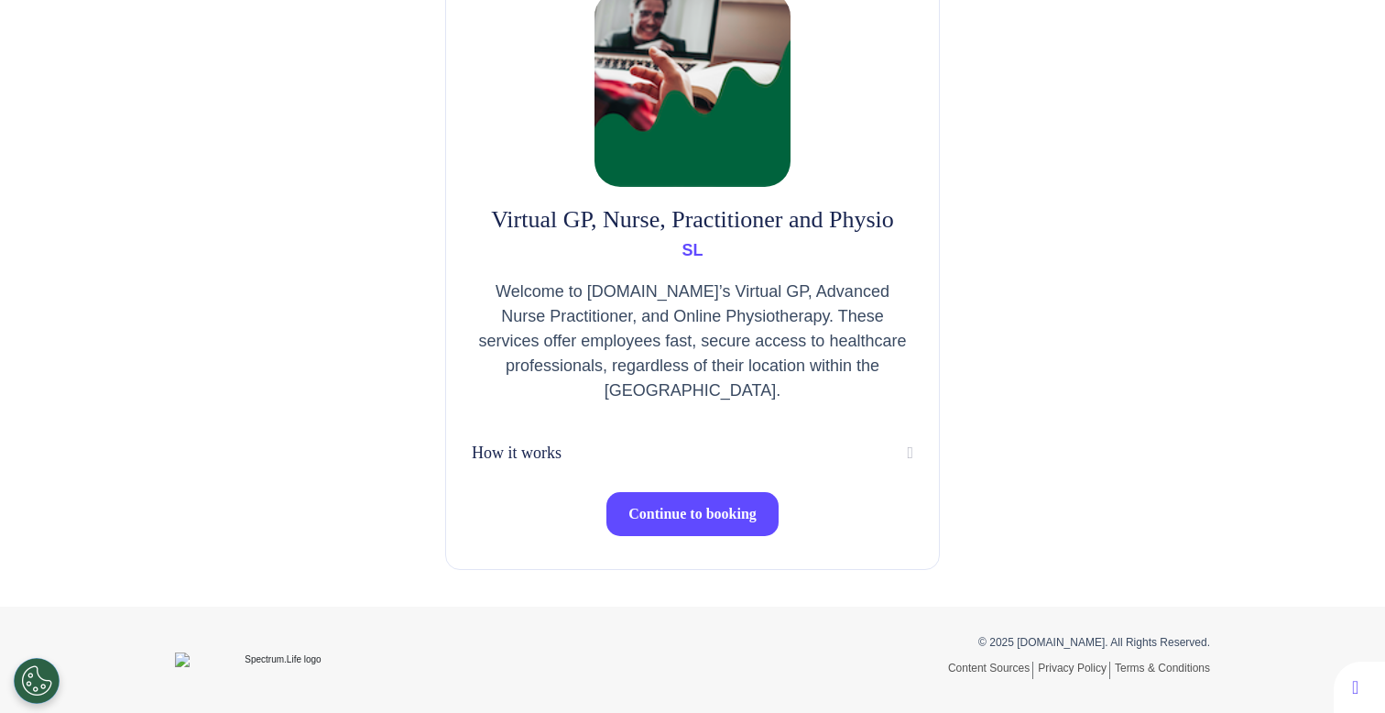
click at [705, 506] on span "Continue to booking" at bounding box center [692, 514] width 128 height 16
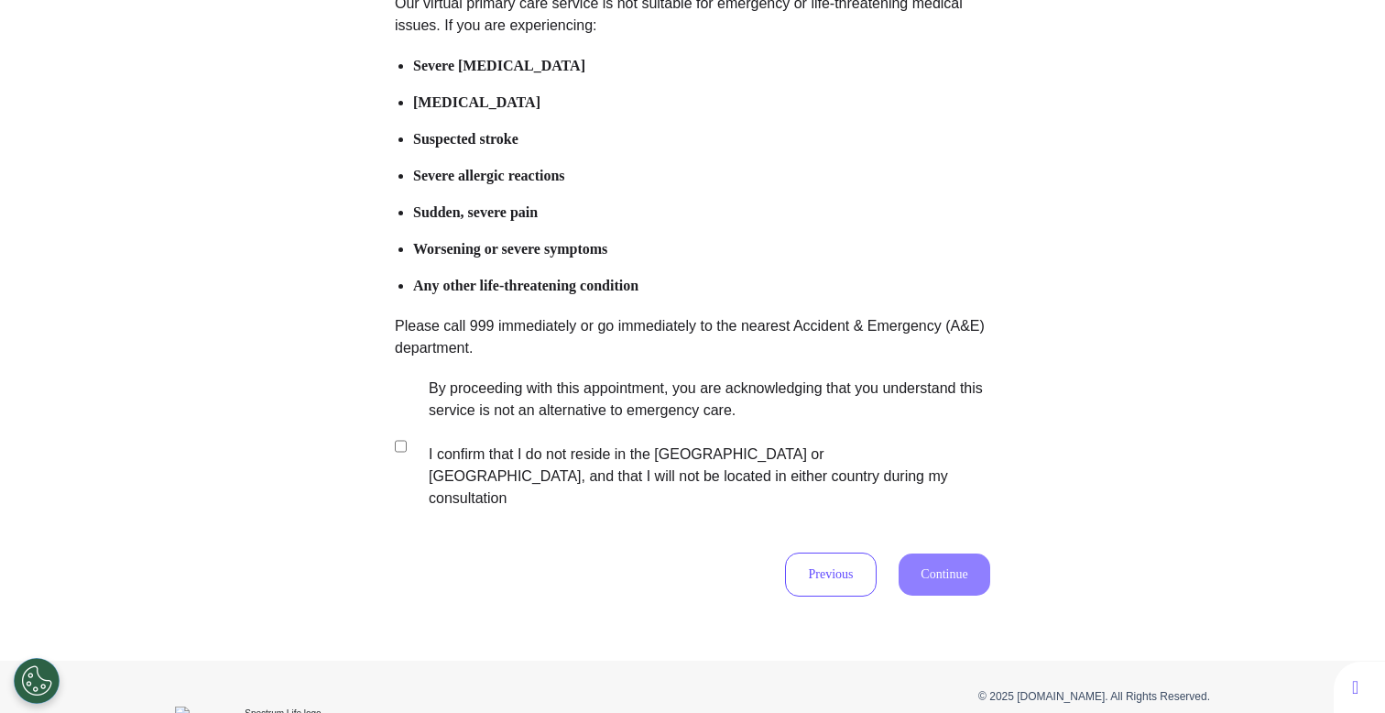
scroll to position [269, 0]
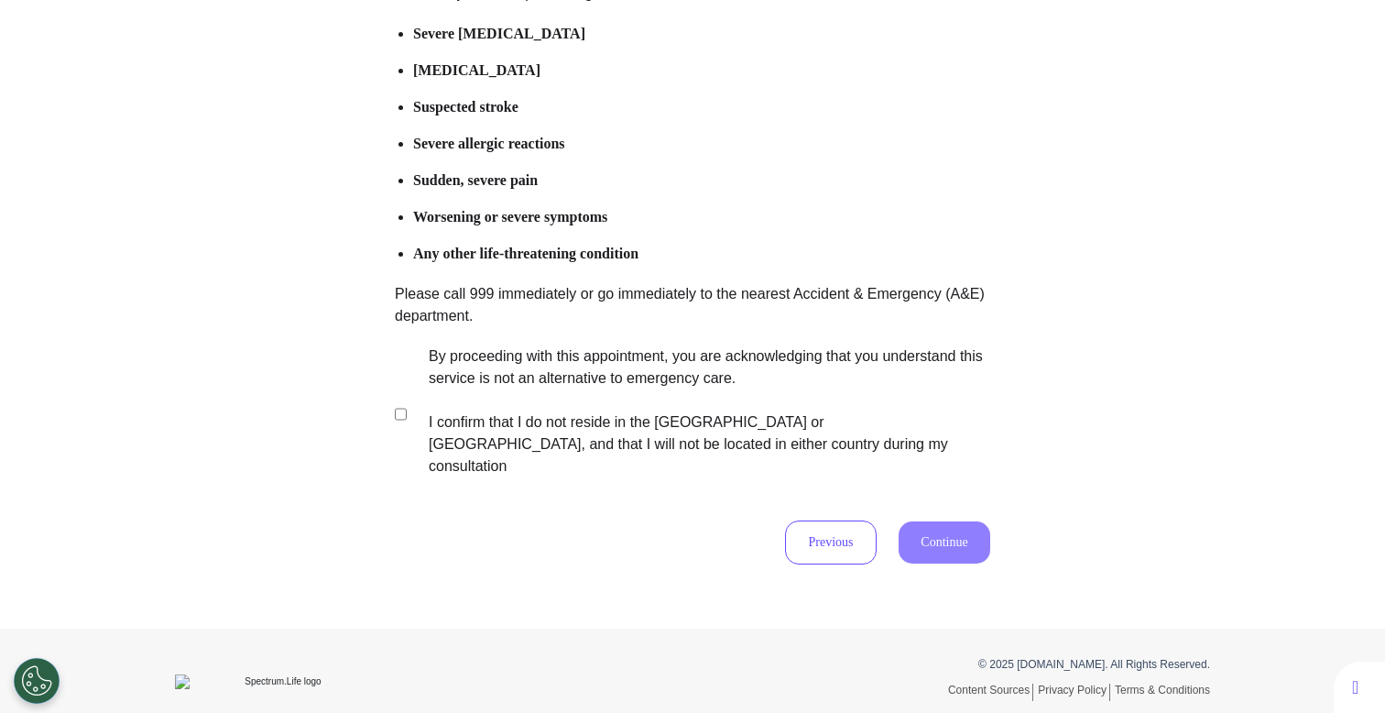
click at [596, 396] on label "By proceeding with this appointment, you are acknowledging that you understand …" at bounding box center [696, 411] width 573 height 132
click at [959, 536] on button "Continue" at bounding box center [945, 542] width 92 height 42
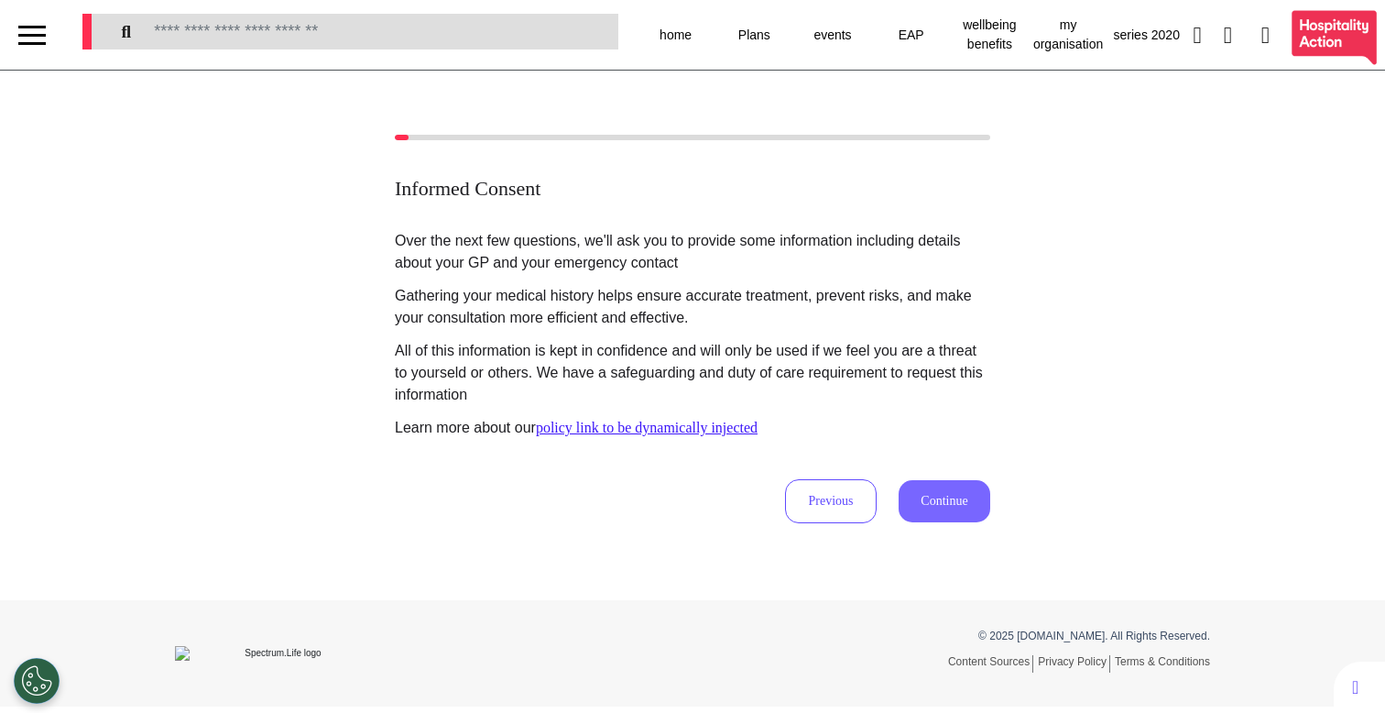
click at [906, 502] on button "Continue" at bounding box center [945, 501] width 92 height 42
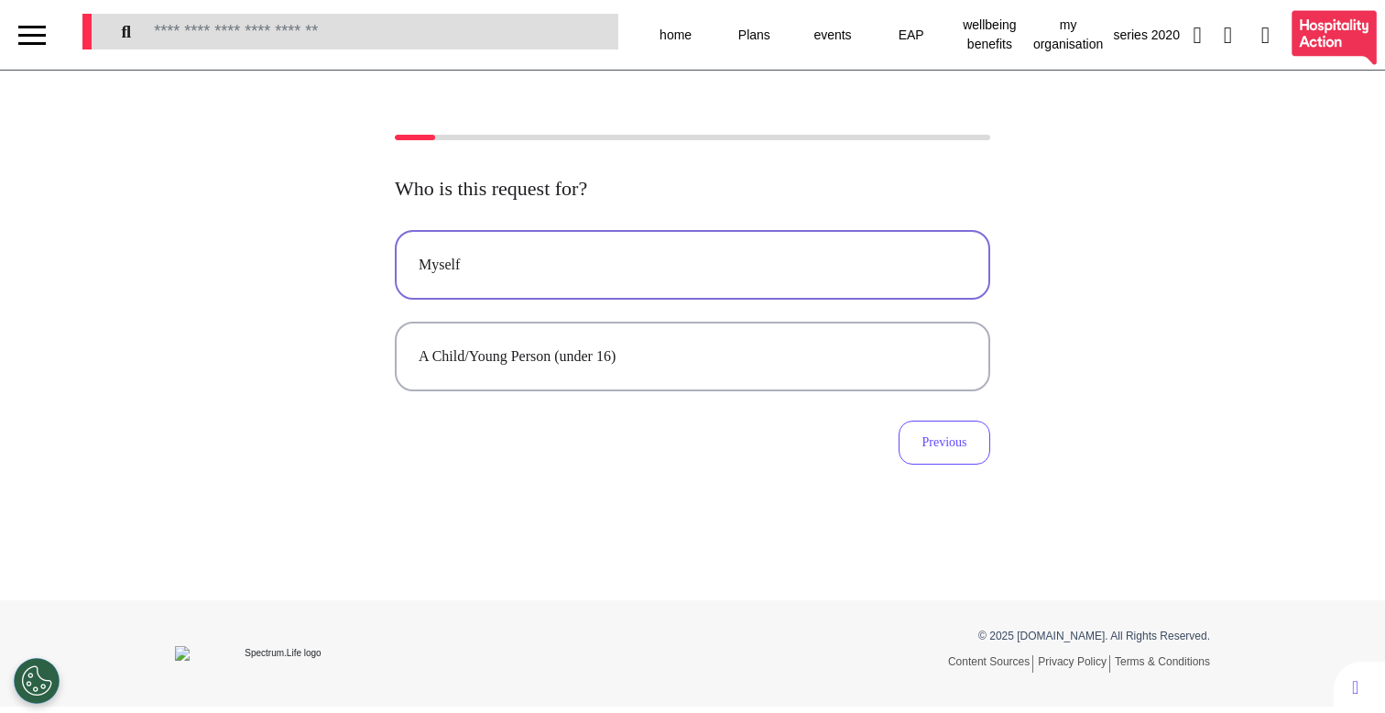
click at [605, 258] on div "Myself" at bounding box center [693, 265] width 548 height 22
select select "******"
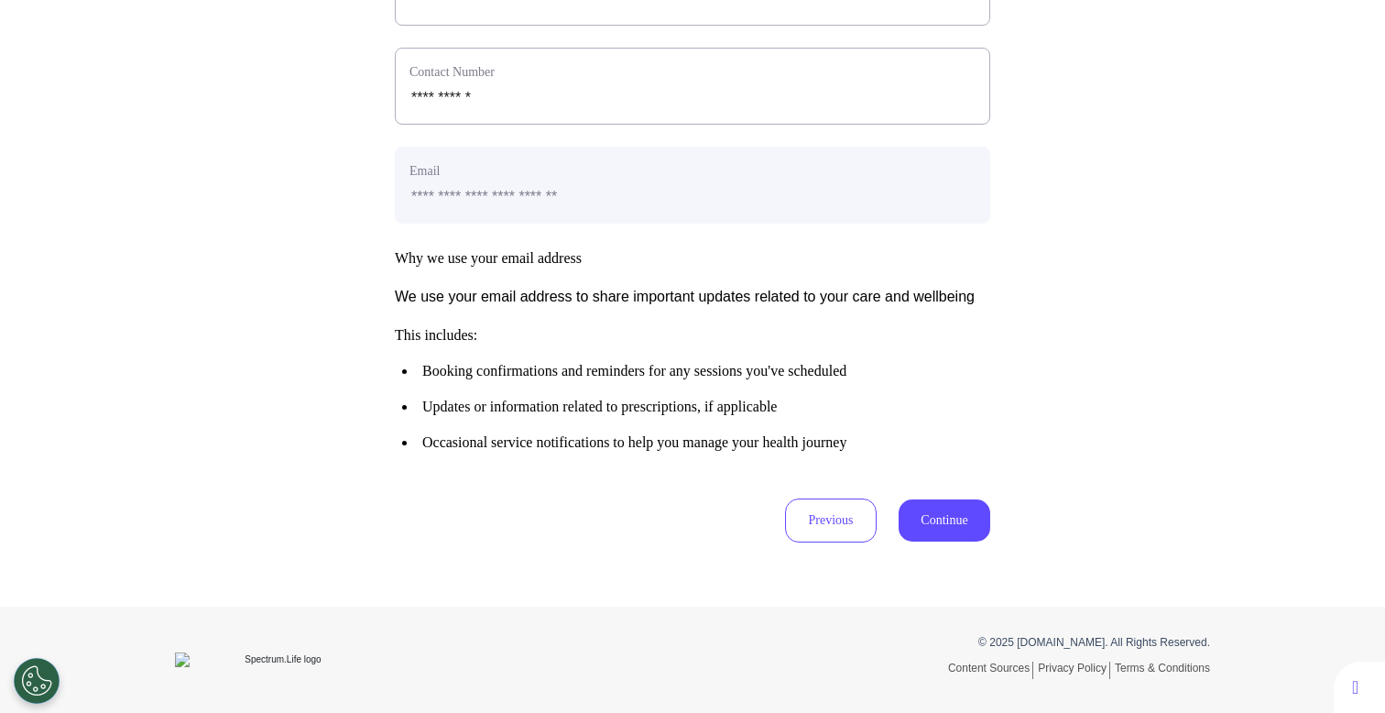
scroll to position [820, 0]
click at [953, 514] on button "Continue" at bounding box center [945, 520] width 92 height 42
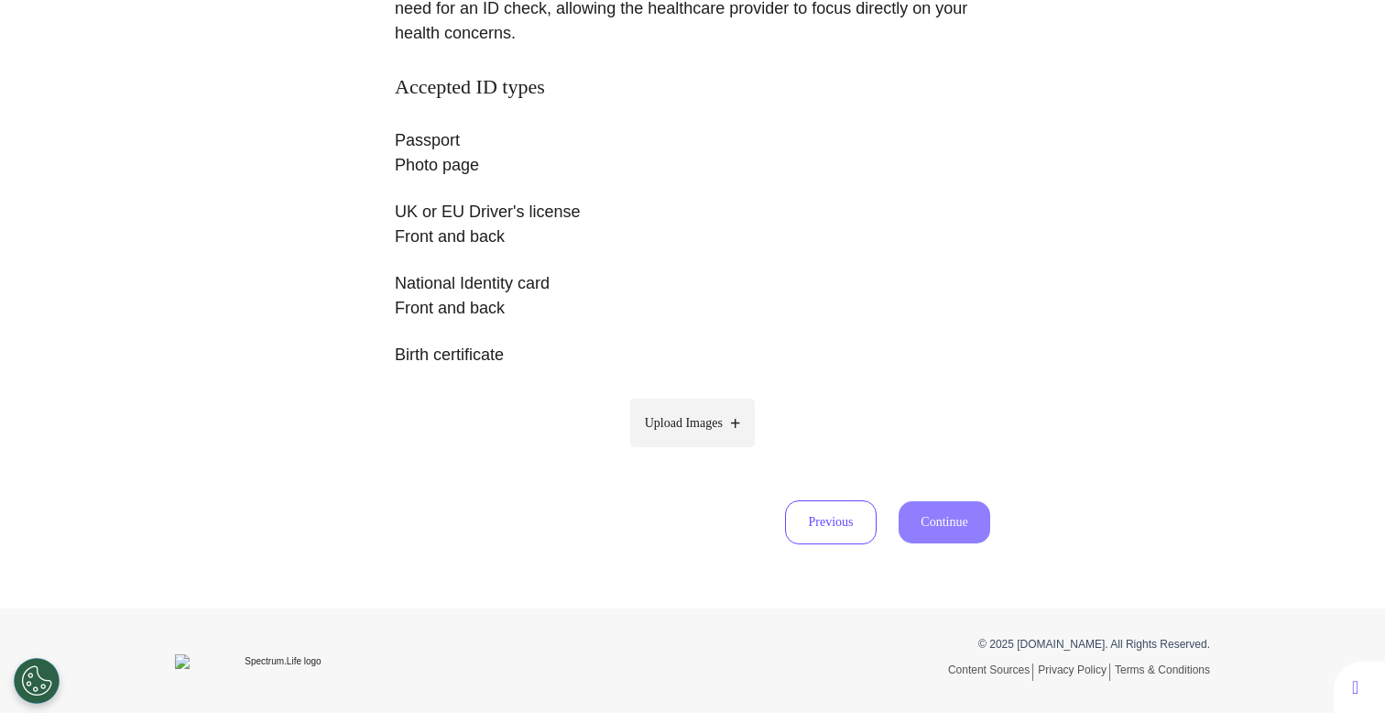
scroll to position [310, 0]
click at [816, 511] on button "Previous" at bounding box center [831, 520] width 92 height 44
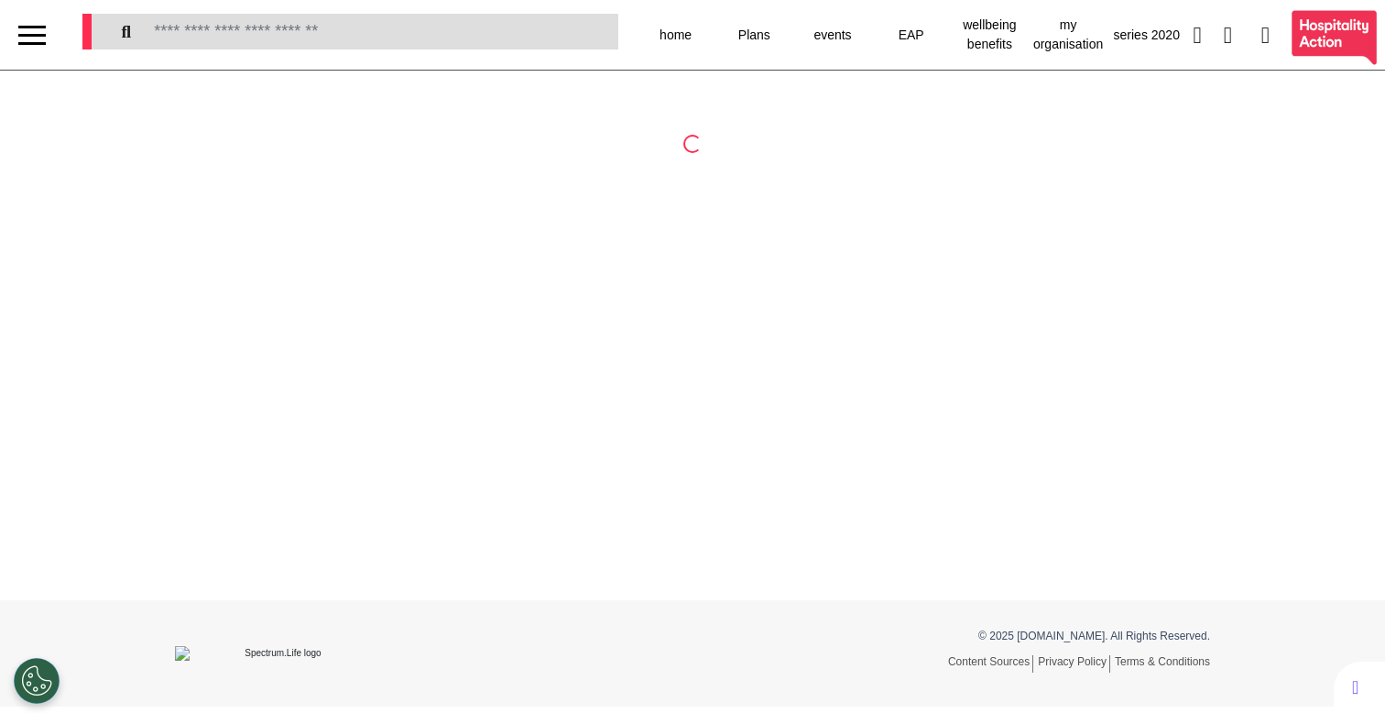
select select "******"
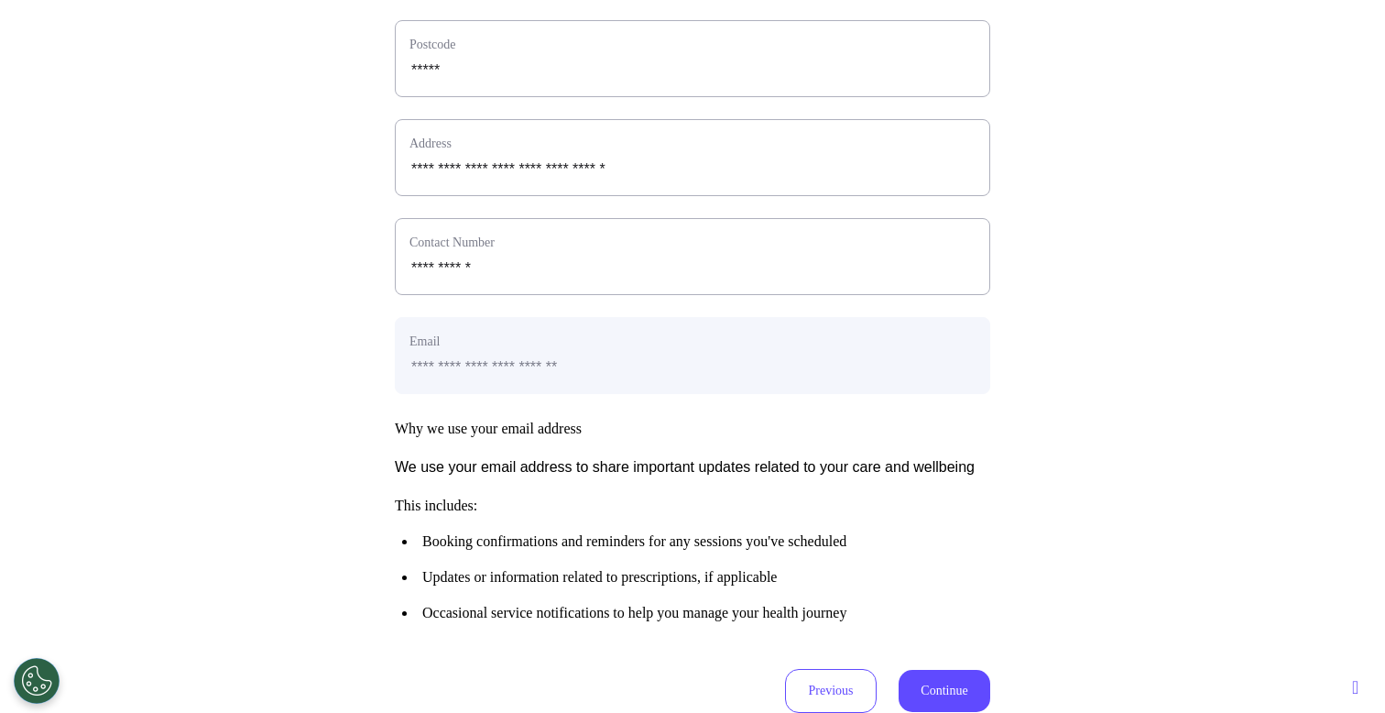
scroll to position [788, 0]
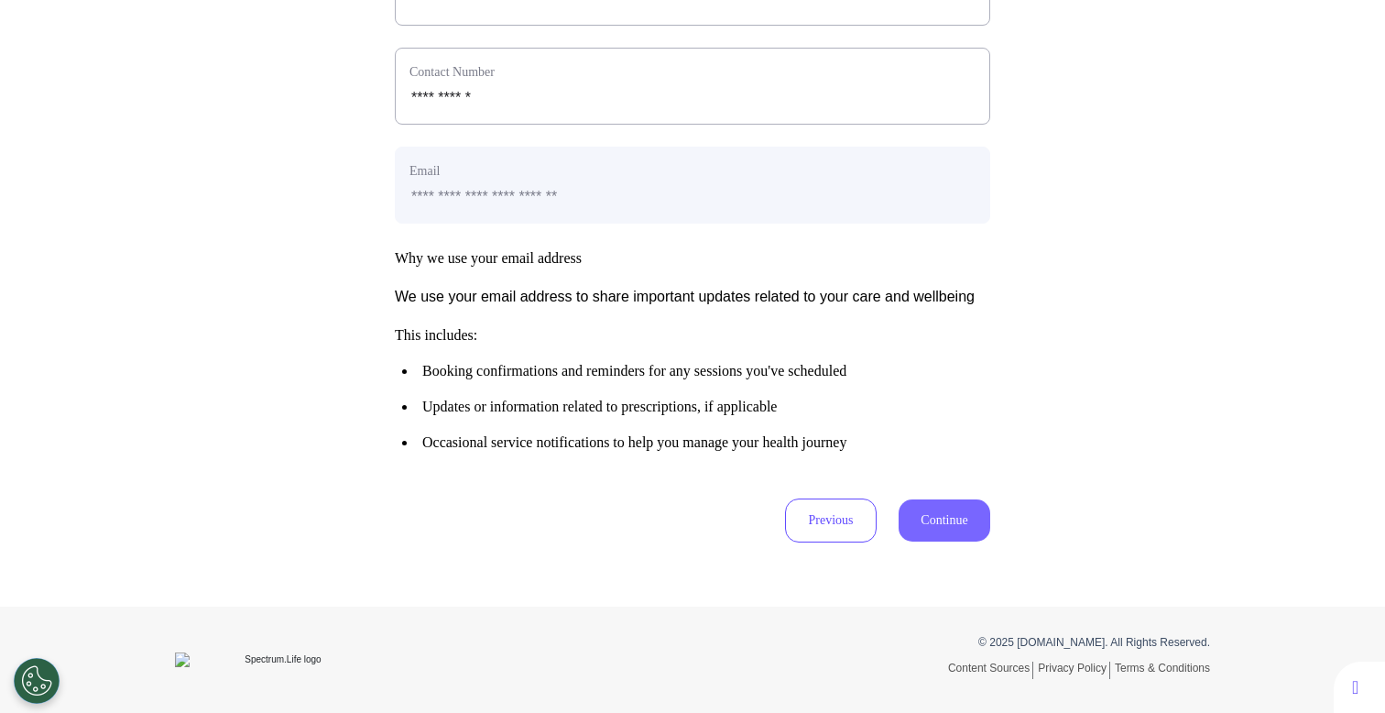
click at [951, 541] on button "Continue" at bounding box center [945, 520] width 92 height 42
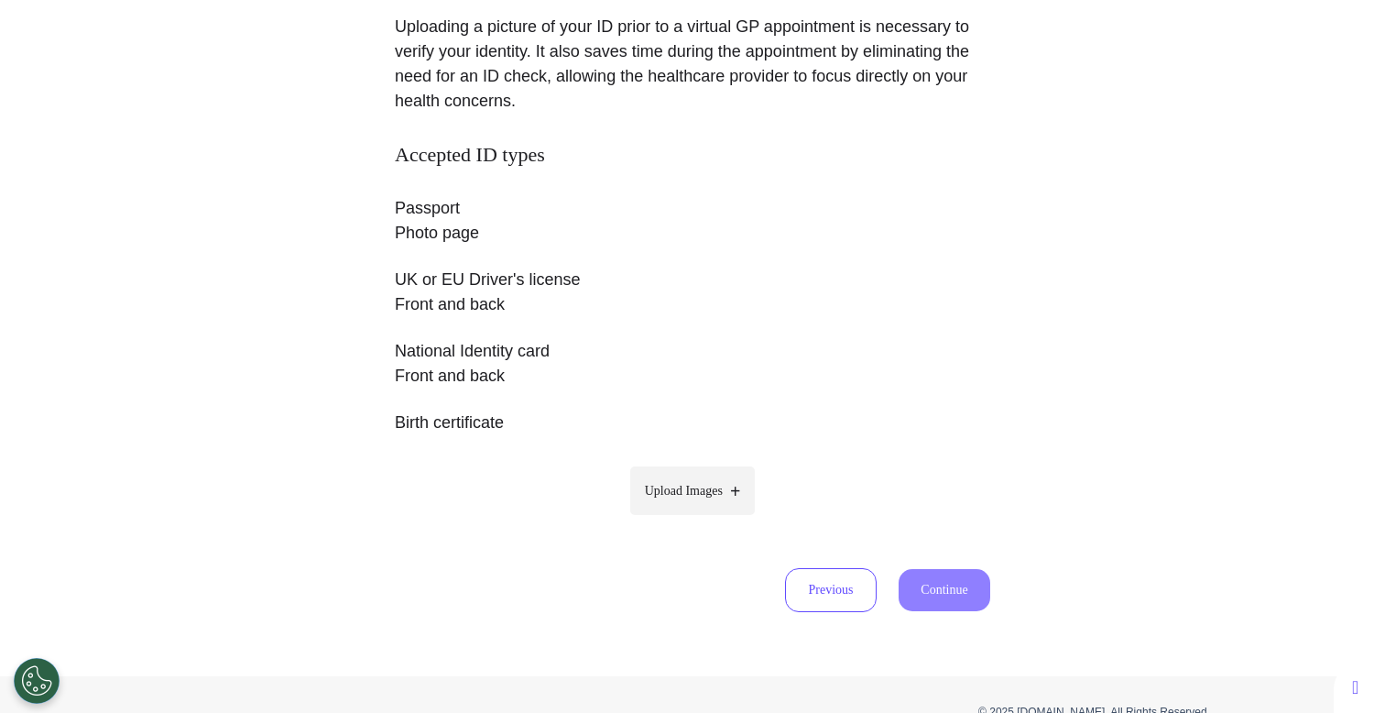
scroll to position [310, 0]
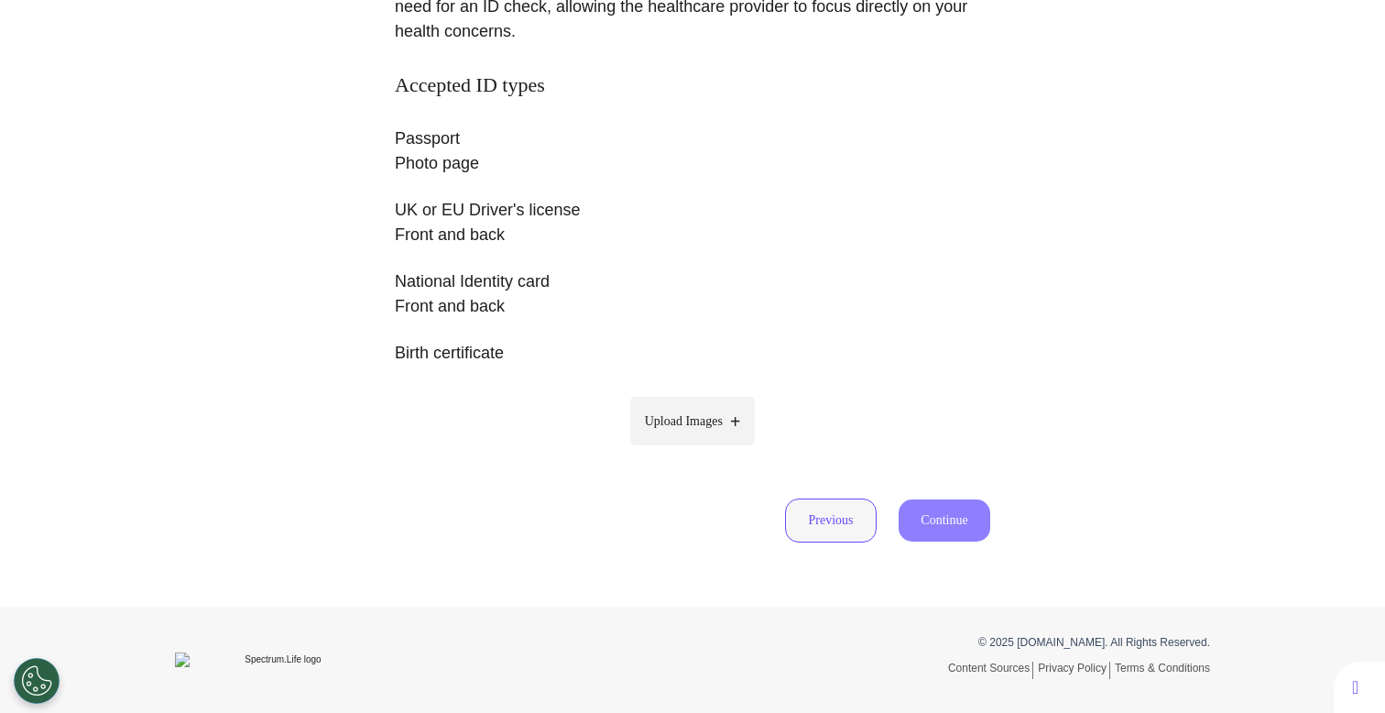
click at [824, 514] on button "Previous" at bounding box center [831, 520] width 92 height 44
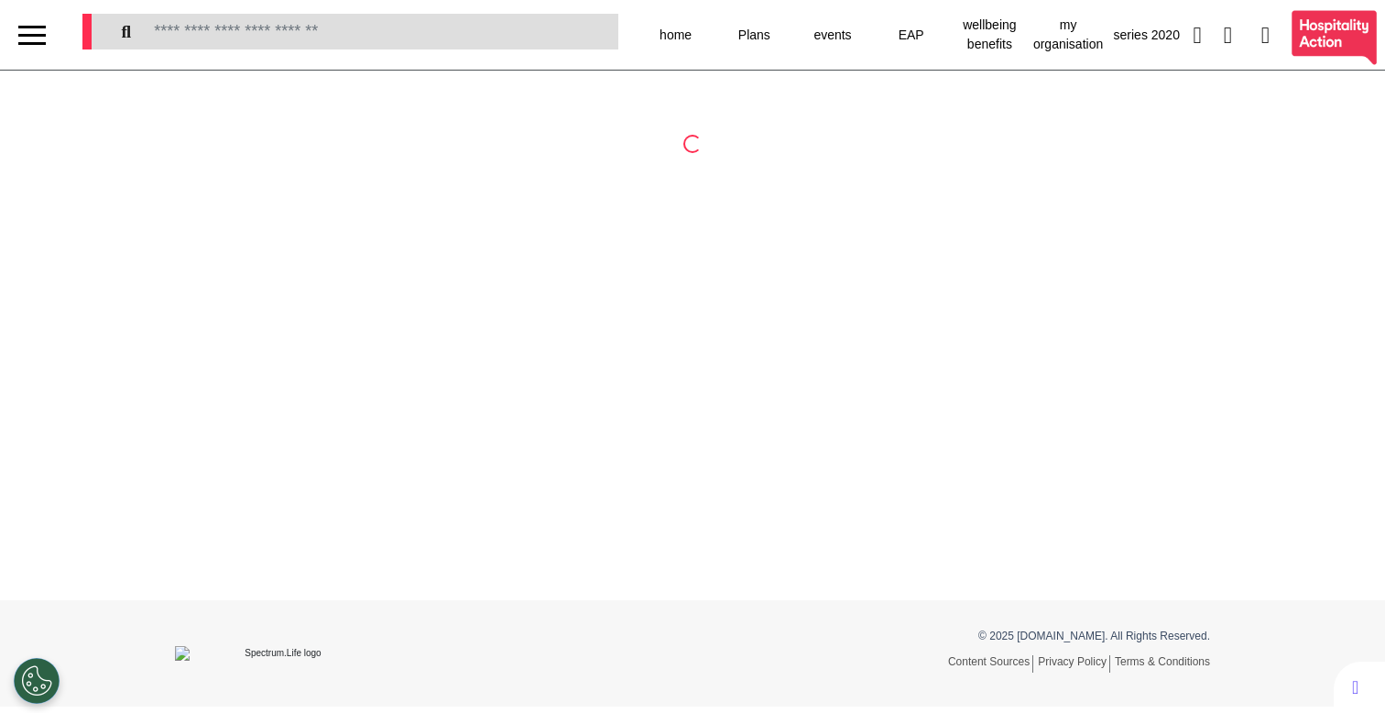
select select "******"
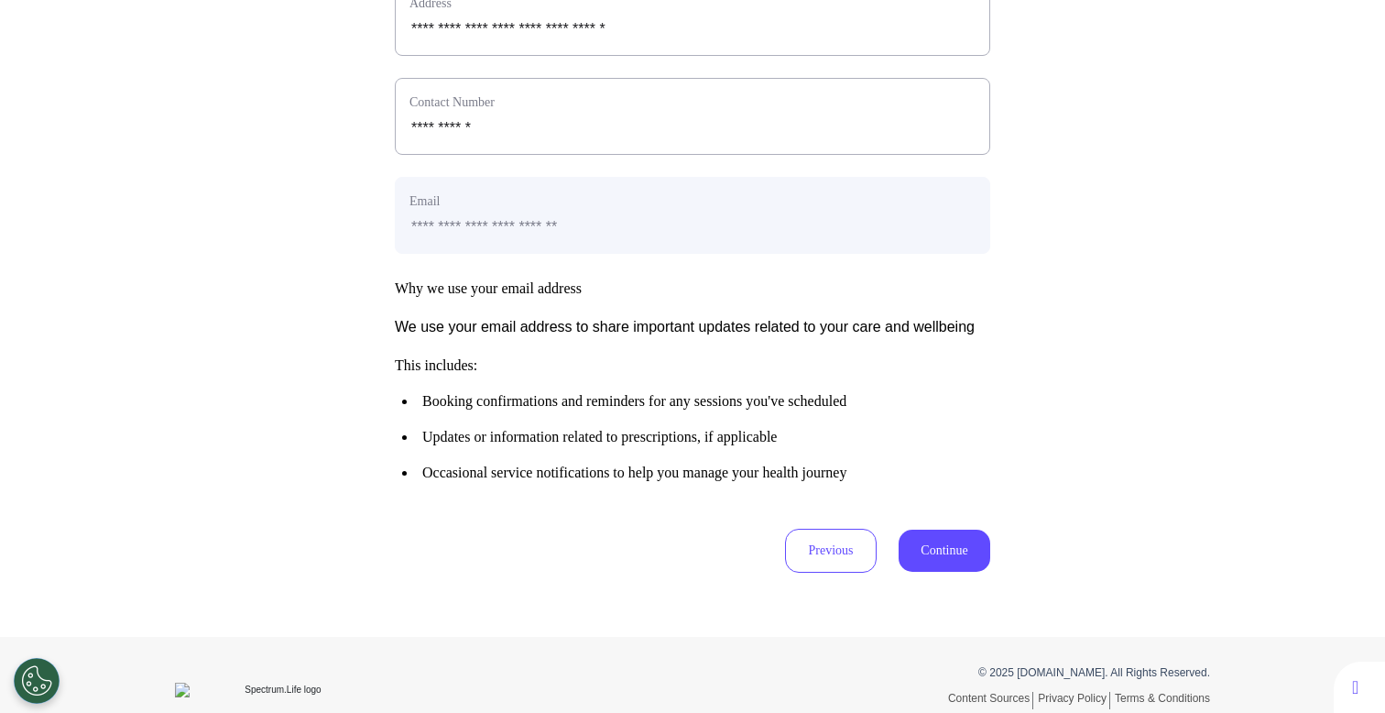
scroll to position [820, 0]
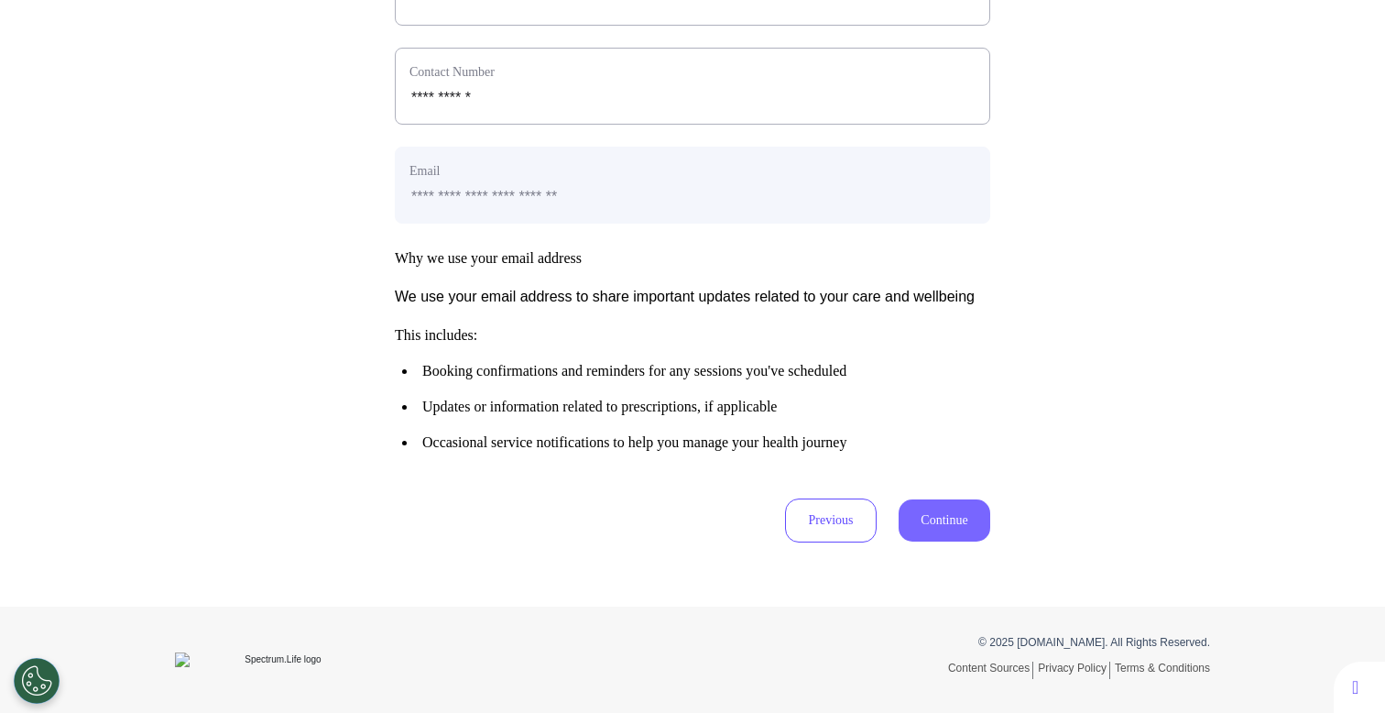
click at [967, 534] on button "Continue" at bounding box center [945, 520] width 92 height 42
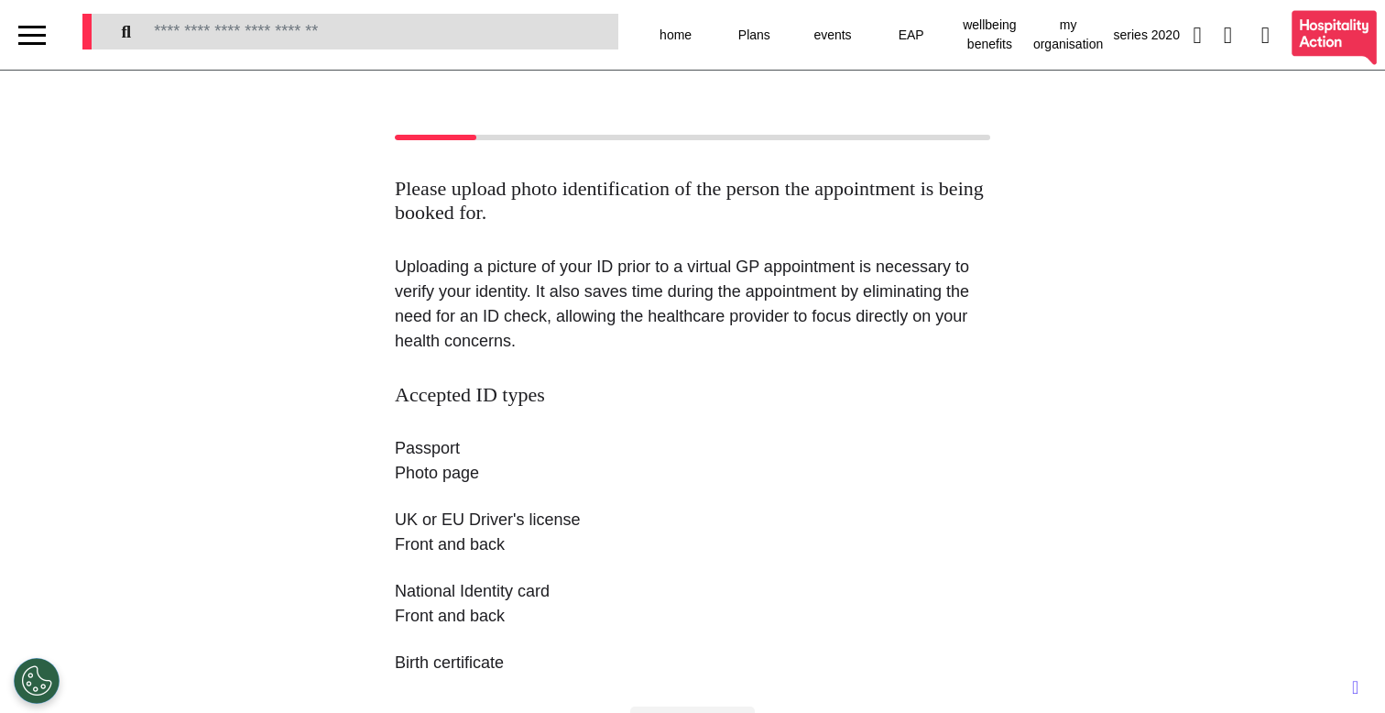
scroll to position [256, 0]
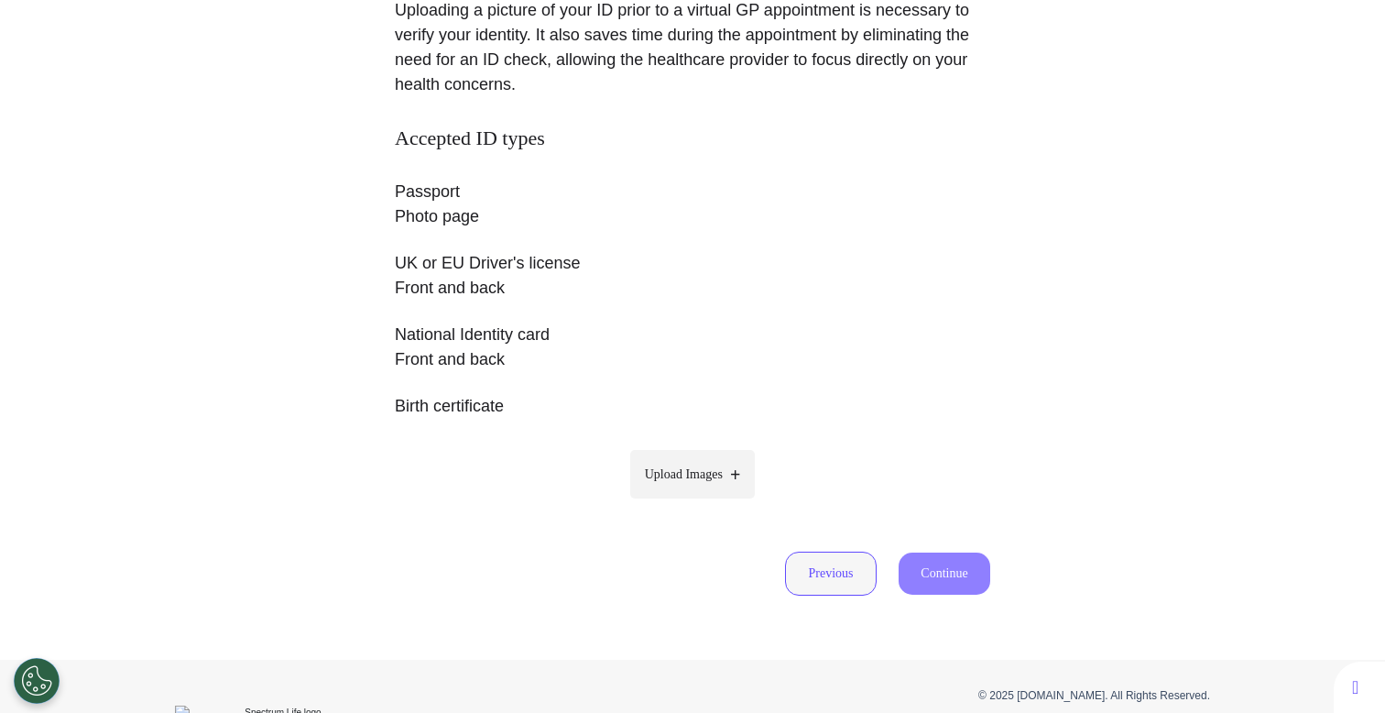
click at [831, 583] on button "Previous" at bounding box center [831, 573] width 92 height 44
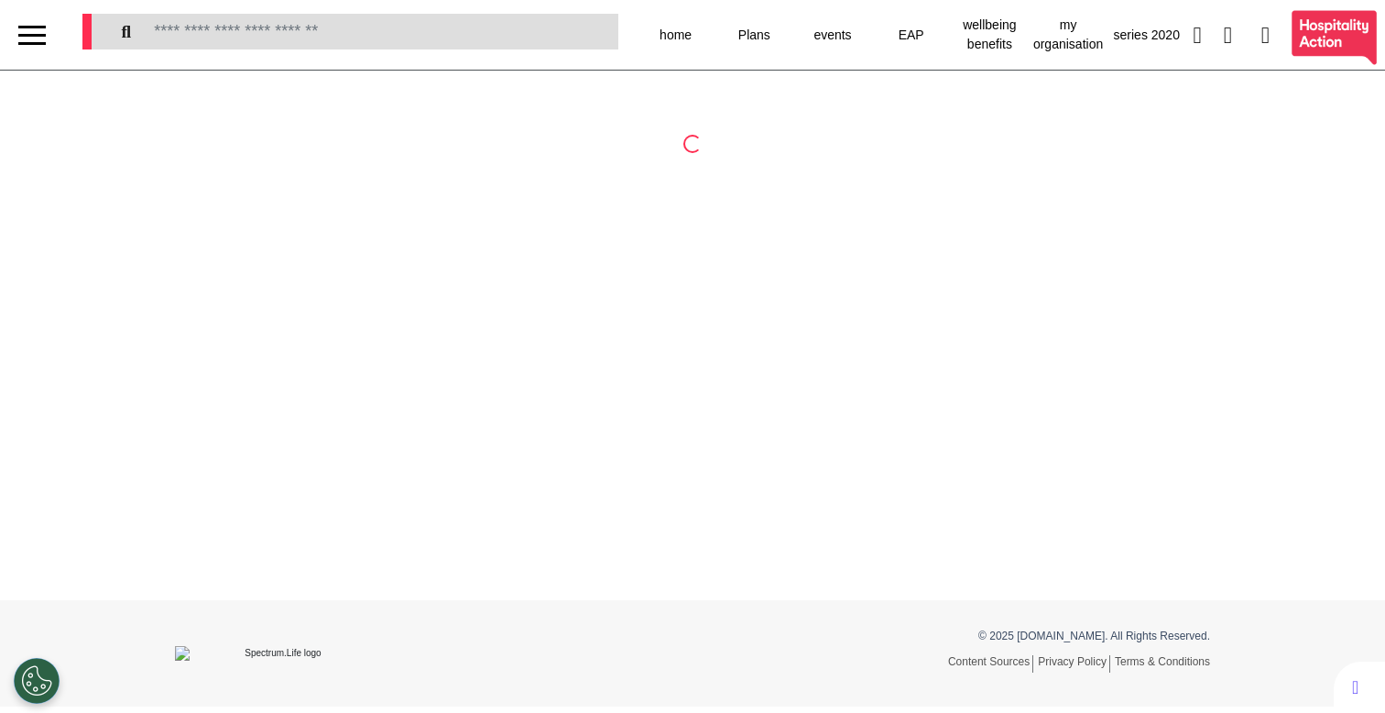
scroll to position [0, 0]
select select "******"
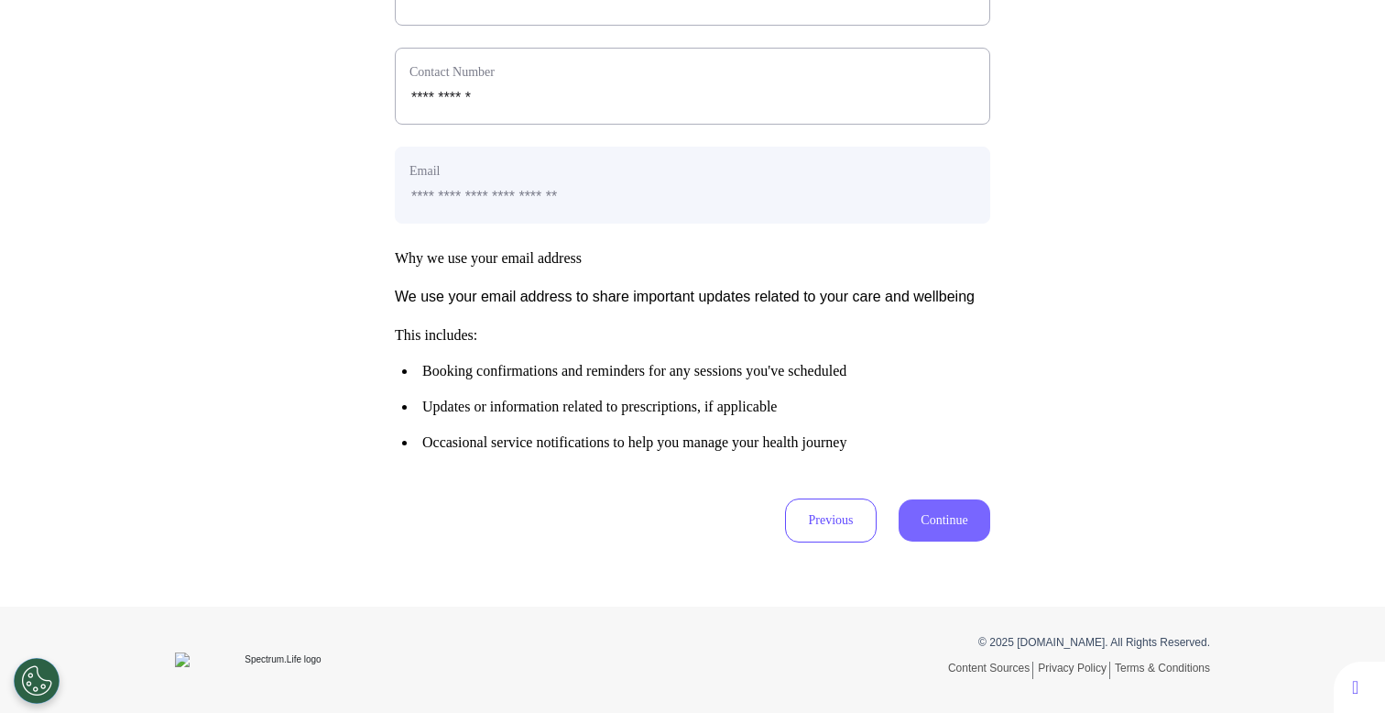
click at [972, 521] on button "Continue" at bounding box center [945, 520] width 92 height 42
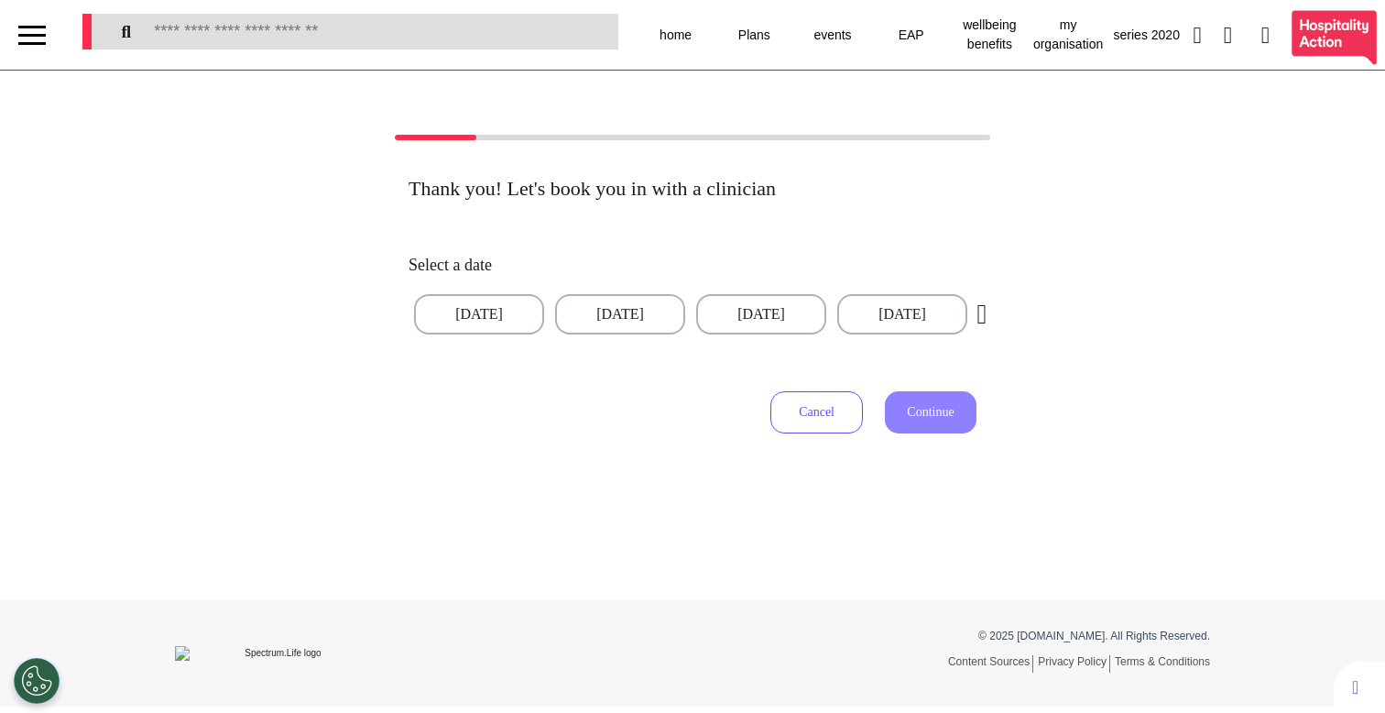
click at [803, 426] on button "Cancel" at bounding box center [816, 412] width 93 height 42
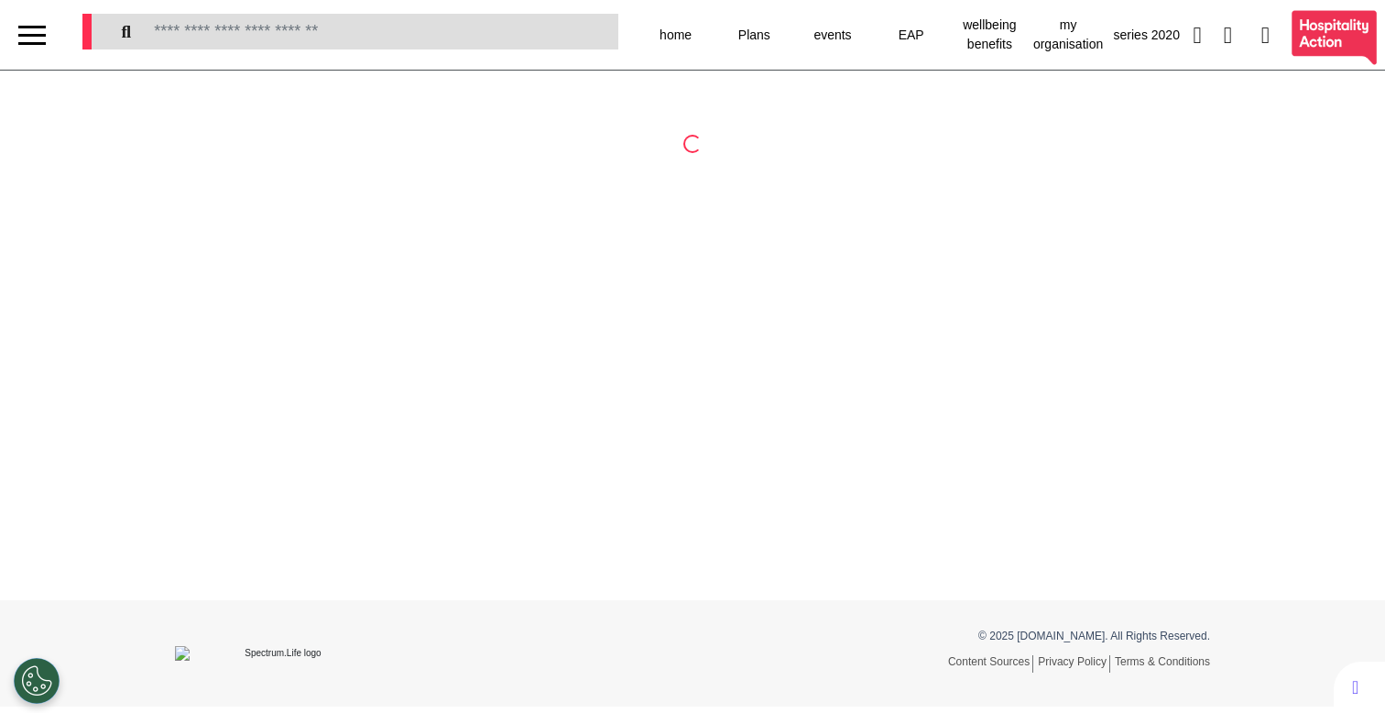
select select "******"
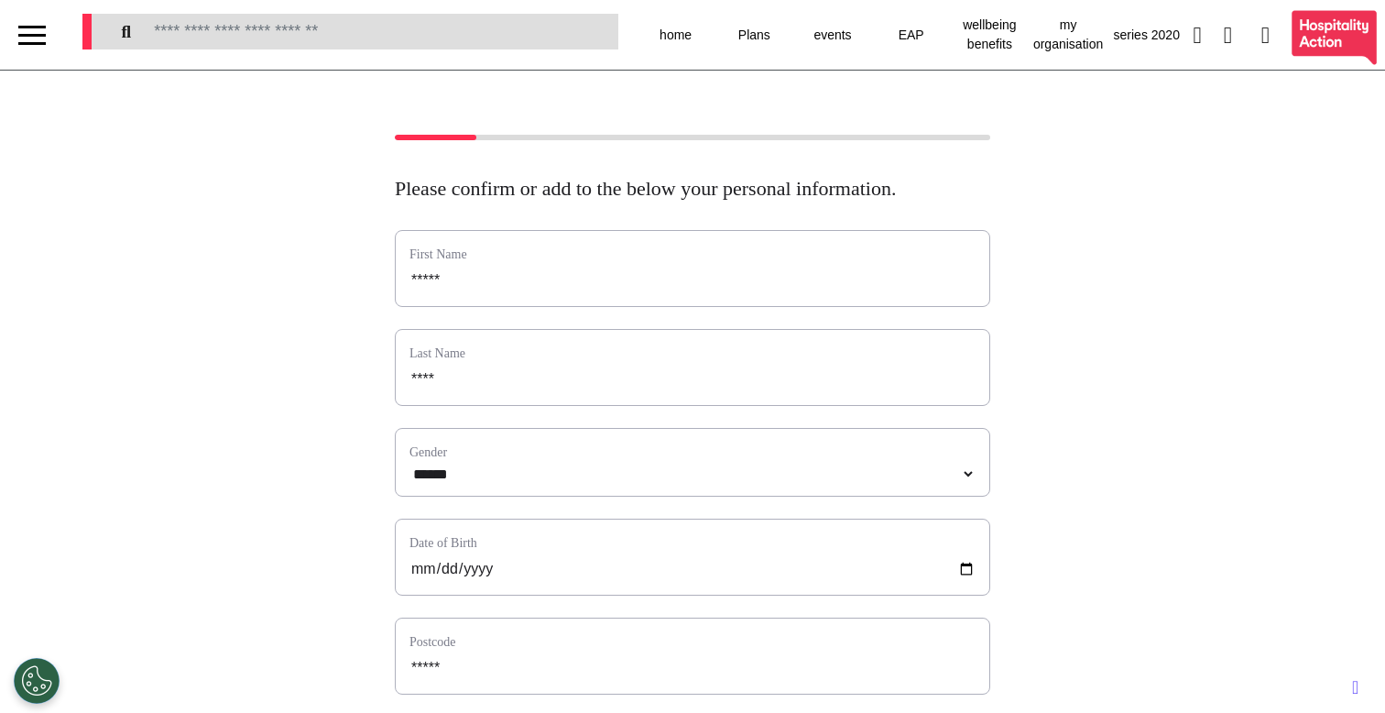
scroll to position [820, 0]
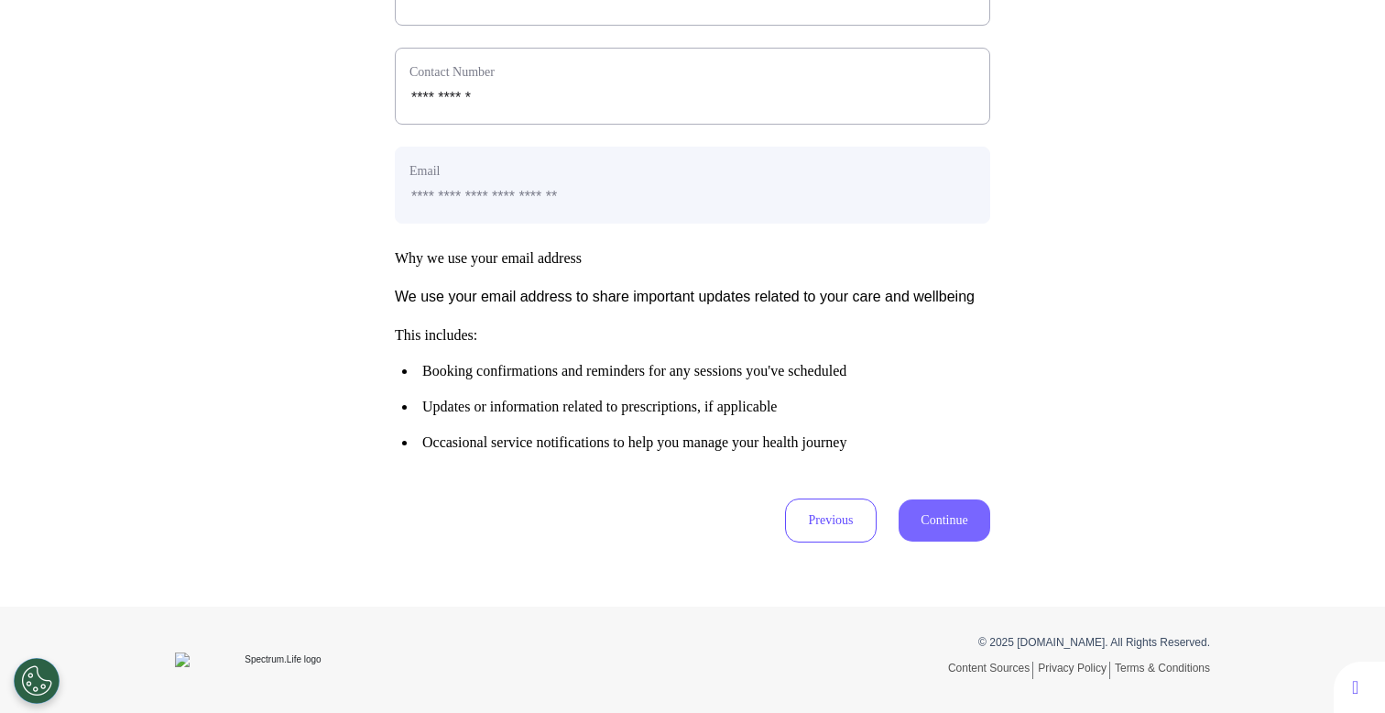
click at [926, 515] on button "Continue" at bounding box center [945, 520] width 92 height 42
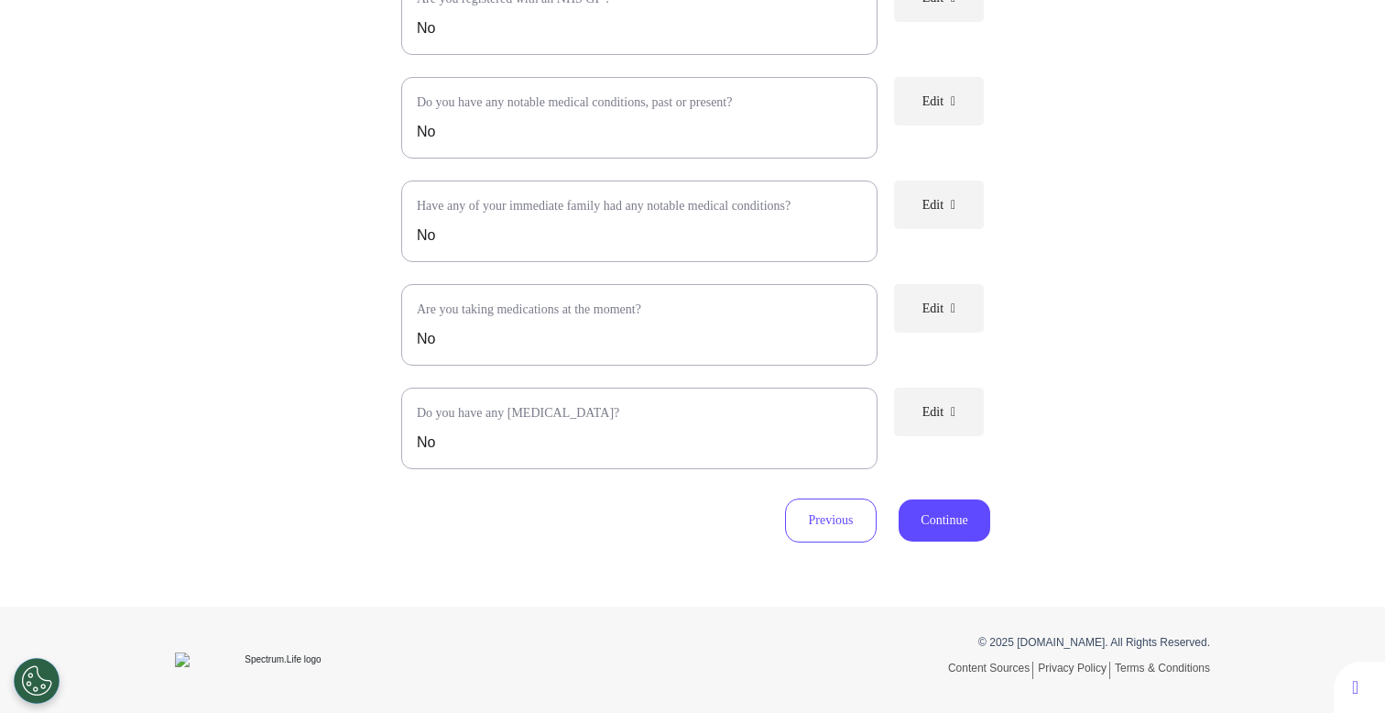
scroll to position [330, 0]
